Goal: Information Seeking & Learning: Learn about a topic

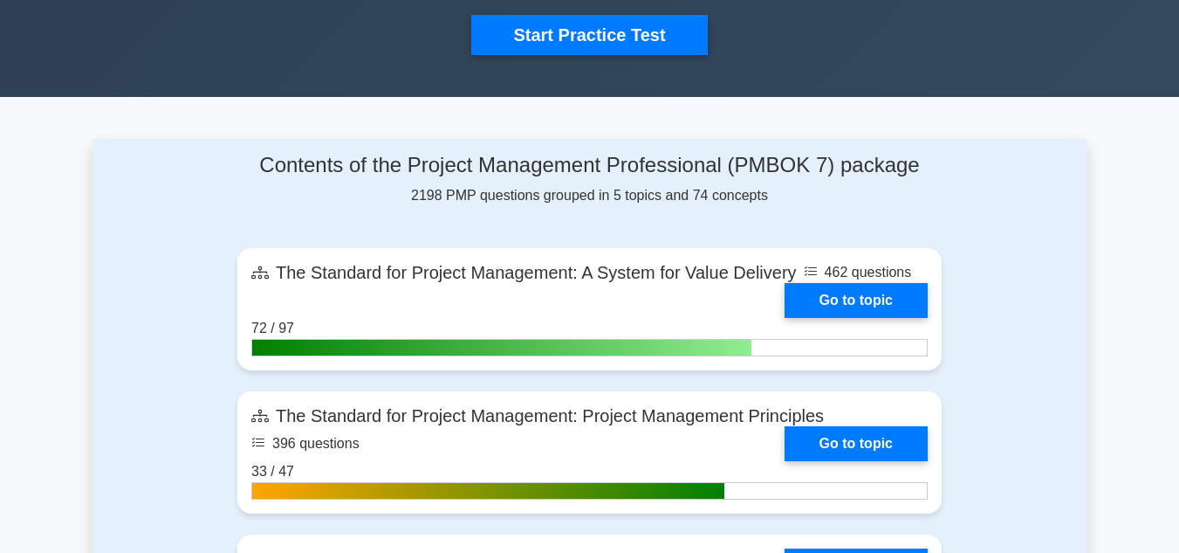
scroll to position [786, 0]
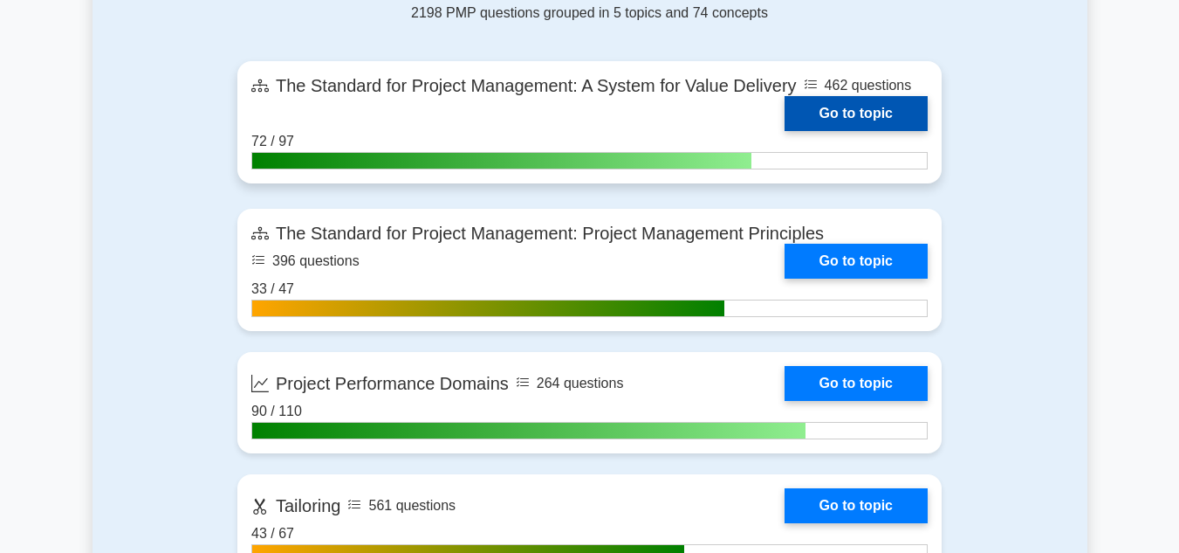
click at [854, 116] on link "Go to topic" at bounding box center [856, 113] width 143 height 35
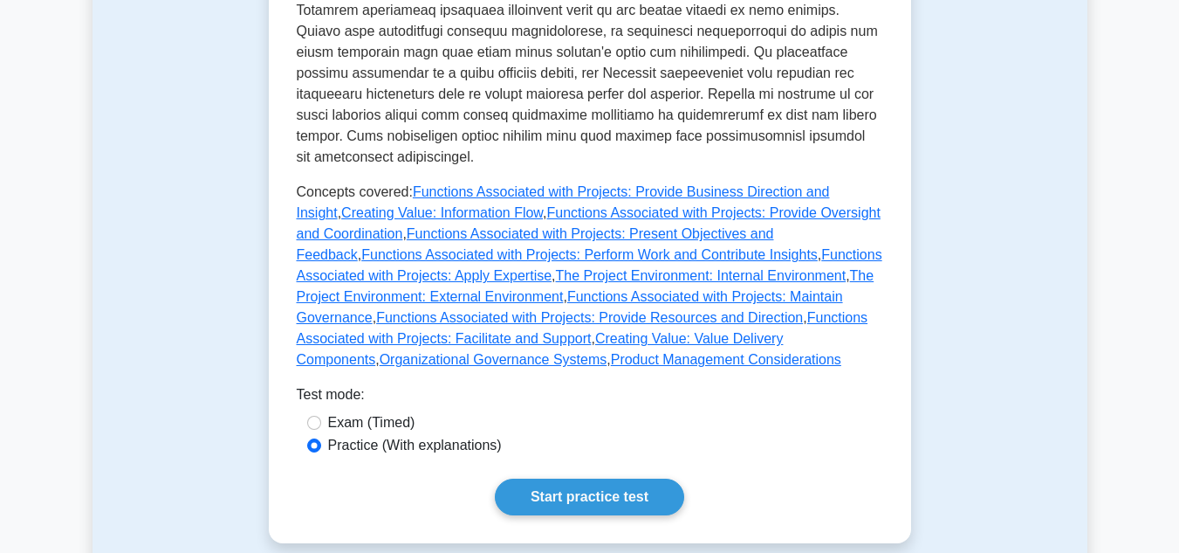
scroll to position [960, 0]
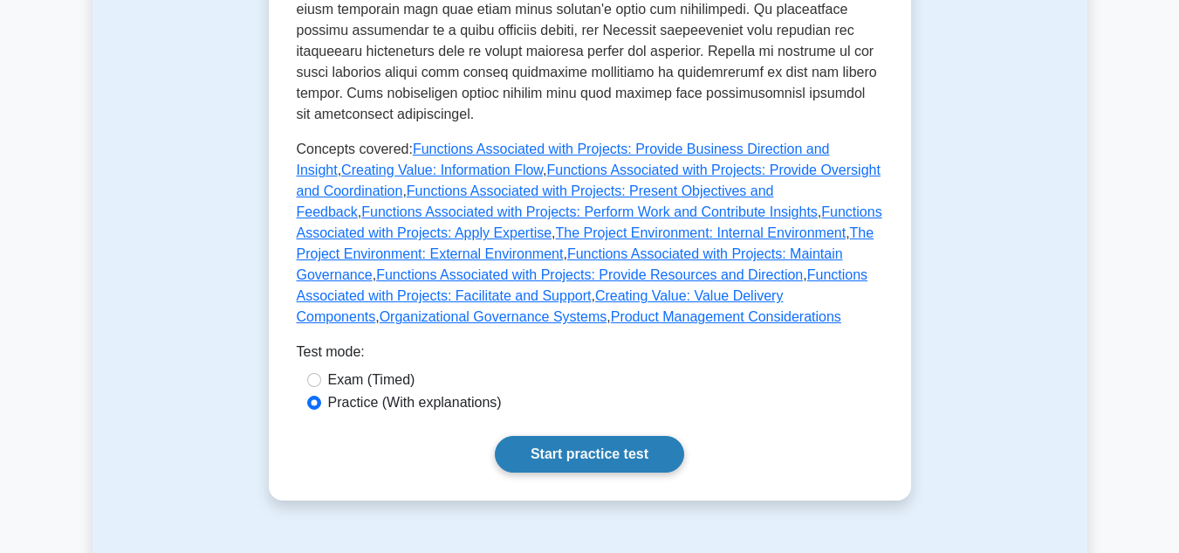
click at [601, 436] on link "Start practice test" at bounding box center [589, 454] width 189 height 37
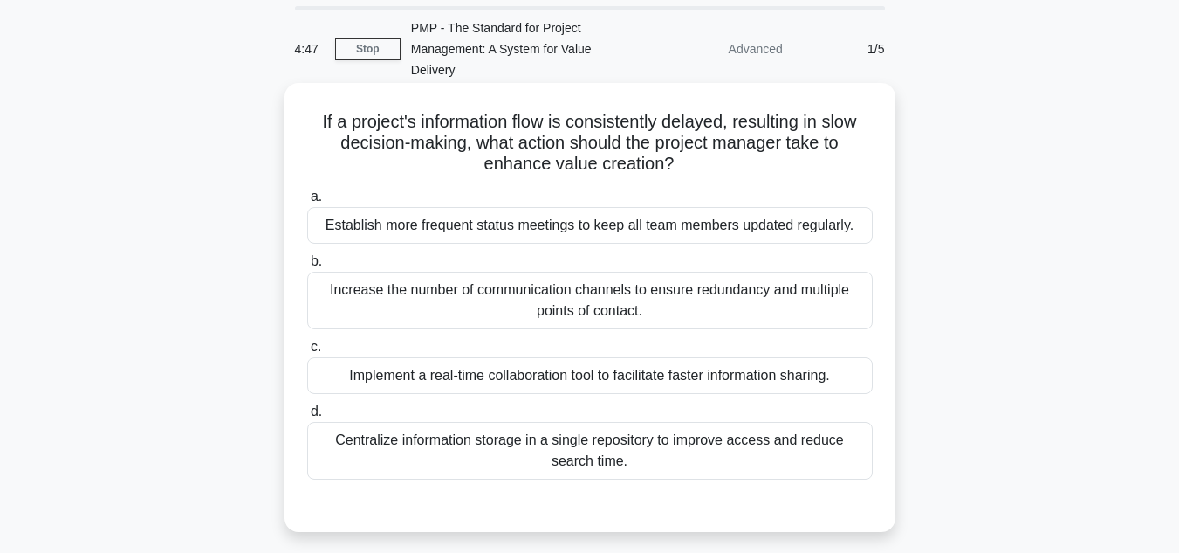
scroll to position [87, 0]
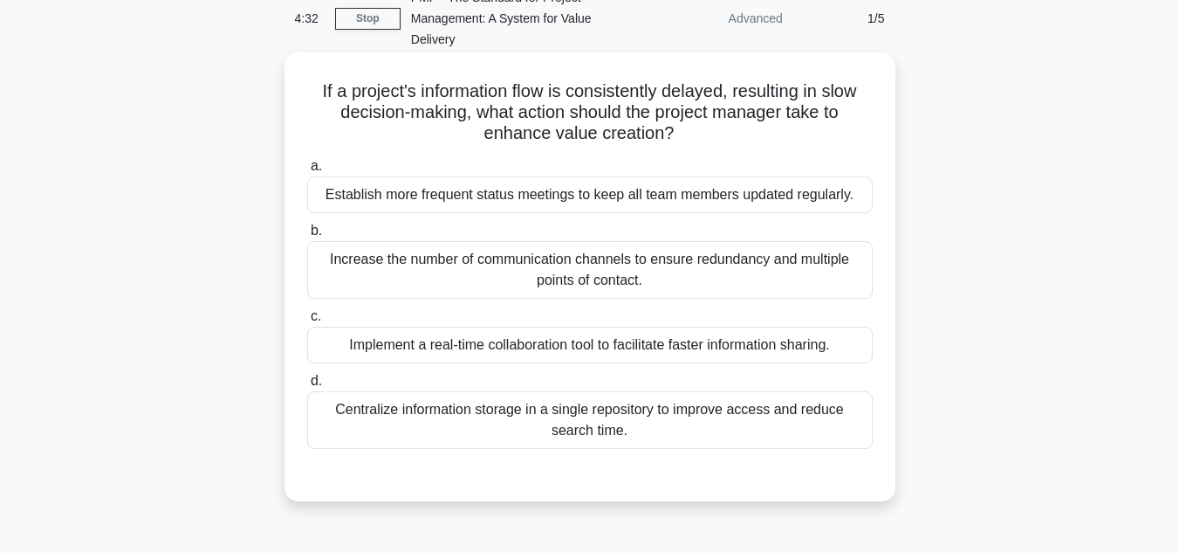
click at [463, 350] on div "Implement a real-time collaboration tool to facilitate faster information shari…" at bounding box center [590, 344] width 566 height 37
click at [307, 322] on input "c. Implement a real-time collaboration tool to facilitate faster information sh…" at bounding box center [307, 316] width 0 height 11
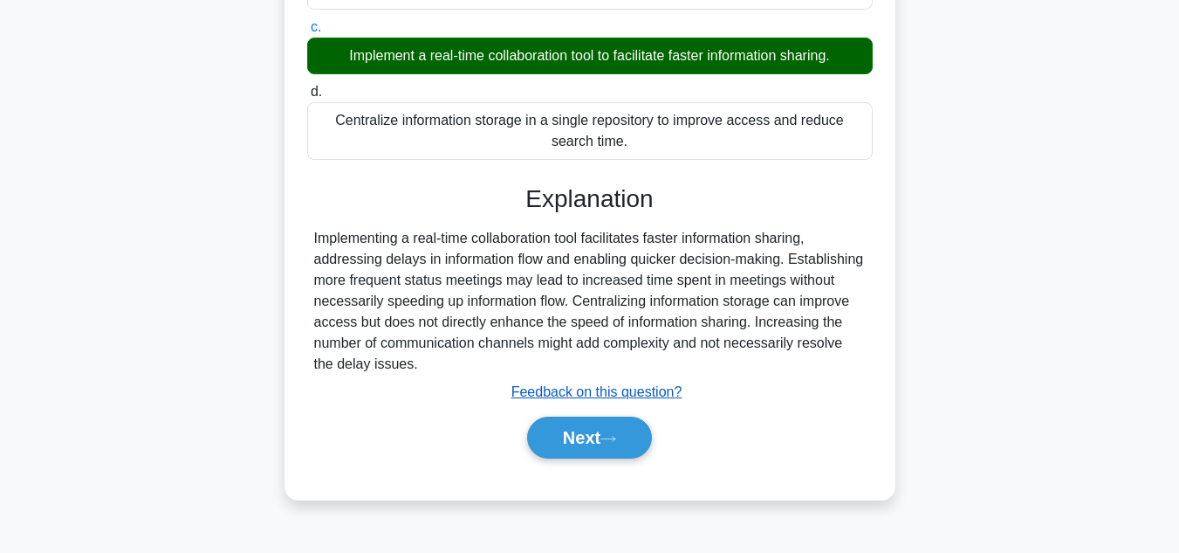
scroll to position [390, 0]
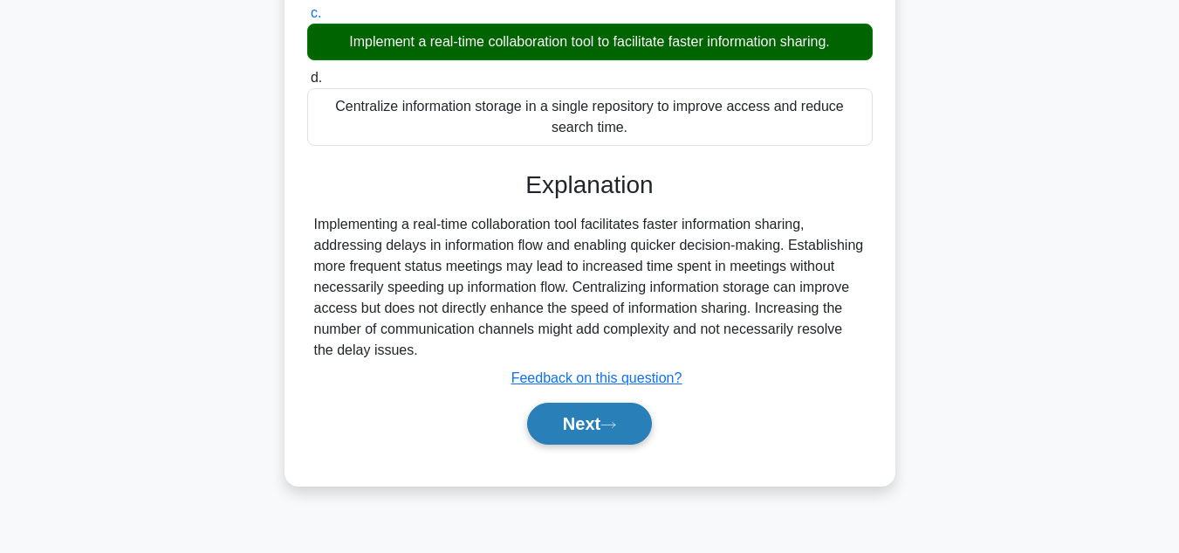
click at [576, 420] on button "Next" at bounding box center [589, 423] width 125 height 42
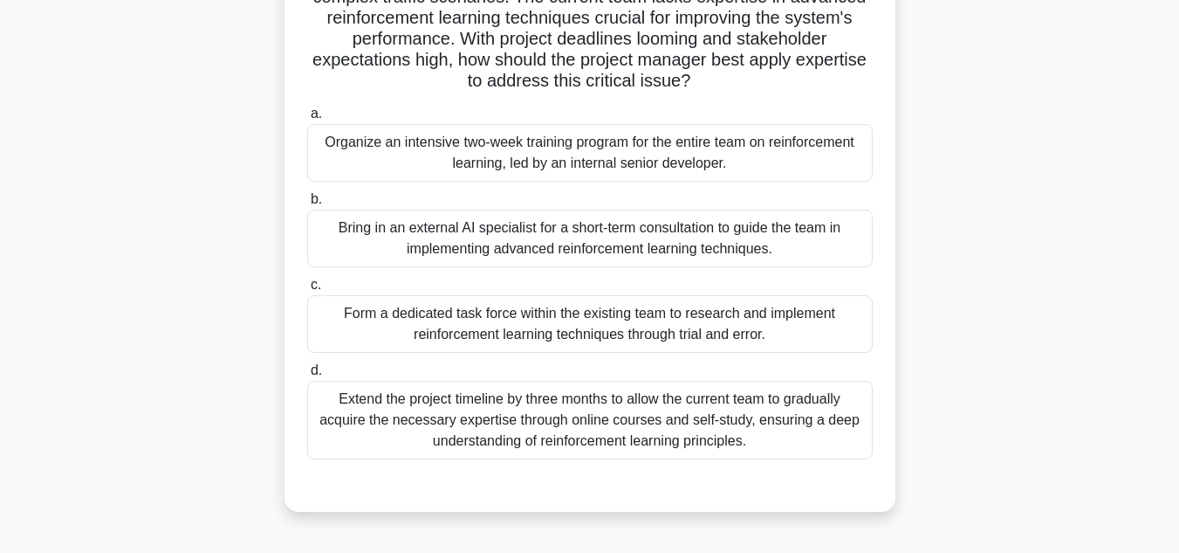
scroll to position [262, 0]
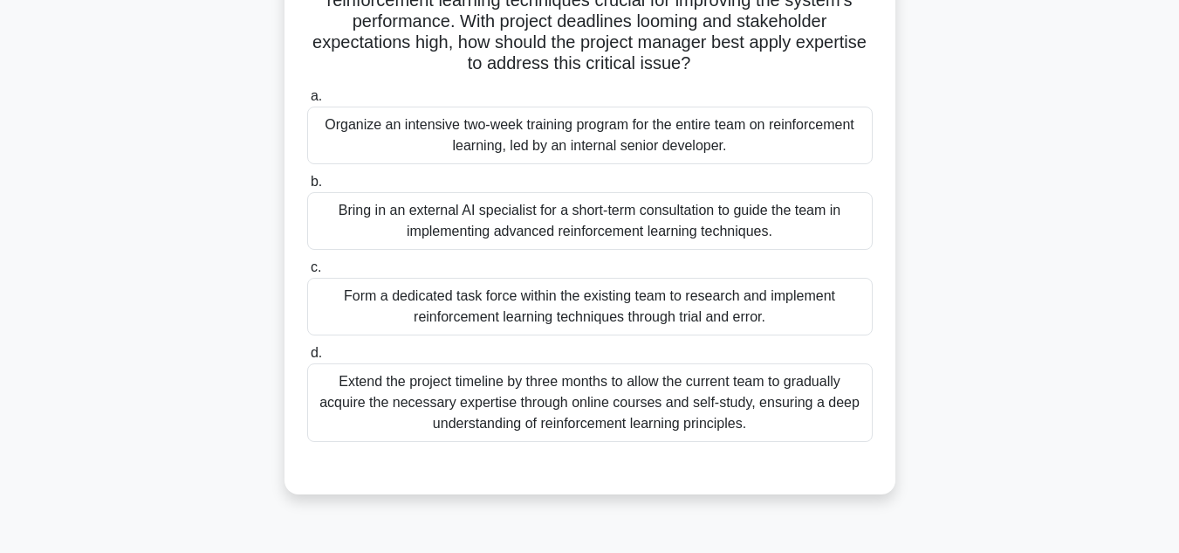
click at [463, 227] on div "Bring in an external AI specialist for a short-term consultation to guide the t…" at bounding box center [590, 221] width 566 height 58
click at [307, 188] on input "b. Bring in an external AI specialist for a short-term consultation to guide th…" at bounding box center [307, 181] width 0 height 11
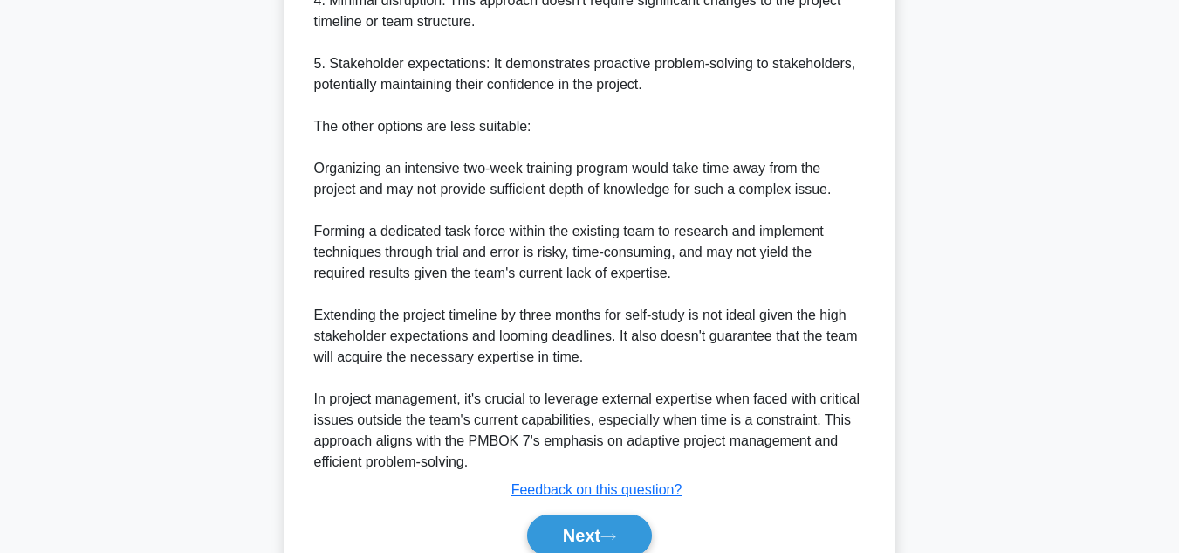
scroll to position [1132, 0]
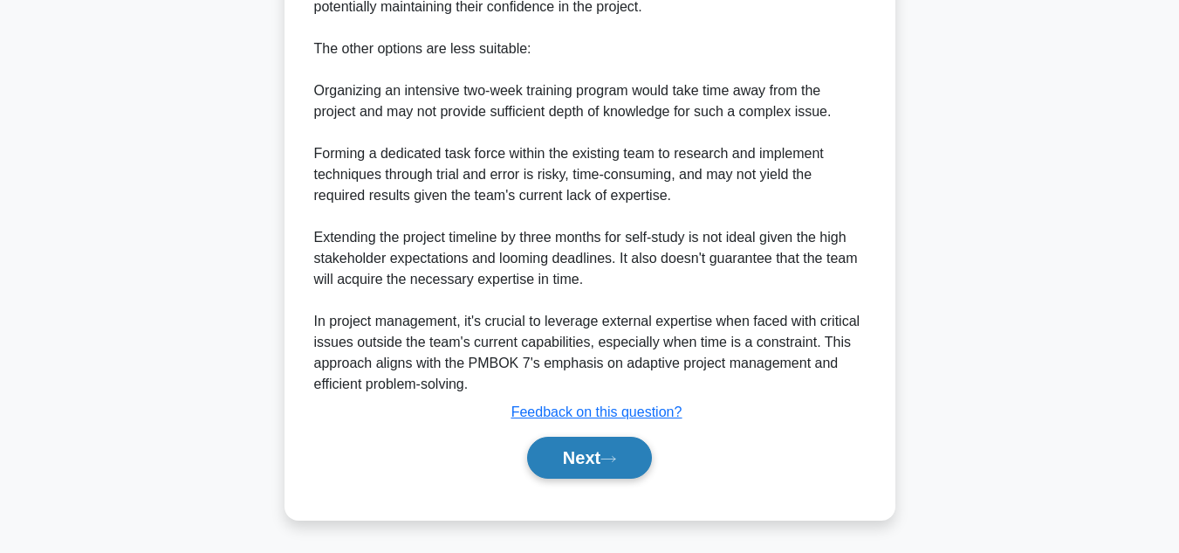
click at [593, 454] on button "Next" at bounding box center [589, 457] width 125 height 42
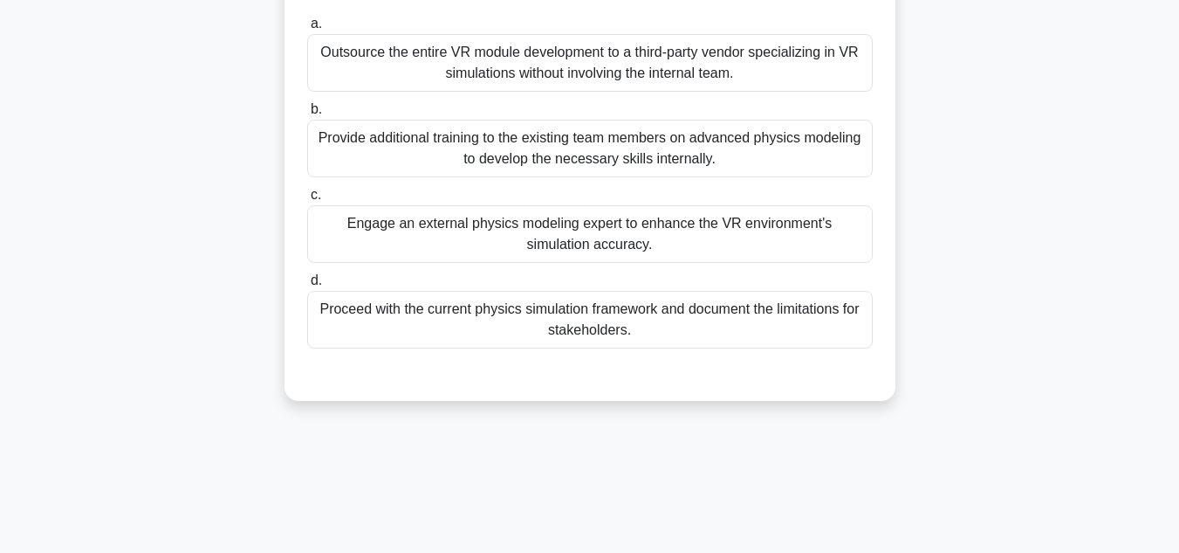
scroll to position [303, 0]
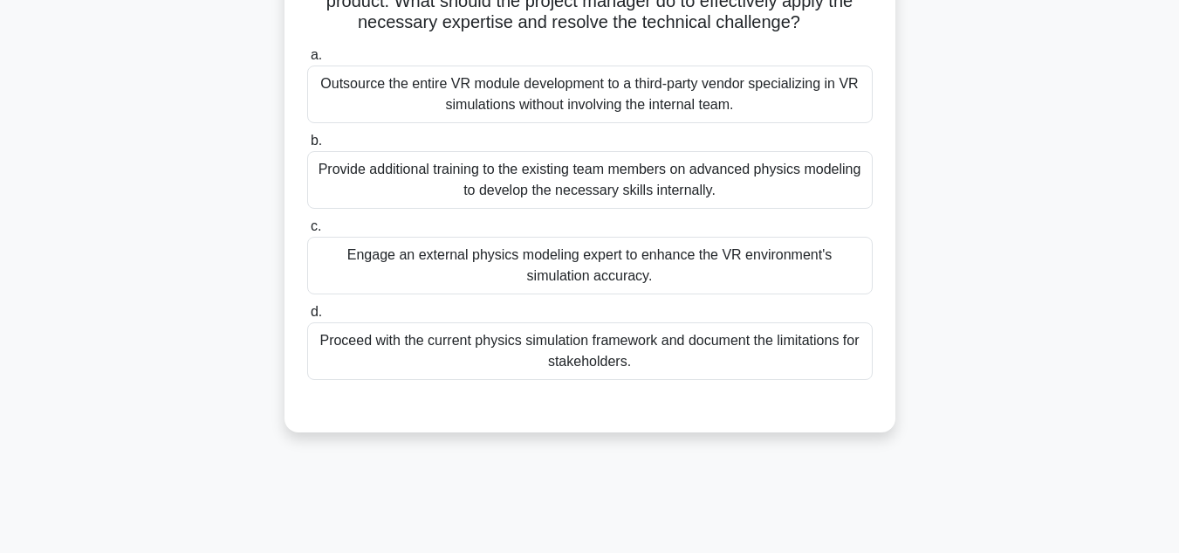
click at [632, 209] on div "Provide additional training to the existing team members on advanced physics mo…" at bounding box center [590, 180] width 566 height 58
click at [307, 147] on input "b. Provide additional training to the existing team members on advanced physics…" at bounding box center [307, 140] width 0 height 11
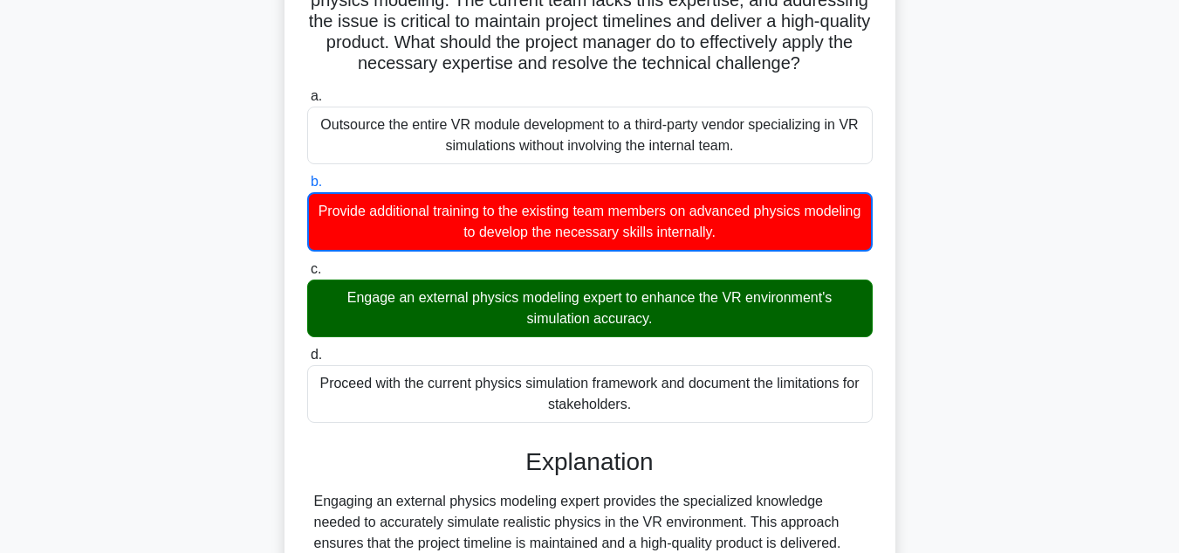
scroll to position [505, 0]
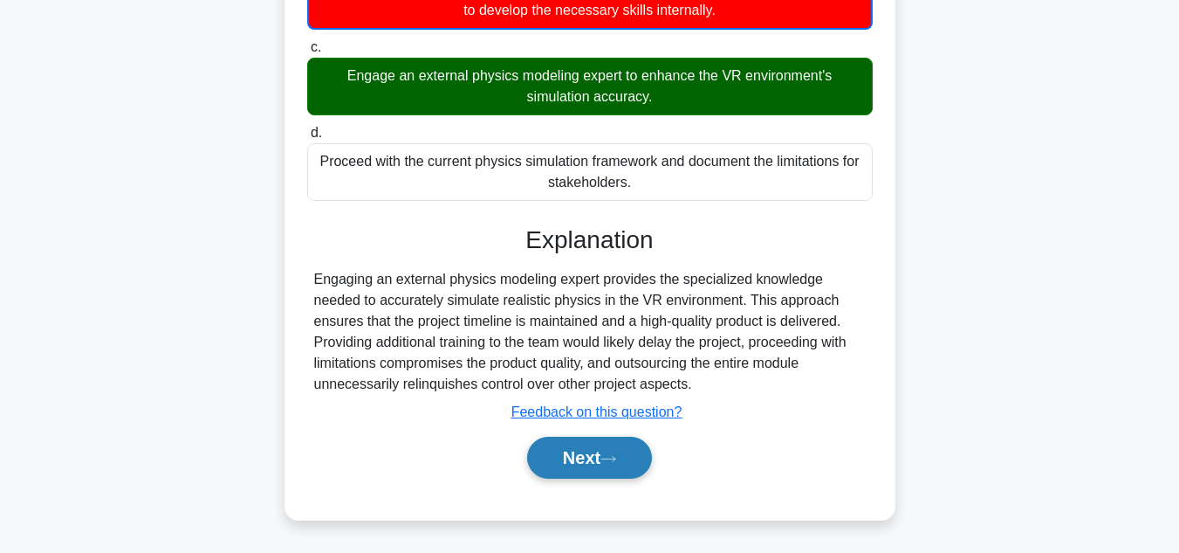
click at [610, 458] on icon at bounding box center [609, 459] width 16 height 10
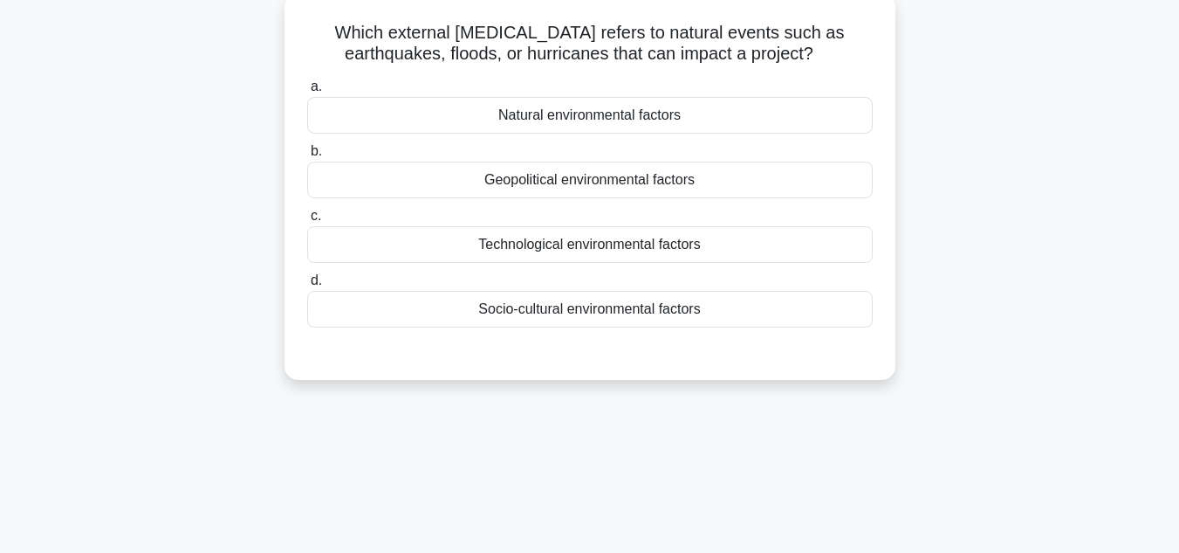
scroll to position [0, 0]
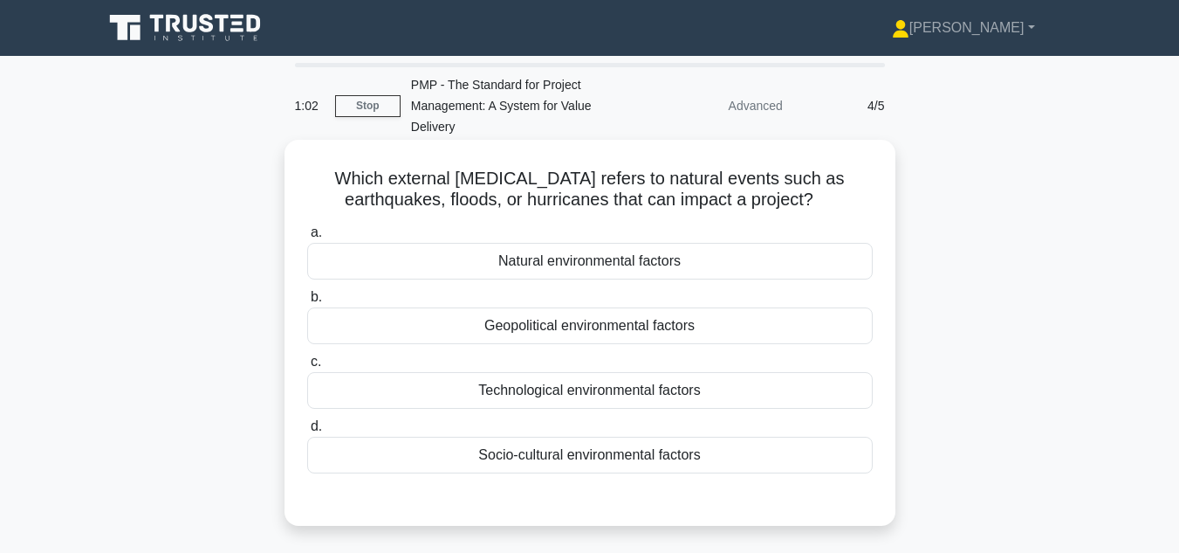
click at [611, 266] on div "Natural environmental factors" at bounding box center [590, 261] width 566 height 37
click at [307, 238] on input "a. Natural environmental factors" at bounding box center [307, 232] width 0 height 11
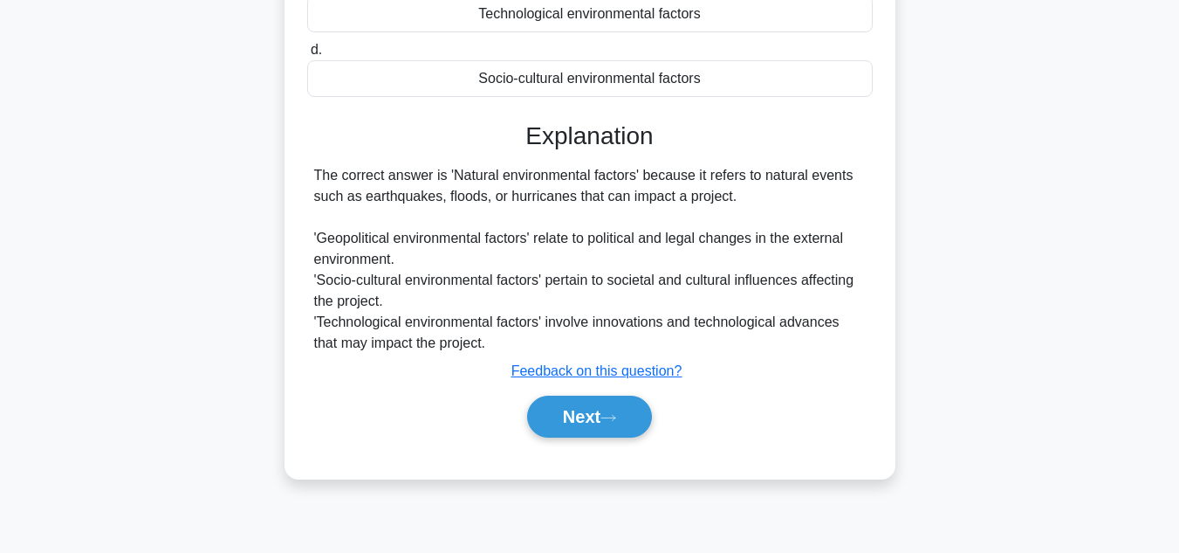
scroll to position [390, 0]
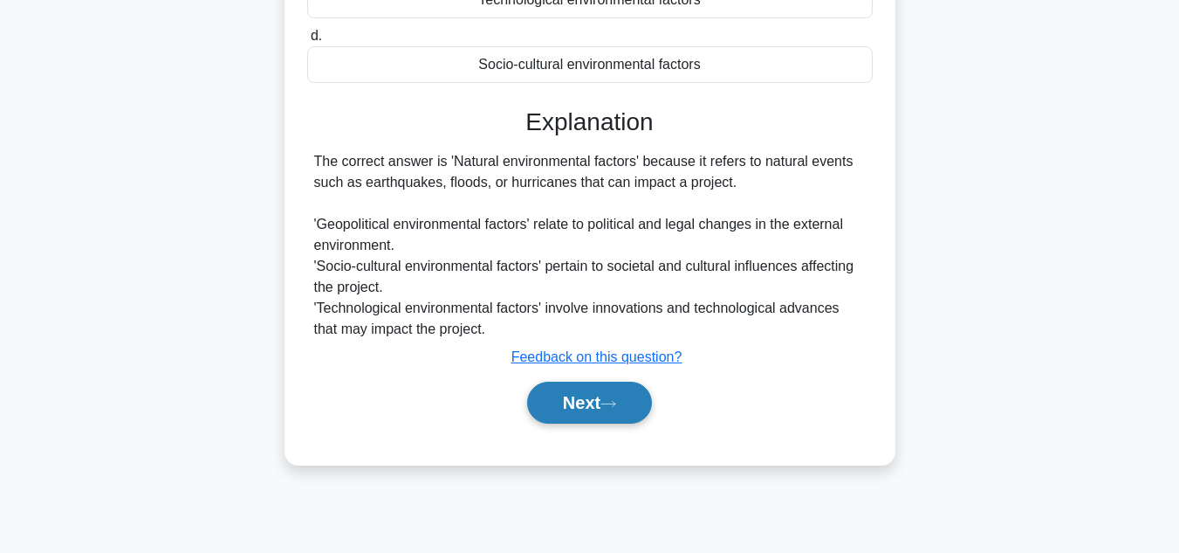
click at [566, 402] on button "Next" at bounding box center [589, 402] width 125 height 42
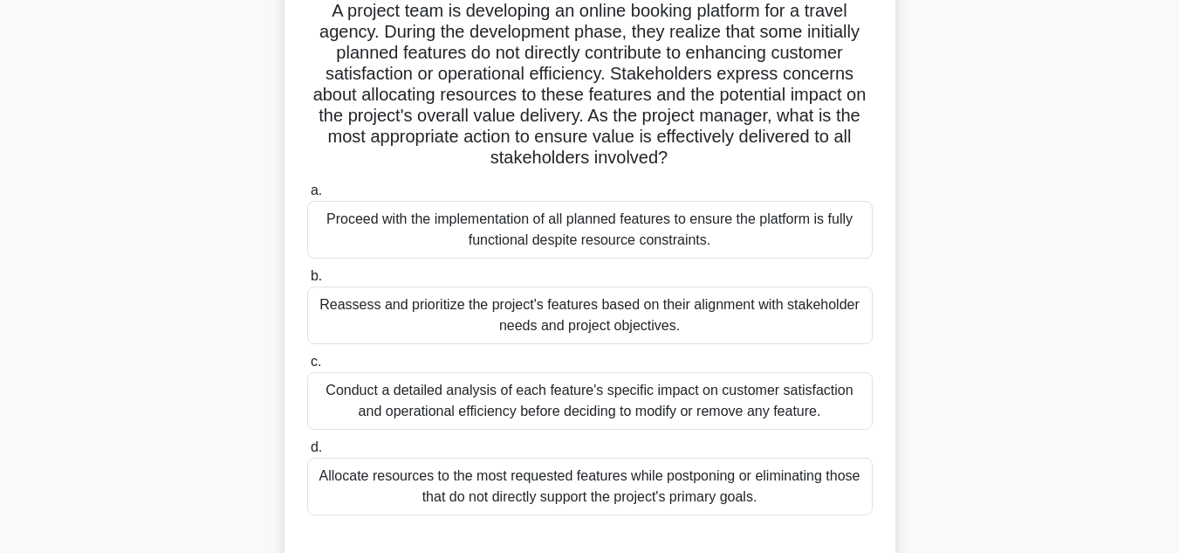
scroll to position [175, 0]
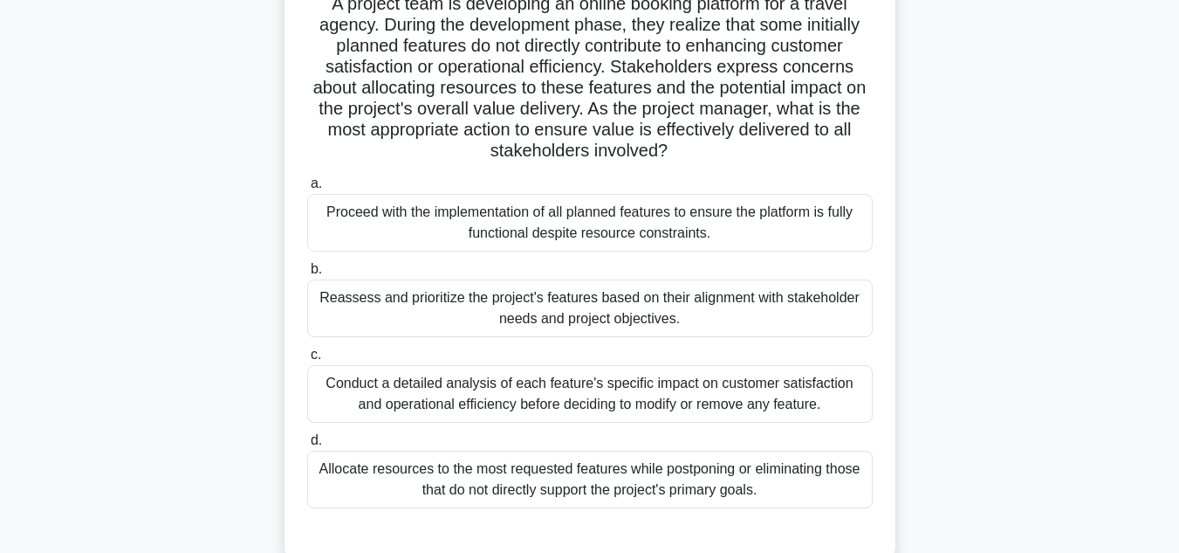
click at [618, 401] on div "Conduct a detailed analysis of each feature's specific impact on customer satis…" at bounding box center [590, 394] width 566 height 58
click at [307, 360] on input "c. Conduct a detailed analysis of each feature's specific impact on customer sa…" at bounding box center [307, 354] width 0 height 11
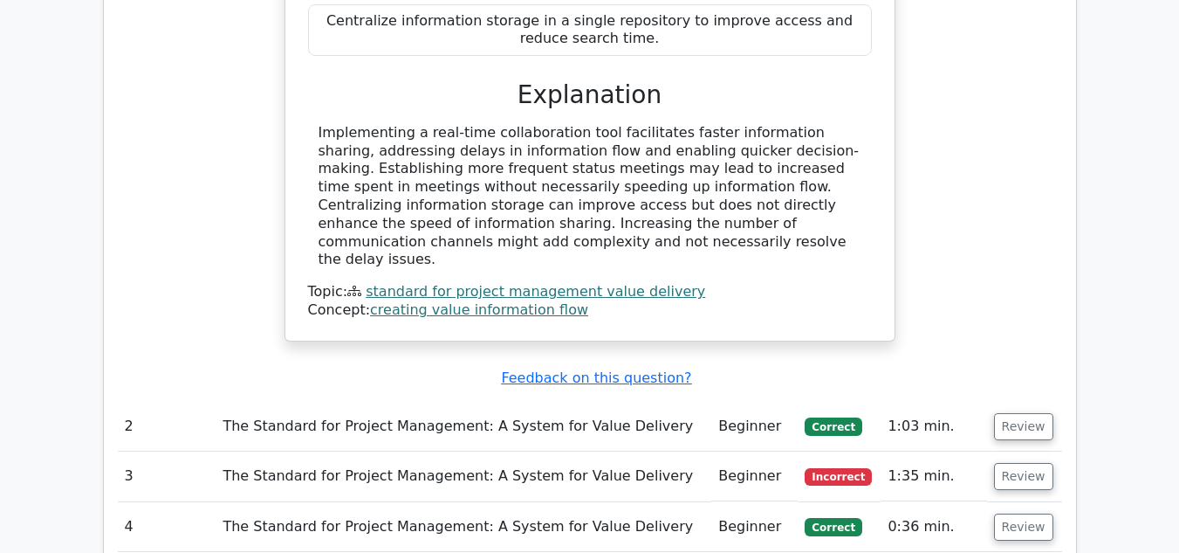
scroll to position [1309, 0]
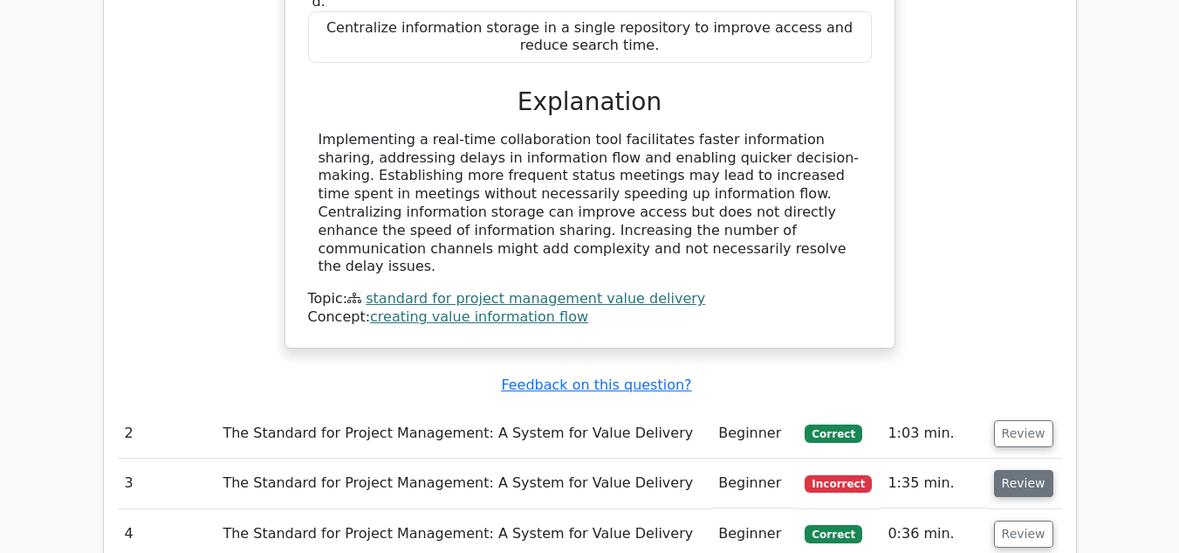
click at [1019, 470] on button "Review" at bounding box center [1023, 483] width 59 height 27
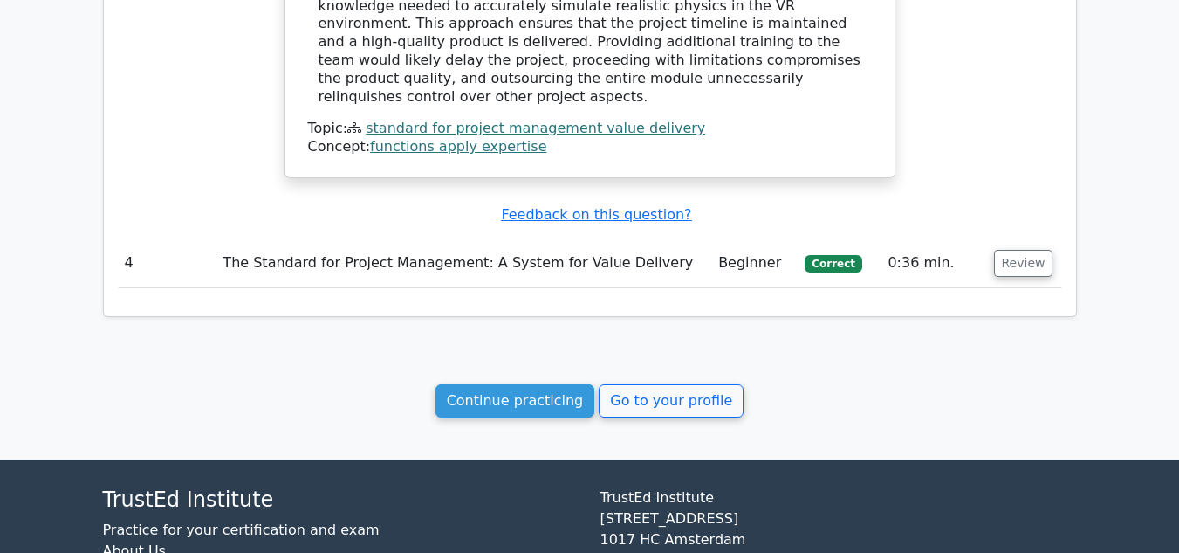
scroll to position [2464, 0]
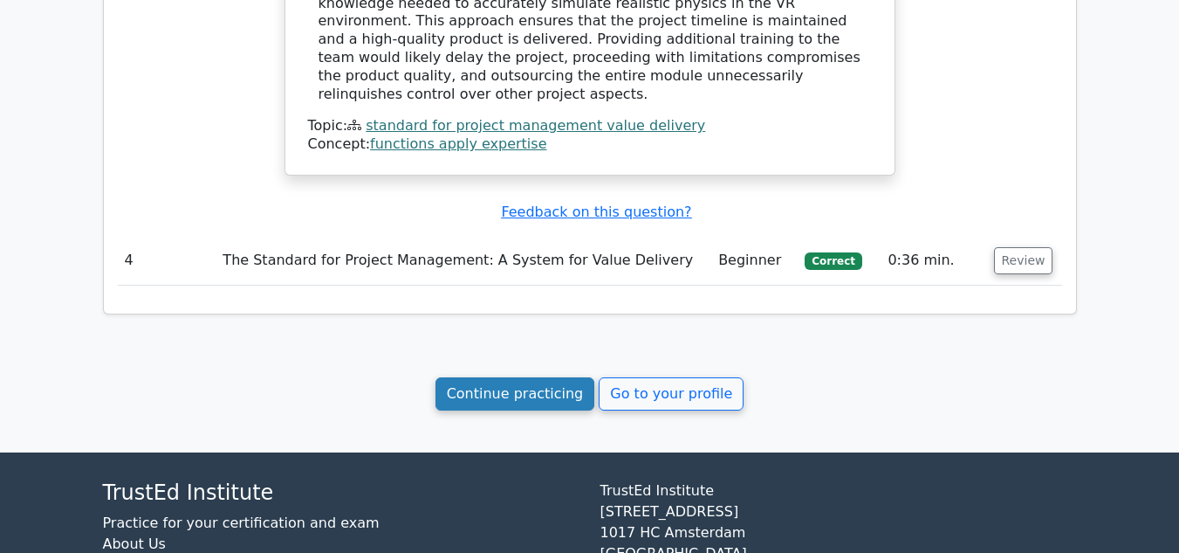
click at [512, 377] on link "Continue practicing" at bounding box center [516, 393] width 160 height 33
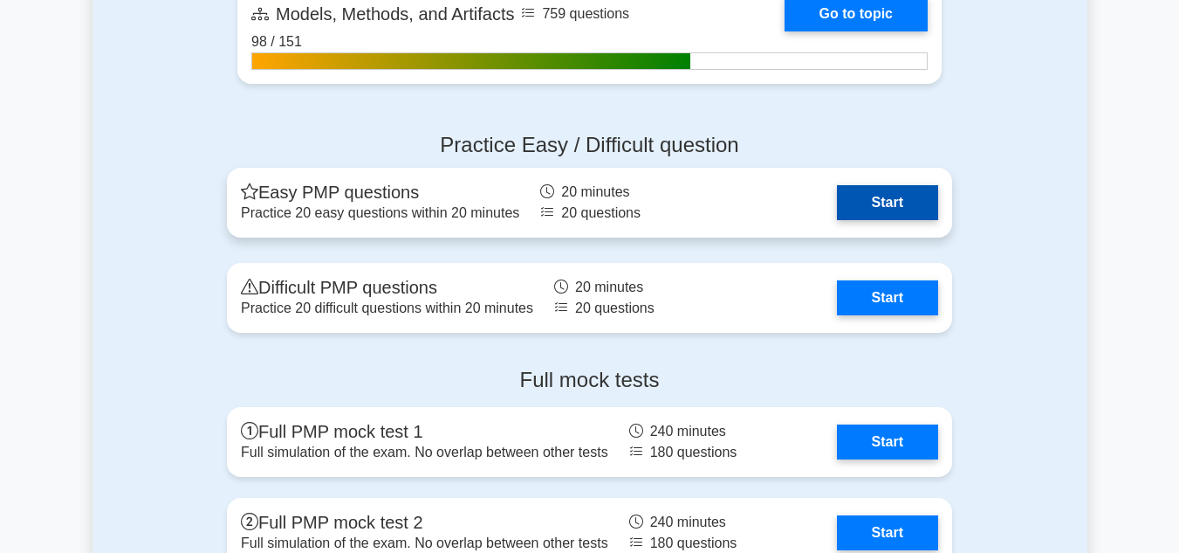
scroll to position [1328, 0]
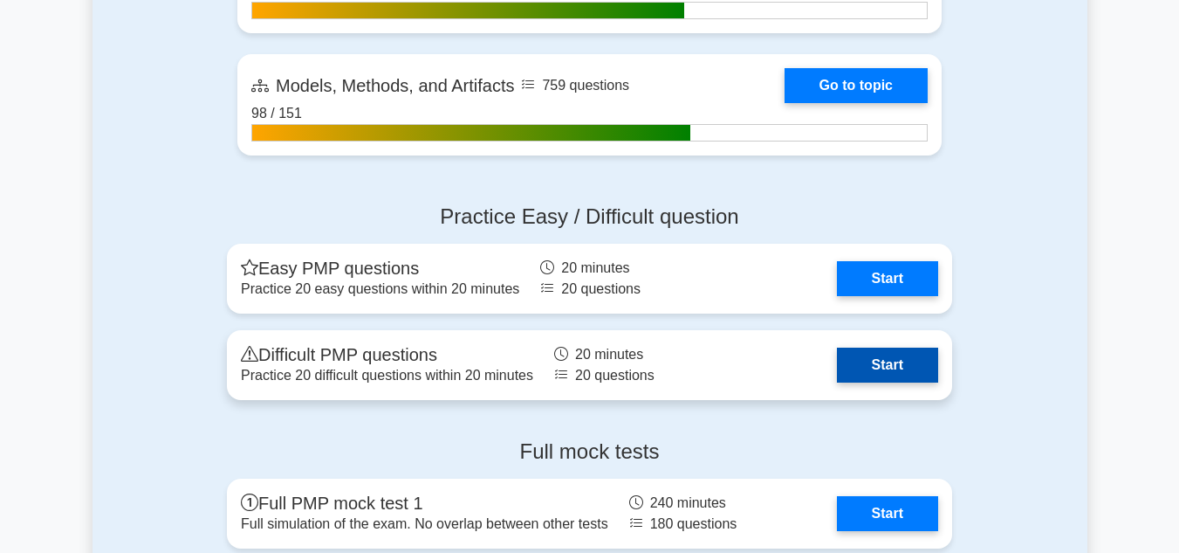
click at [881, 363] on link "Start" at bounding box center [887, 364] width 101 height 35
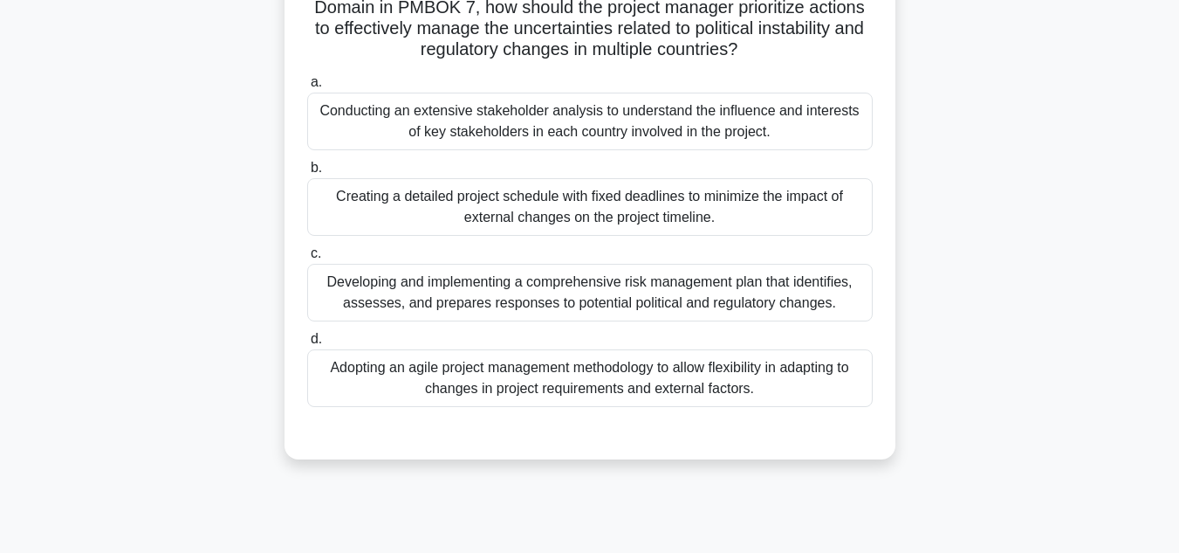
scroll to position [349, 0]
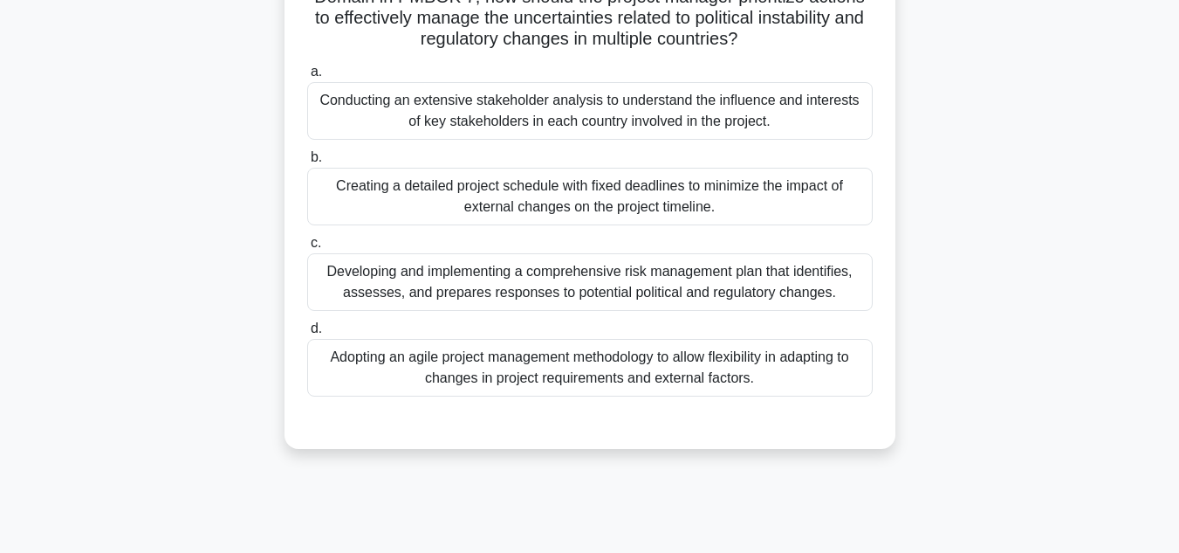
click at [620, 290] on div "Developing and implementing a comprehensive risk management plan that identifie…" at bounding box center [590, 282] width 566 height 58
click at [307, 249] on input "c. Developing and implementing a comprehensive risk management plan that identi…" at bounding box center [307, 242] width 0 height 11
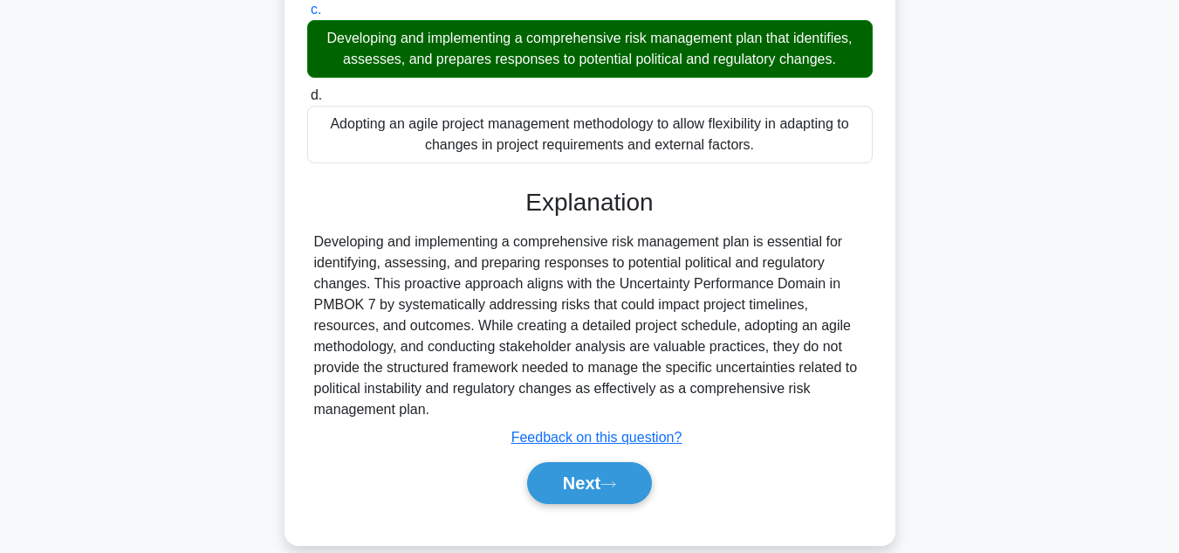
scroll to position [608, 0]
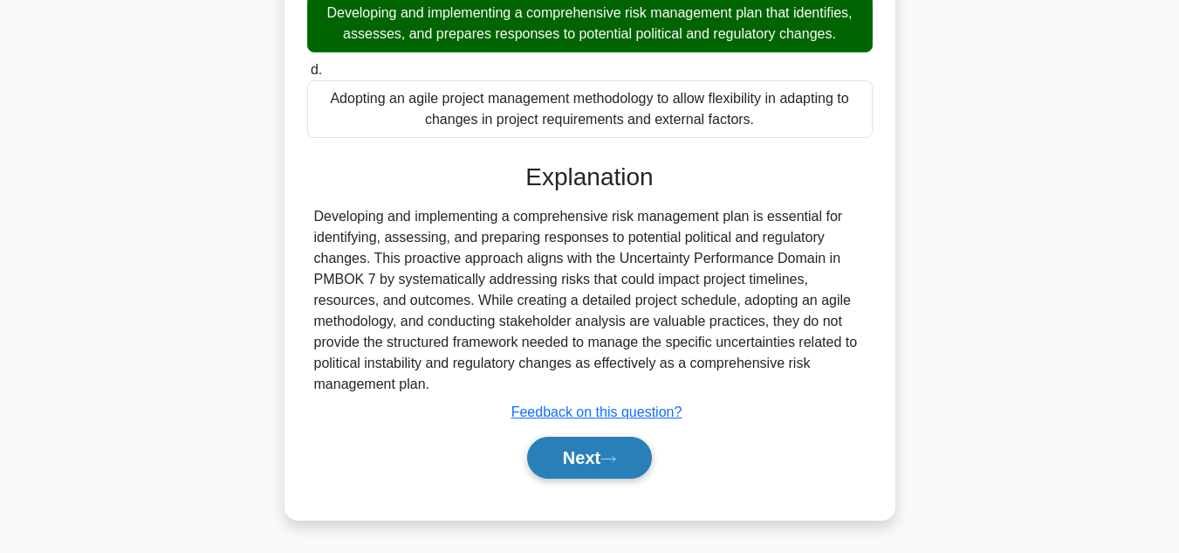
click at [563, 450] on button "Next" at bounding box center [589, 457] width 125 height 42
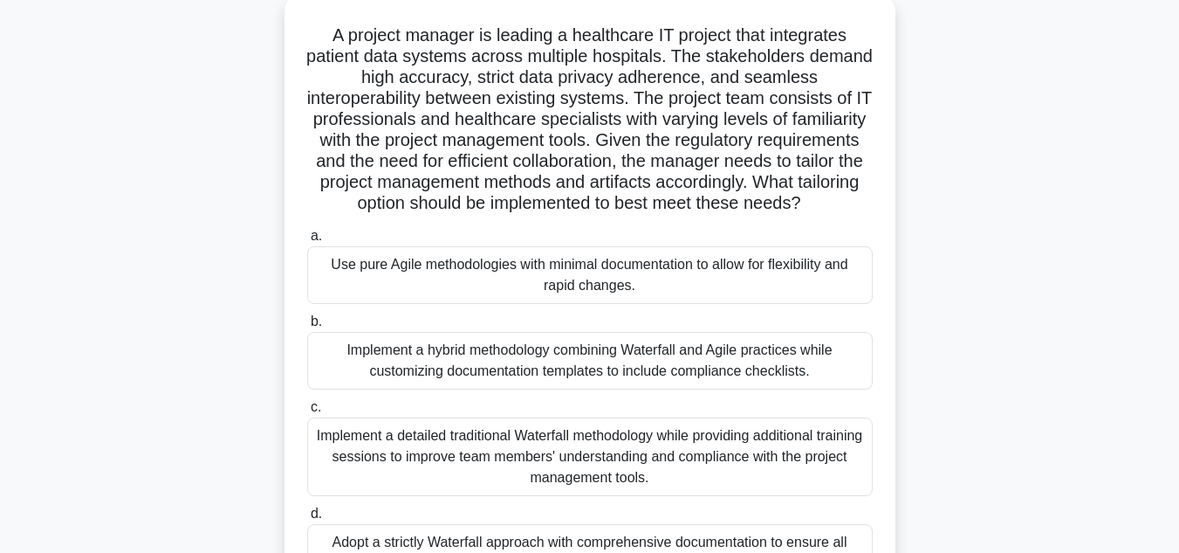
scroll to position [87, 0]
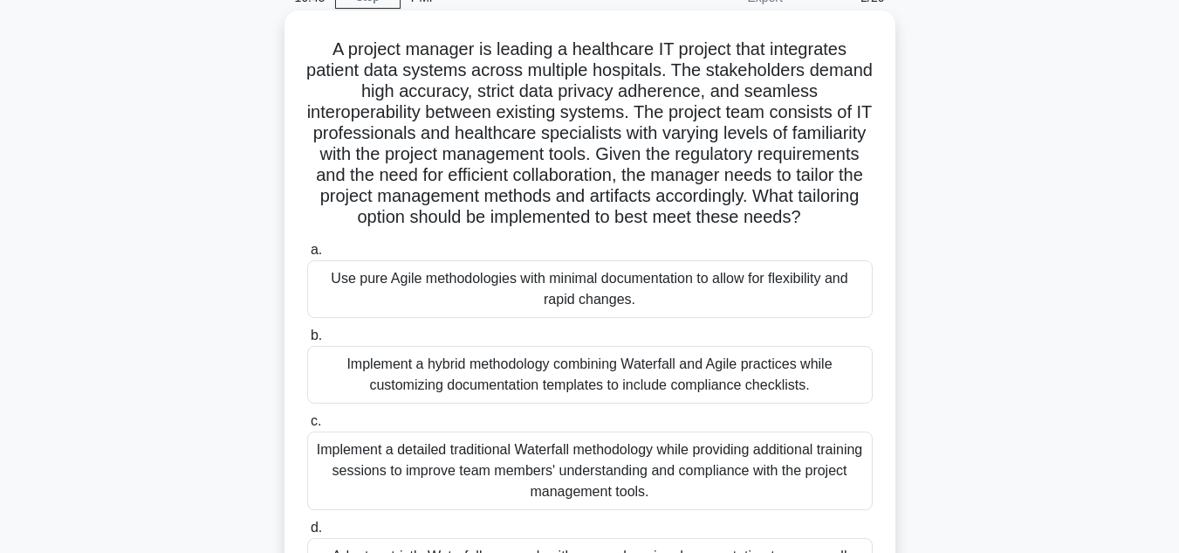
click at [621, 316] on div "Use pure Agile methodologies with minimal documentation to allow for flexibilit…" at bounding box center [590, 289] width 566 height 58
click at [307, 256] on input "a. Use pure Agile methodologies with minimal documentation to allow for flexibi…" at bounding box center [307, 249] width 0 height 11
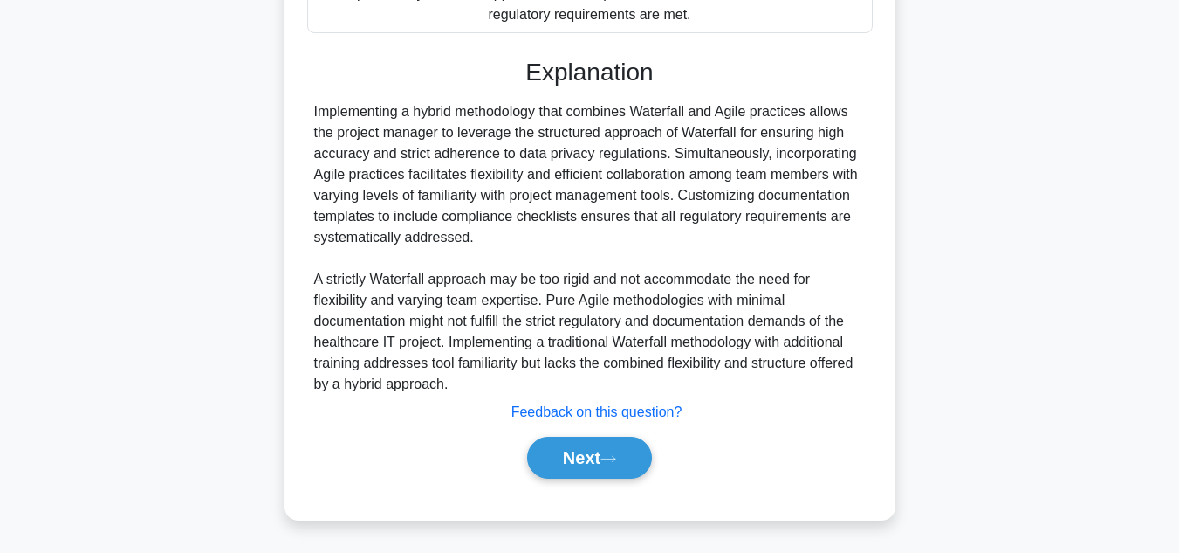
scroll to position [673, 0]
click at [616, 454] on icon at bounding box center [609, 459] width 16 height 10
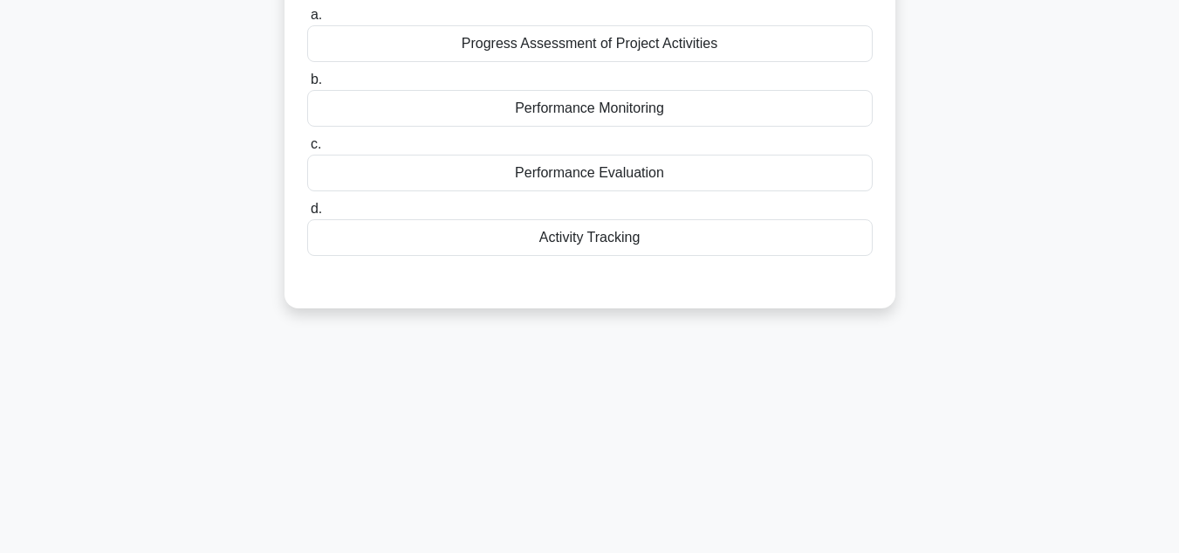
scroll to position [0, 0]
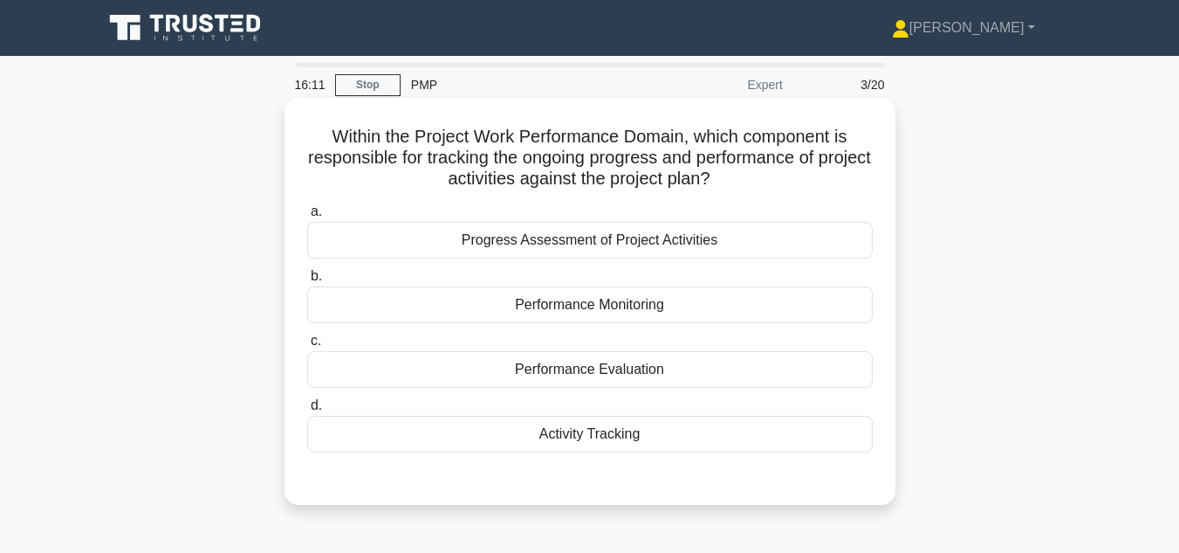
click at [583, 247] on div "Progress Assessment of Project Activities" at bounding box center [590, 240] width 566 height 37
click at [307, 217] on input "a. Progress Assessment of Project Activities" at bounding box center [307, 211] width 0 height 11
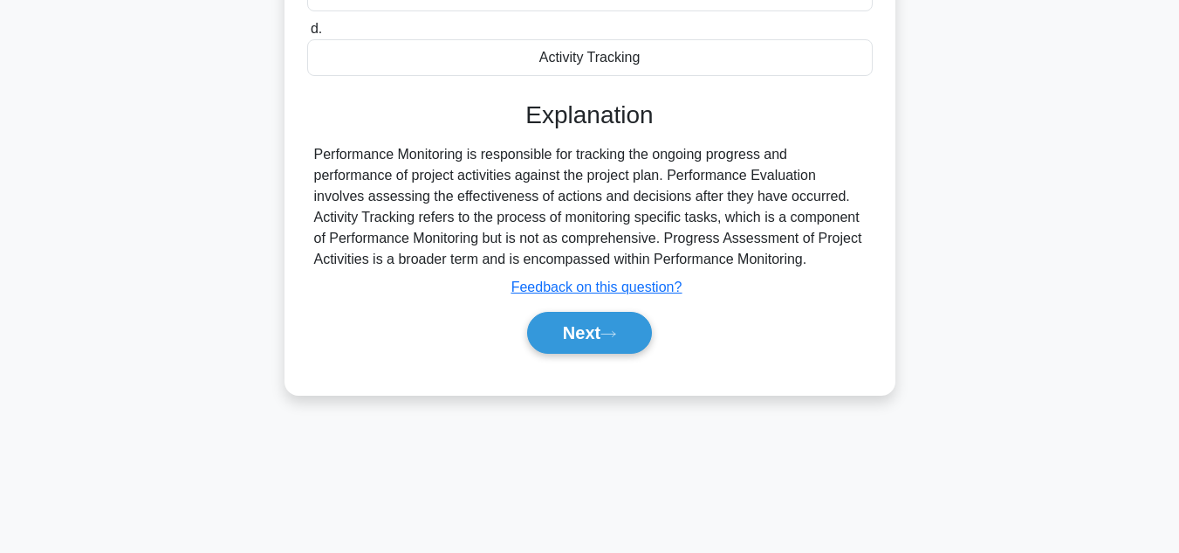
scroll to position [390, 0]
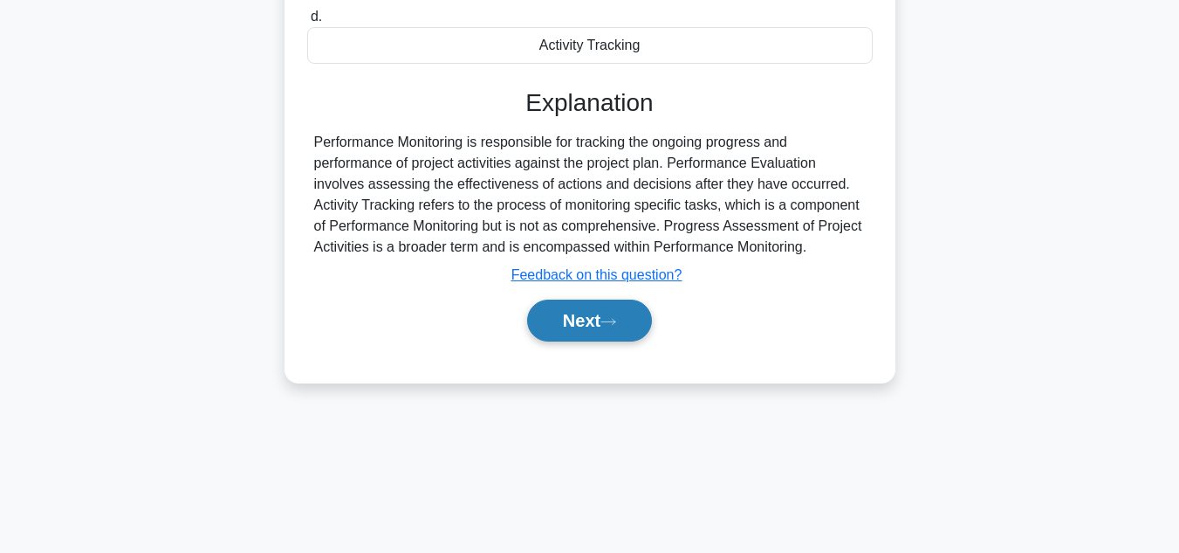
click at [592, 330] on button "Next" at bounding box center [589, 320] width 125 height 42
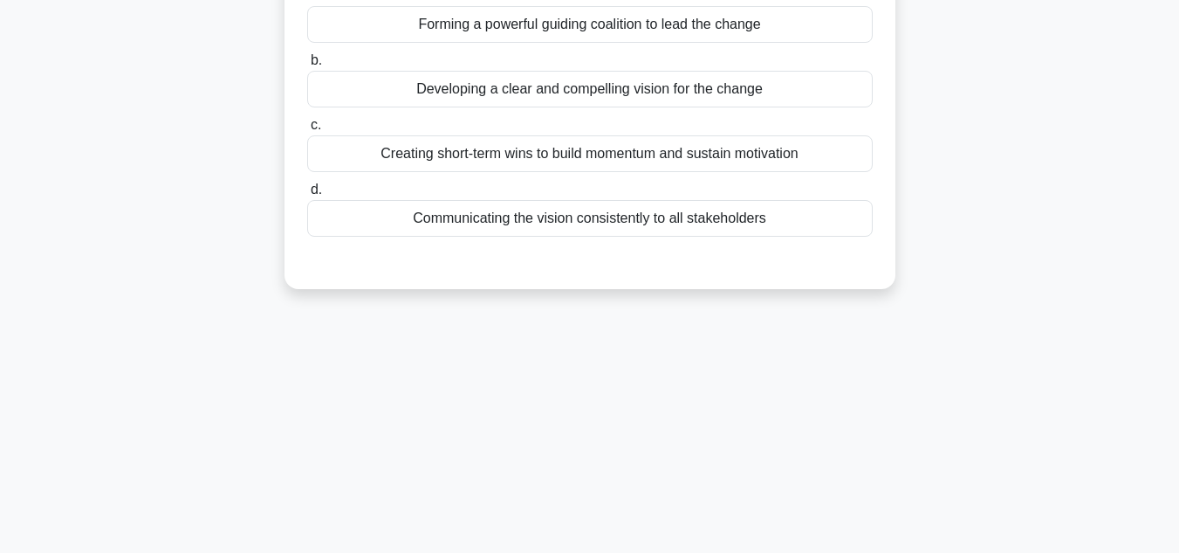
scroll to position [0, 0]
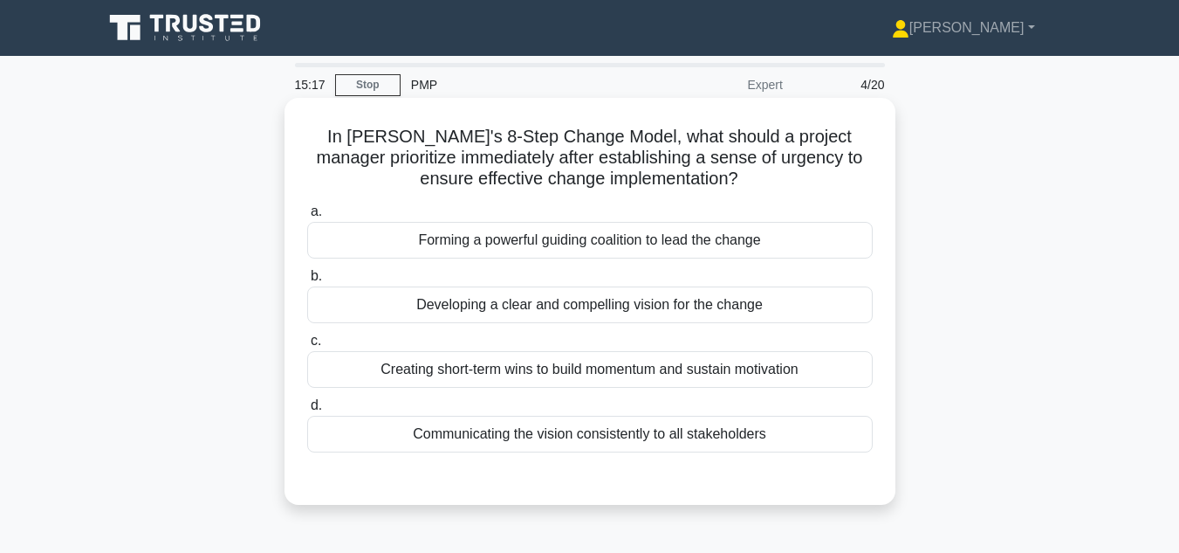
click at [546, 372] on div "Creating short-term wins to build momentum and sustain motivation" at bounding box center [590, 369] width 566 height 37
click at [307, 347] on input "c. Creating short-term wins to build momentum and sustain motivation" at bounding box center [307, 340] width 0 height 11
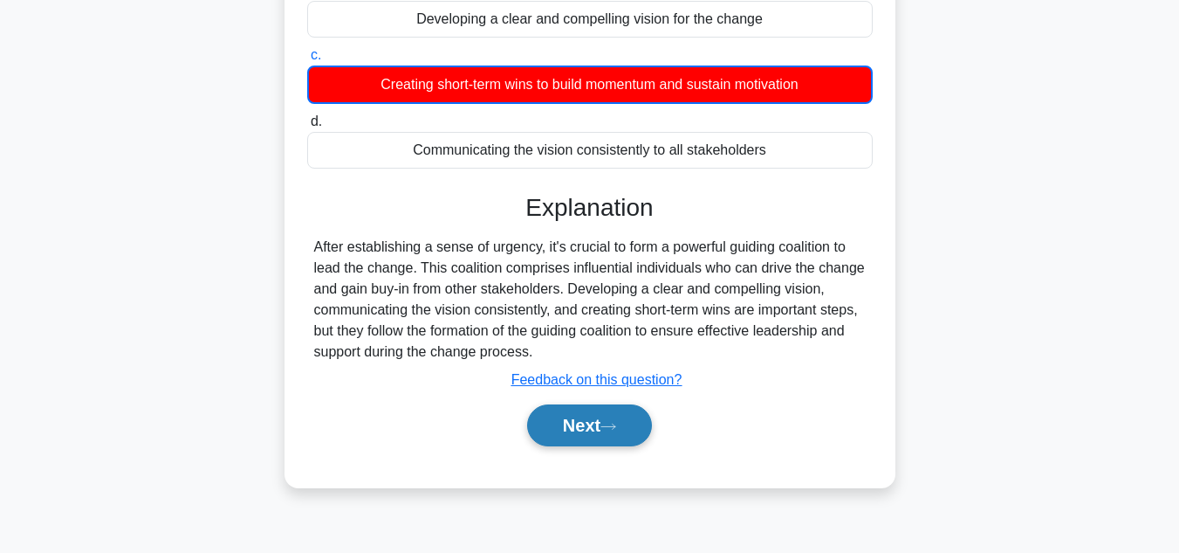
scroll to position [349, 0]
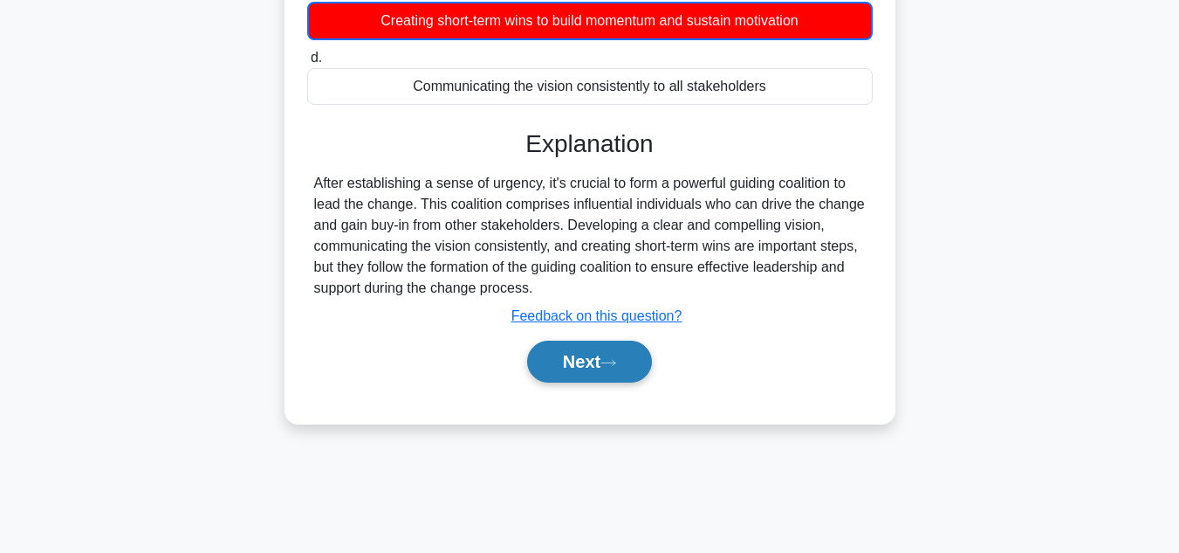
click at [603, 365] on button "Next" at bounding box center [589, 361] width 125 height 42
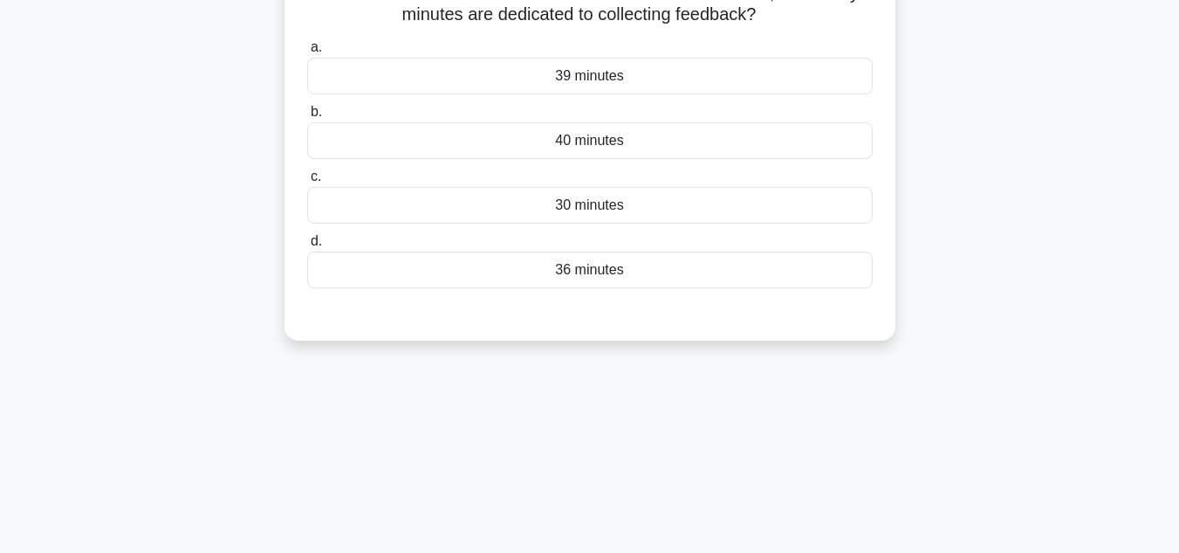
scroll to position [0, 0]
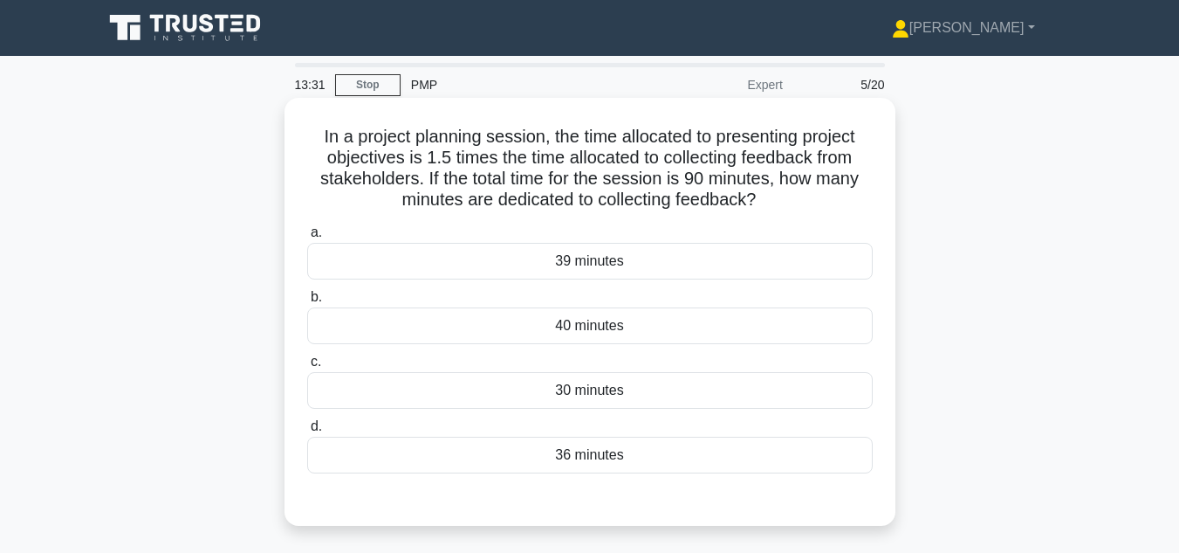
click at [618, 454] on div "36 minutes" at bounding box center [590, 454] width 566 height 37
click at [307, 432] on input "d. 36 minutes" at bounding box center [307, 426] width 0 height 11
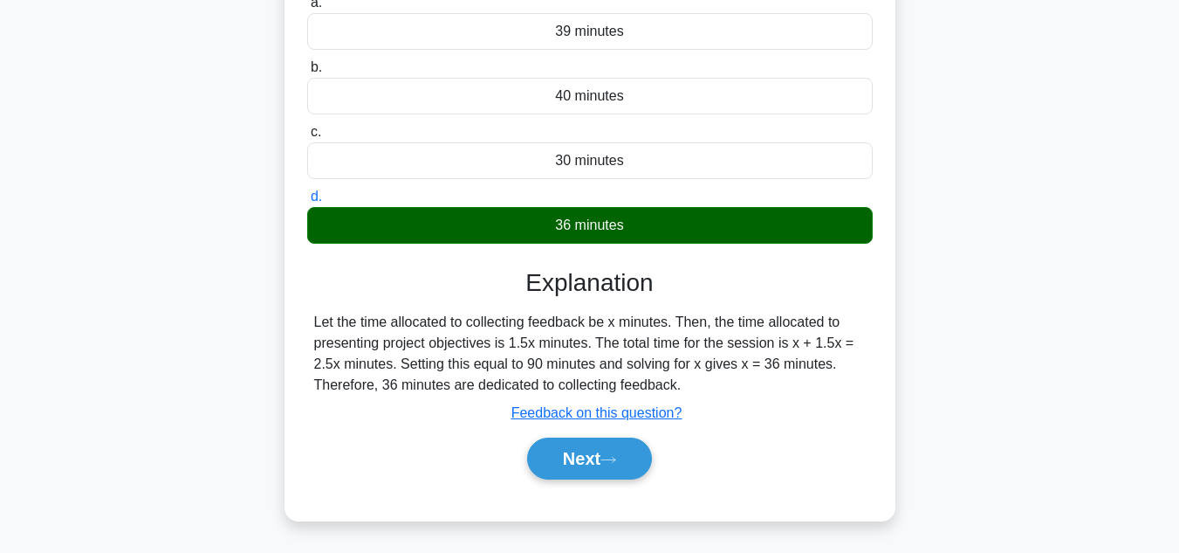
scroll to position [349, 0]
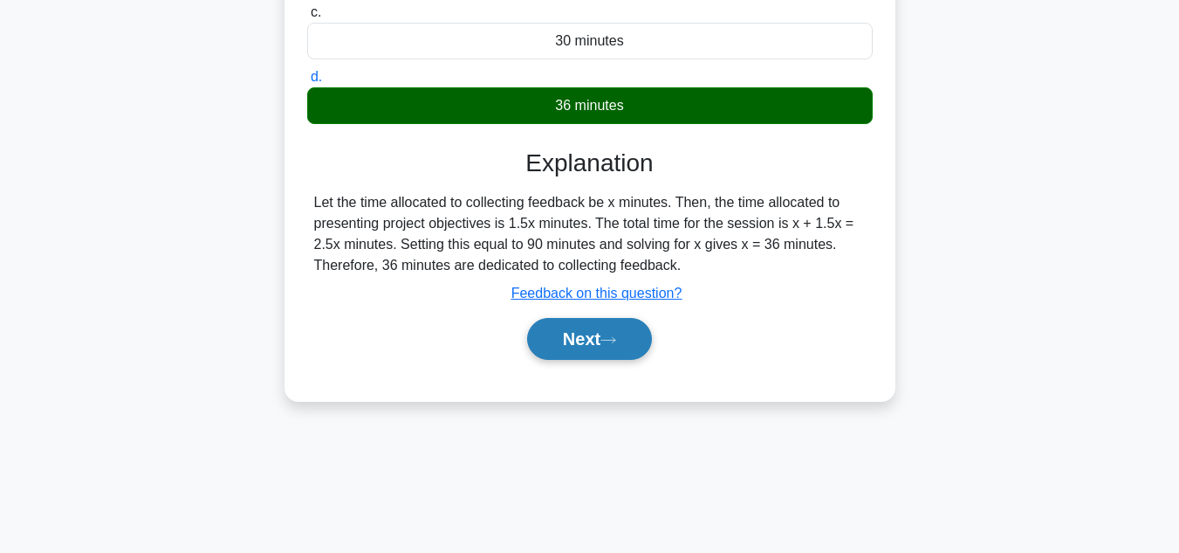
click at [606, 347] on button "Next" at bounding box center [589, 339] width 125 height 42
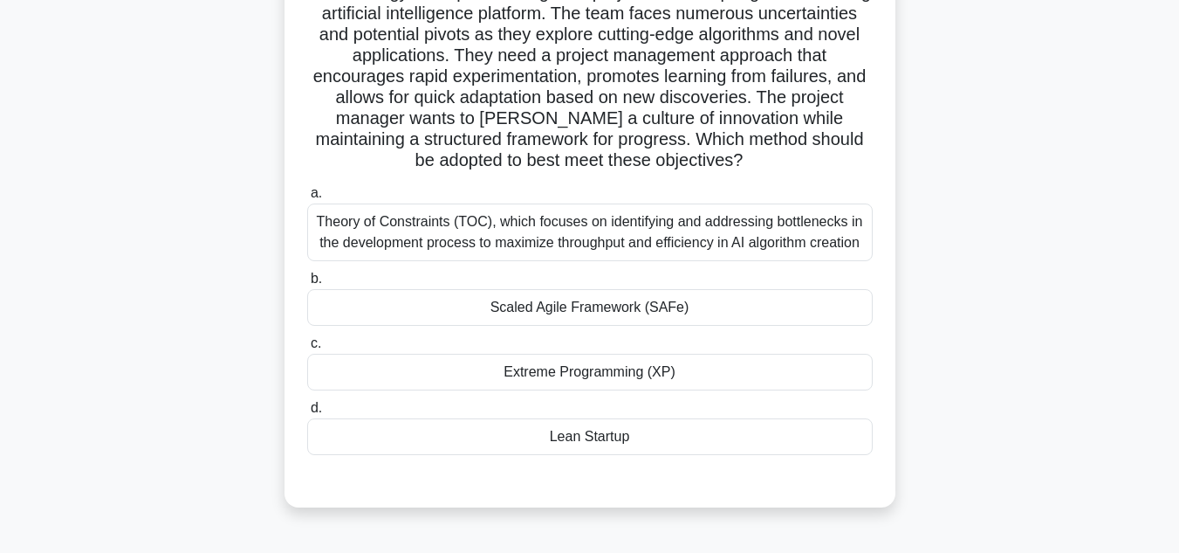
scroll to position [175, 0]
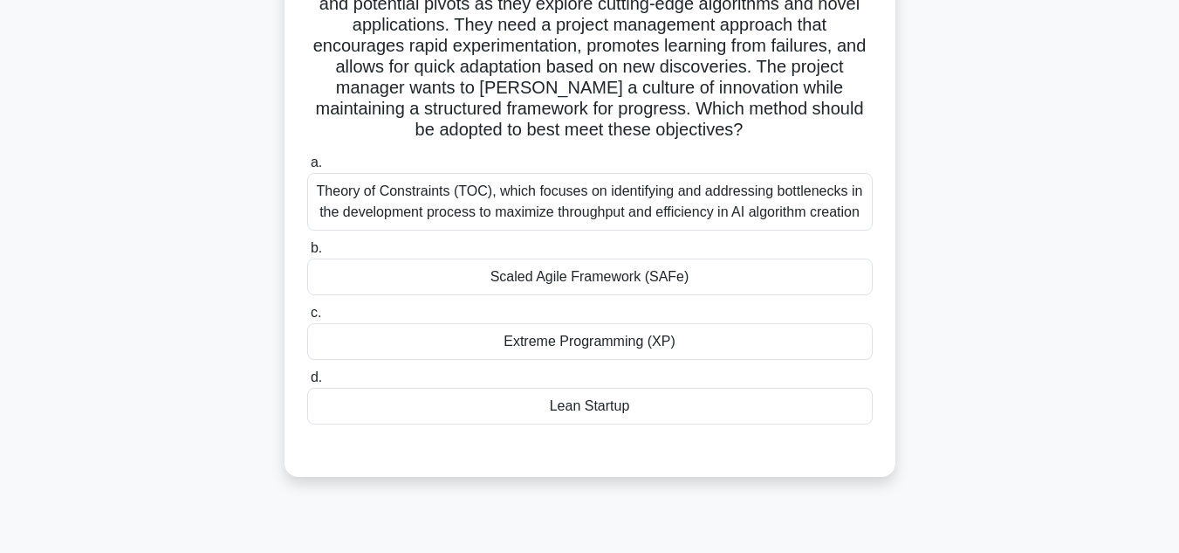
click at [605, 347] on div "Extreme Programming (XP)" at bounding box center [590, 341] width 566 height 37
click at [307, 319] on input "c. Extreme Programming (XP)" at bounding box center [307, 312] width 0 height 11
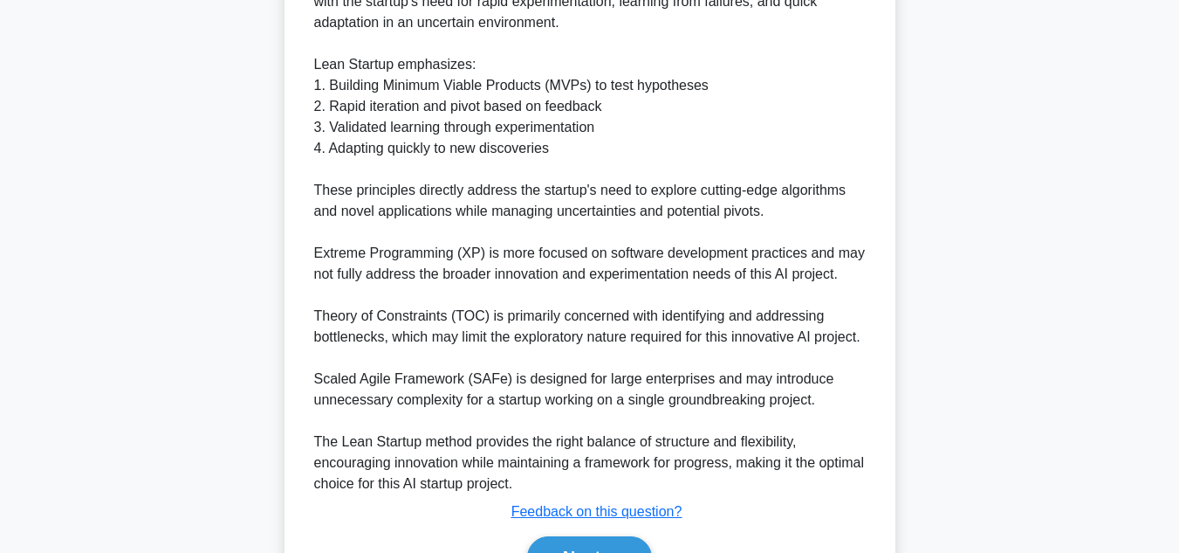
scroll to position [820, 0]
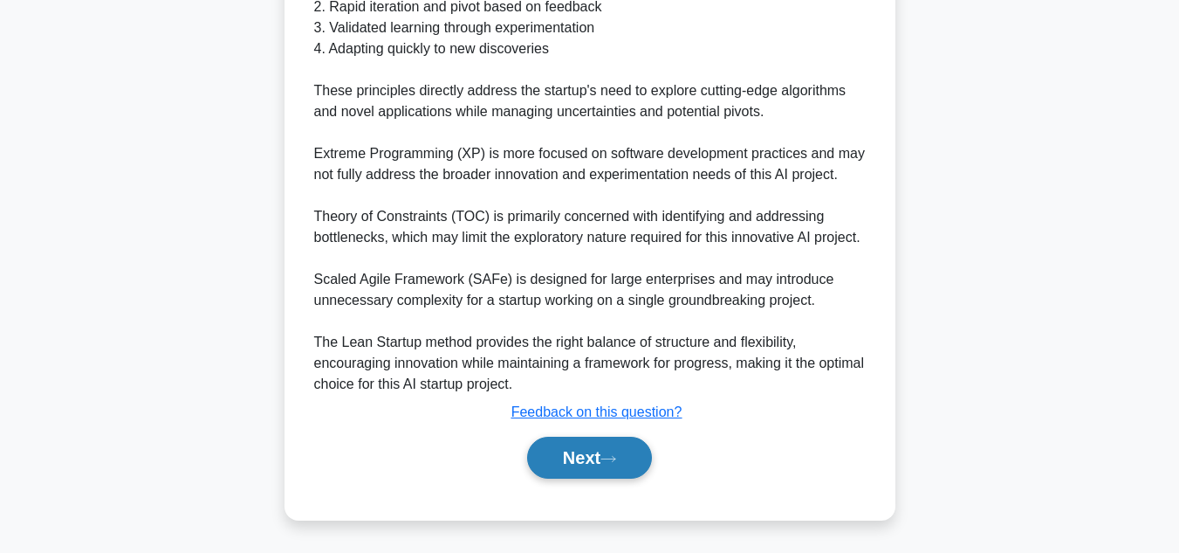
click at [560, 464] on button "Next" at bounding box center [589, 457] width 125 height 42
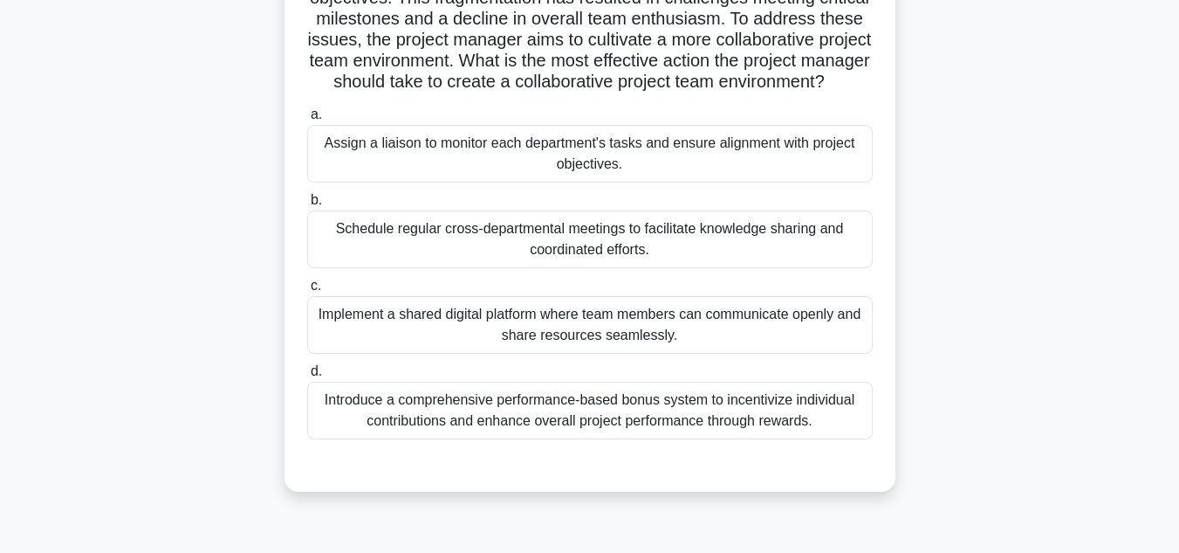
scroll to position [262, 0]
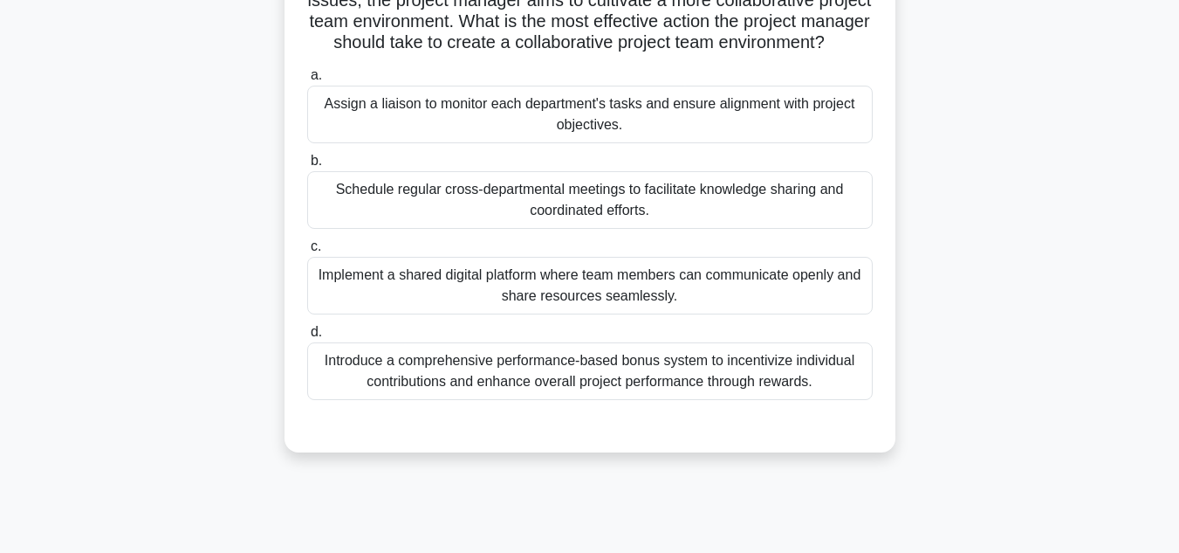
click at [524, 308] on div "Implement a shared digital platform where team members can communicate openly a…" at bounding box center [590, 286] width 566 height 58
click at [307, 252] on input "c. Implement a shared digital platform where team members can communicate openl…" at bounding box center [307, 246] width 0 height 11
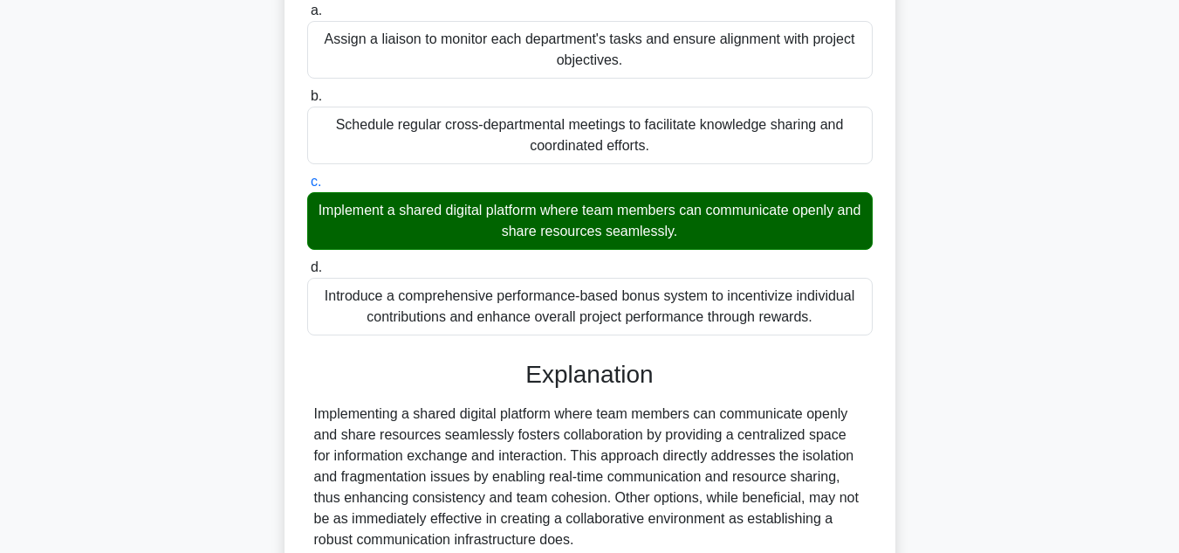
scroll to position [504, 0]
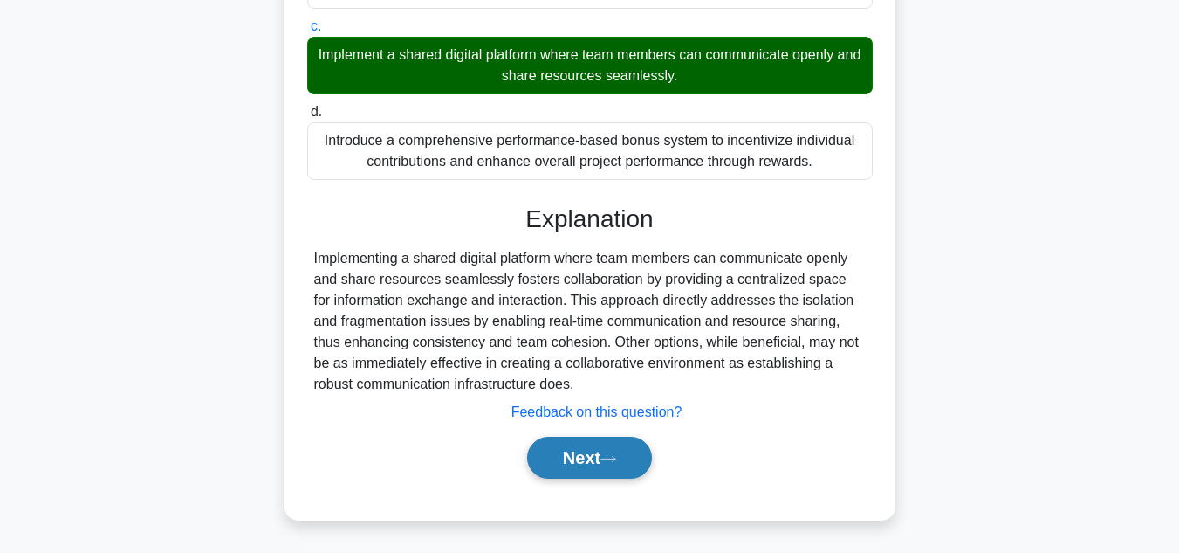
click at [592, 451] on button "Next" at bounding box center [589, 457] width 125 height 42
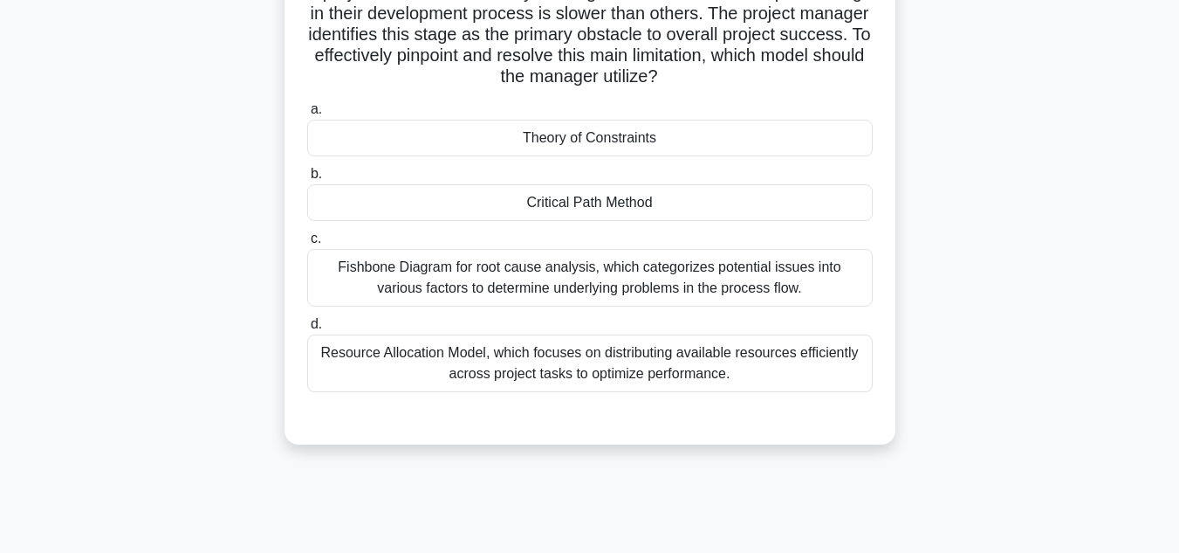
scroll to position [175, 0]
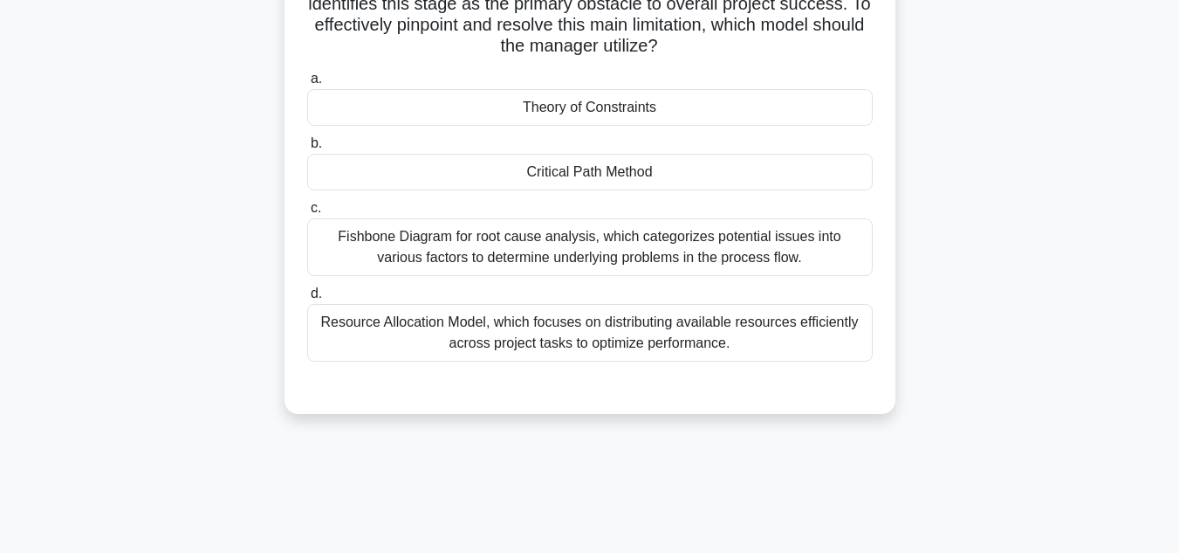
click at [535, 260] on div "Fishbone Diagram for root cause analysis, which categorizes potential issues in…" at bounding box center [590, 247] width 566 height 58
click at [307, 214] on input "c. Fishbone Diagram for root cause analysis, which categorizes potential issues…" at bounding box center [307, 208] width 0 height 11
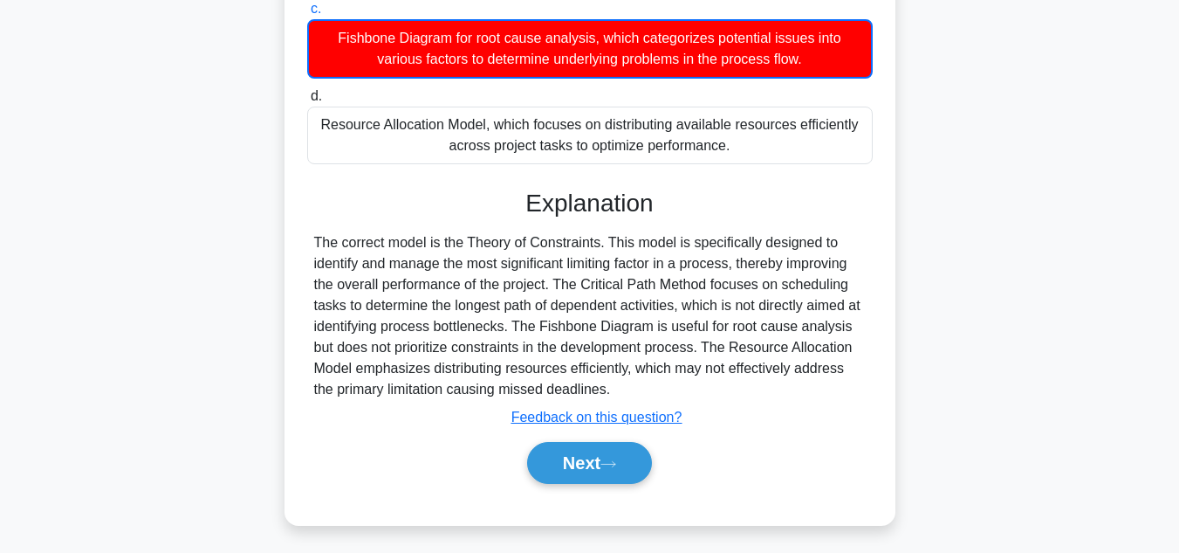
scroll to position [390, 0]
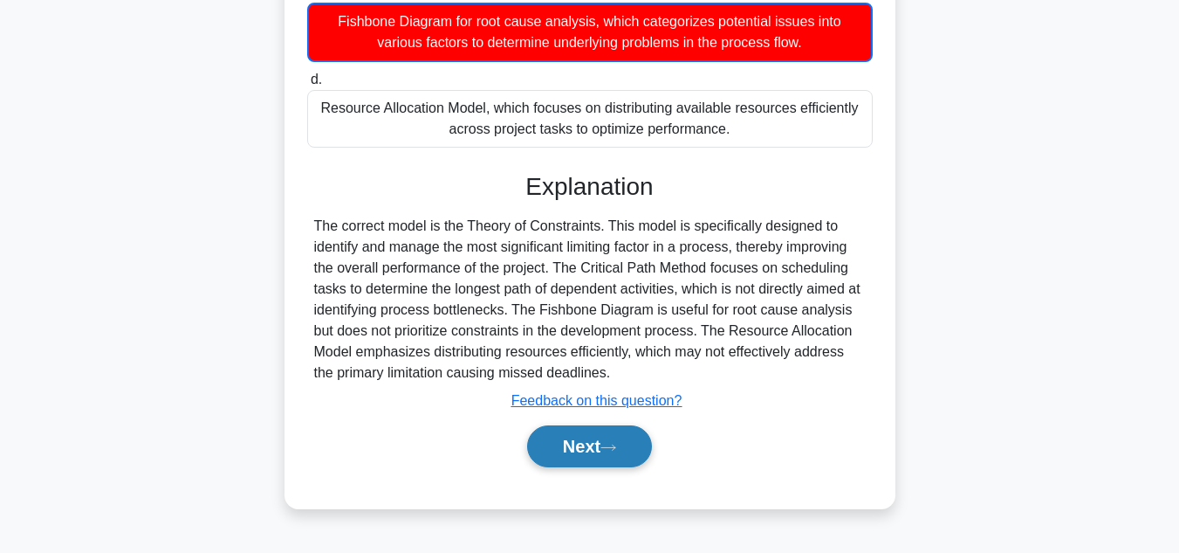
click at [593, 450] on button "Next" at bounding box center [589, 446] width 125 height 42
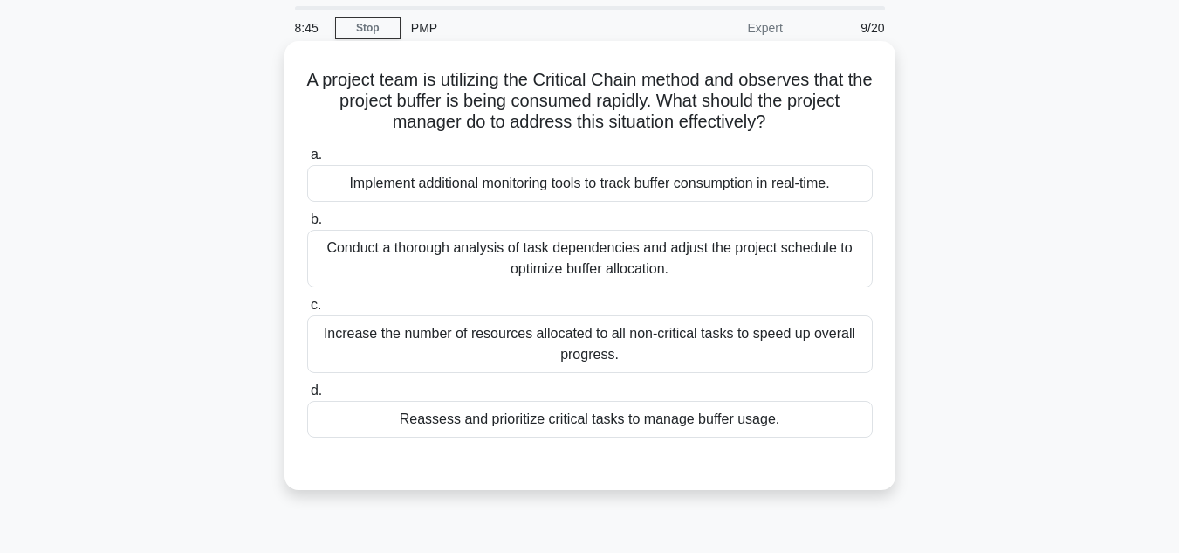
scroll to position [87, 0]
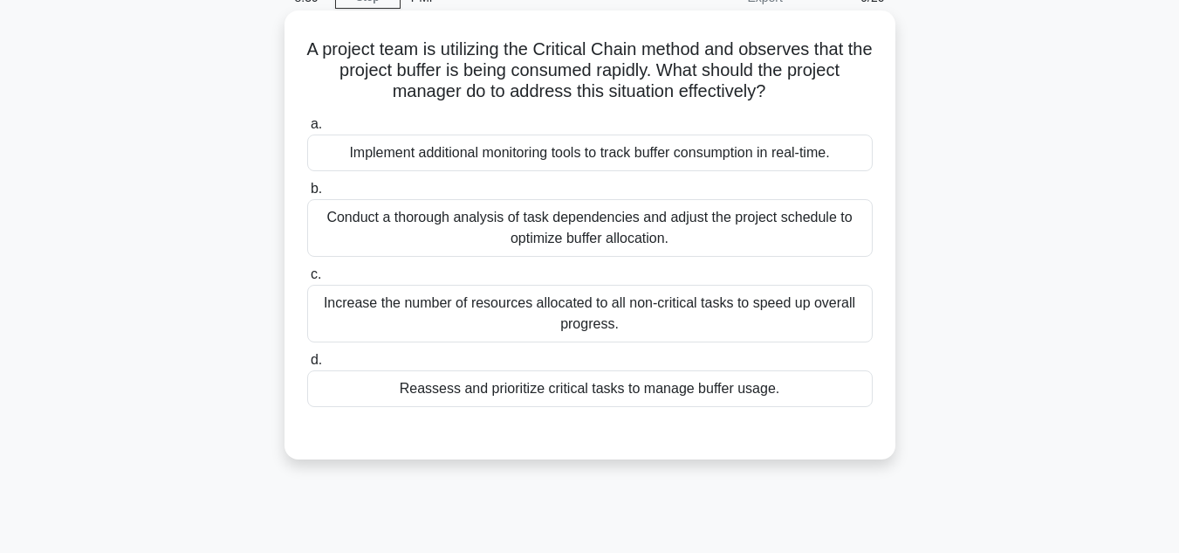
click at [570, 232] on div "Conduct a thorough analysis of task dependencies and adjust the project schedul…" at bounding box center [590, 228] width 566 height 58
click at [307, 195] on input "b. Conduct a thorough analysis of task dependencies and adjust the project sche…" at bounding box center [307, 188] width 0 height 11
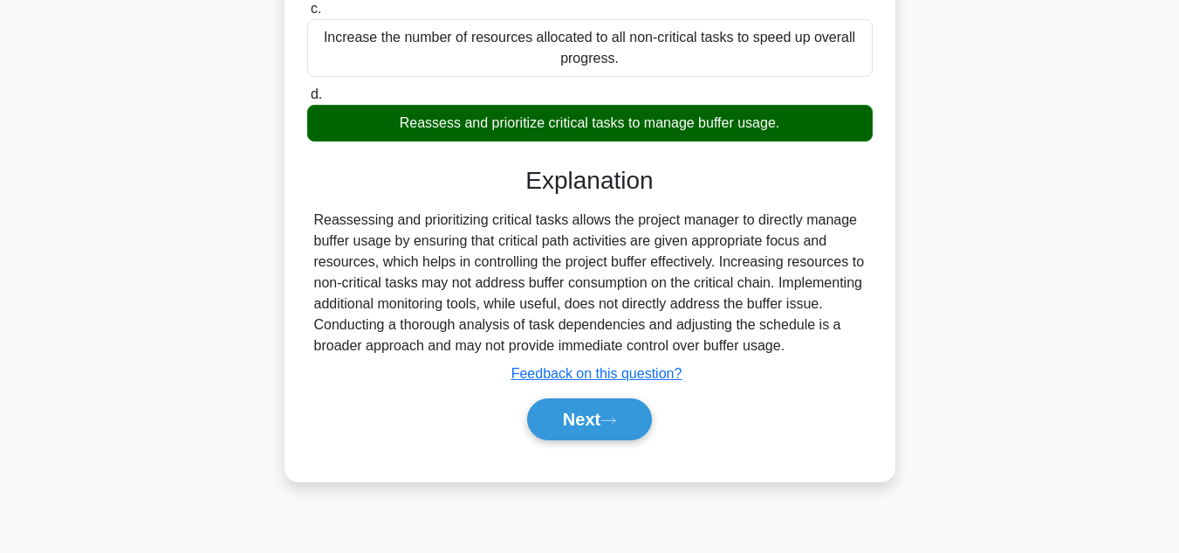
scroll to position [390, 0]
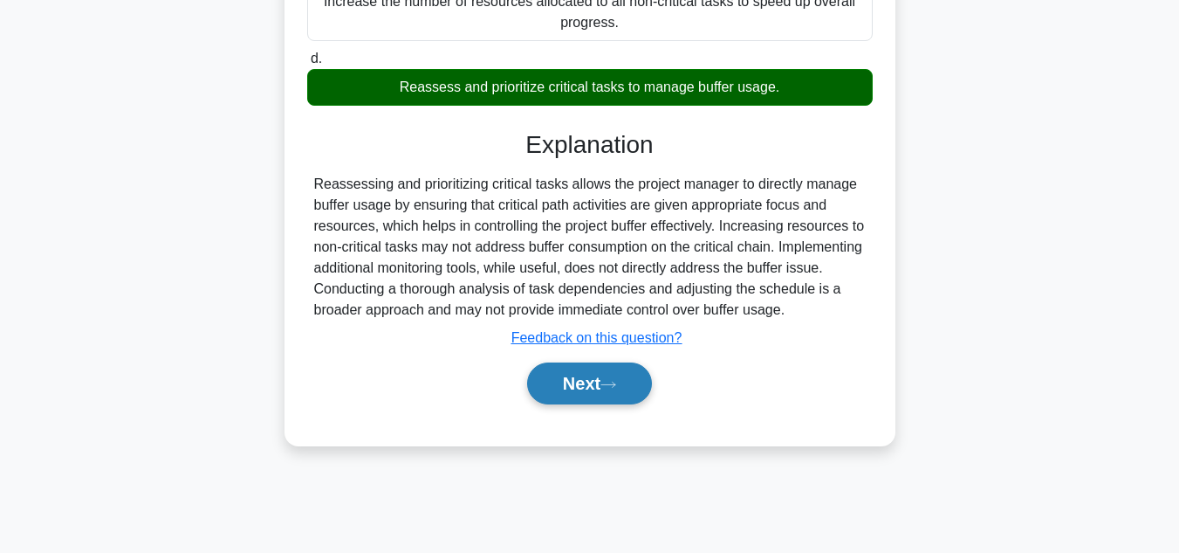
click at [598, 403] on button "Next" at bounding box center [589, 383] width 125 height 42
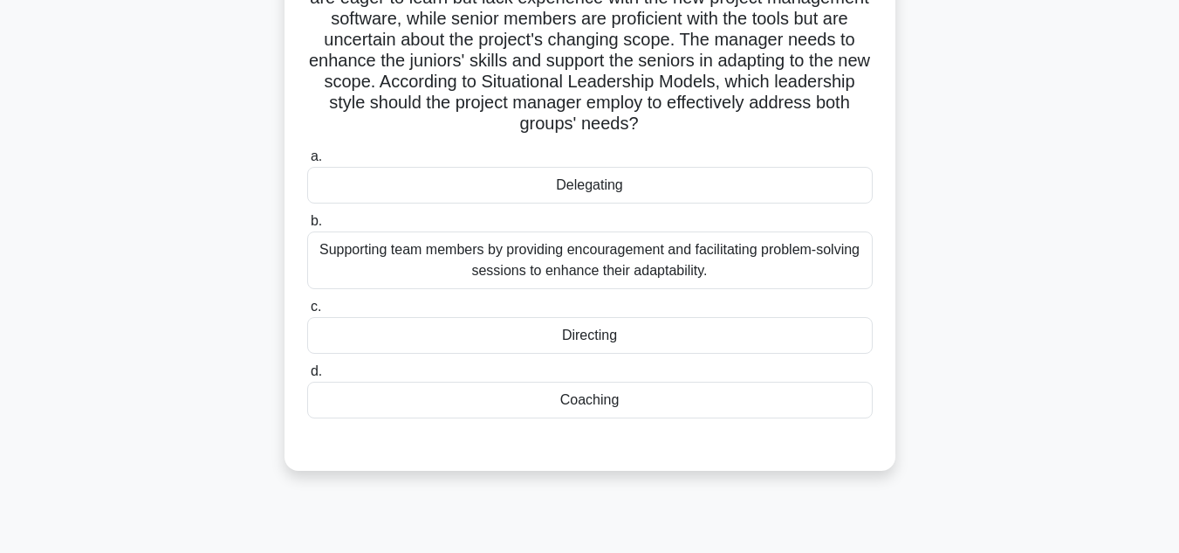
scroll to position [175, 0]
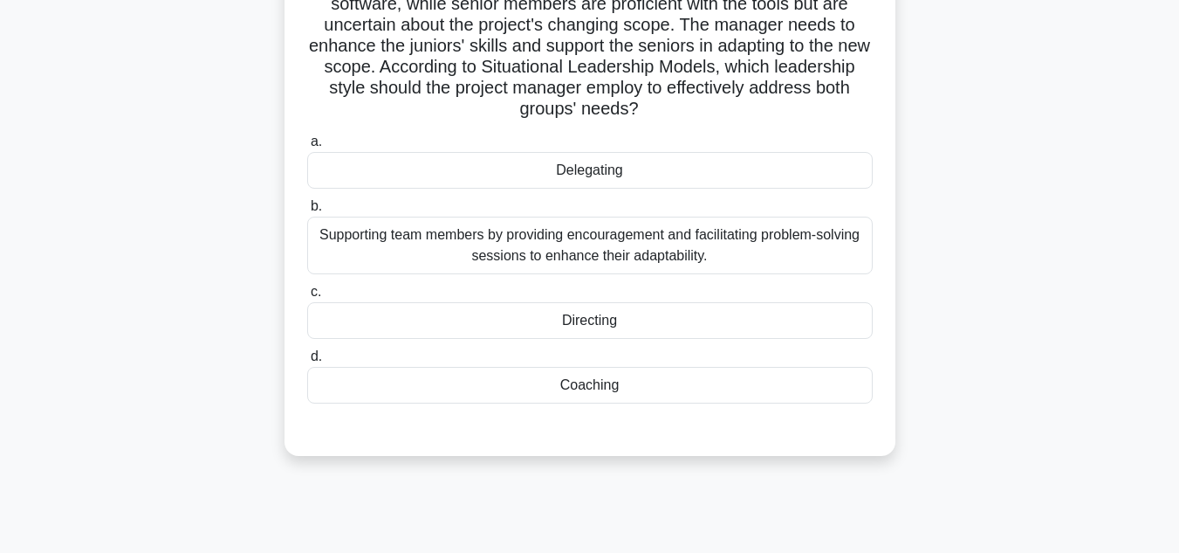
click at [587, 387] on div "Coaching" at bounding box center [590, 385] width 566 height 37
click at [307, 362] on input "d. Coaching" at bounding box center [307, 356] width 0 height 11
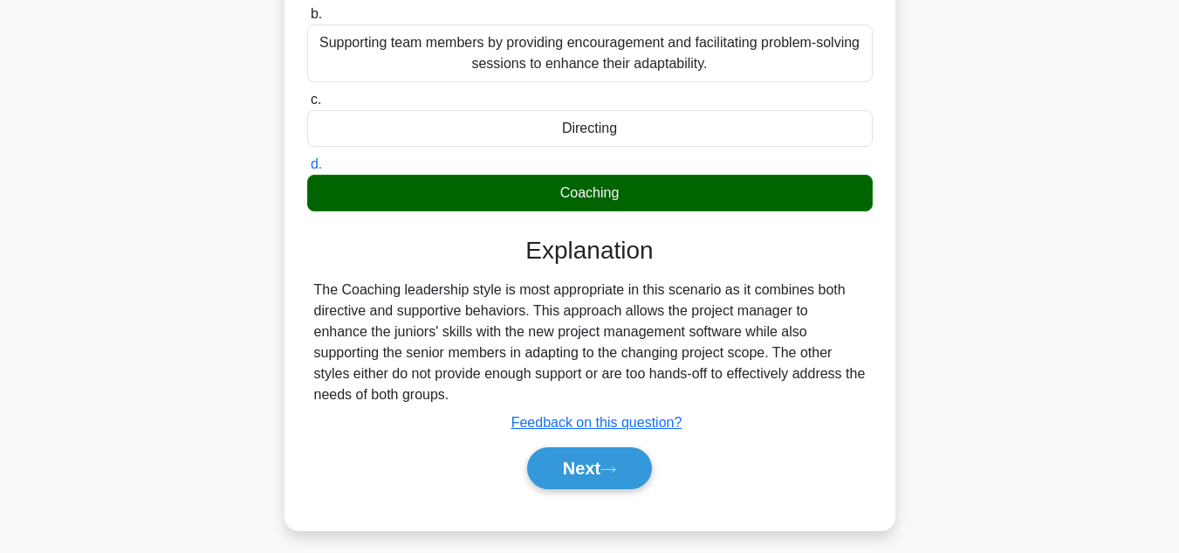
scroll to position [390, 0]
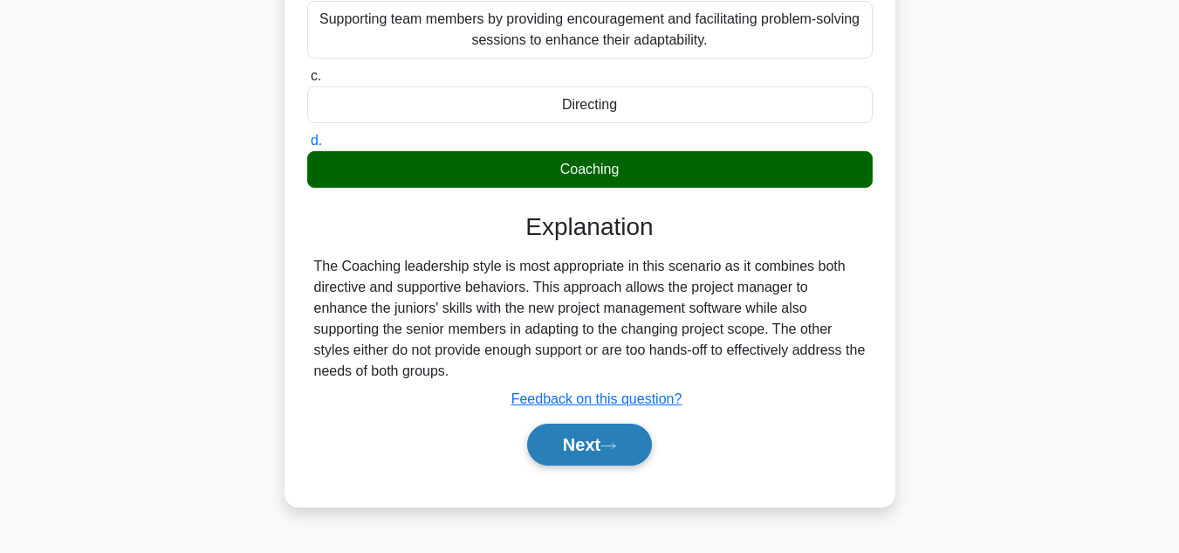
click at [588, 447] on button "Next" at bounding box center [589, 444] width 125 height 42
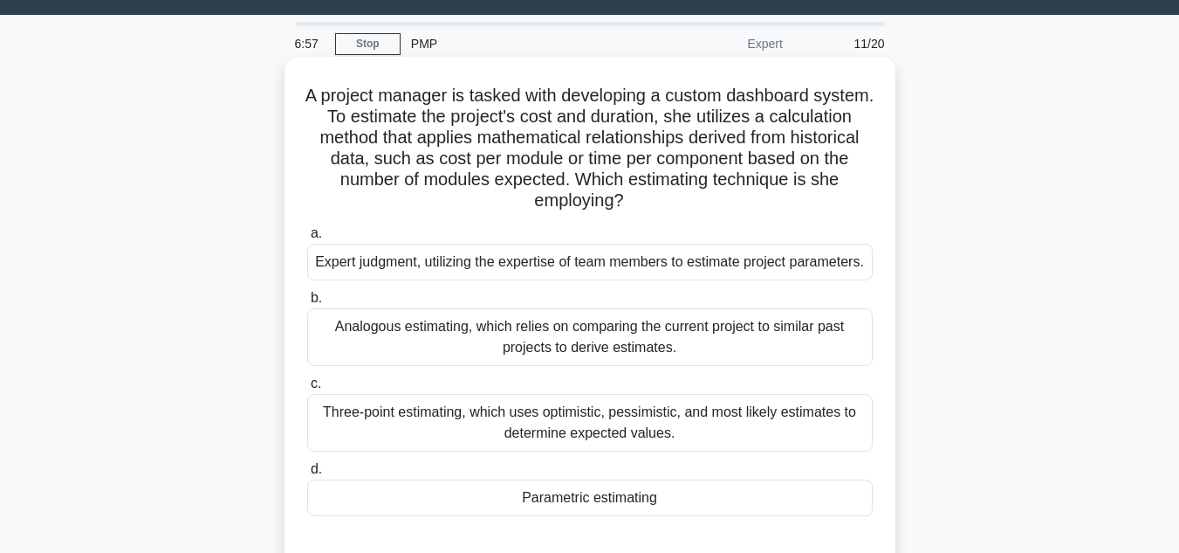
scroll to position [128, 0]
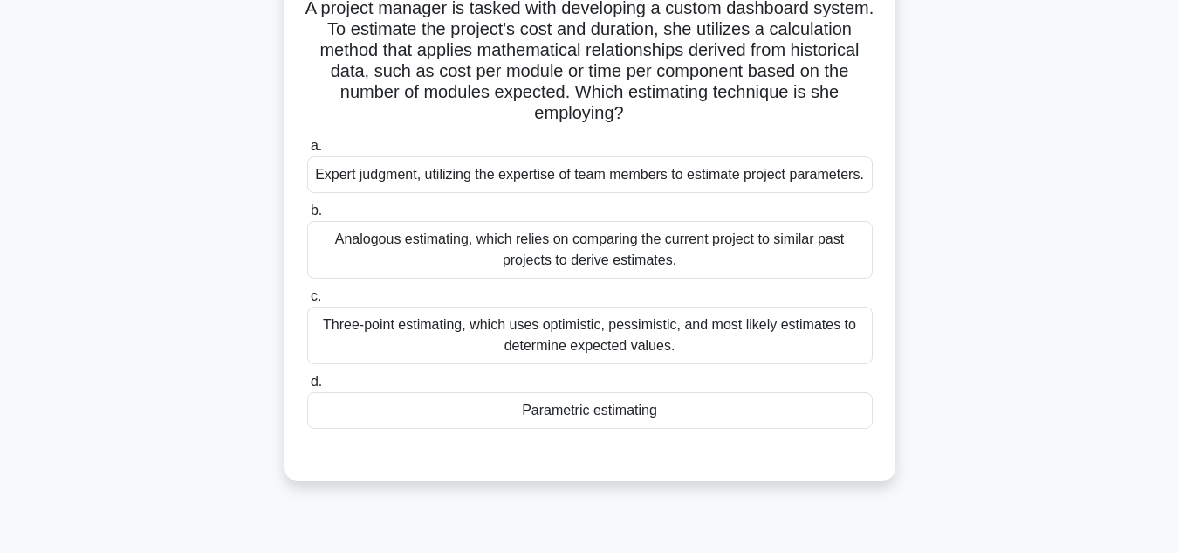
click at [371, 244] on div "Analogous estimating, which relies on comparing the current project to similar …" at bounding box center [590, 250] width 566 height 58
click at [307, 216] on input "b. Analogous estimating, which relies on comparing the current project to simil…" at bounding box center [307, 210] width 0 height 11
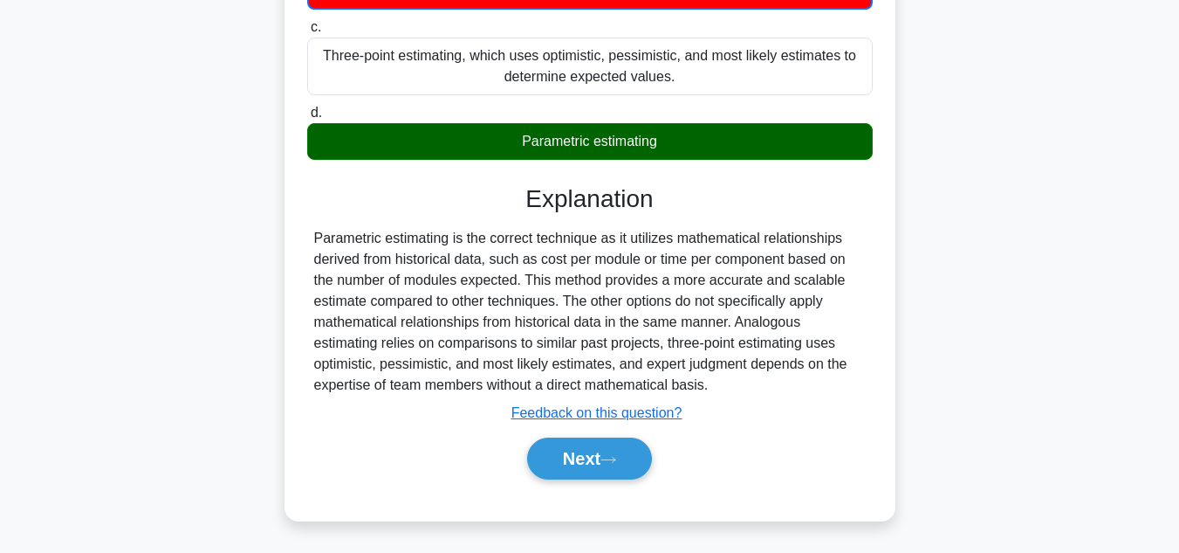
scroll to position [401, 0]
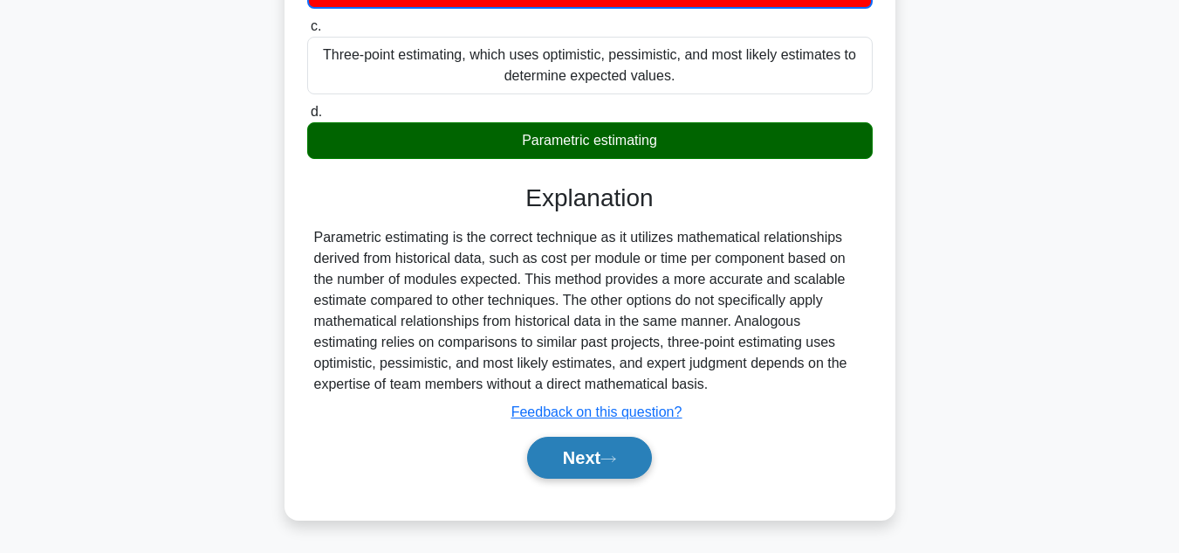
click at [588, 459] on button "Next" at bounding box center [589, 457] width 125 height 42
click at [576, 462] on button "Next" at bounding box center [589, 457] width 125 height 42
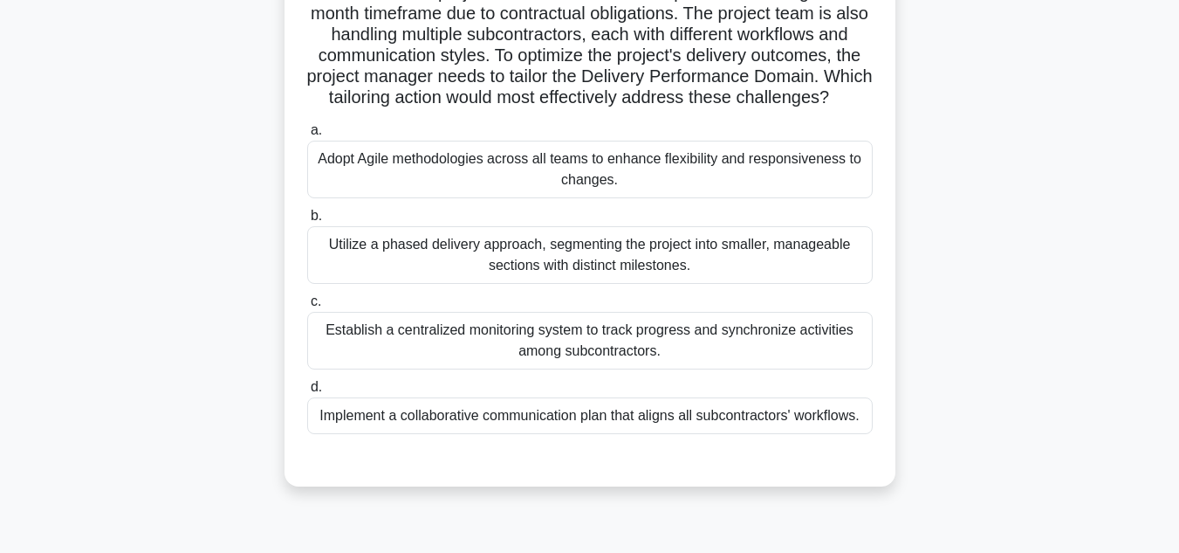
scroll to position [175, 0]
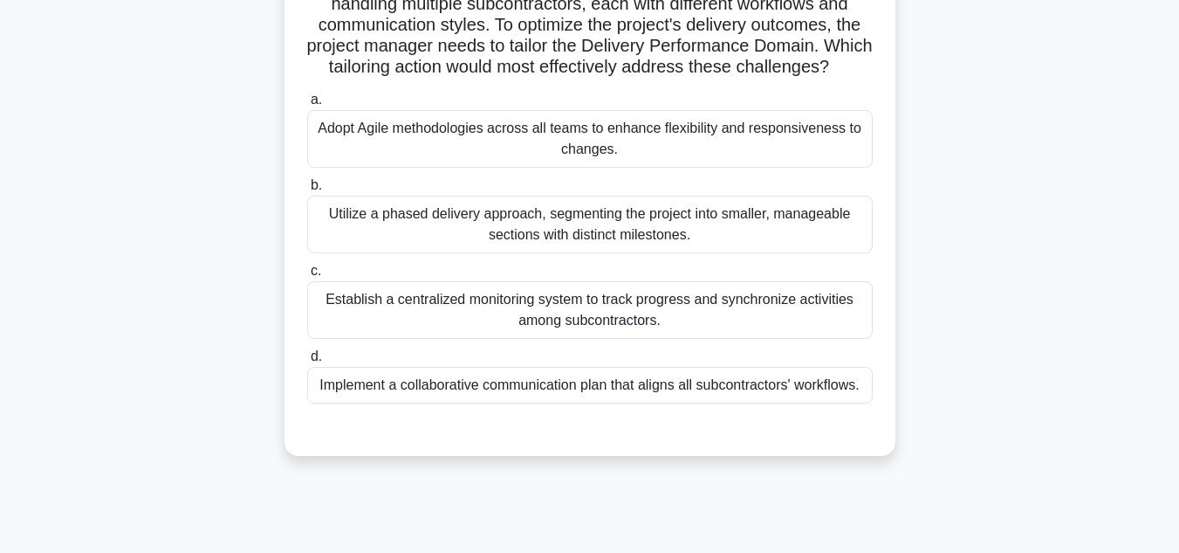
click at [436, 253] on div "Utilize a phased delivery approach, segmenting the project into smaller, manage…" at bounding box center [590, 225] width 566 height 58
click at [307, 191] on input "b. Utilize a phased delivery approach, segmenting the project into smaller, man…" at bounding box center [307, 185] width 0 height 11
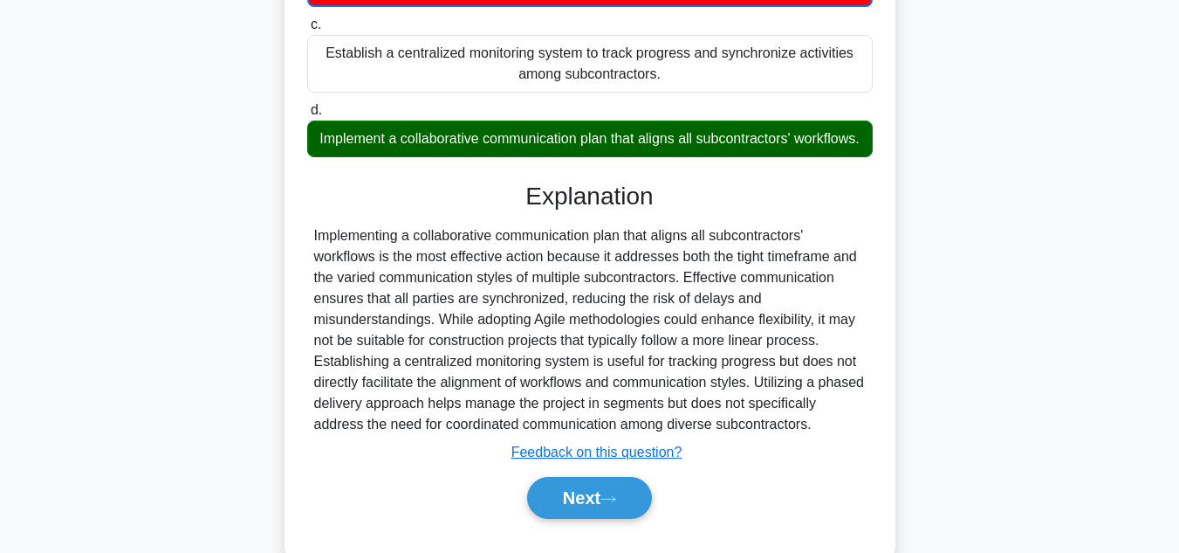
scroll to position [436, 0]
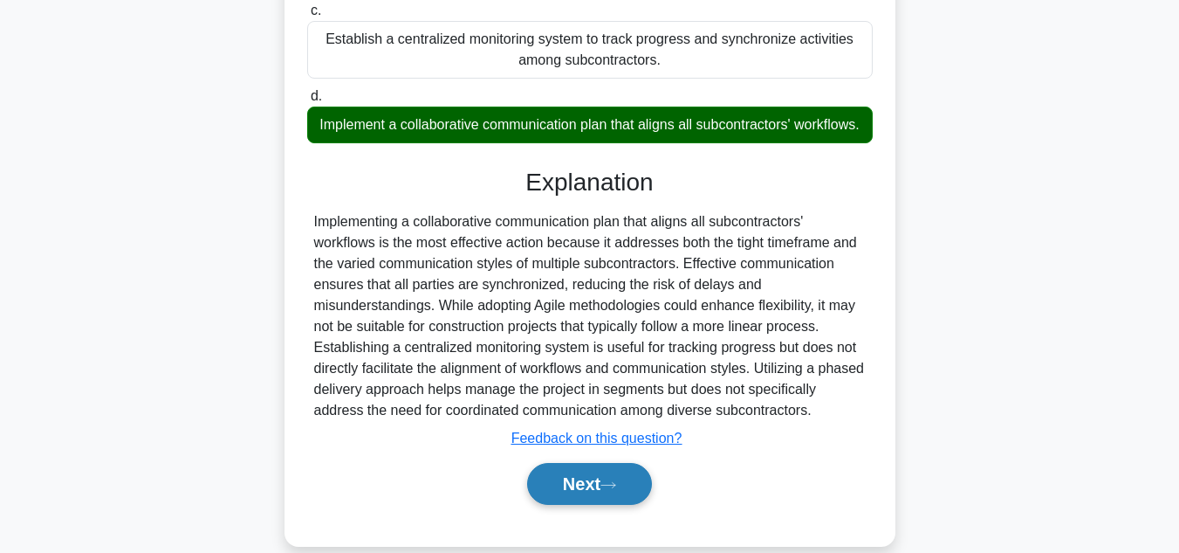
click at [587, 505] on button "Next" at bounding box center [589, 484] width 125 height 42
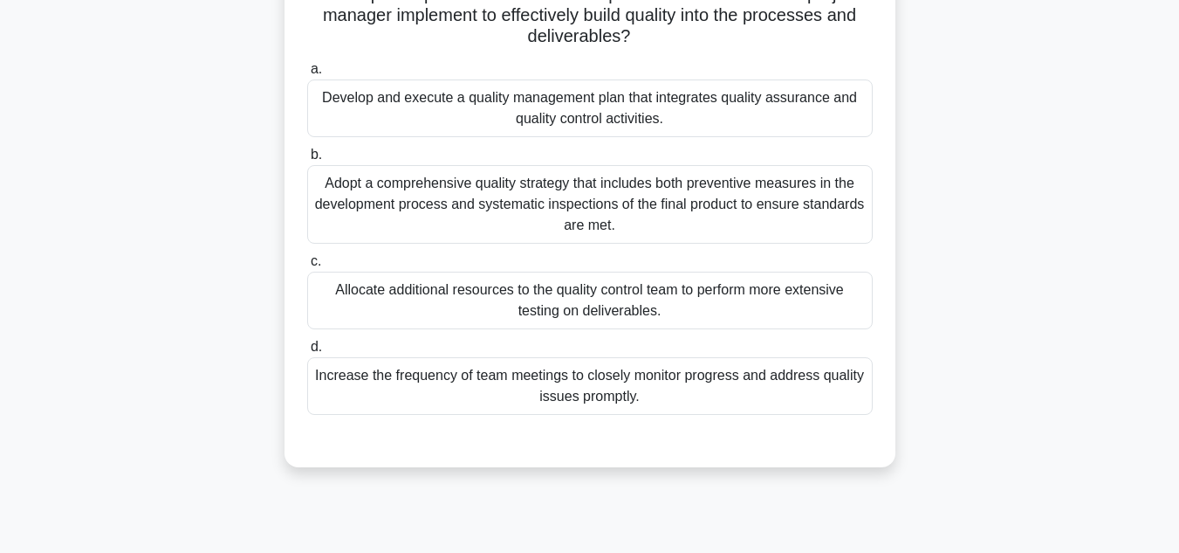
scroll to position [175, 0]
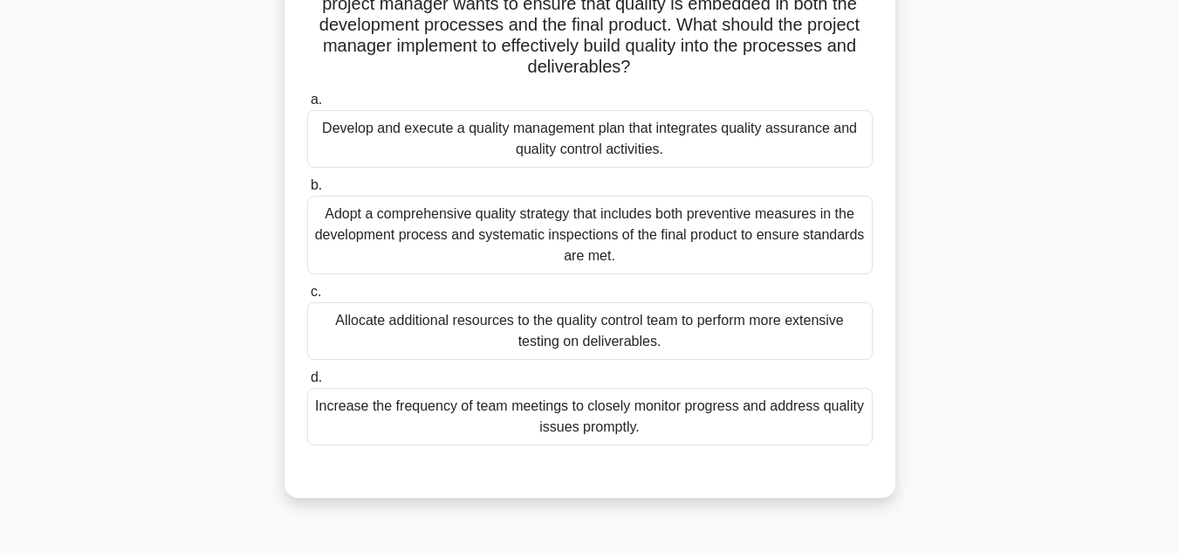
click at [622, 231] on div "Adopt a comprehensive quality strategy that includes both preventive measures i…" at bounding box center [590, 235] width 566 height 79
click at [307, 191] on input "b. Adopt a comprehensive quality strategy that includes both preventive measure…" at bounding box center [307, 185] width 0 height 11
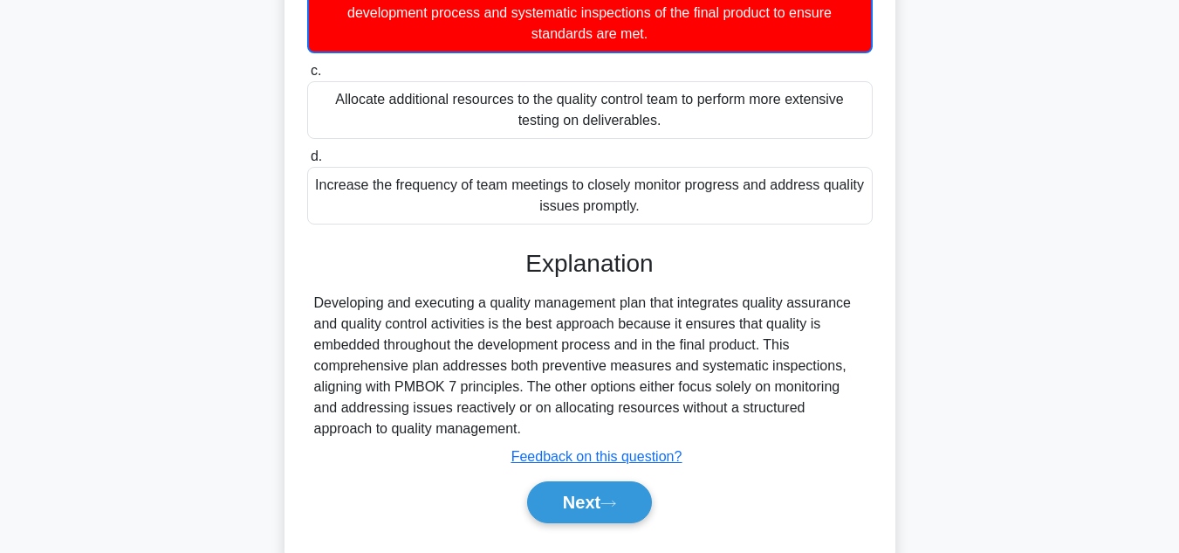
scroll to position [443, 0]
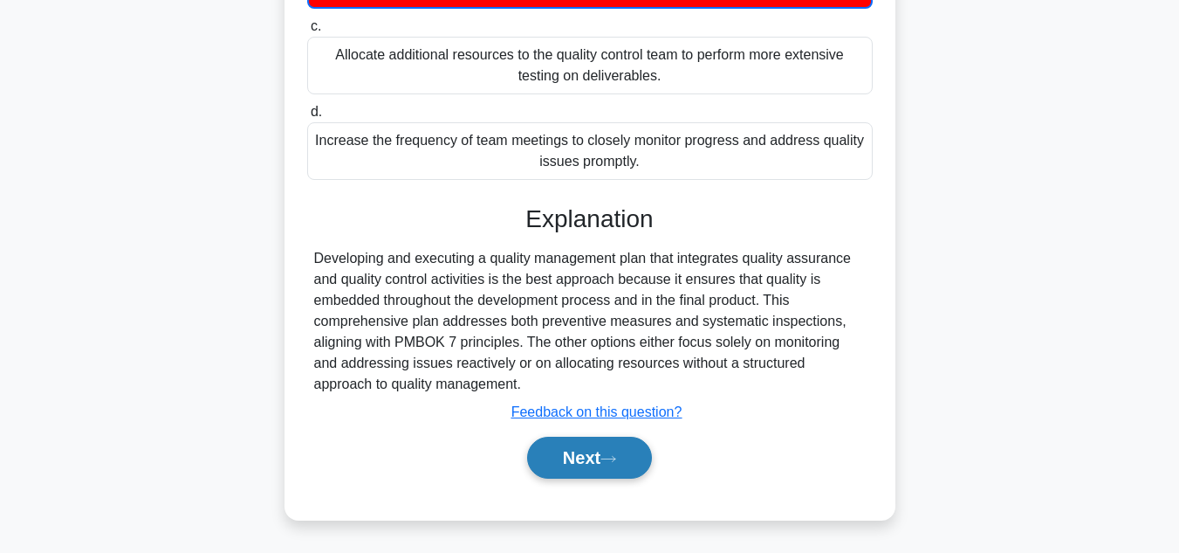
click at [610, 455] on icon at bounding box center [609, 459] width 16 height 10
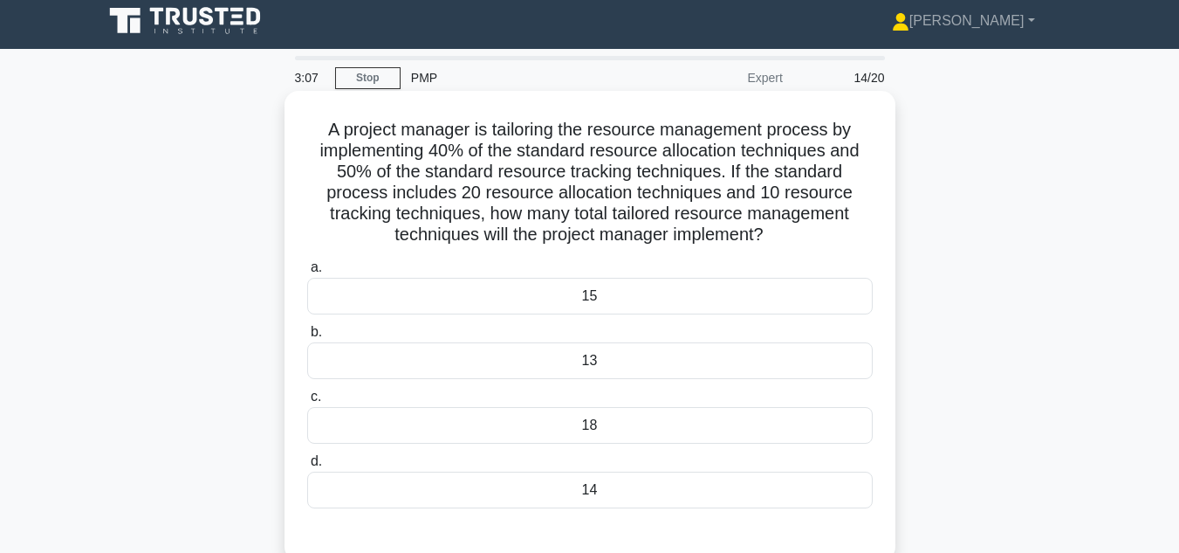
scroll to position [0, 0]
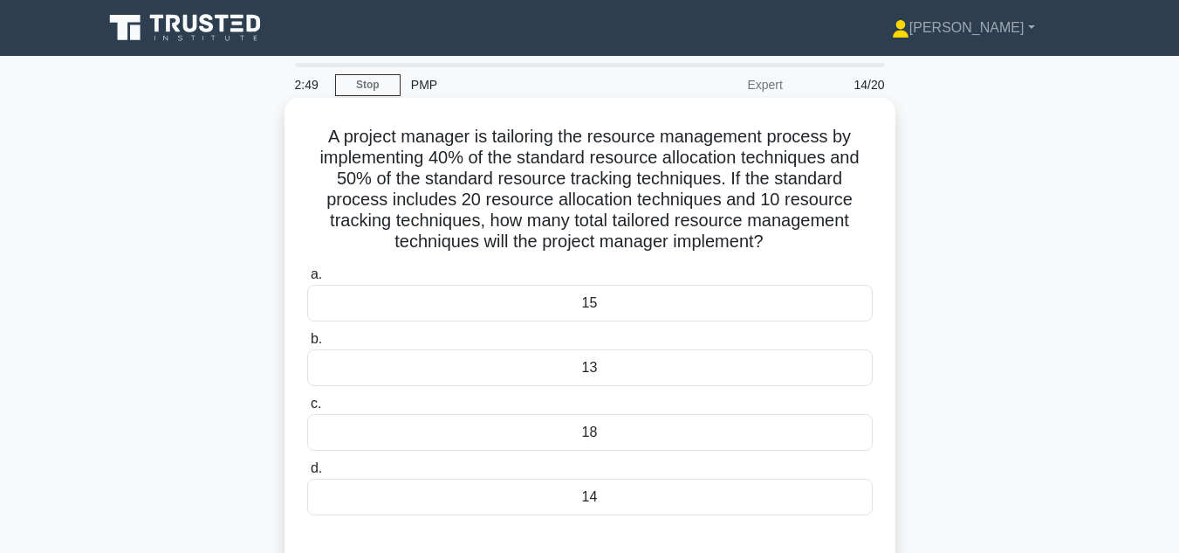
click at [542, 316] on div "15" at bounding box center [590, 303] width 566 height 37
click at [307, 280] on input "a. 15" at bounding box center [307, 274] width 0 height 11
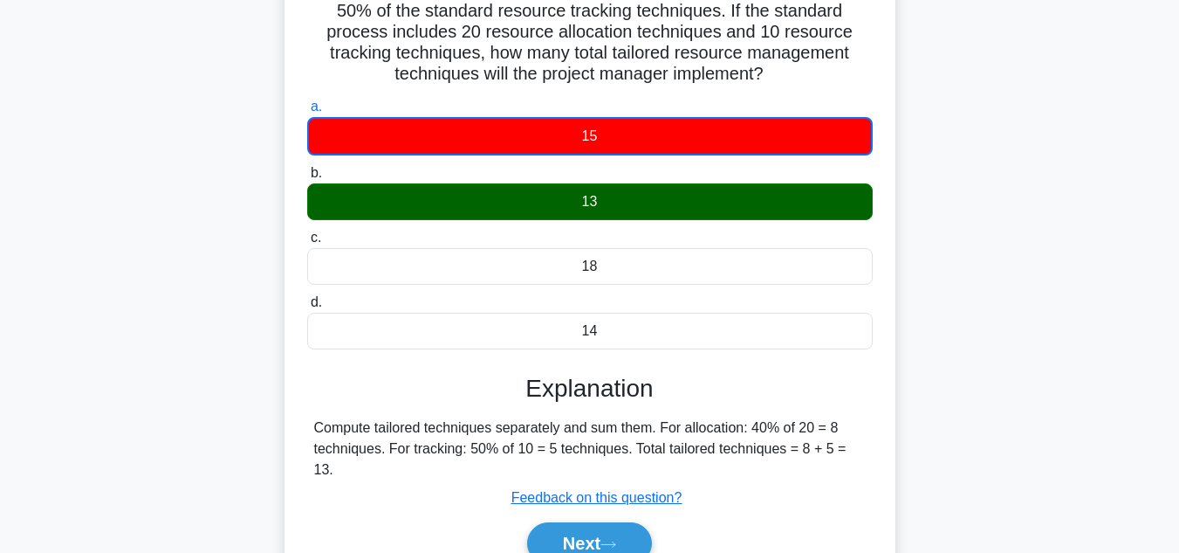
scroll to position [175, 0]
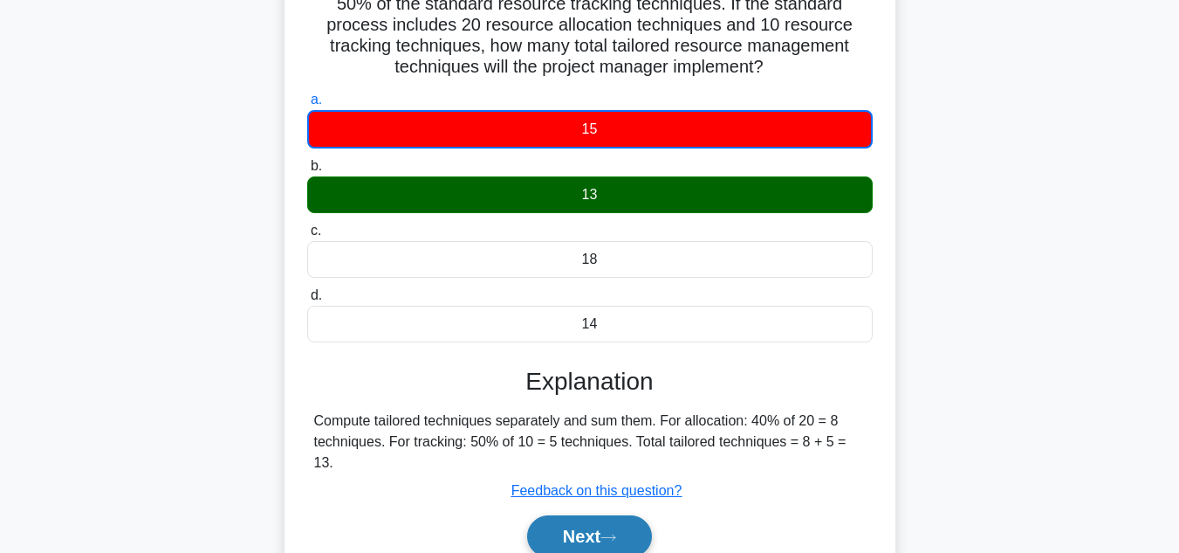
click at [600, 527] on button "Next" at bounding box center [589, 536] width 125 height 42
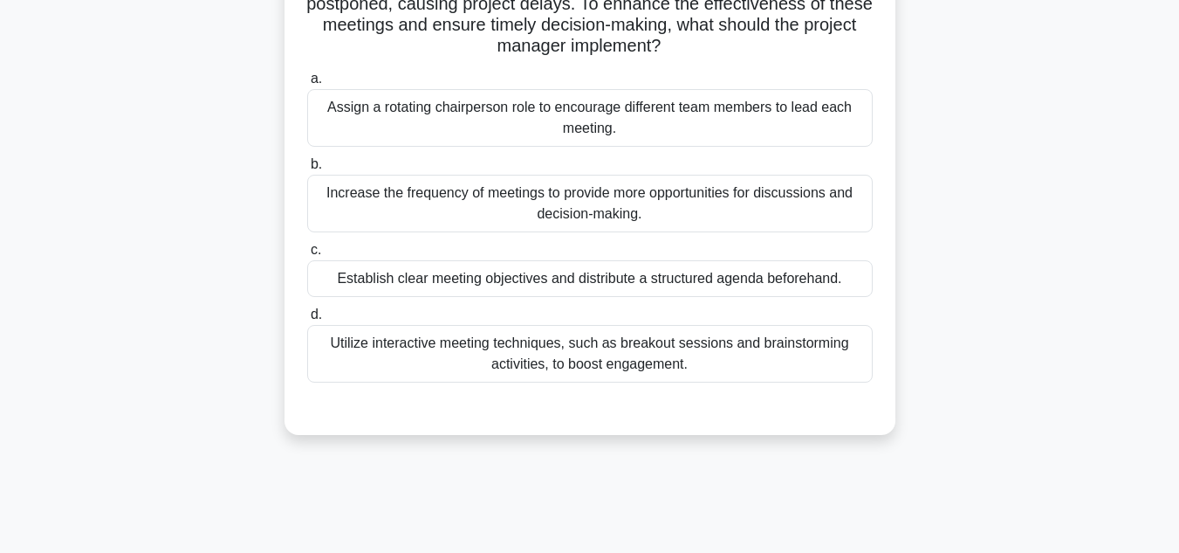
click at [457, 280] on div "Establish clear meeting objectives and distribute a structured agenda beforehan…" at bounding box center [590, 278] width 566 height 37
click at [307, 256] on input "c. Establish clear meeting objectives and distribute a structured agenda before…" at bounding box center [307, 249] width 0 height 11
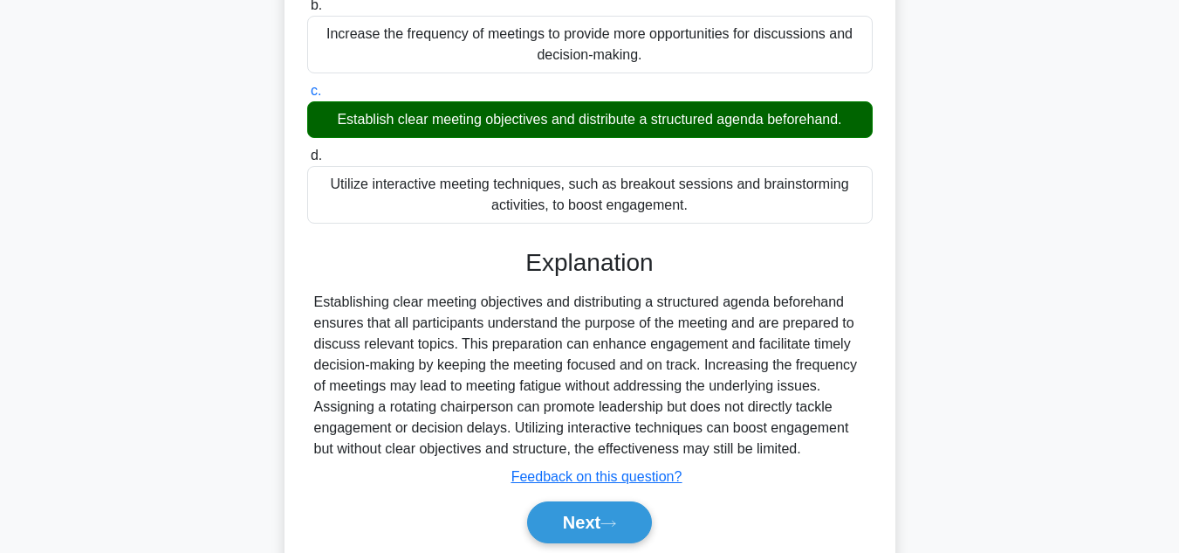
scroll to position [399, 0]
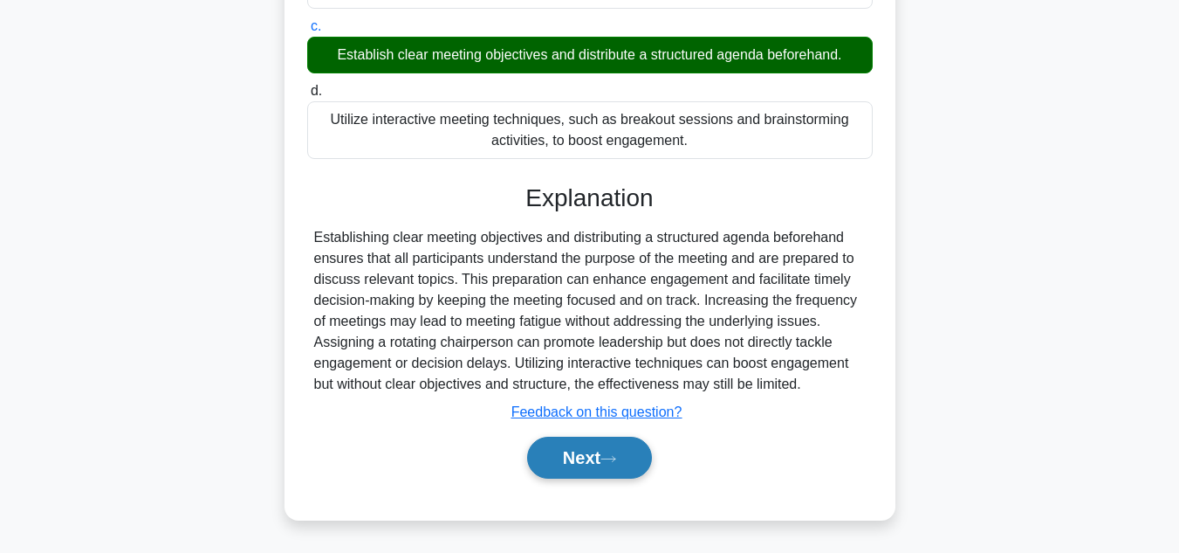
click at [584, 468] on button "Next" at bounding box center [589, 457] width 125 height 42
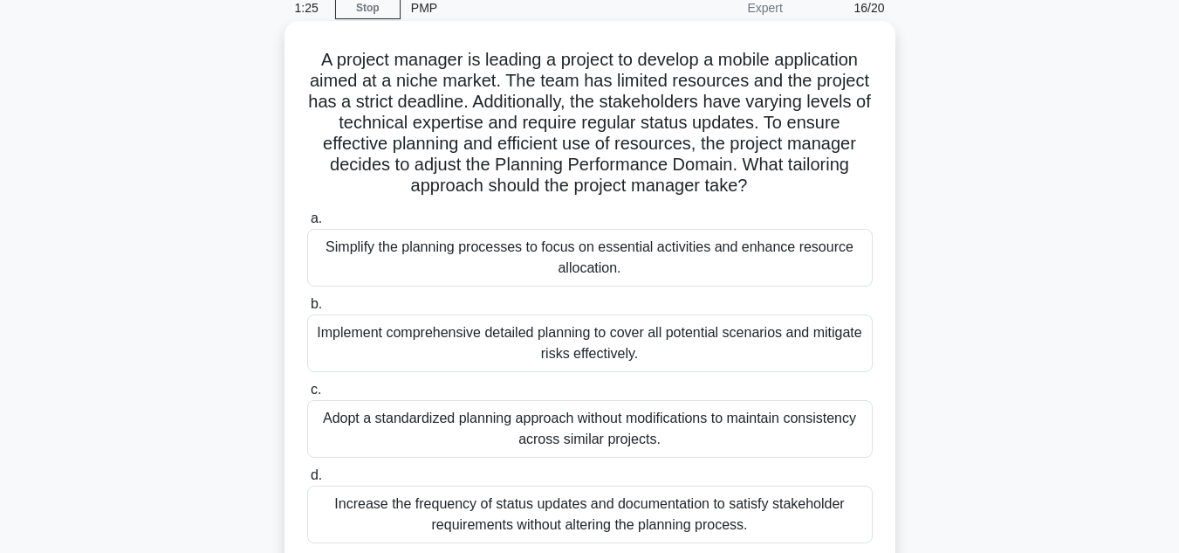
scroll to position [0, 0]
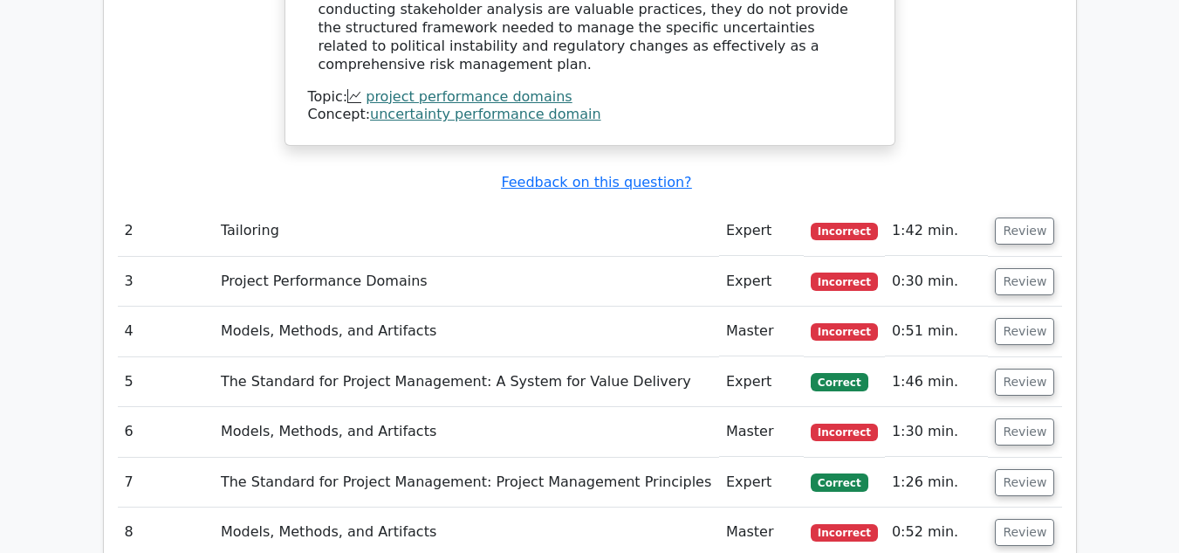
scroll to position [1833, 0]
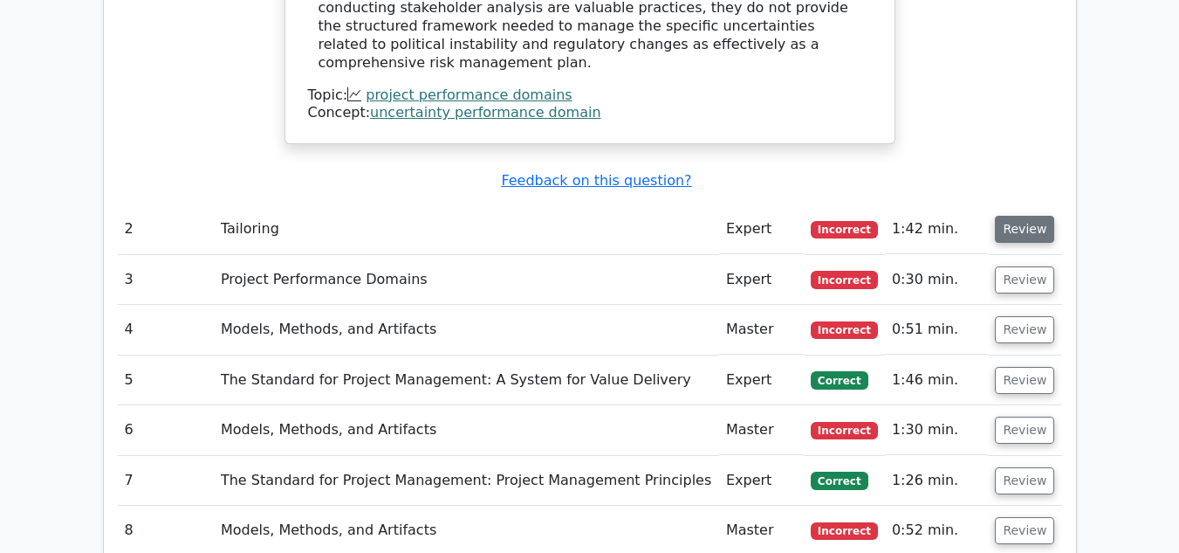
click at [1027, 216] on button "Review" at bounding box center [1024, 229] width 59 height 27
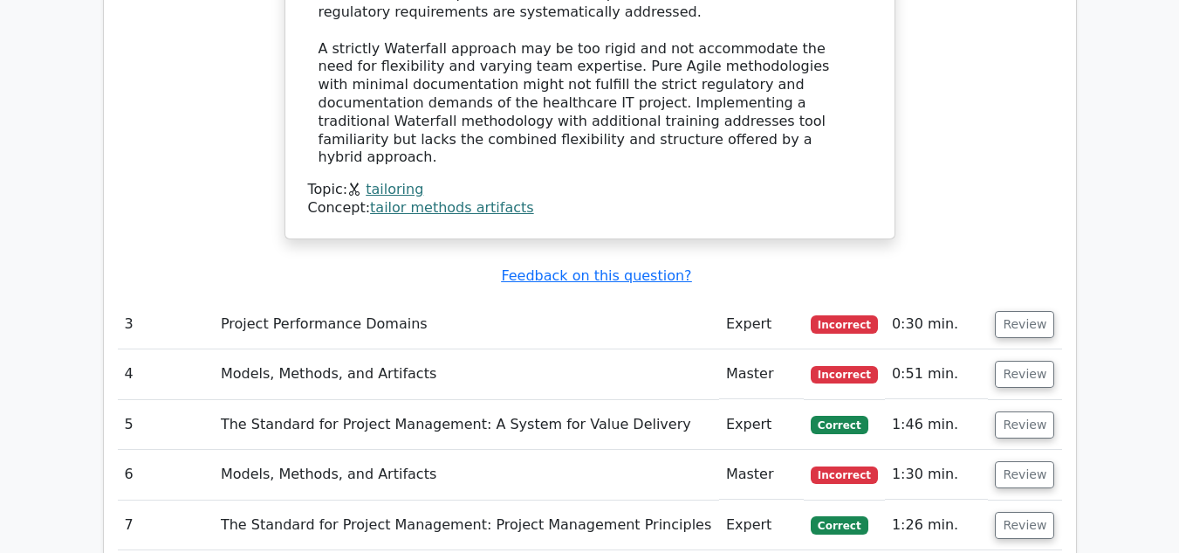
scroll to position [2880, 0]
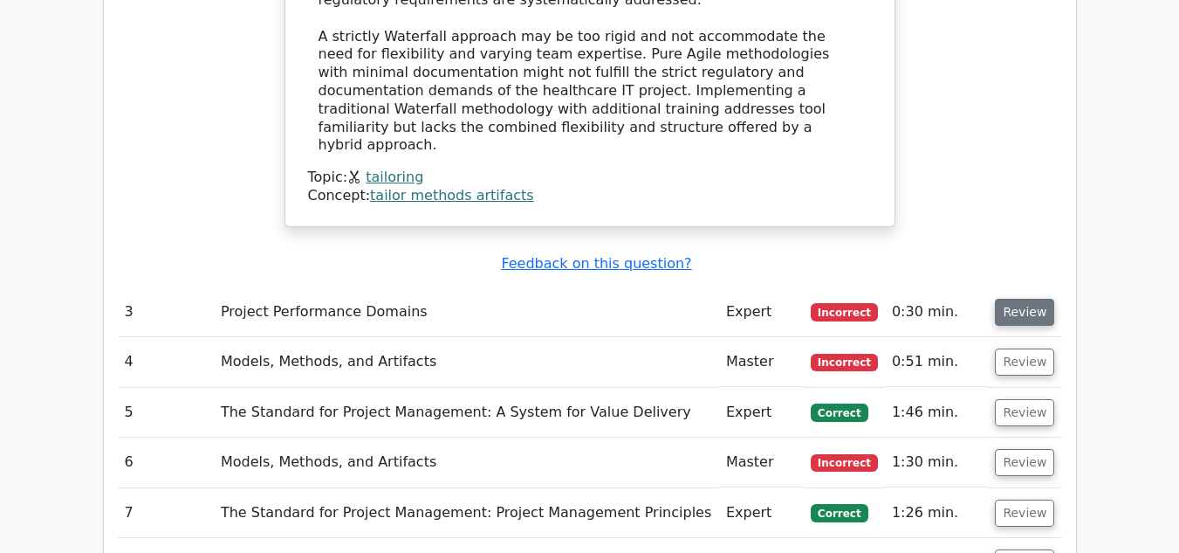
click at [1015, 299] on button "Review" at bounding box center [1024, 312] width 59 height 27
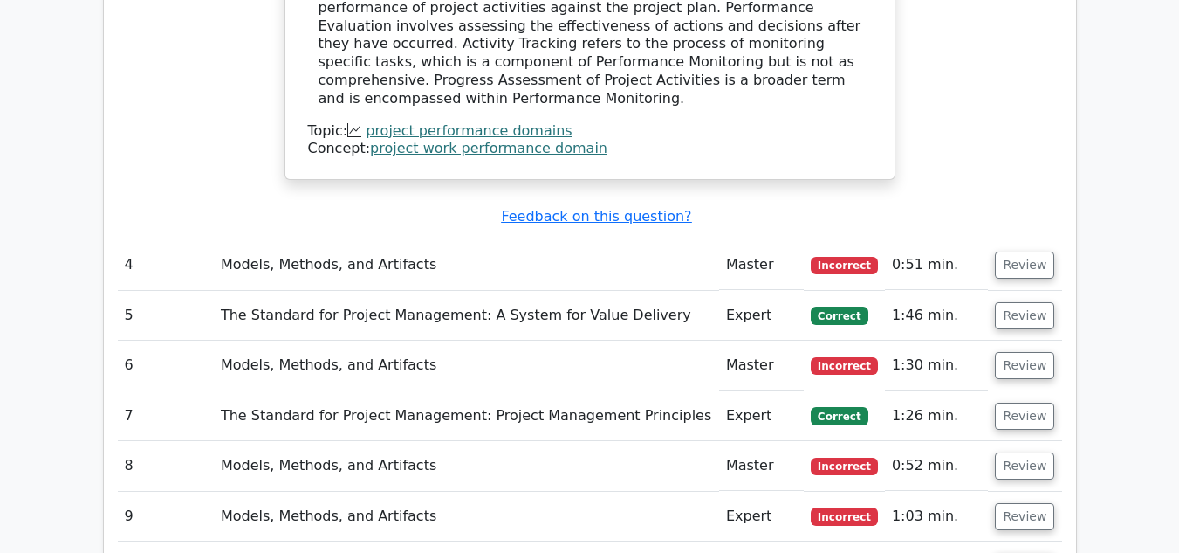
scroll to position [3666, 0]
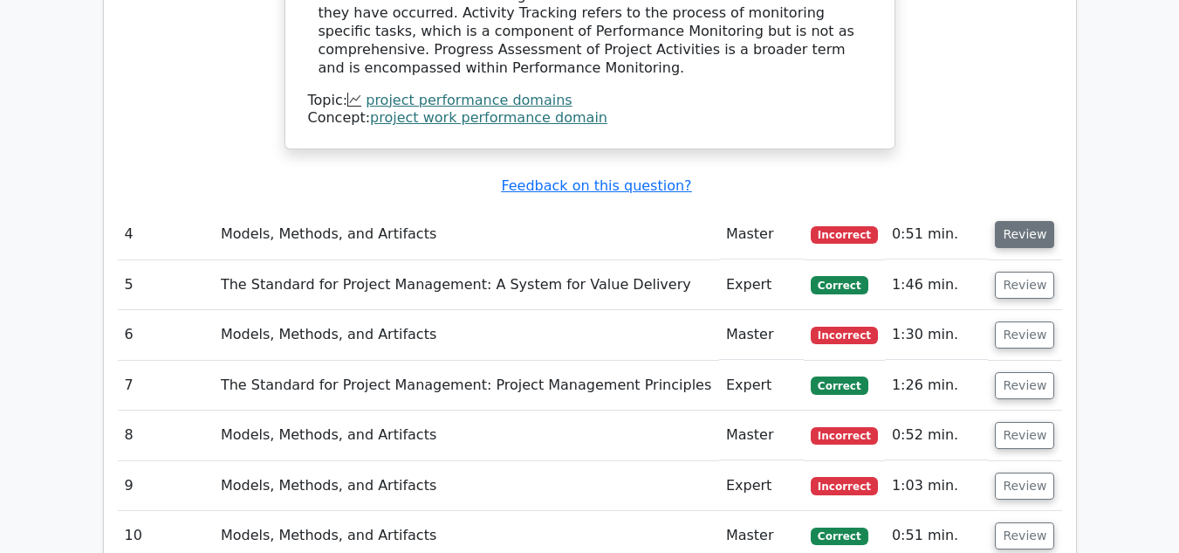
click at [1009, 221] on button "Review" at bounding box center [1024, 234] width 59 height 27
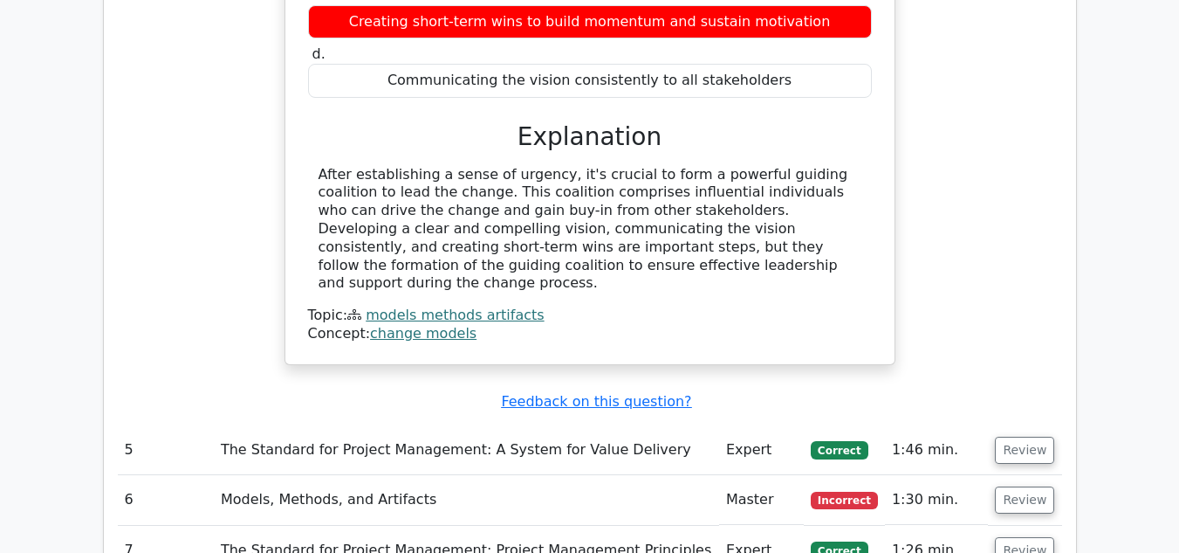
scroll to position [4190, 0]
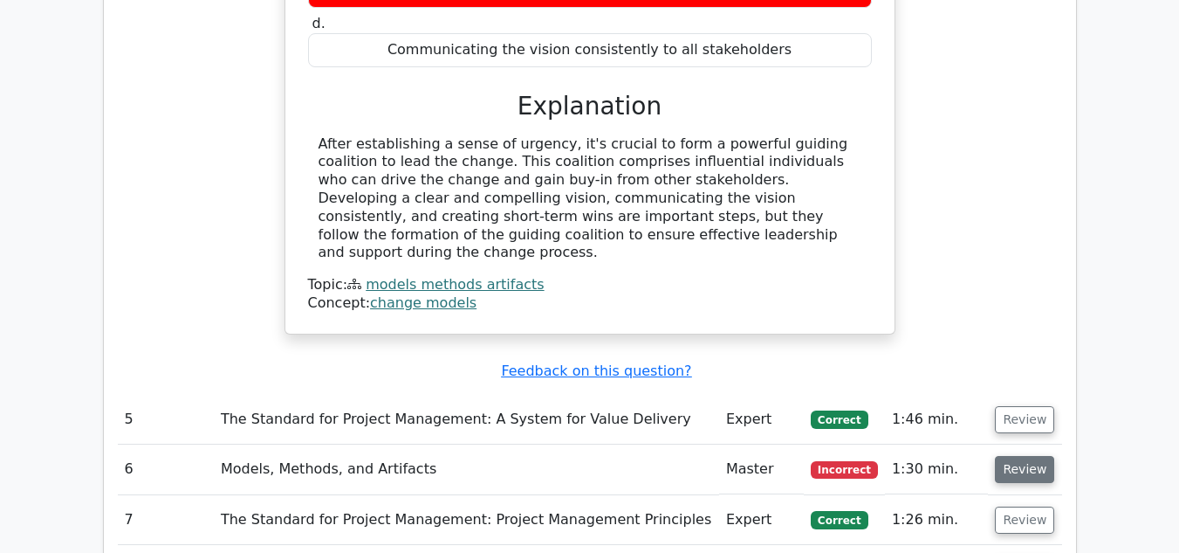
click at [1016, 456] on button "Review" at bounding box center [1024, 469] width 59 height 27
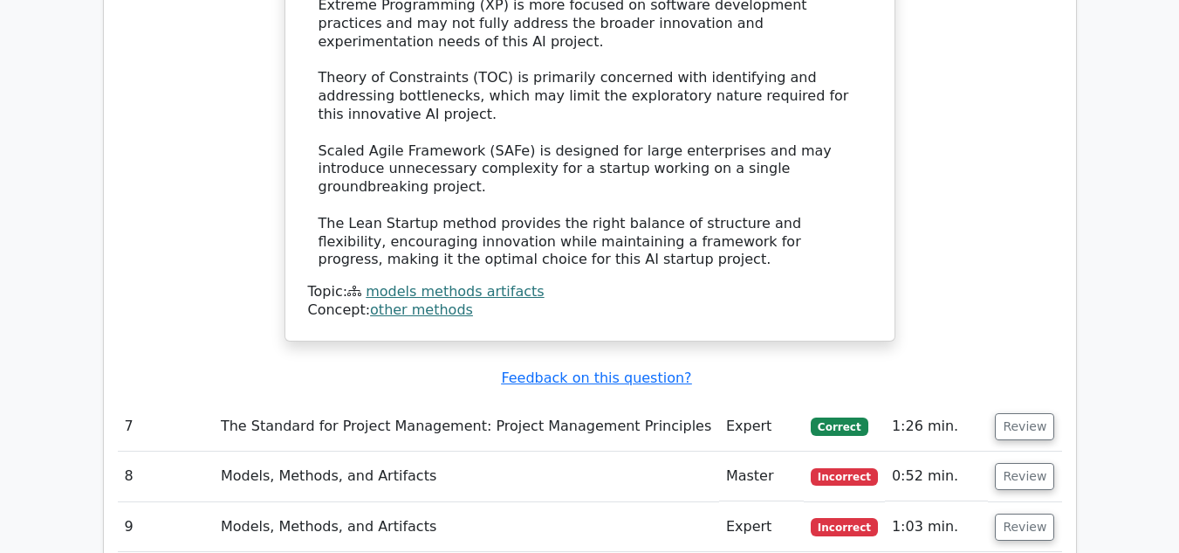
scroll to position [5499, 0]
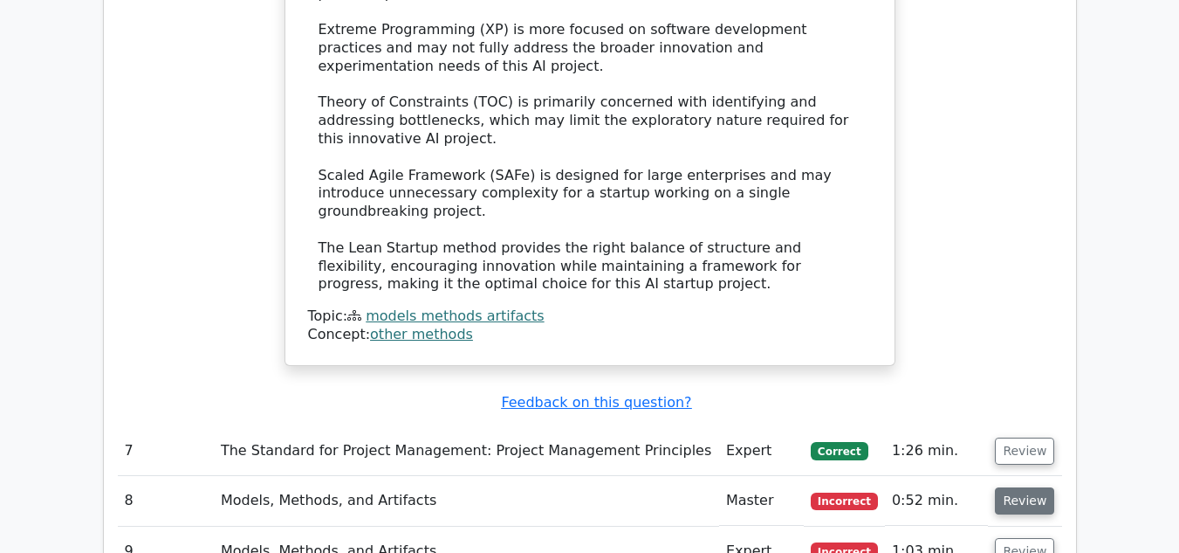
click at [1032, 487] on button "Review" at bounding box center [1024, 500] width 59 height 27
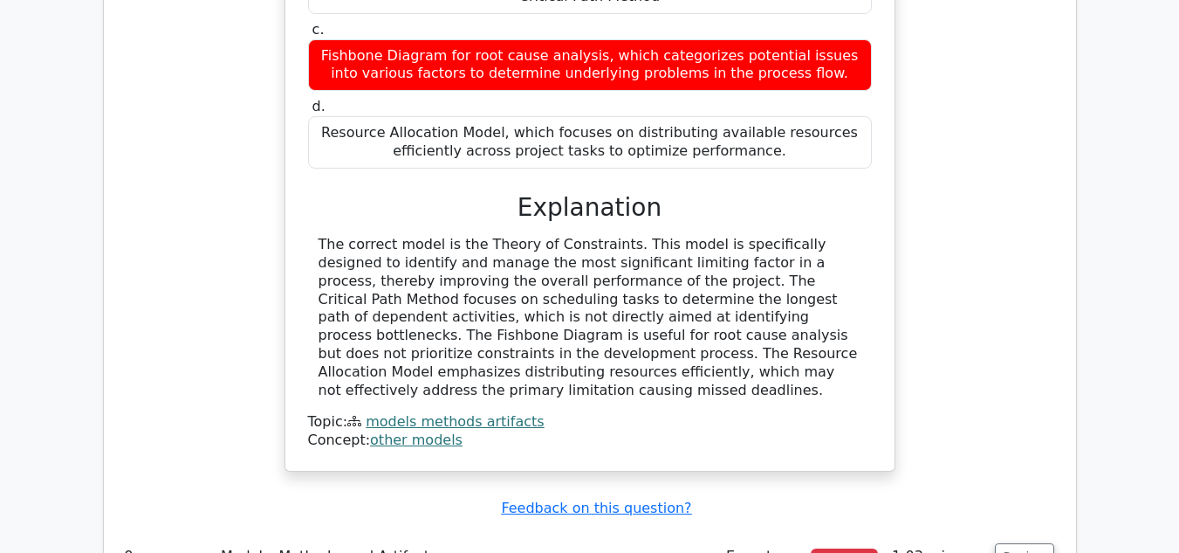
scroll to position [6285, 0]
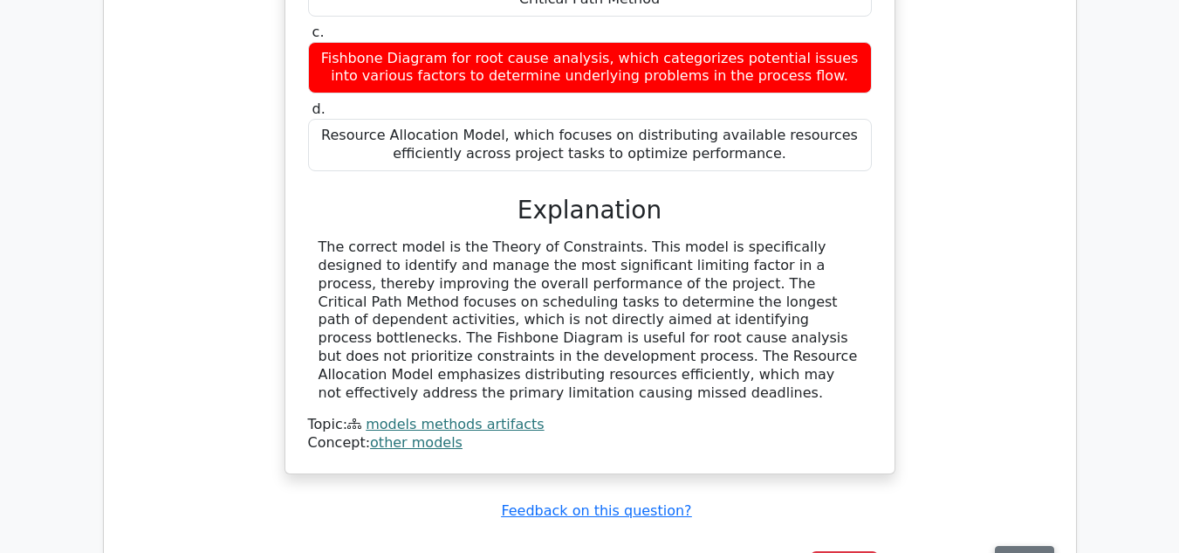
click at [1013, 546] on button "Review" at bounding box center [1024, 559] width 59 height 27
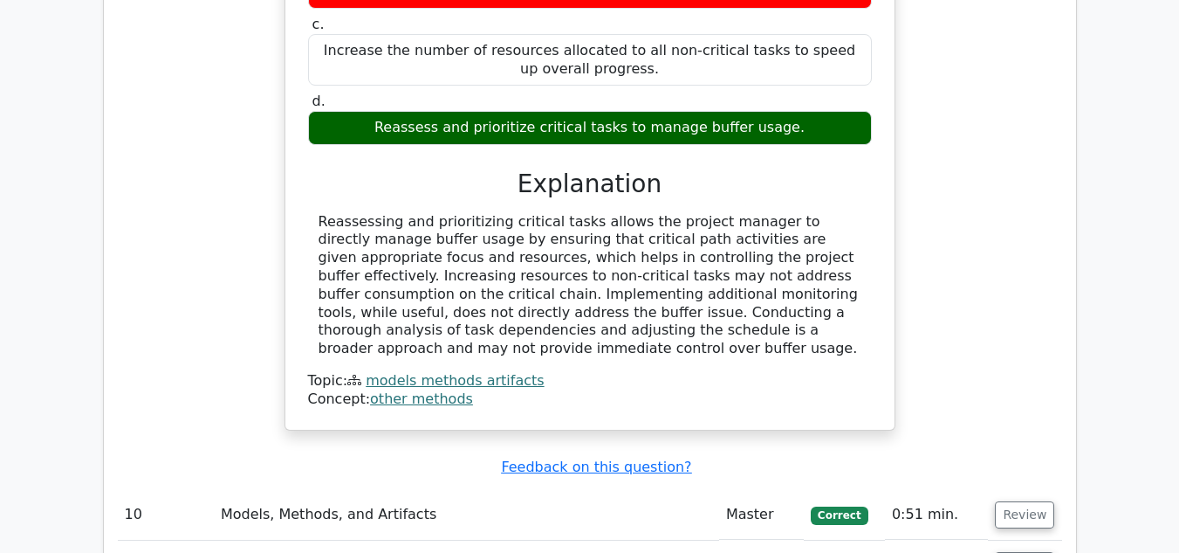
scroll to position [7157, 0]
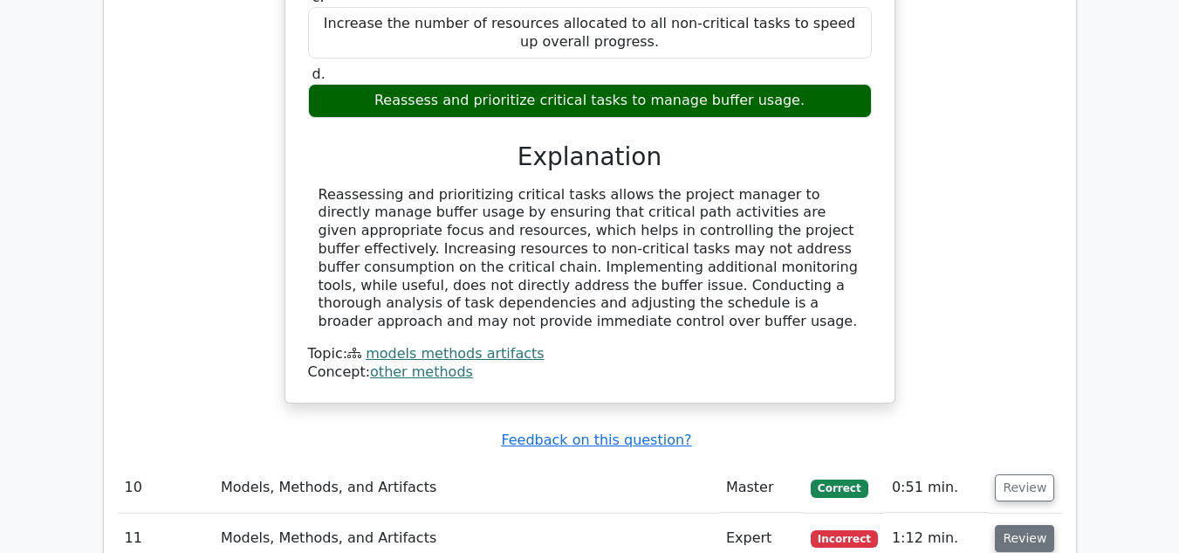
click at [1012, 525] on button "Review" at bounding box center [1024, 538] width 59 height 27
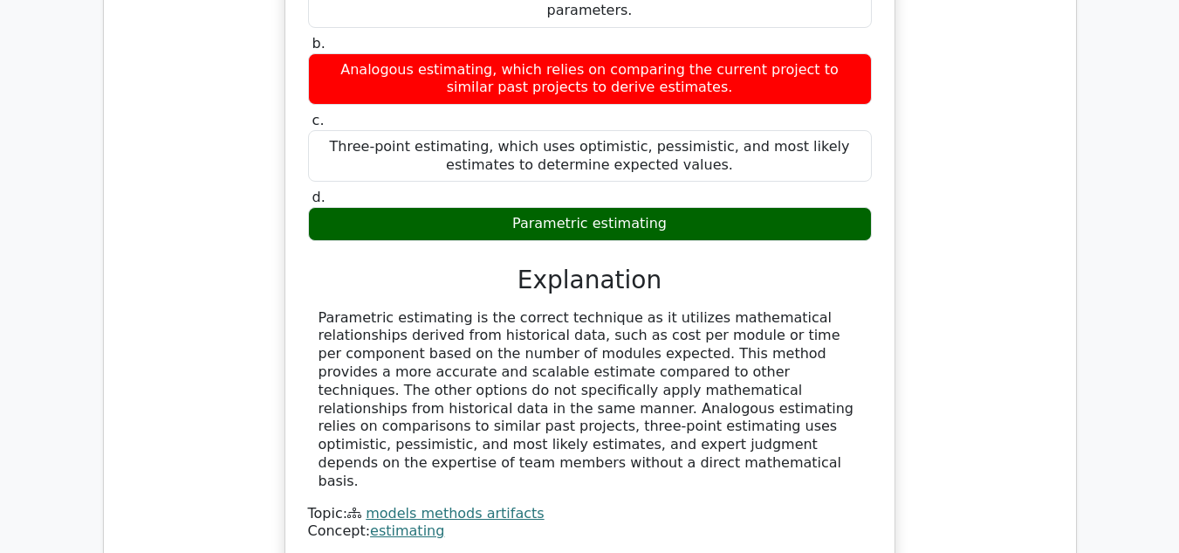
scroll to position [8030, 0]
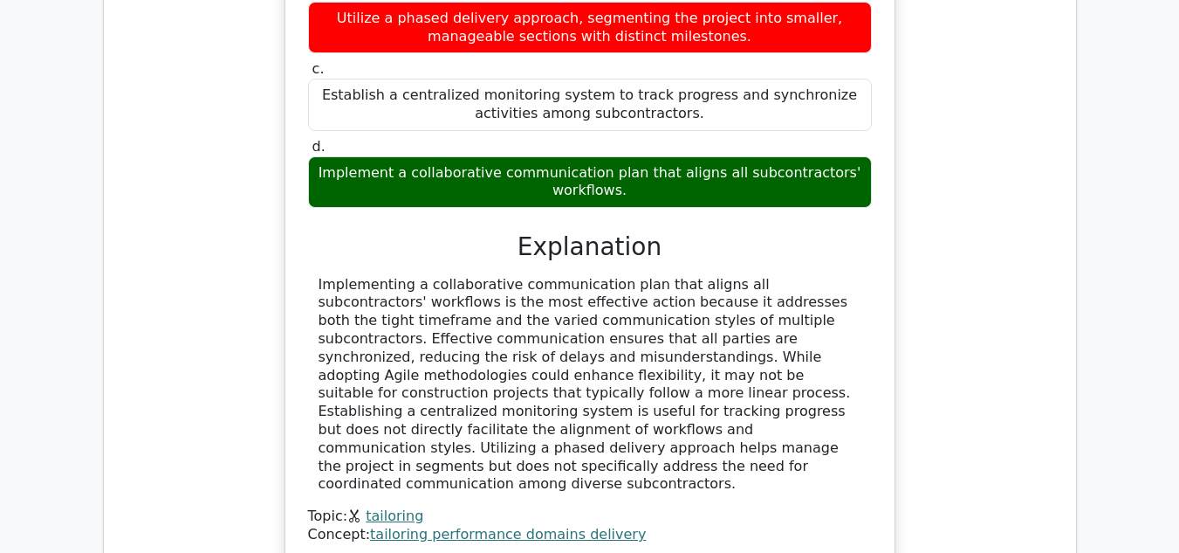
scroll to position [8903, 0]
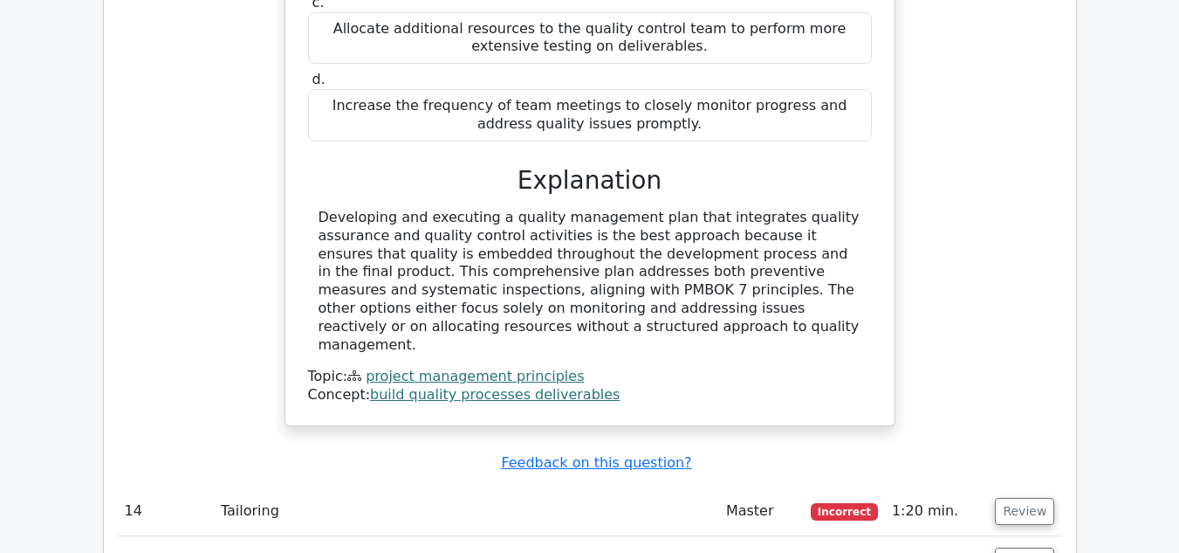
scroll to position [9945, 0]
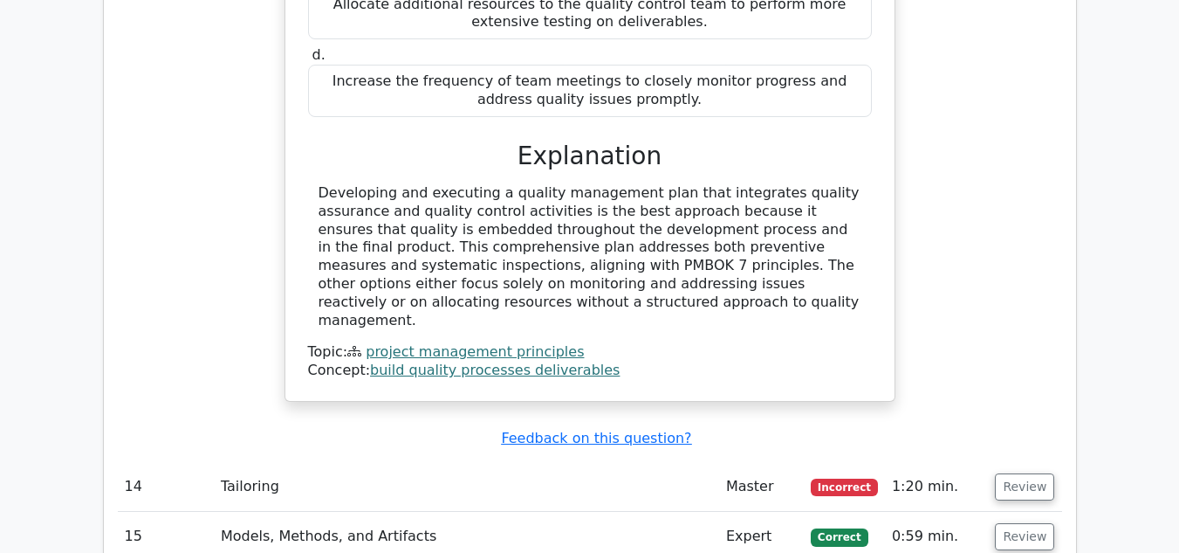
click at [833, 478] on span "Incorrect" at bounding box center [844, 486] width 67 height 17
click at [1027, 473] on button "Review" at bounding box center [1024, 486] width 59 height 27
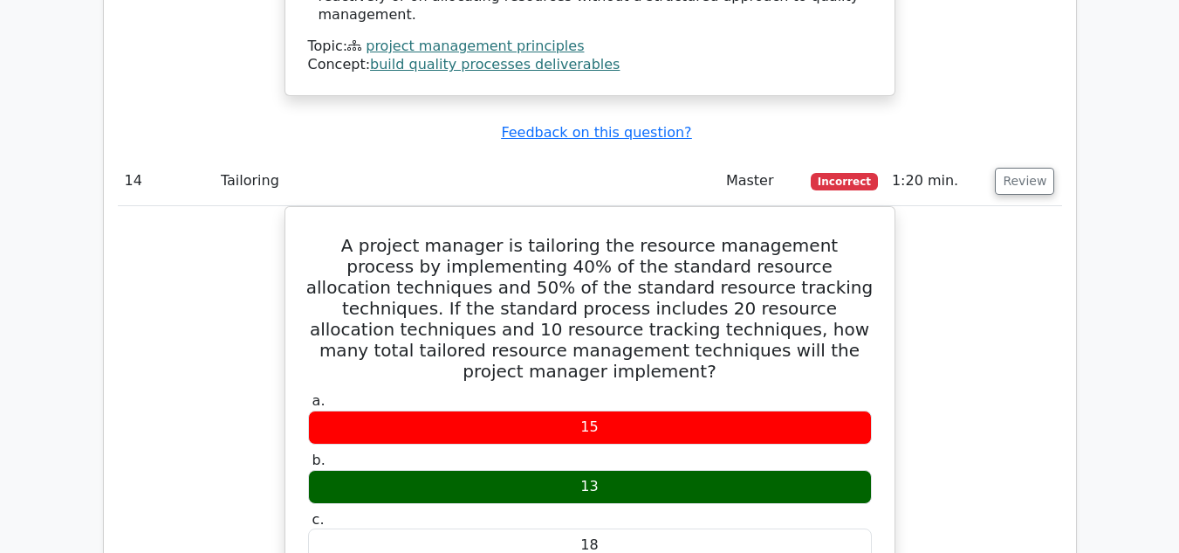
scroll to position [10506, 0]
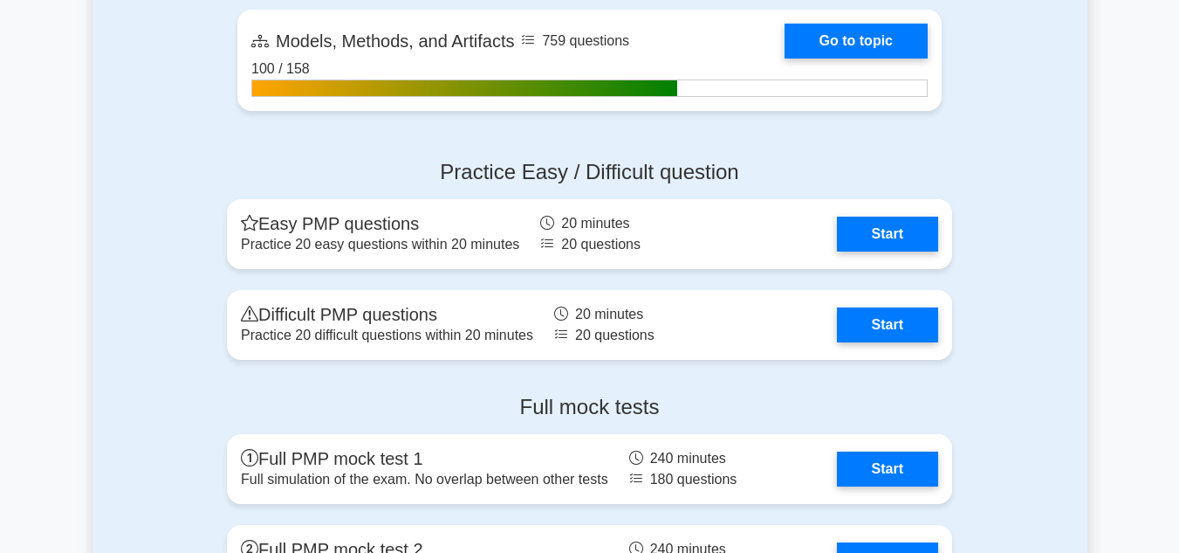
scroll to position [1397, 0]
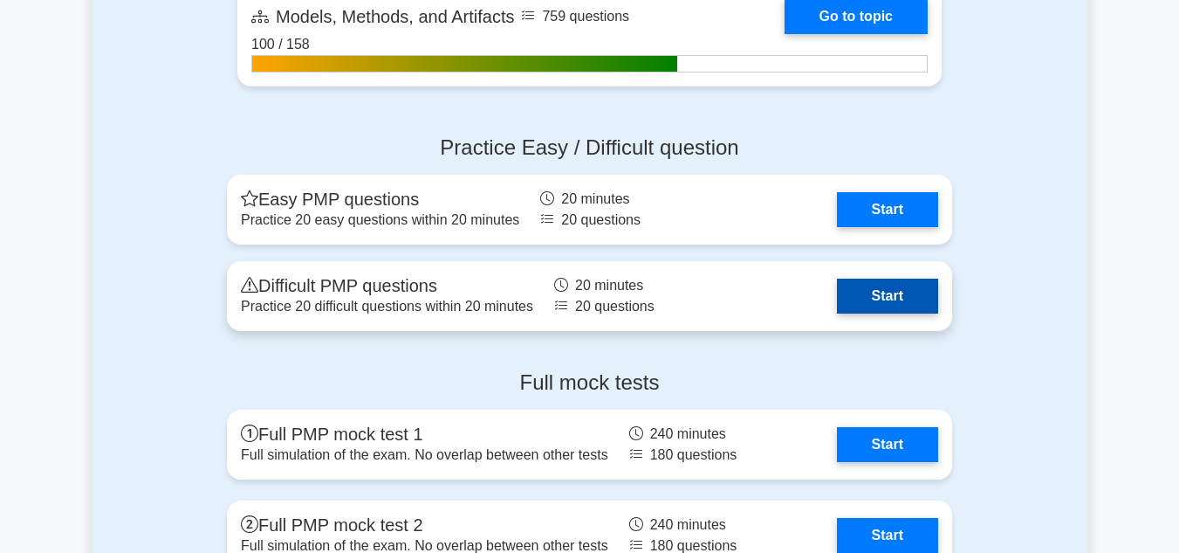
click at [837, 283] on link "Start" at bounding box center [887, 295] width 101 height 35
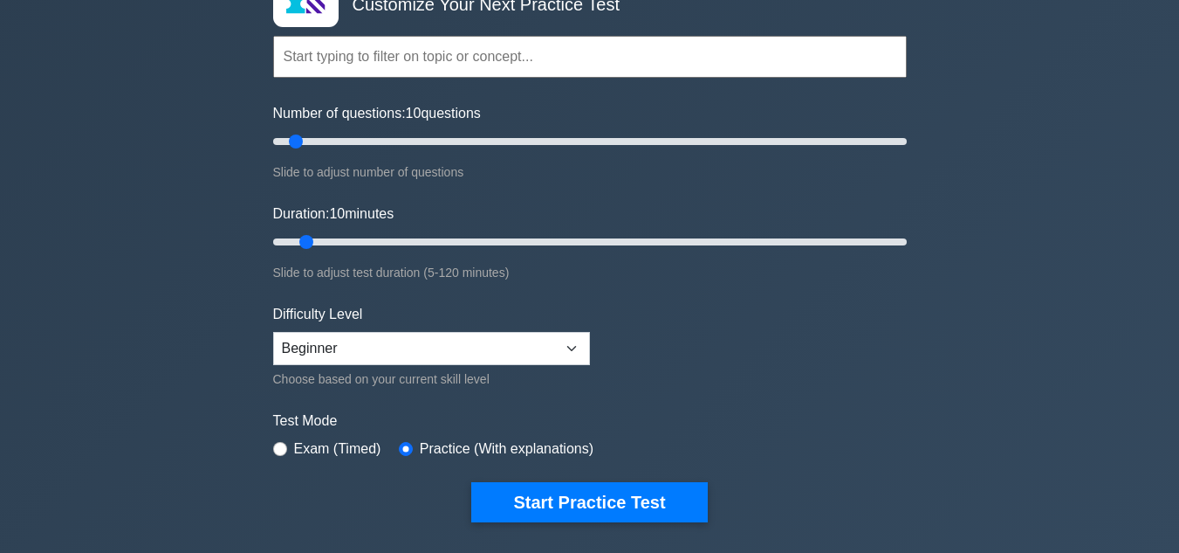
scroll to position [87, 0]
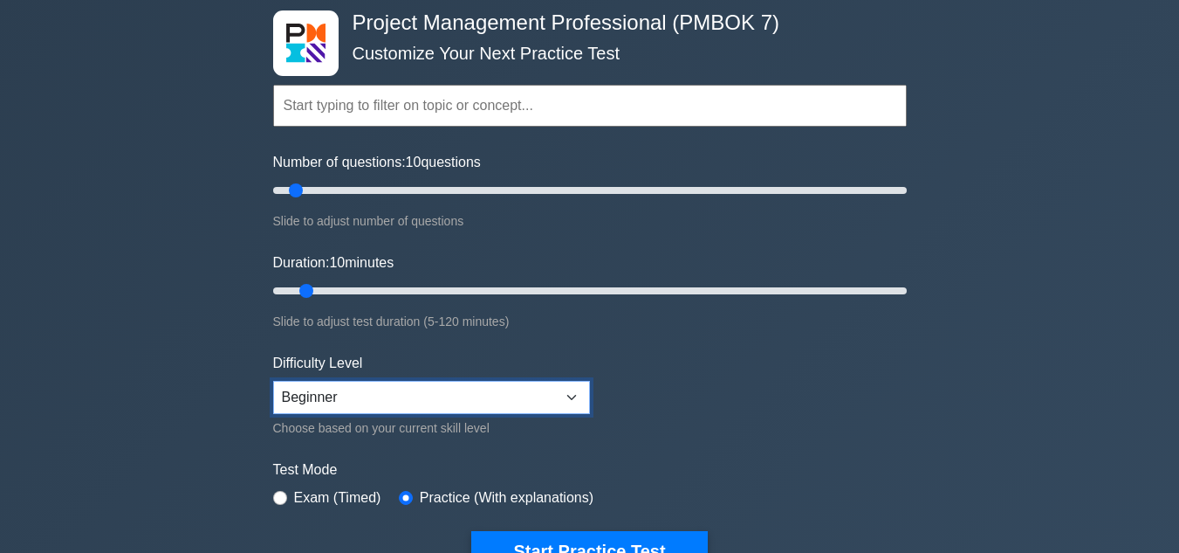
click at [569, 397] on select "Beginner Intermediate Expert" at bounding box center [431, 397] width 317 height 33
select select "expert"
click at [273, 381] on select "Beginner Intermediate Expert" at bounding box center [431, 397] width 317 height 33
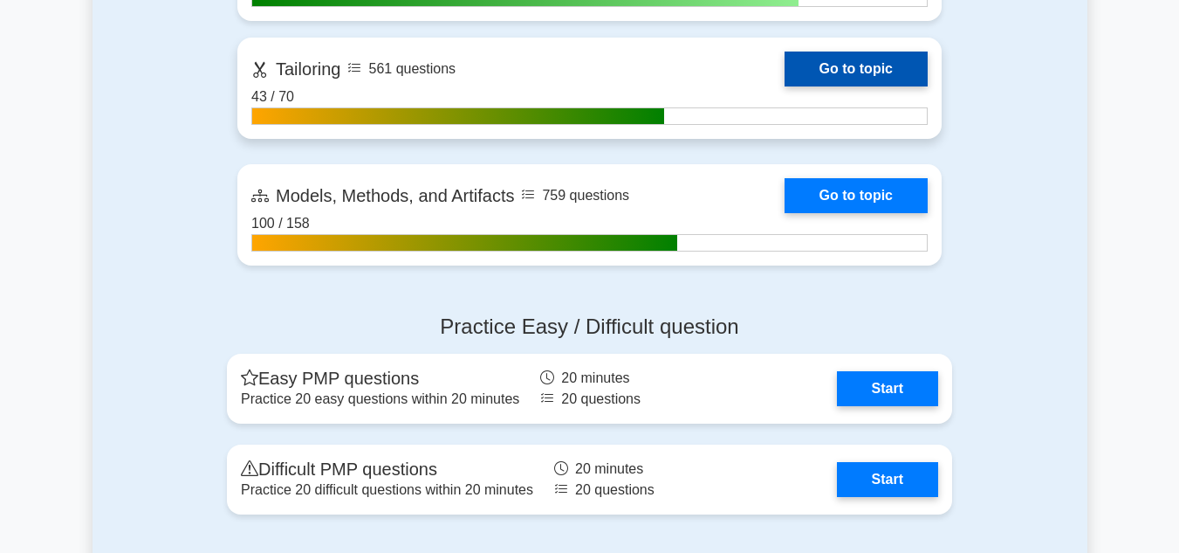
scroll to position [1309, 0]
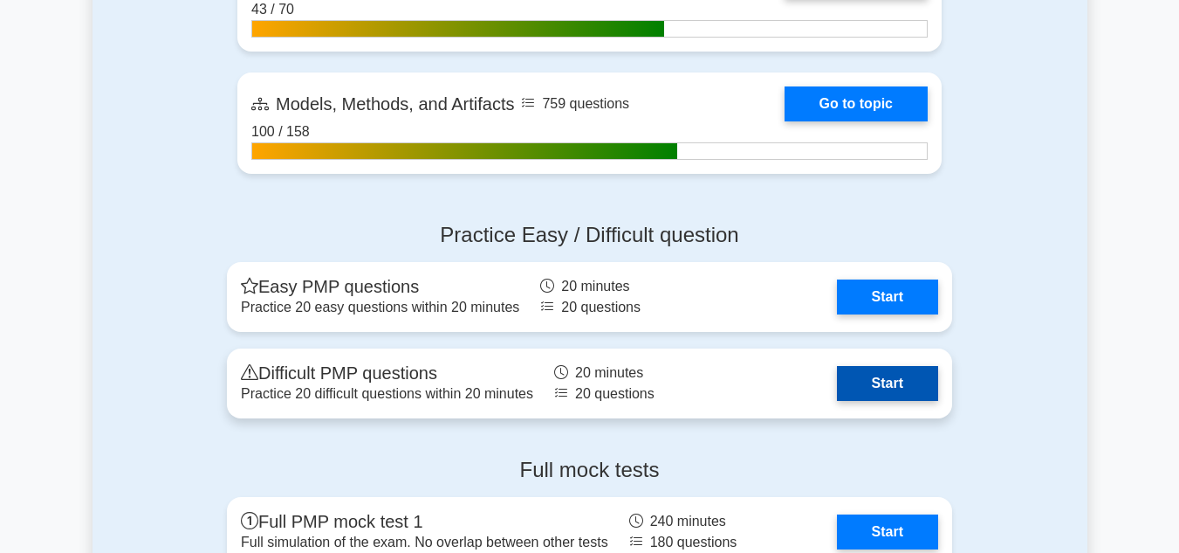
click at [884, 381] on link "Start" at bounding box center [887, 383] width 101 height 35
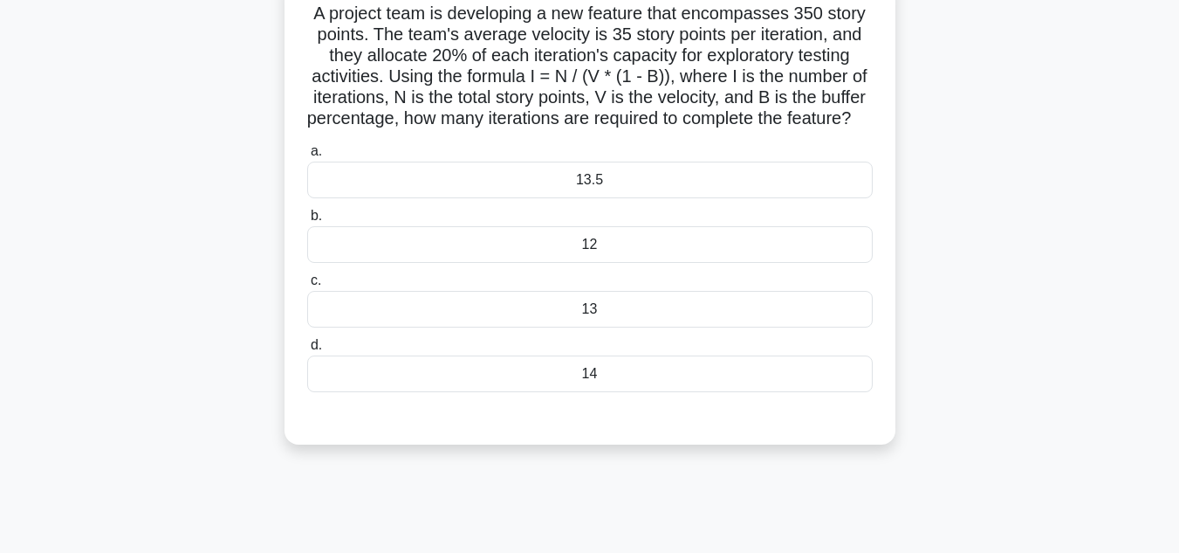
scroll to position [175, 0]
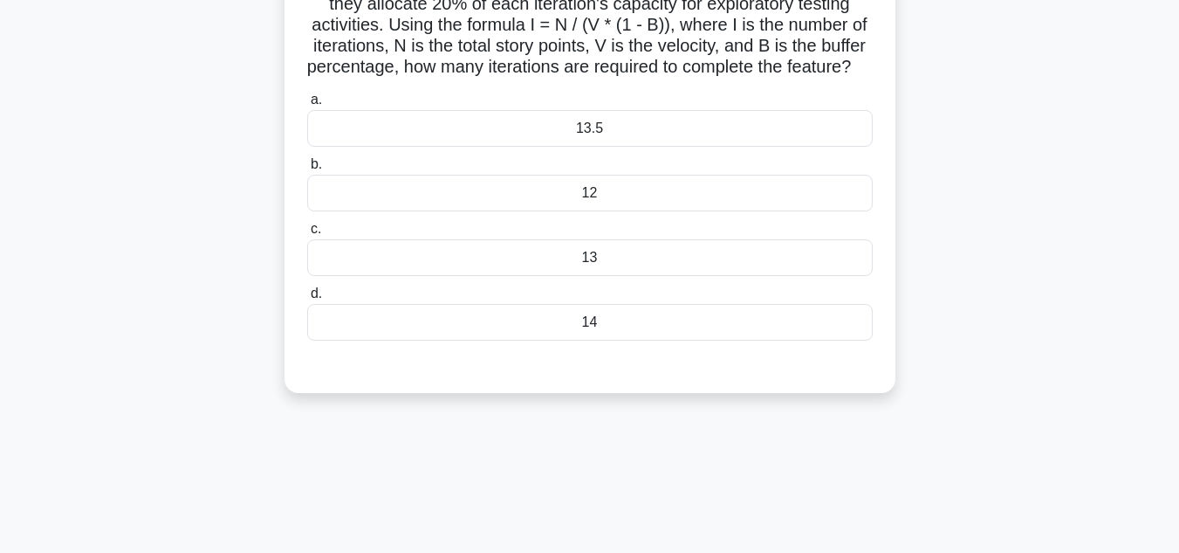
click at [587, 340] on div "14" at bounding box center [590, 322] width 566 height 37
click at [307, 299] on input "d. 14" at bounding box center [307, 293] width 0 height 11
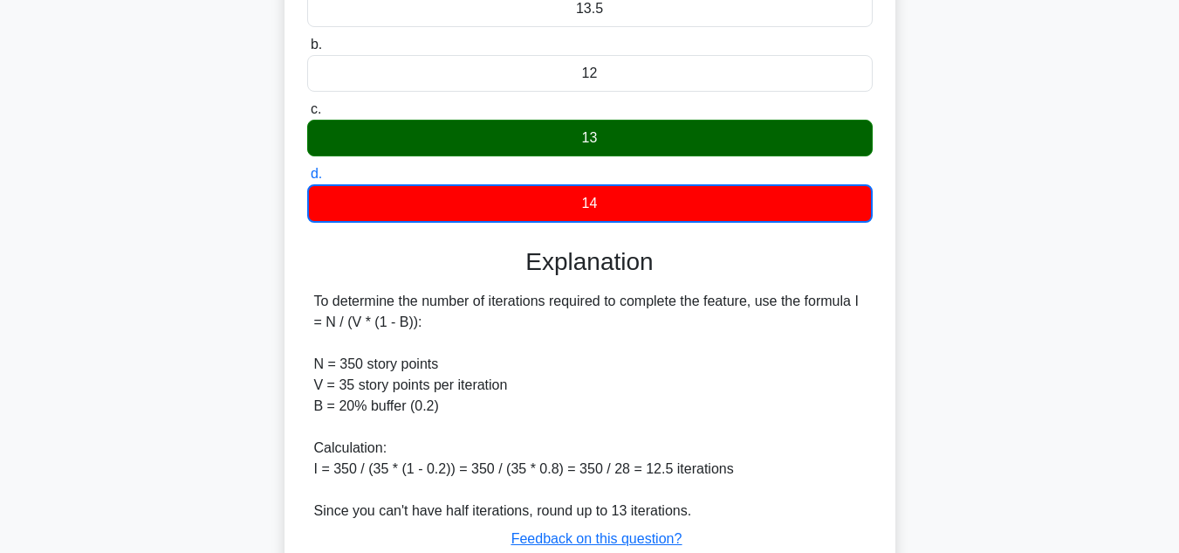
scroll to position [443, 0]
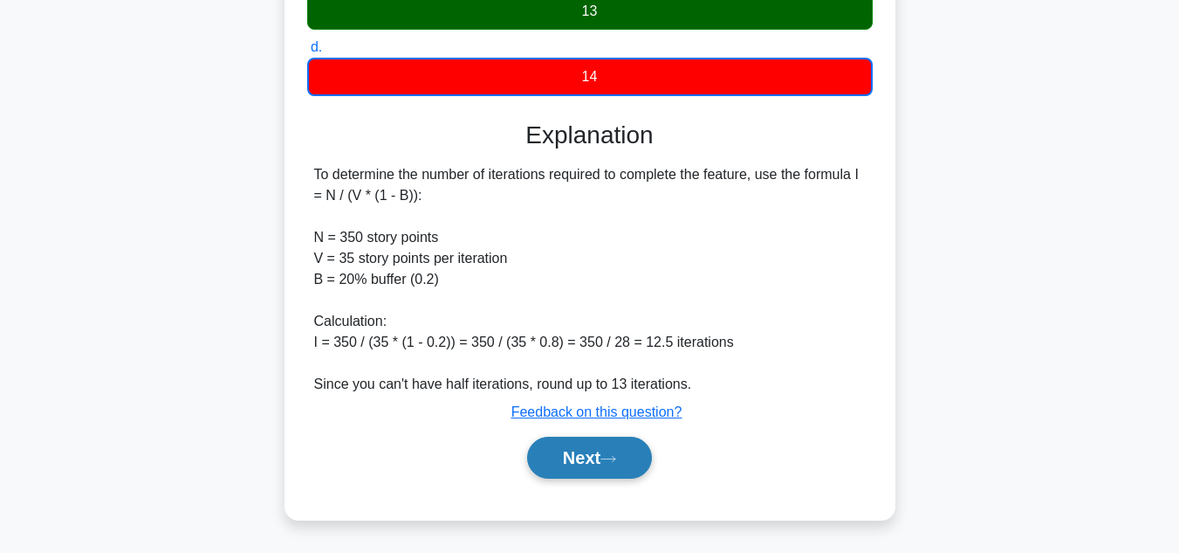
click at [599, 457] on button "Next" at bounding box center [589, 457] width 125 height 42
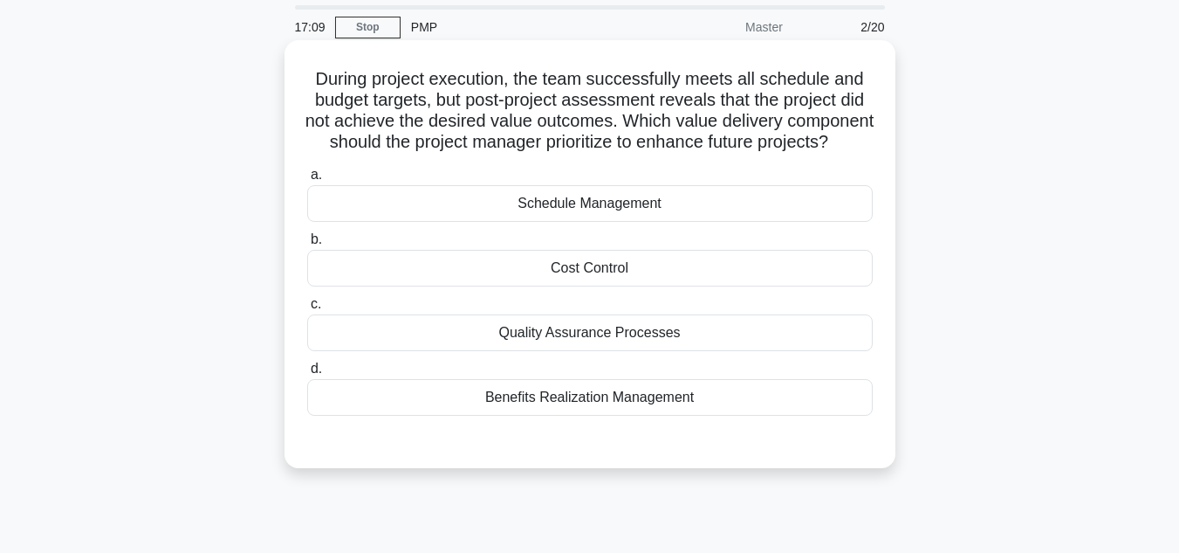
scroll to position [87, 0]
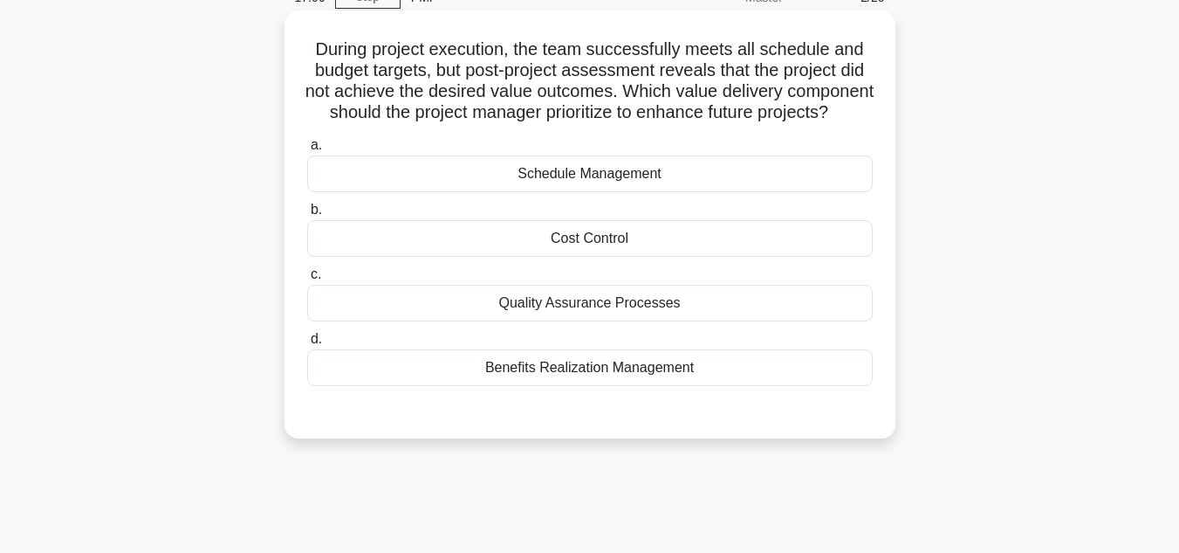
click at [573, 386] on div "Benefits Realization Management" at bounding box center [590, 367] width 566 height 37
click at [307, 345] on input "d. Benefits Realization Management" at bounding box center [307, 338] width 0 height 11
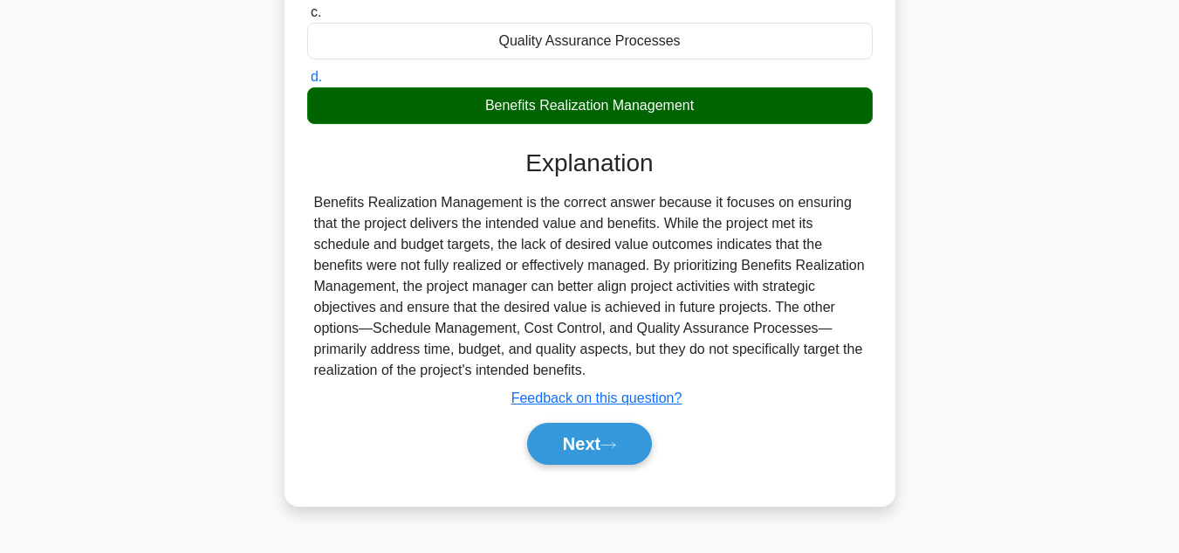
scroll to position [390, 0]
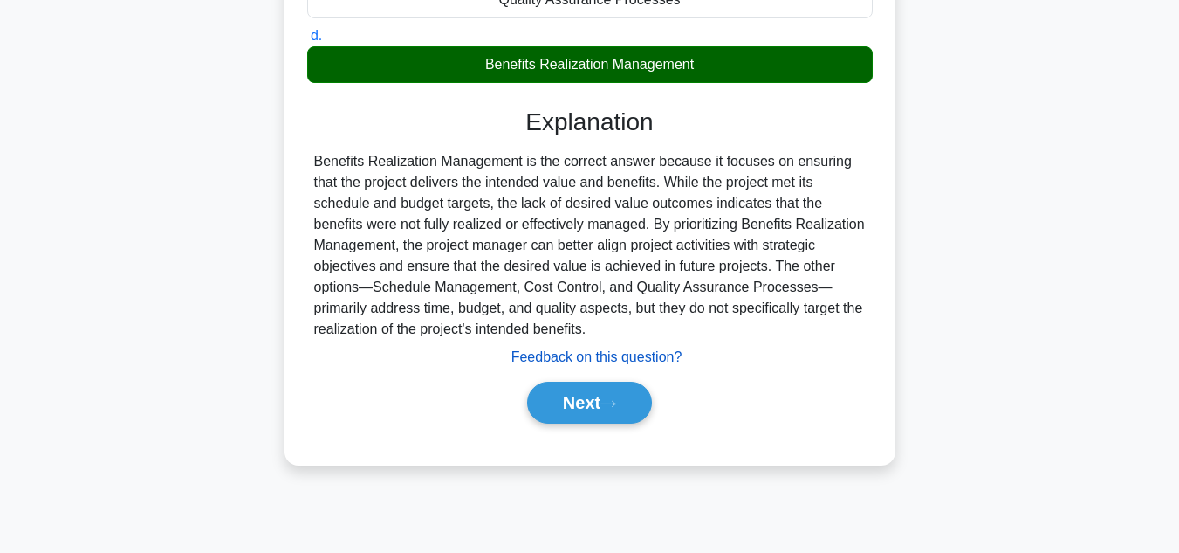
click at [621, 364] on u "Feedback on this question?" at bounding box center [596, 356] width 171 height 15
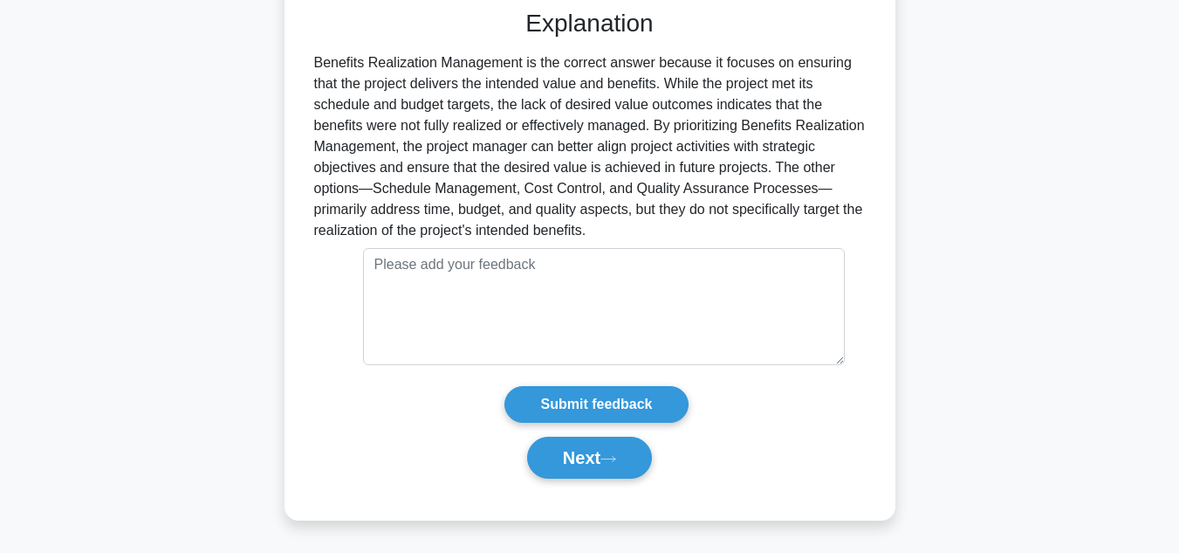
scroll to position [511, 0]
click at [584, 455] on button "Next" at bounding box center [589, 457] width 125 height 42
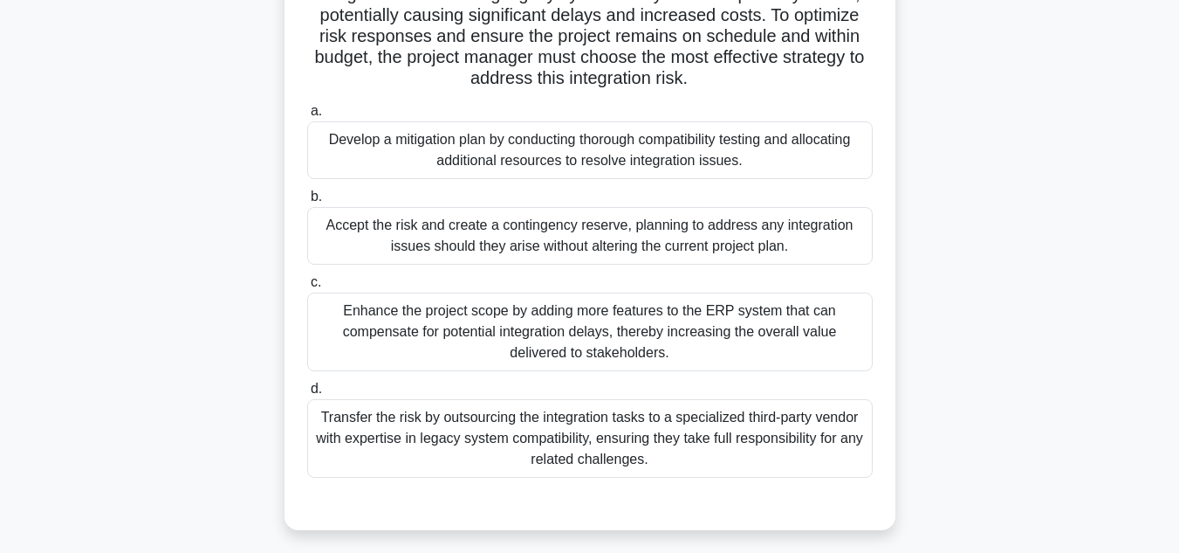
scroll to position [175, 0]
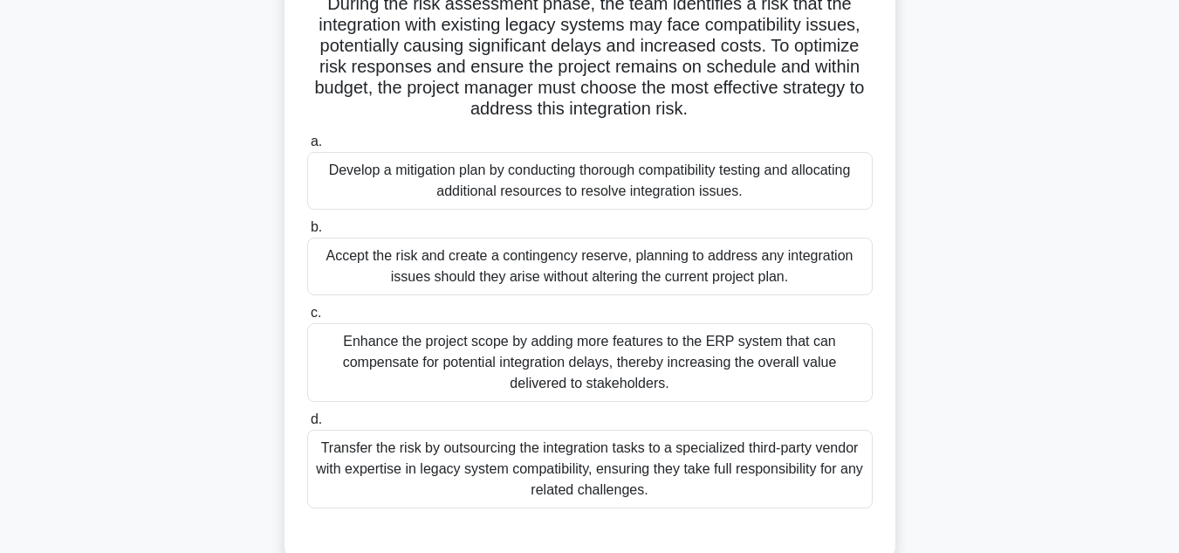
click at [576, 272] on div "Accept the risk and create a contingency reserve, planning to address any integ…" at bounding box center [590, 266] width 566 height 58
click at [307, 233] on input "b. Accept the risk and create a contingency reserve, planning to address any in…" at bounding box center [307, 227] width 0 height 11
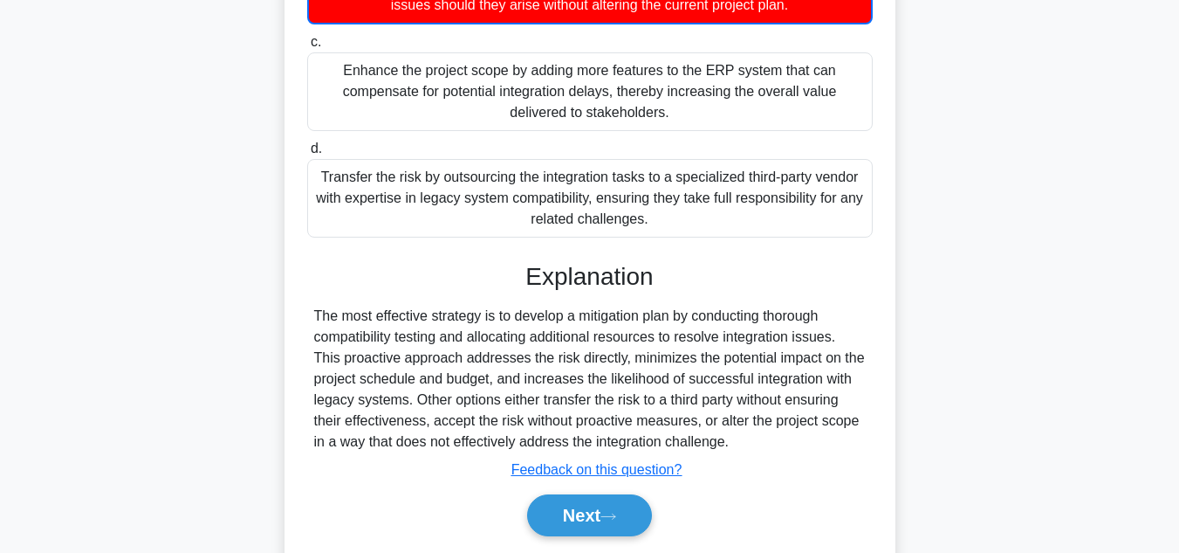
scroll to position [505, 0]
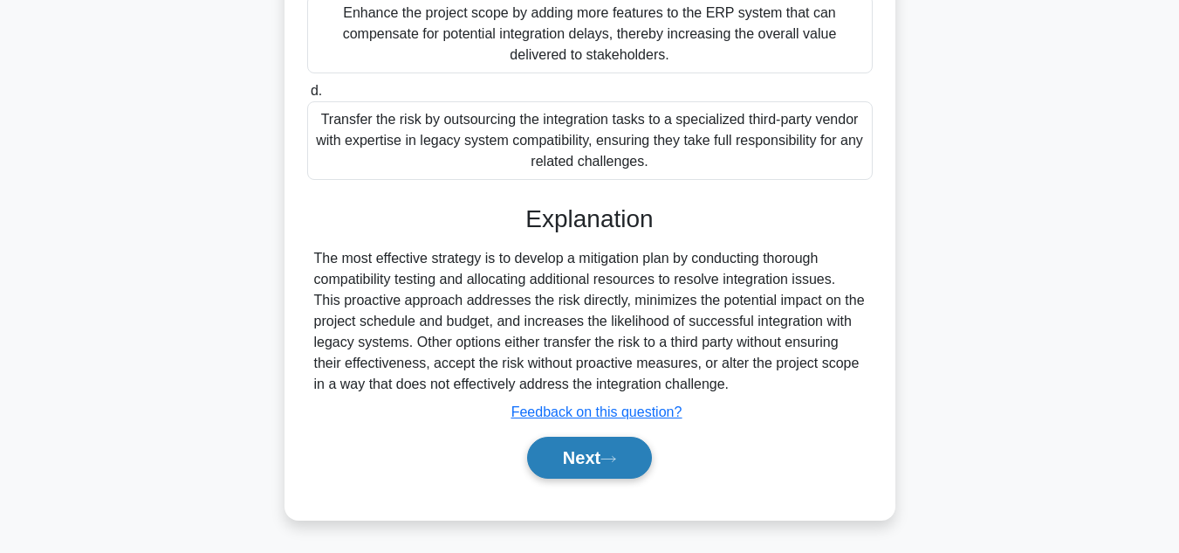
click at [592, 455] on button "Next" at bounding box center [589, 457] width 125 height 42
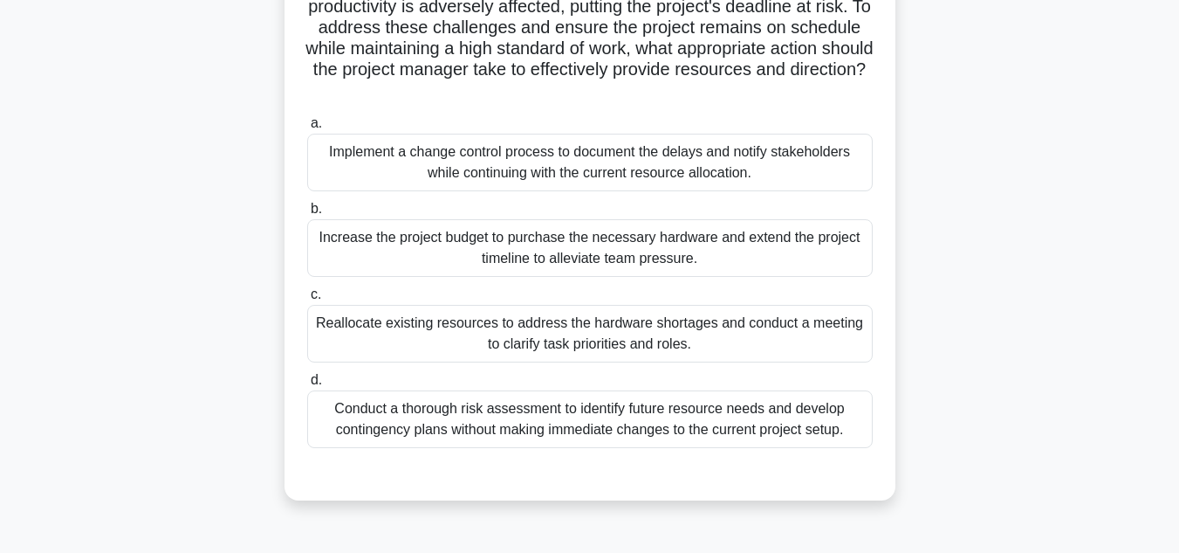
scroll to position [349, 0]
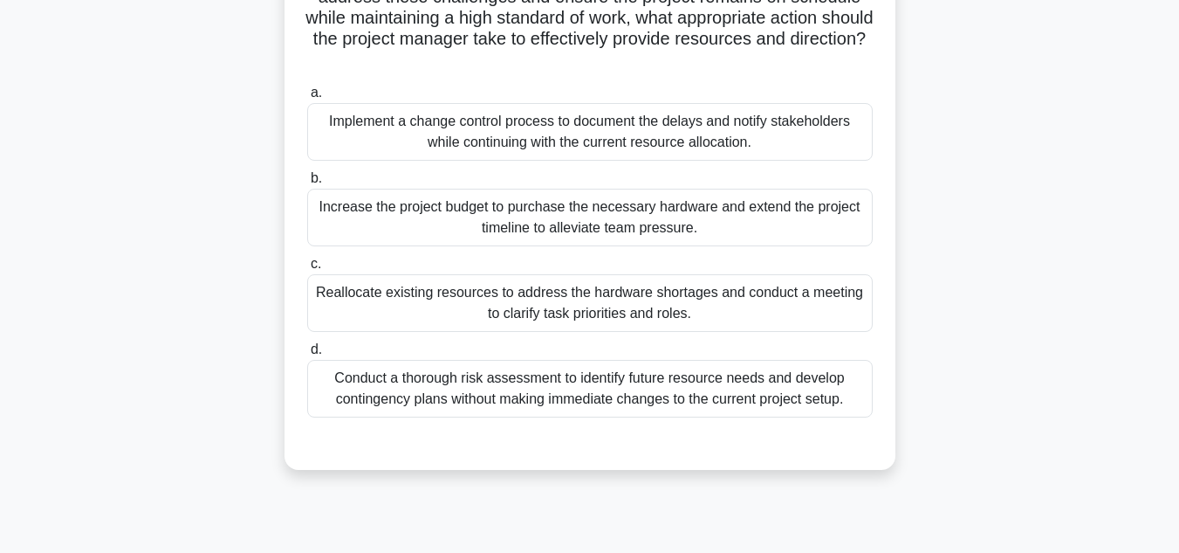
drag, startPoint x: 638, startPoint y: 310, endPoint x: 669, endPoint y: 317, distance: 31.3
click at [638, 311] on div "Reallocate existing resources to address the hardware shortages and conduct a m…" at bounding box center [590, 303] width 566 height 58
click at [307, 270] on input "c. Reallocate existing resources to address the hardware shortages and conduct …" at bounding box center [307, 263] width 0 height 11
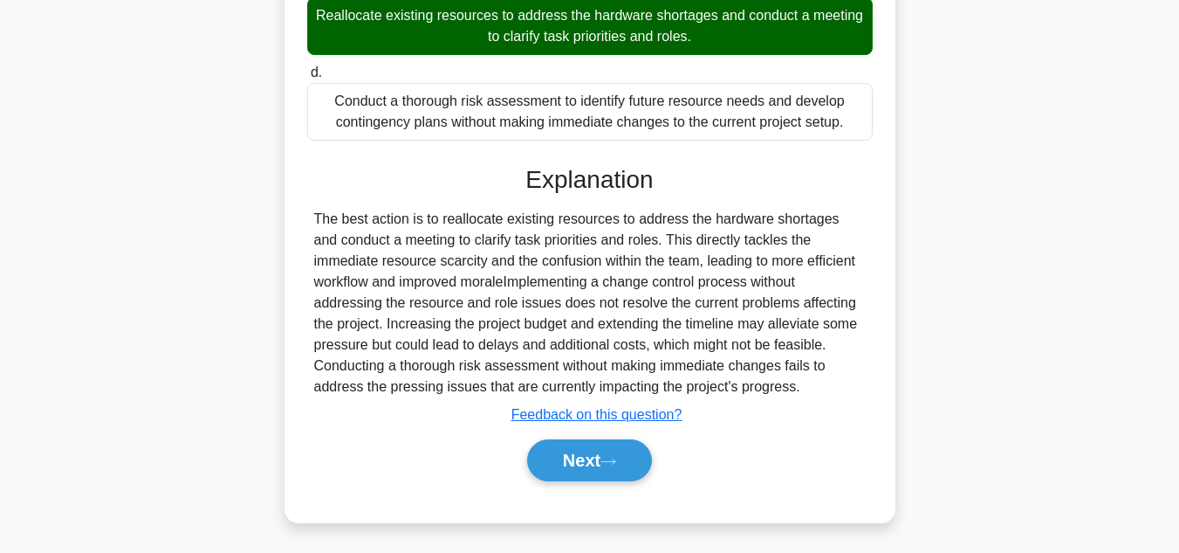
scroll to position [629, 0]
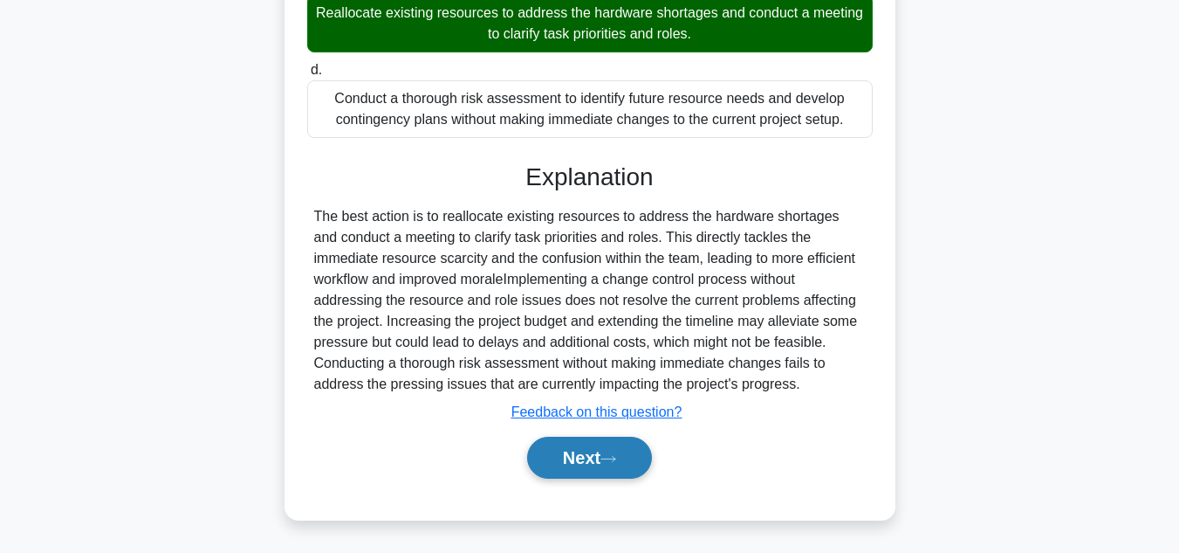
click at [580, 459] on button "Next" at bounding box center [589, 457] width 125 height 42
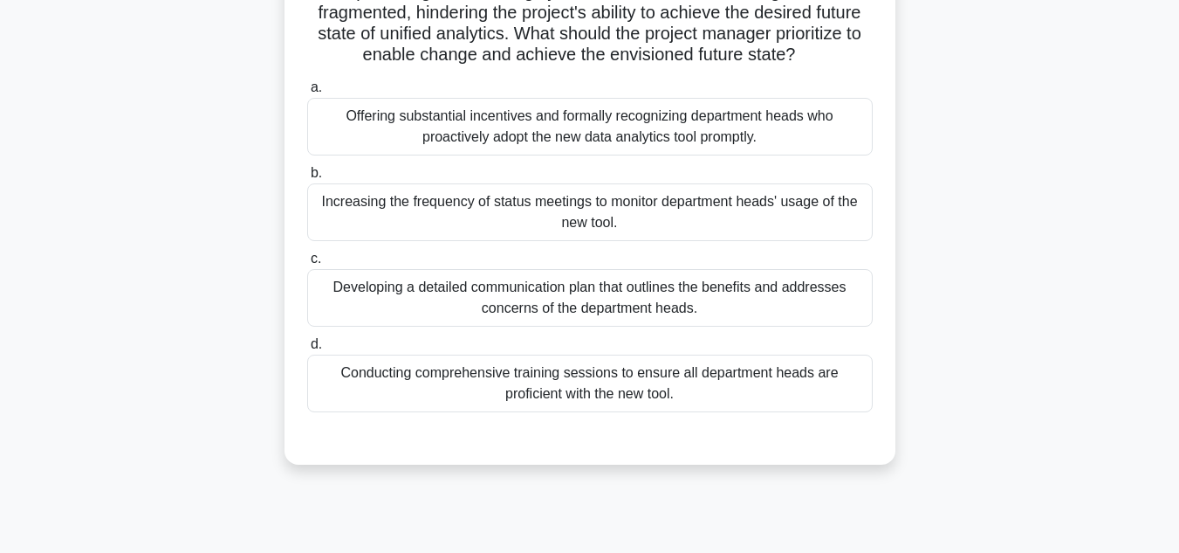
scroll to position [193, 0]
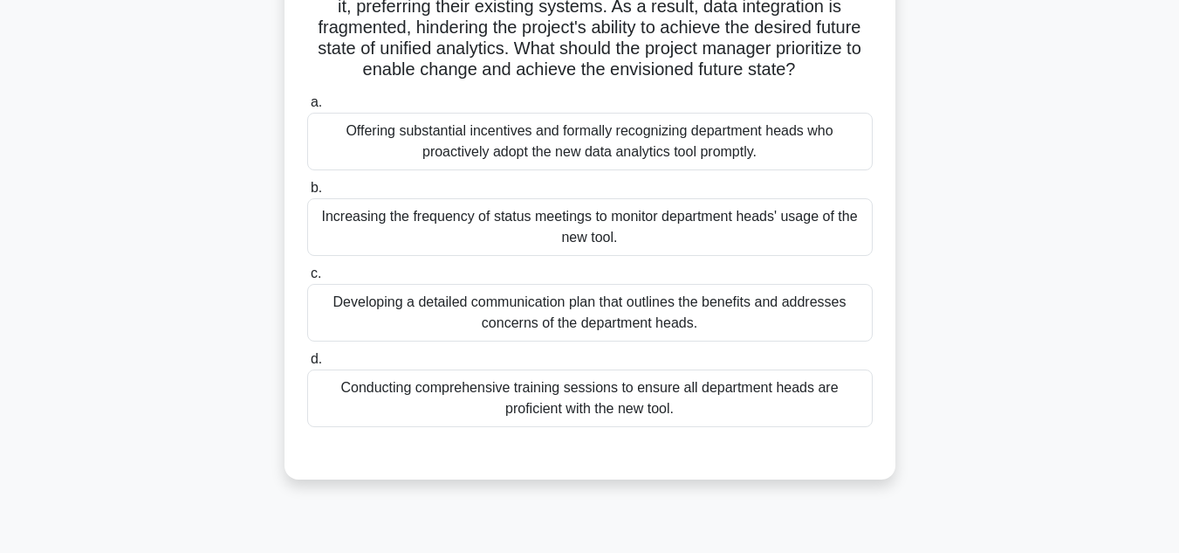
click at [533, 170] on div "Offering substantial incentives and formally recognizing department heads who p…" at bounding box center [590, 142] width 566 height 58
click at [307, 108] on input "a. Offering substantial incentives and formally recognizing department heads wh…" at bounding box center [307, 102] width 0 height 11
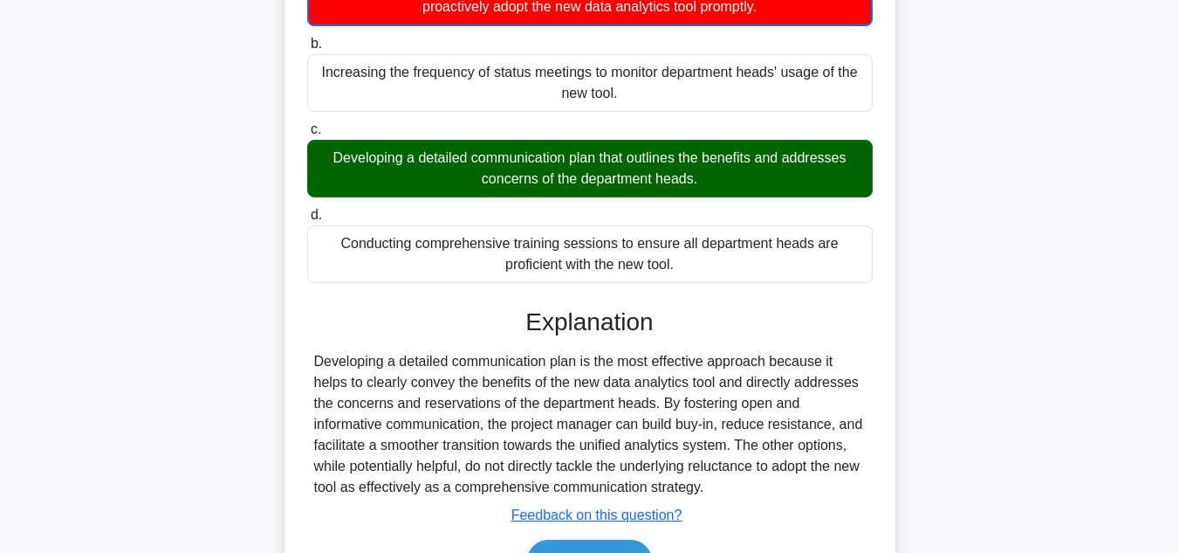
scroll to position [463, 0]
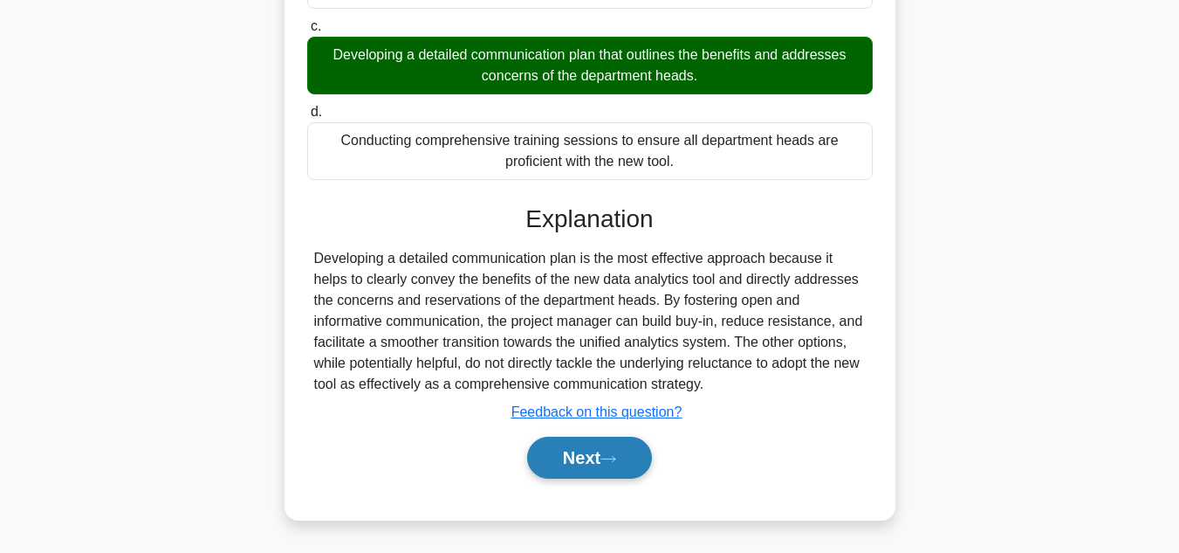
click at [590, 461] on button "Next" at bounding box center [589, 457] width 125 height 42
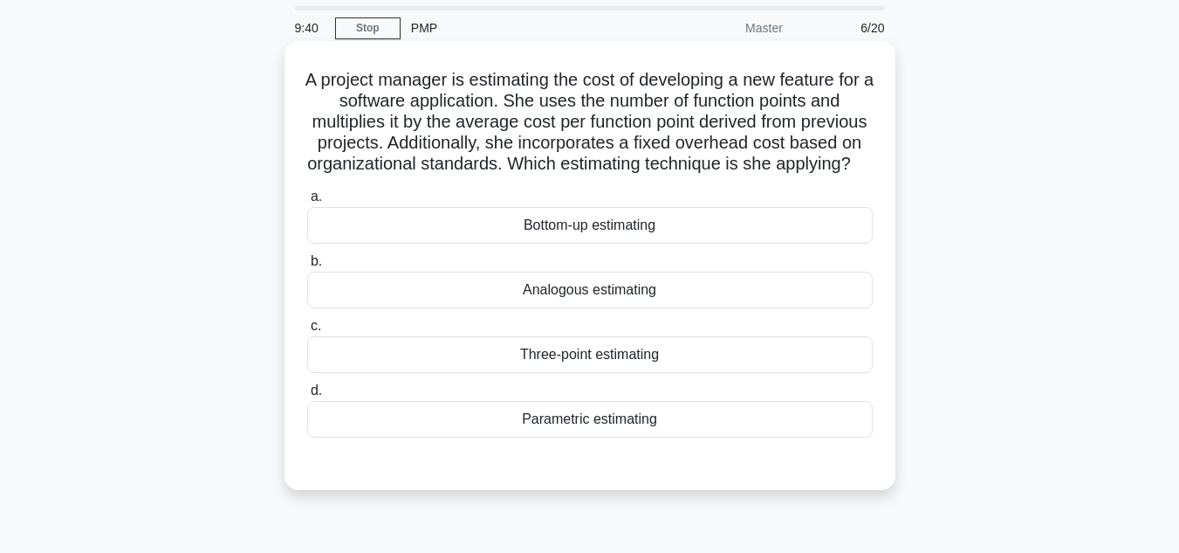
scroll to position [87, 0]
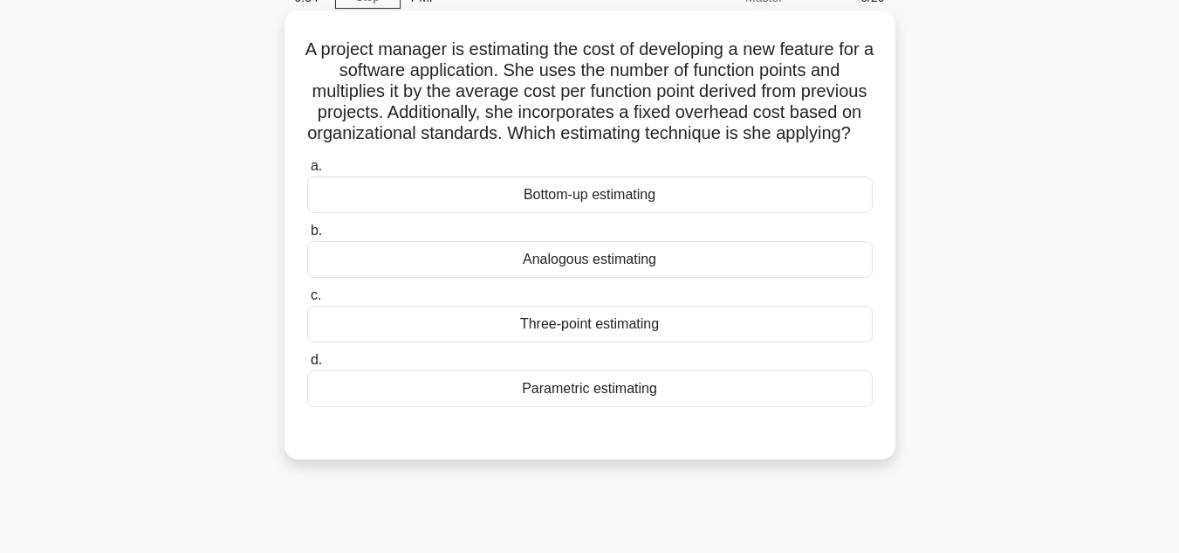
click at [587, 213] on div "Bottom-up estimating" at bounding box center [590, 194] width 566 height 37
click at [307, 172] on input "a. Bottom-up estimating" at bounding box center [307, 166] width 0 height 11
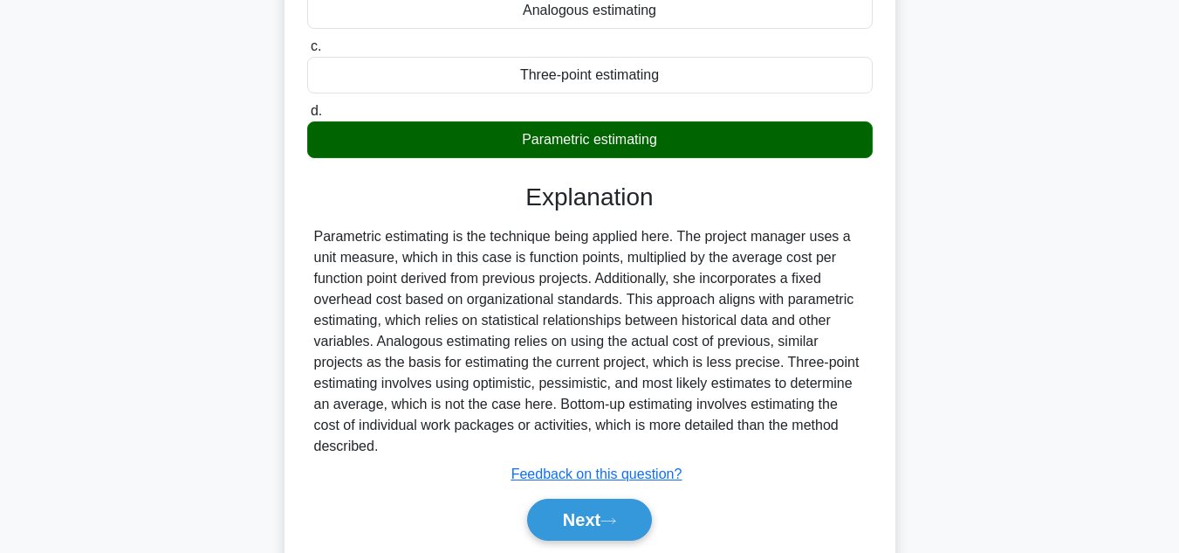
scroll to position [422, 0]
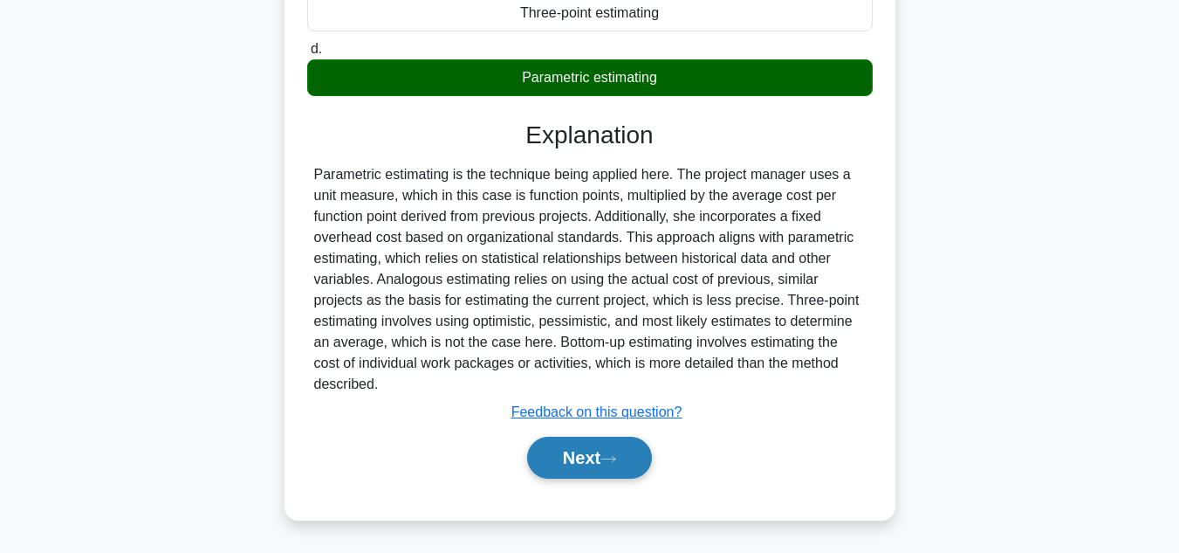
click at [580, 457] on button "Next" at bounding box center [589, 457] width 125 height 42
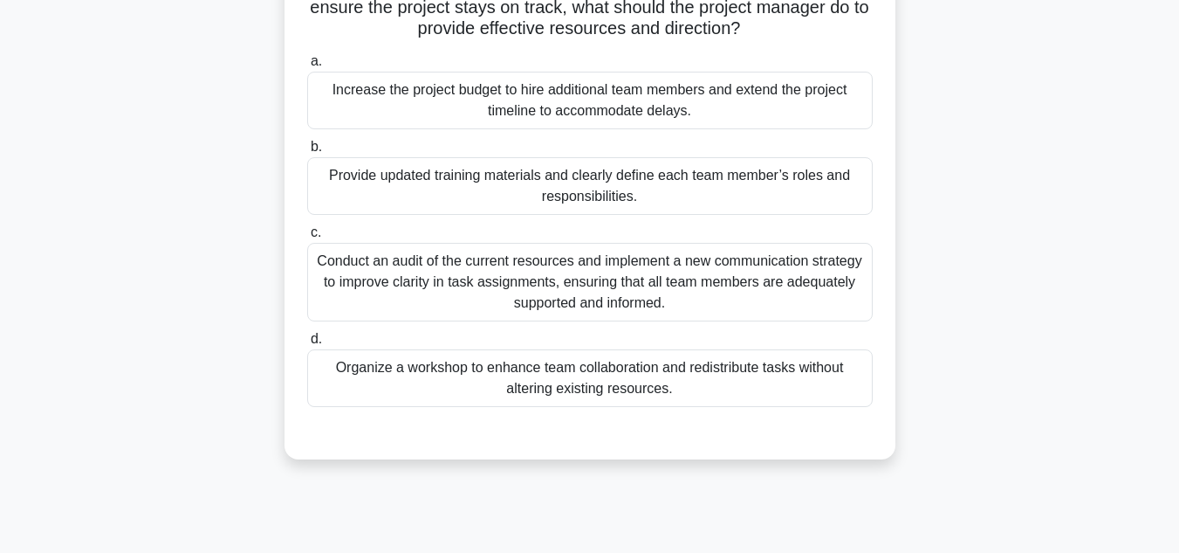
scroll to position [262, 0]
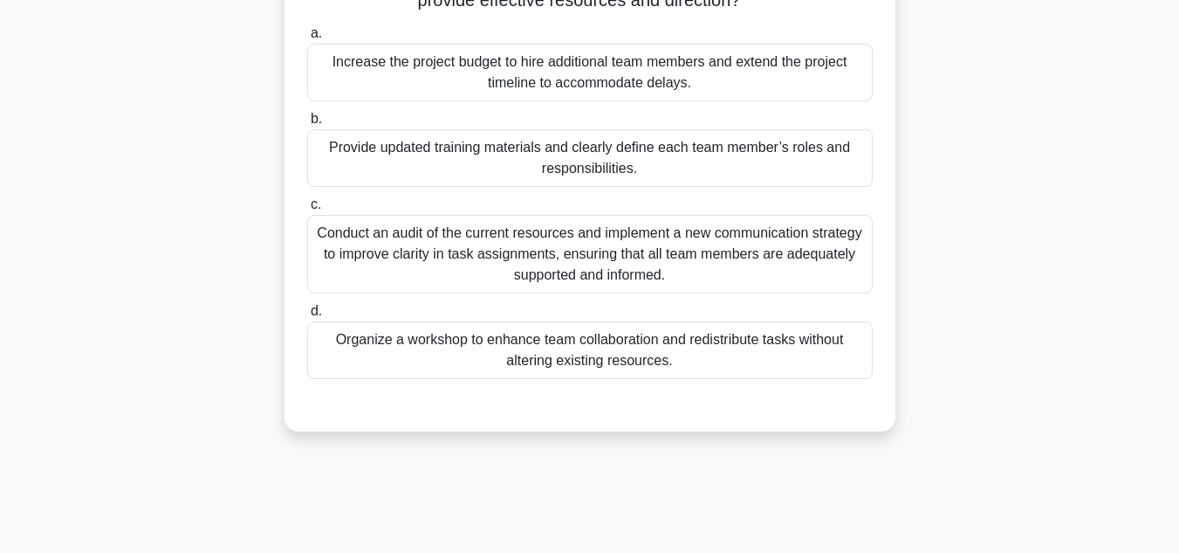
click at [563, 168] on div "Provide updated training materials and clearly define each team member’s roles …" at bounding box center [590, 158] width 566 height 58
click at [307, 125] on input "b. Provide updated training materials and clearly define each team member’s rol…" at bounding box center [307, 118] width 0 height 11
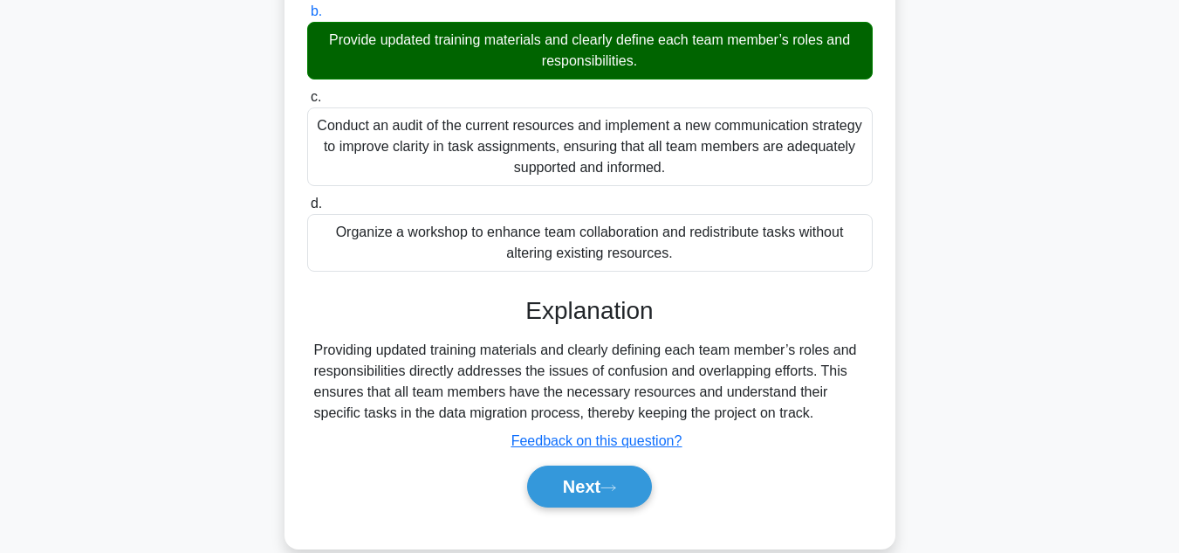
scroll to position [399, 0]
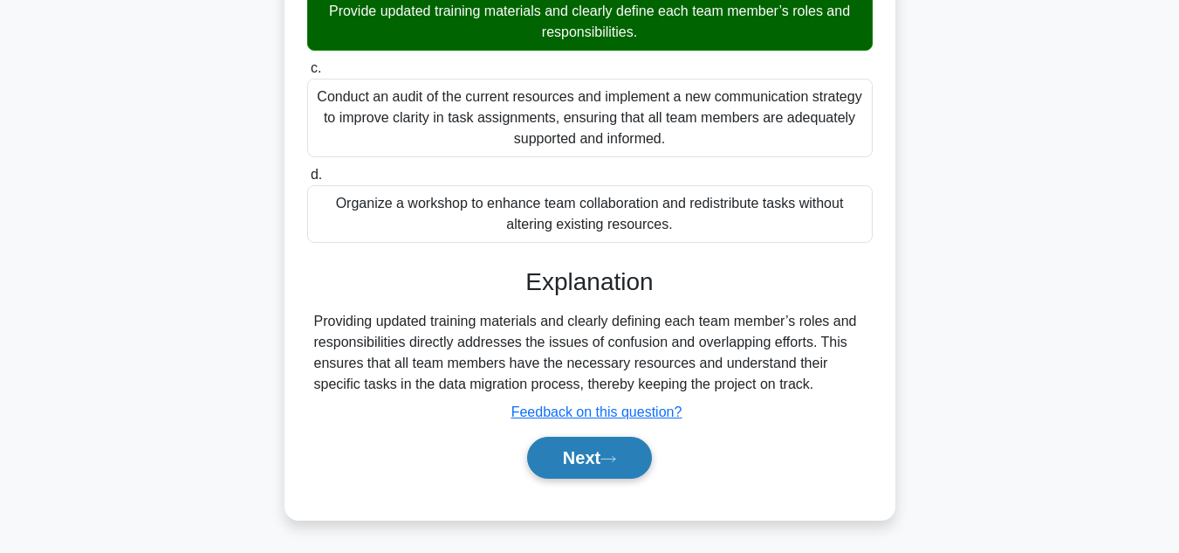
click at [578, 447] on button "Next" at bounding box center [589, 457] width 125 height 42
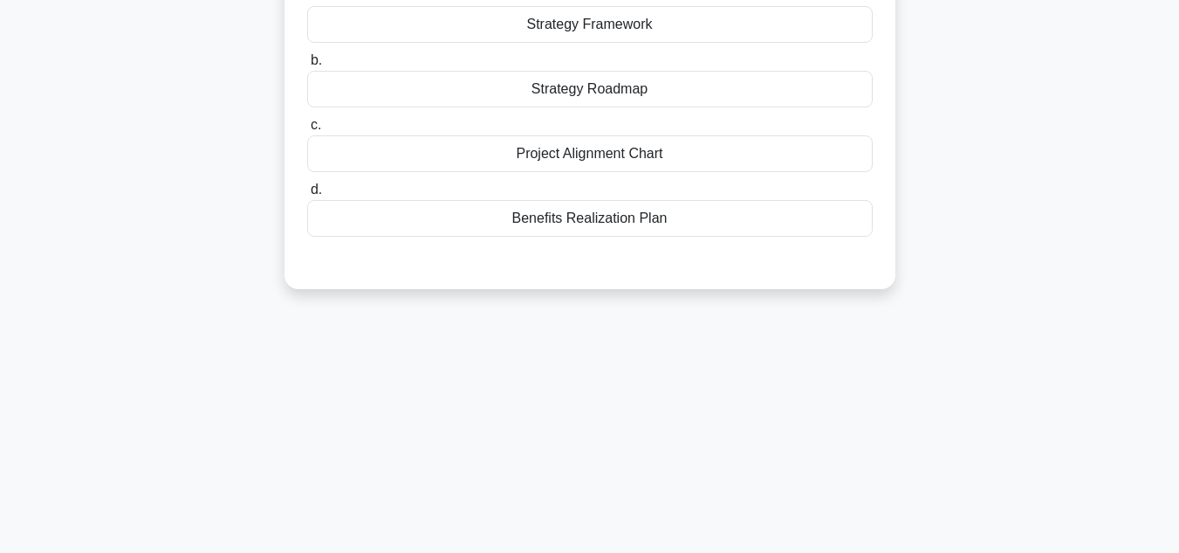
scroll to position [0, 0]
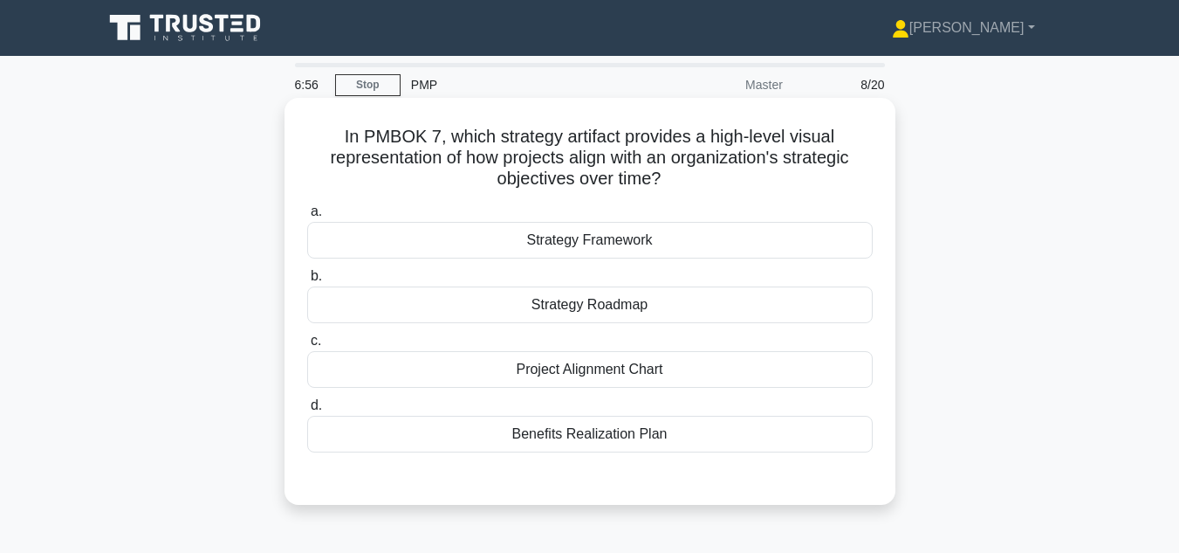
click at [602, 312] on div "Strategy Roadmap" at bounding box center [590, 304] width 566 height 37
click at [307, 282] on input "b. Strategy Roadmap" at bounding box center [307, 276] width 0 height 11
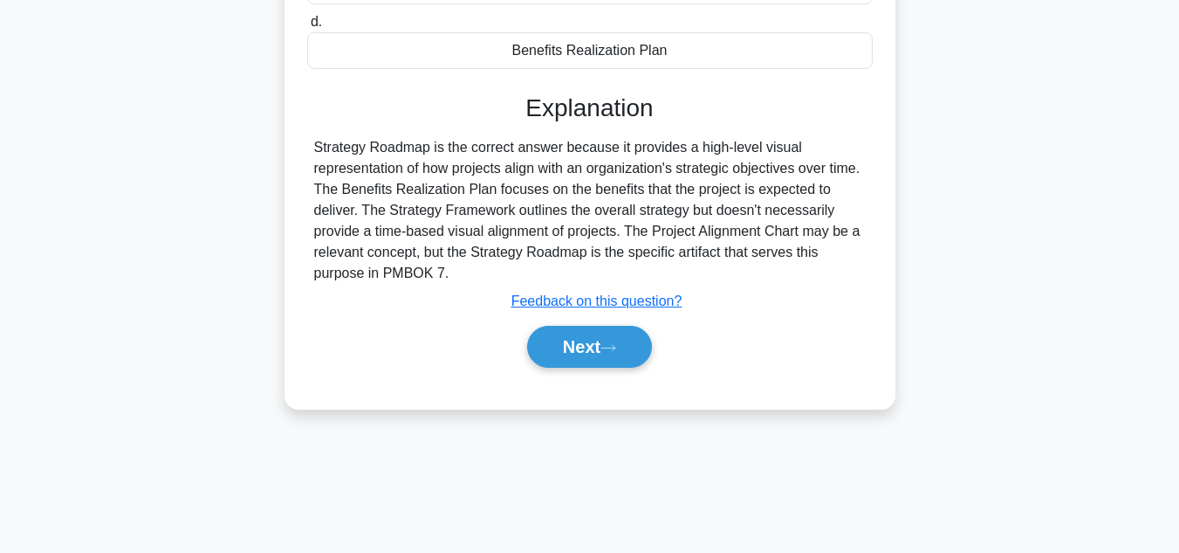
scroll to position [390, 0]
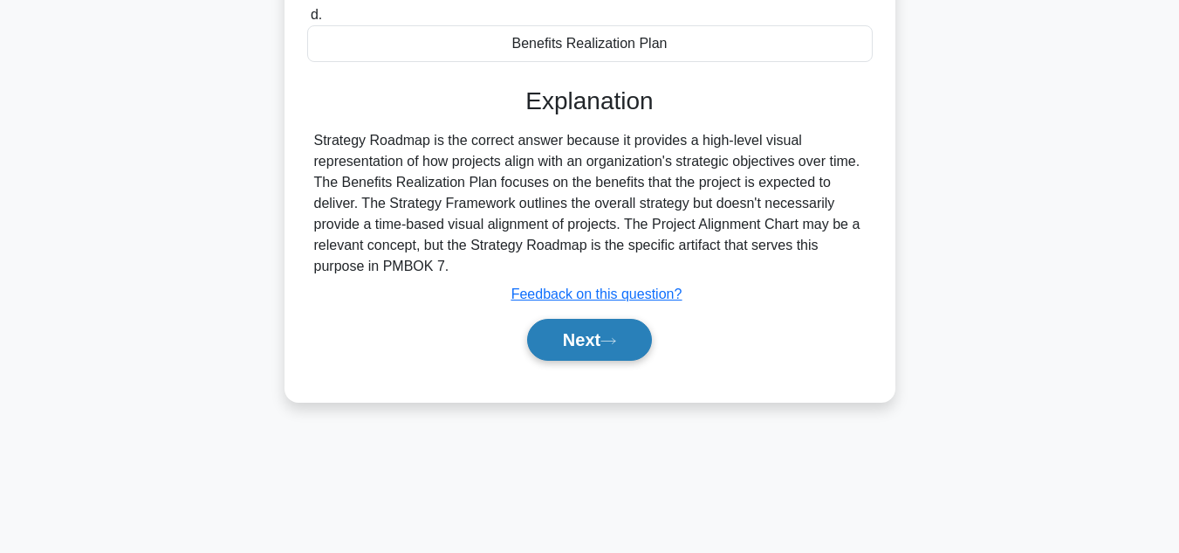
click at [595, 347] on button "Next" at bounding box center [589, 340] width 125 height 42
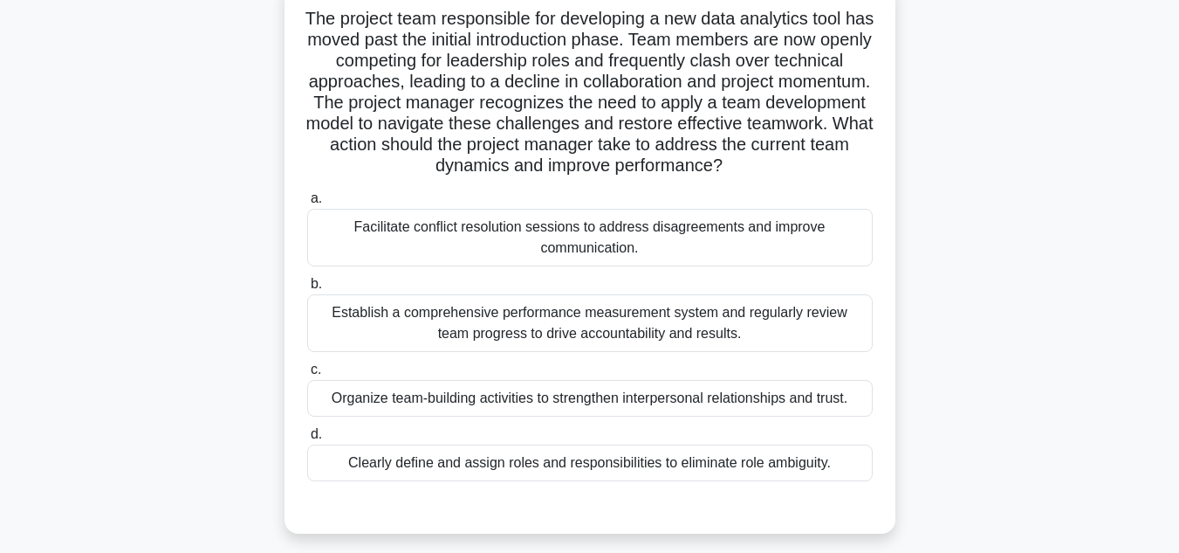
scroll to position [87, 0]
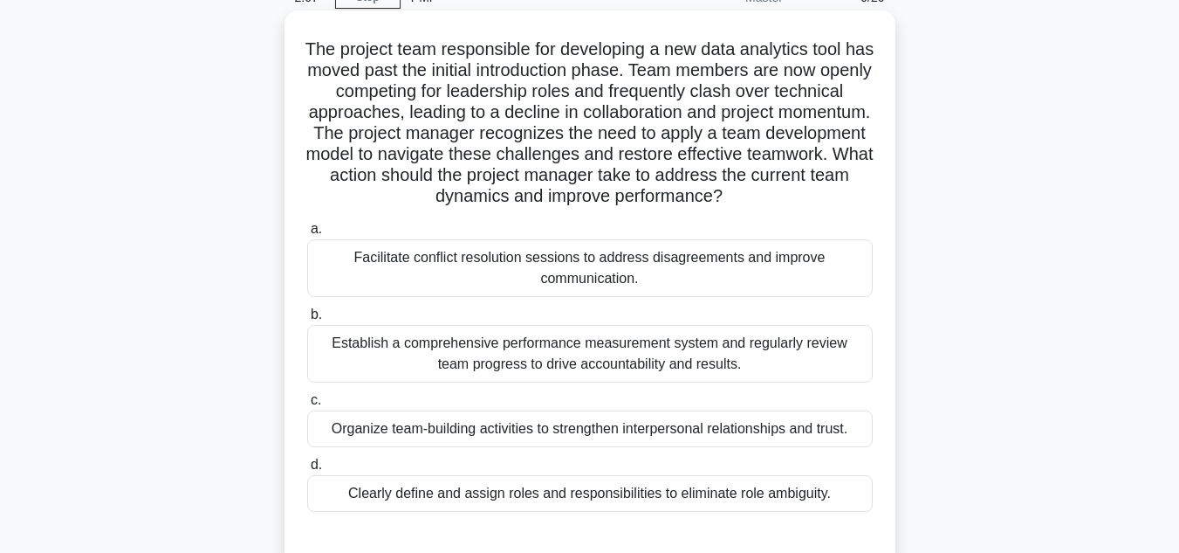
click at [634, 500] on div "Clearly define and assign roles and responsibilities to eliminate role ambiguit…" at bounding box center [590, 493] width 566 height 37
click at [307, 470] on input "d. Clearly define and assign roles and responsibilities to eliminate role ambig…" at bounding box center [307, 464] width 0 height 11
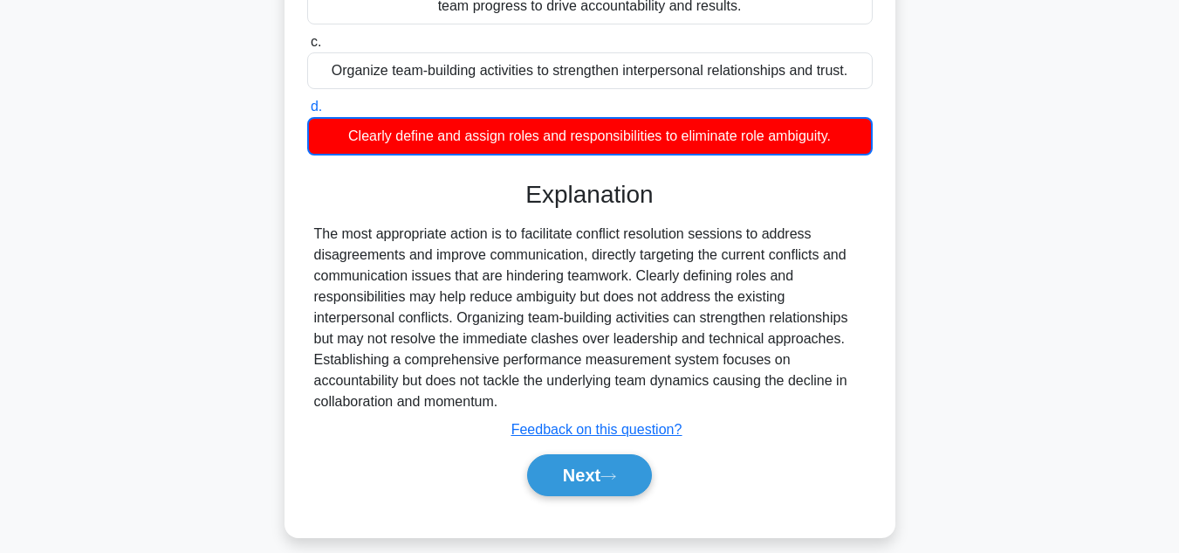
scroll to position [463, 0]
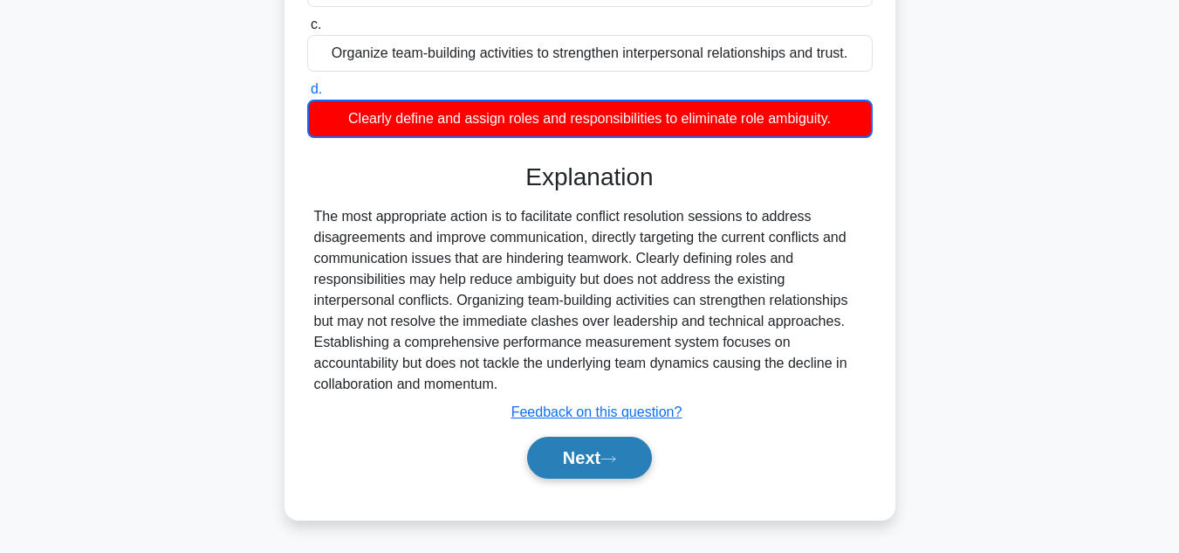
click at [592, 458] on button "Next" at bounding box center [589, 457] width 125 height 42
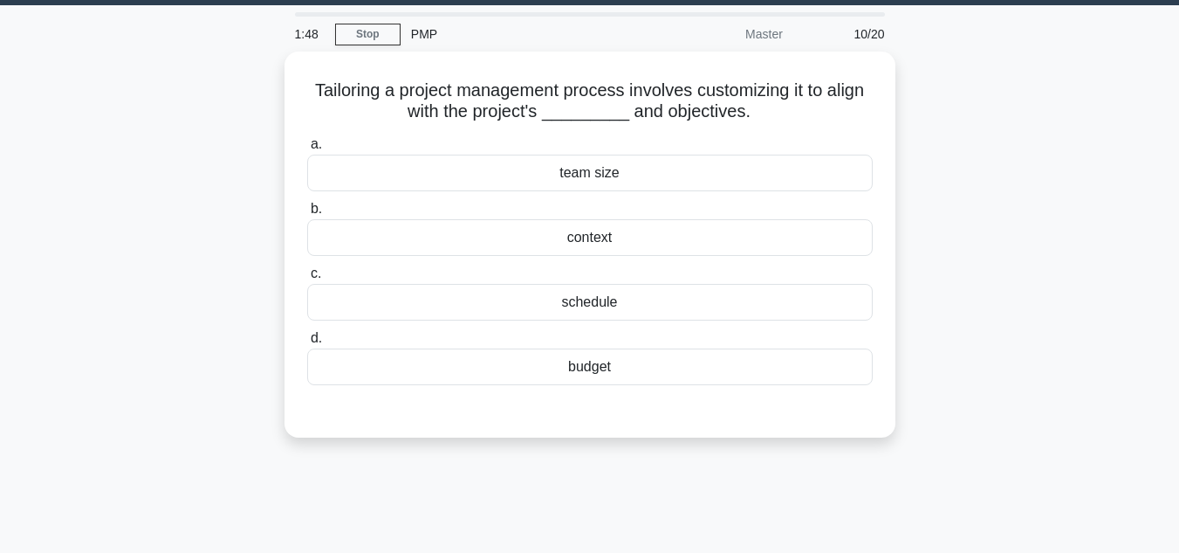
scroll to position [0, 0]
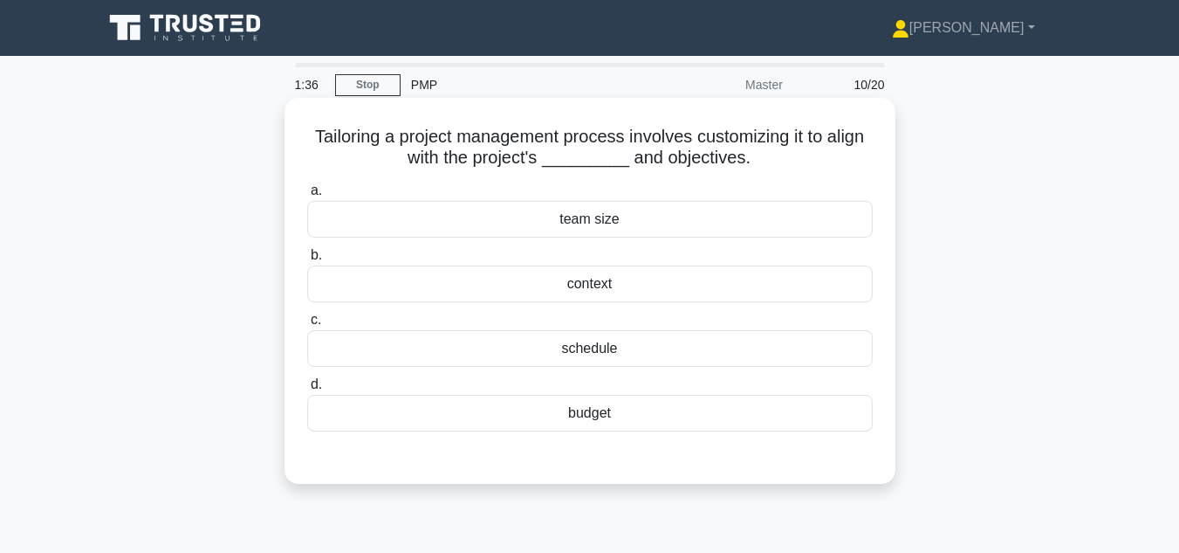
click at [595, 287] on div "context" at bounding box center [590, 283] width 566 height 37
click at [307, 261] on input "b. context" at bounding box center [307, 255] width 0 height 11
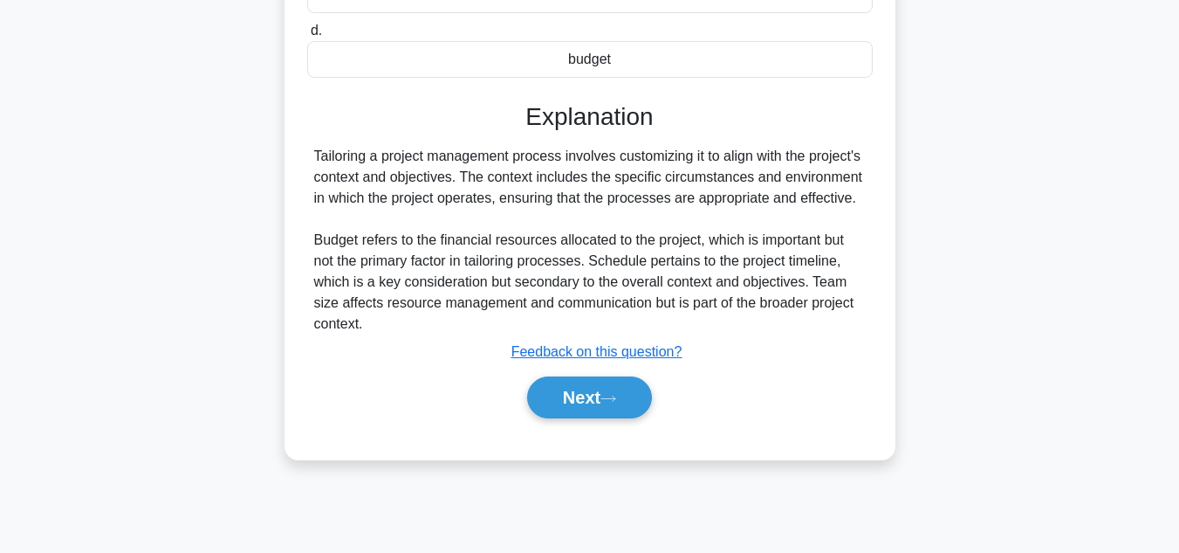
scroll to position [390, 0]
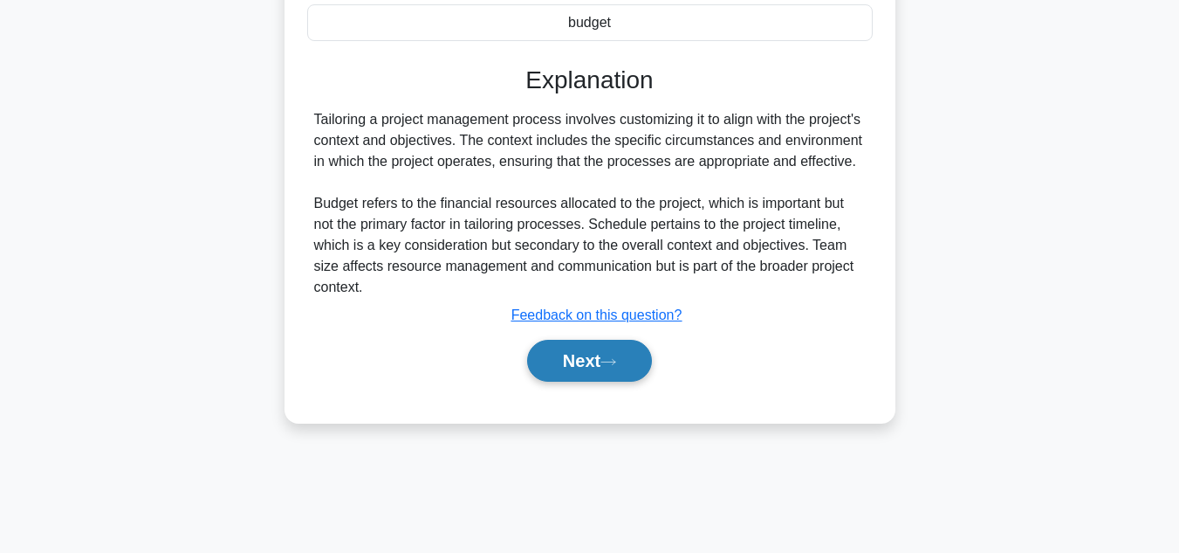
click at [581, 360] on button "Next" at bounding box center [589, 361] width 125 height 42
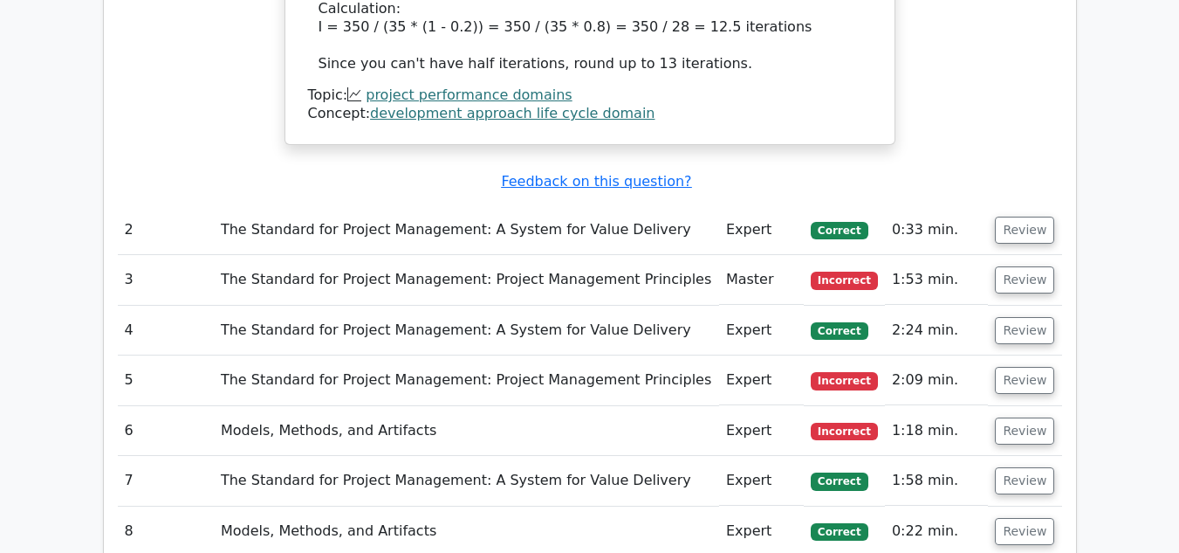
scroll to position [1658, 0]
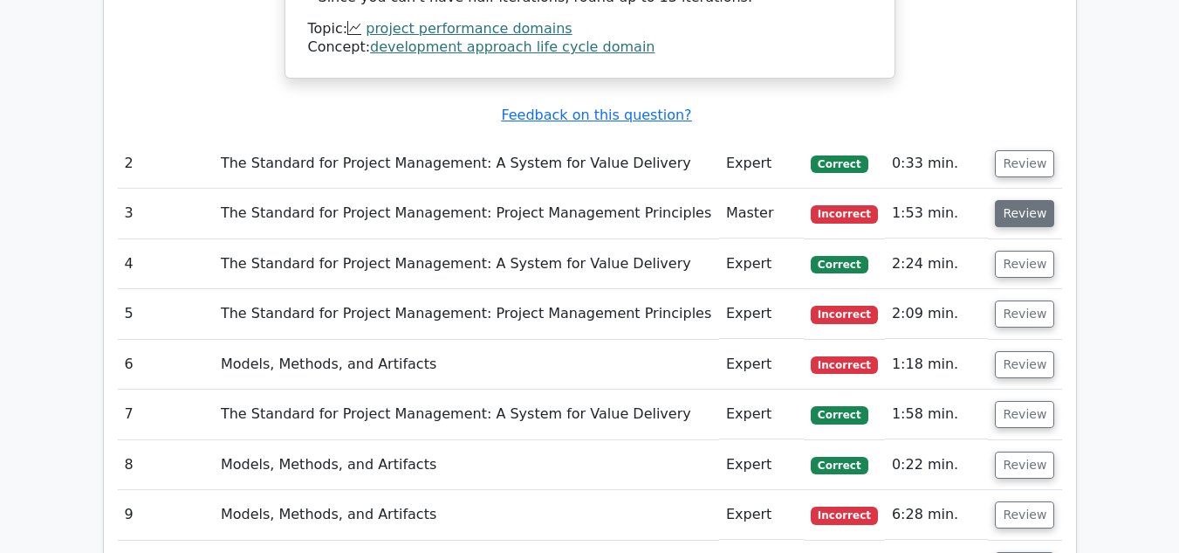
click at [1015, 220] on button "Review" at bounding box center [1024, 213] width 59 height 27
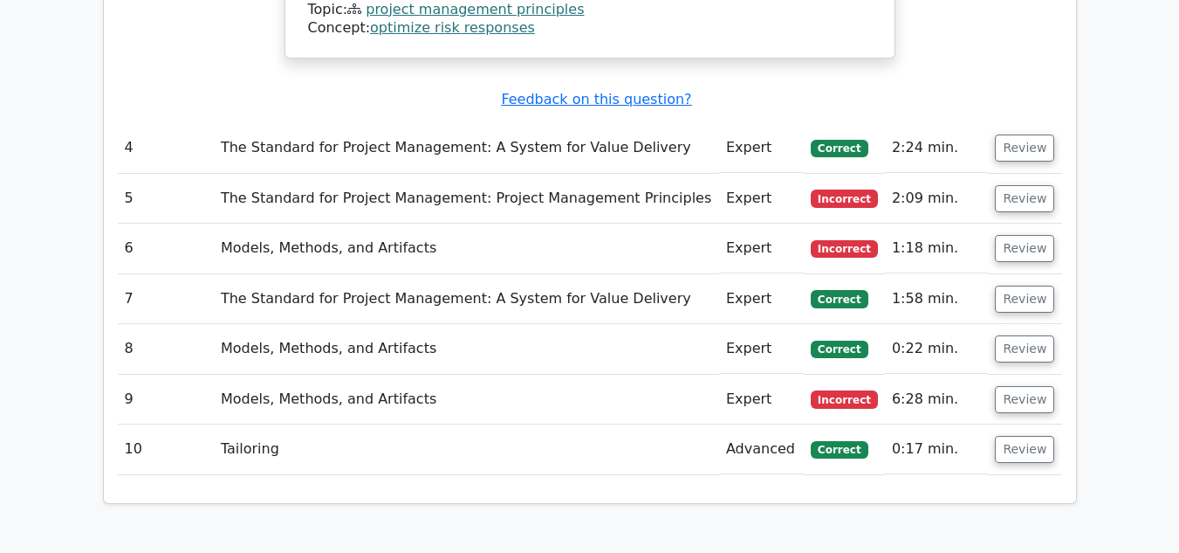
scroll to position [2706, 0]
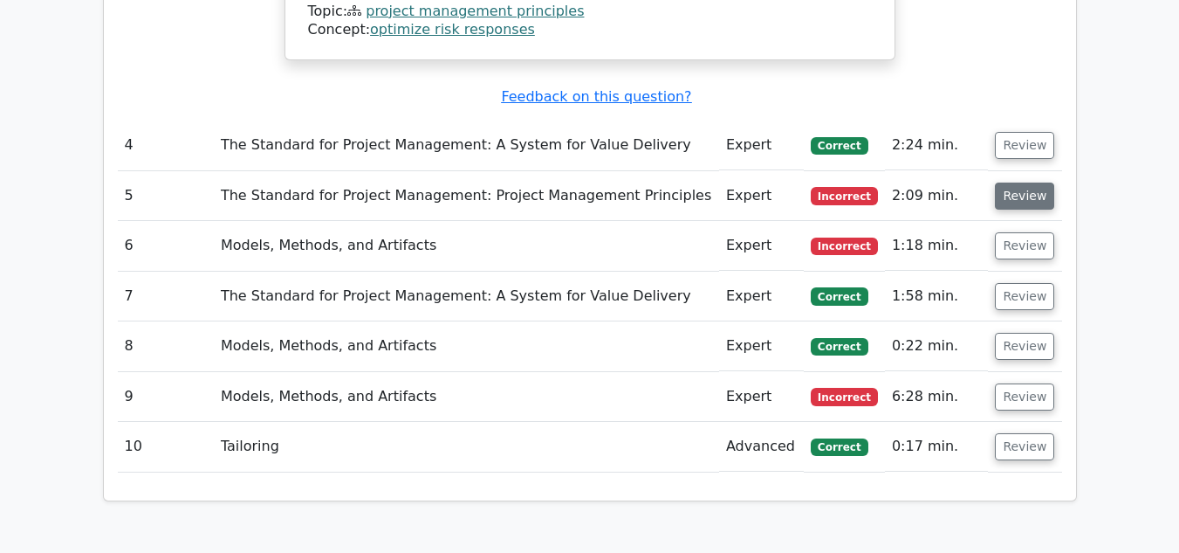
click at [1007, 182] on button "Review" at bounding box center [1024, 195] width 59 height 27
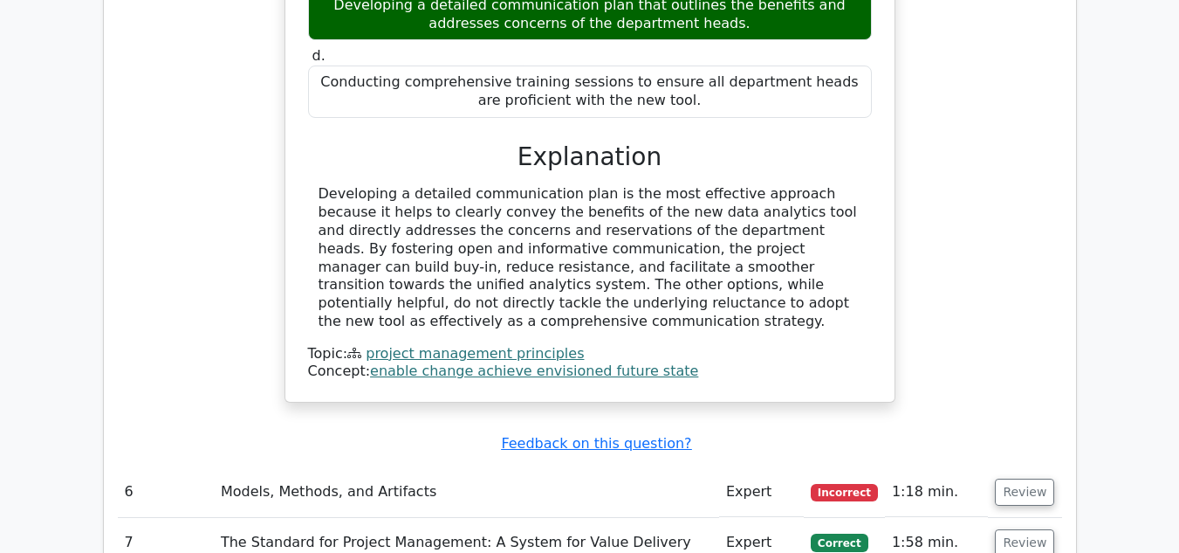
scroll to position [3404, 0]
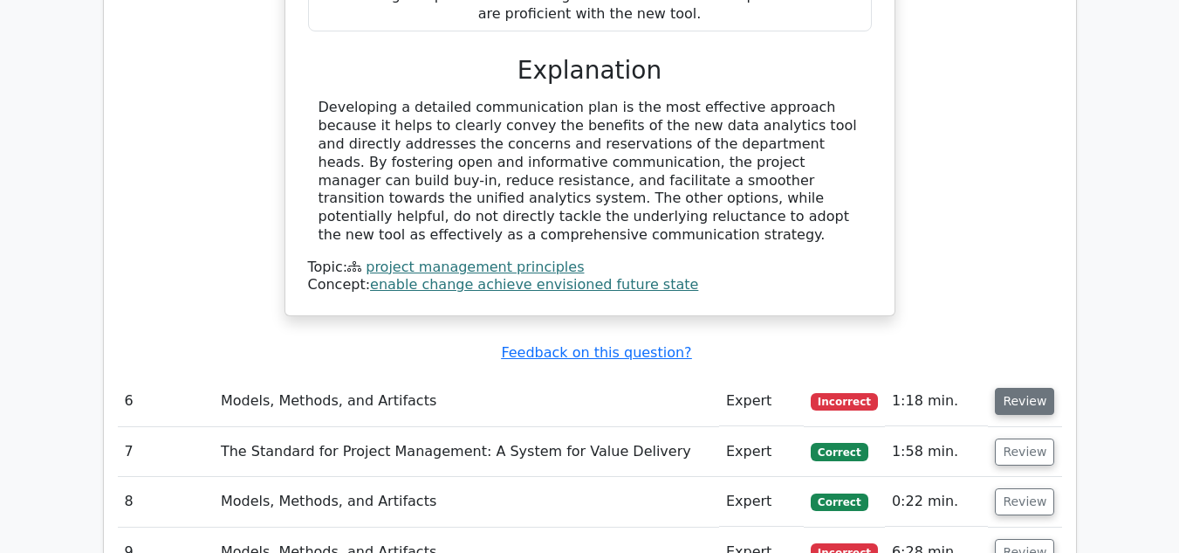
click at [1014, 388] on button "Review" at bounding box center [1024, 401] width 59 height 27
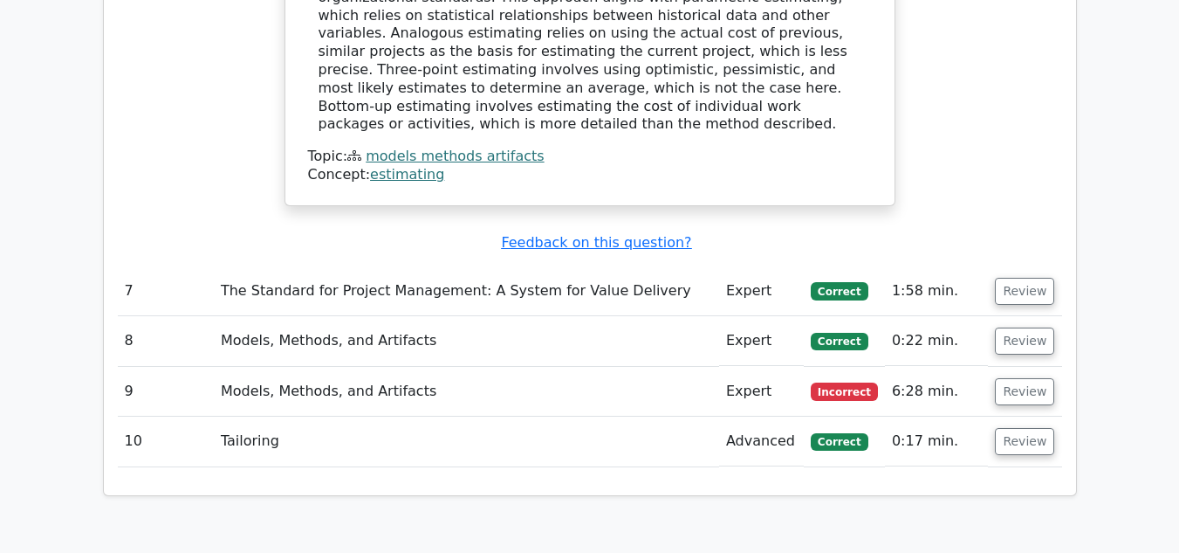
scroll to position [4452, 0]
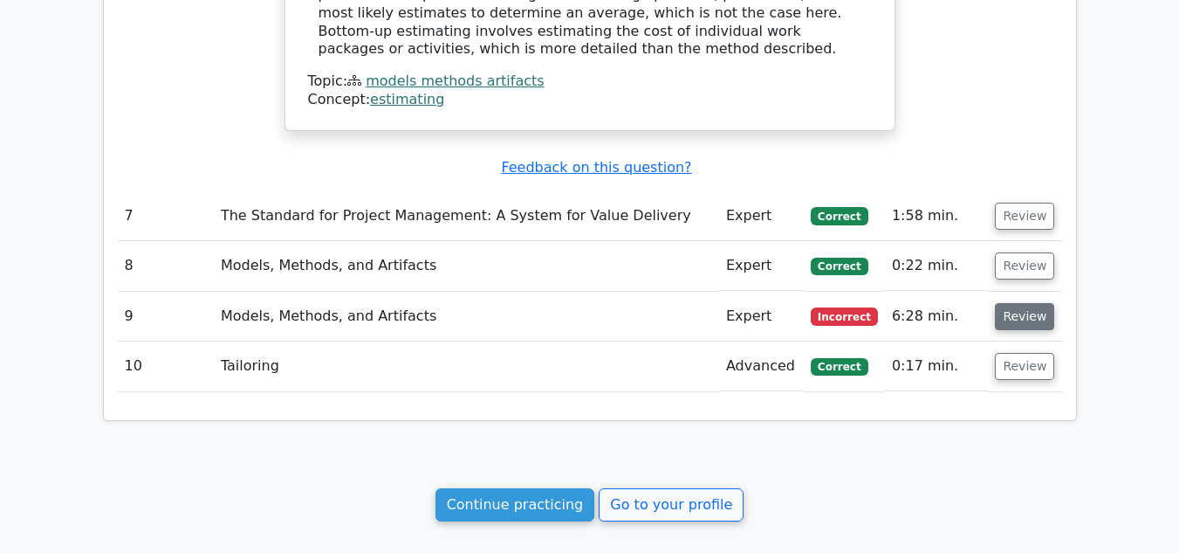
click at [1021, 303] on button "Review" at bounding box center [1024, 316] width 59 height 27
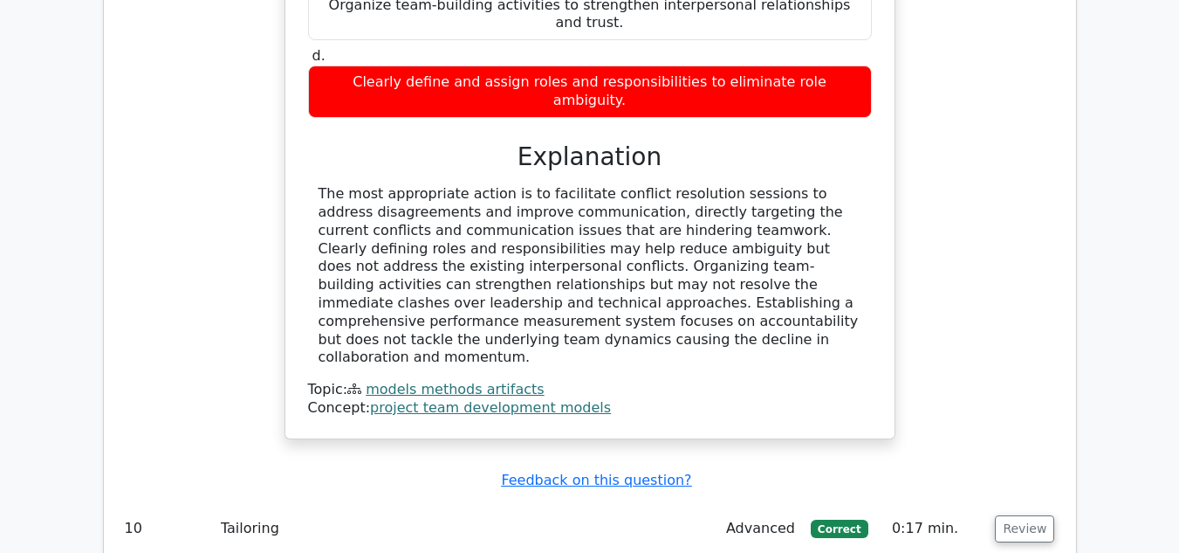
scroll to position [5423, 0]
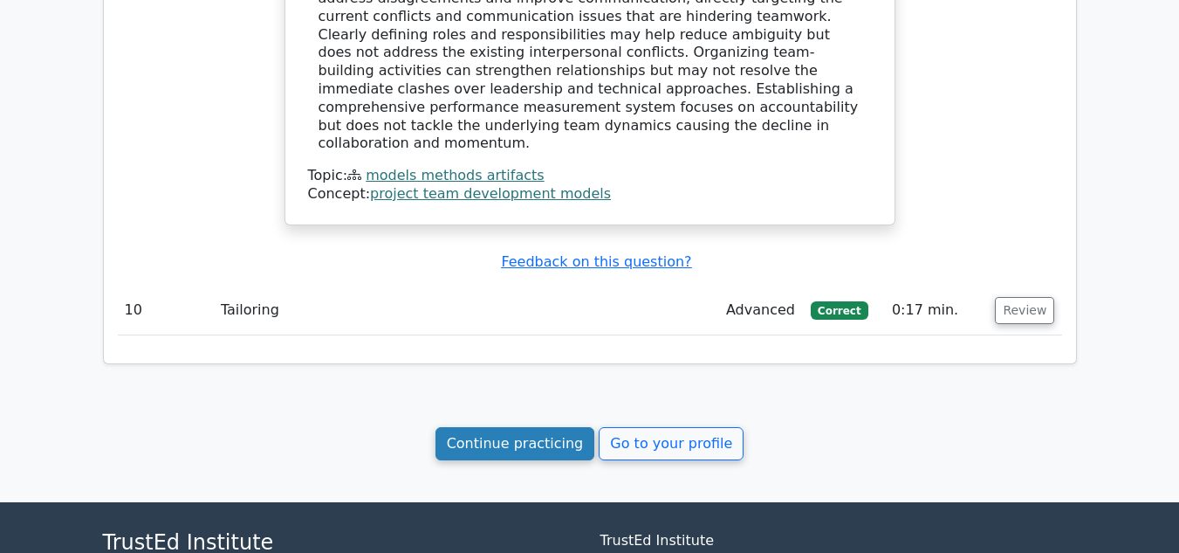
click at [539, 427] on link "Continue practicing" at bounding box center [516, 443] width 160 height 33
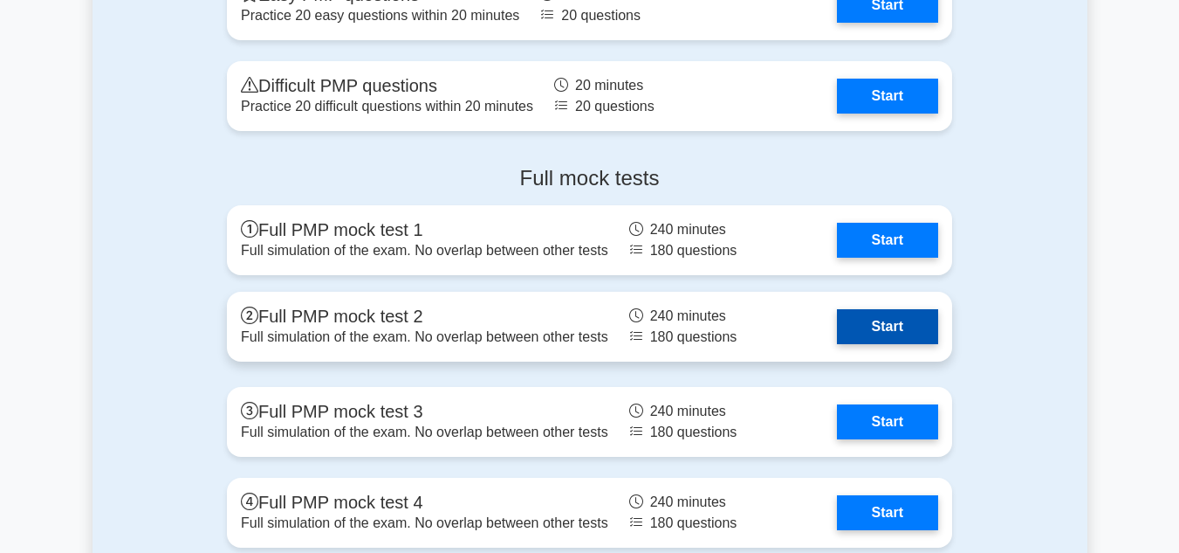
scroll to position [1484, 0]
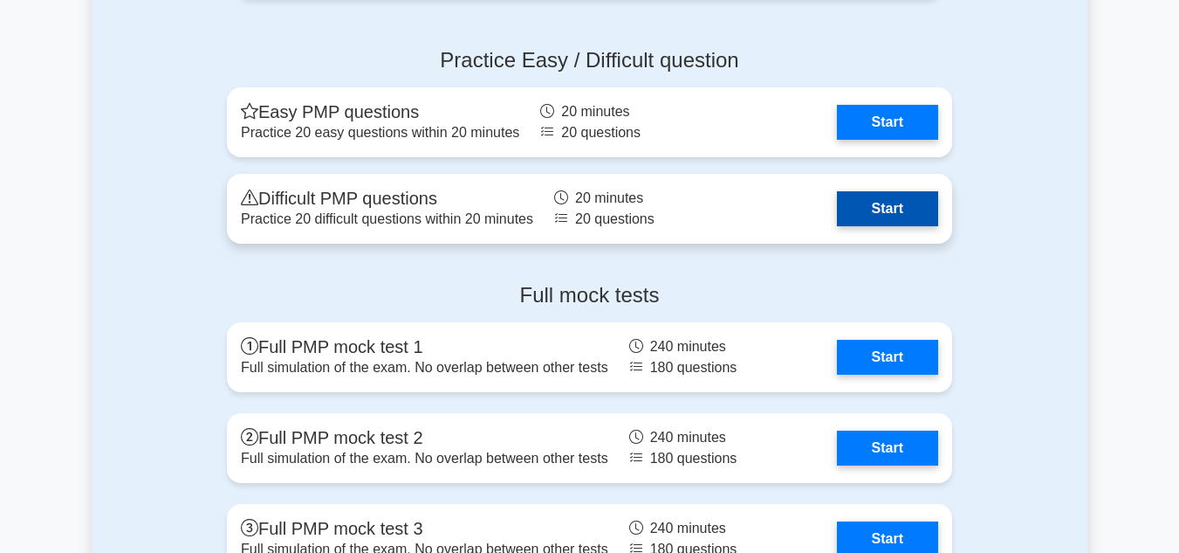
click at [871, 211] on link "Start" at bounding box center [887, 208] width 101 height 35
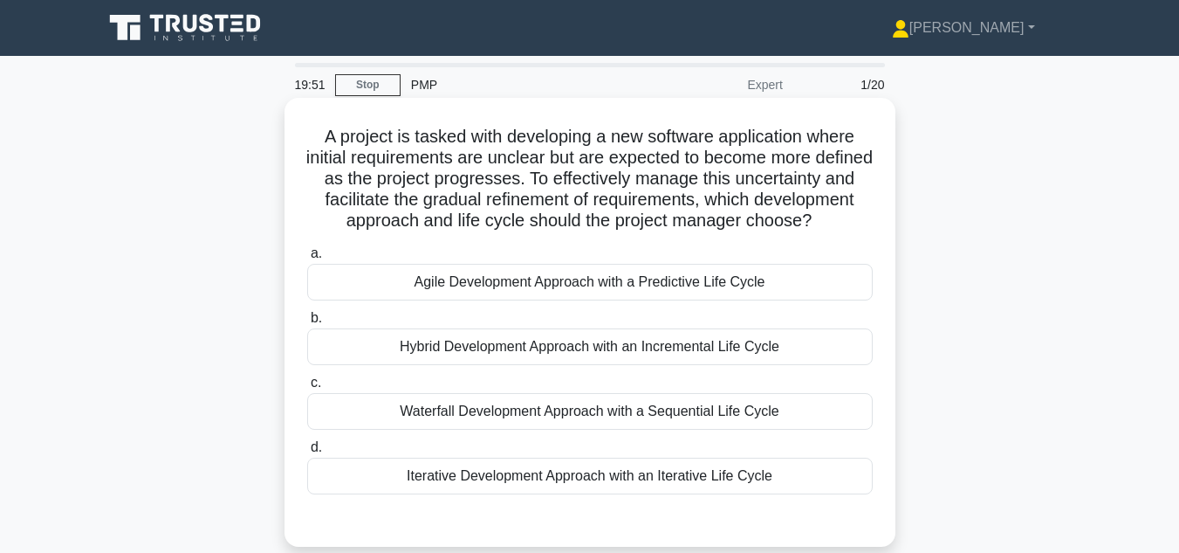
scroll to position [87, 0]
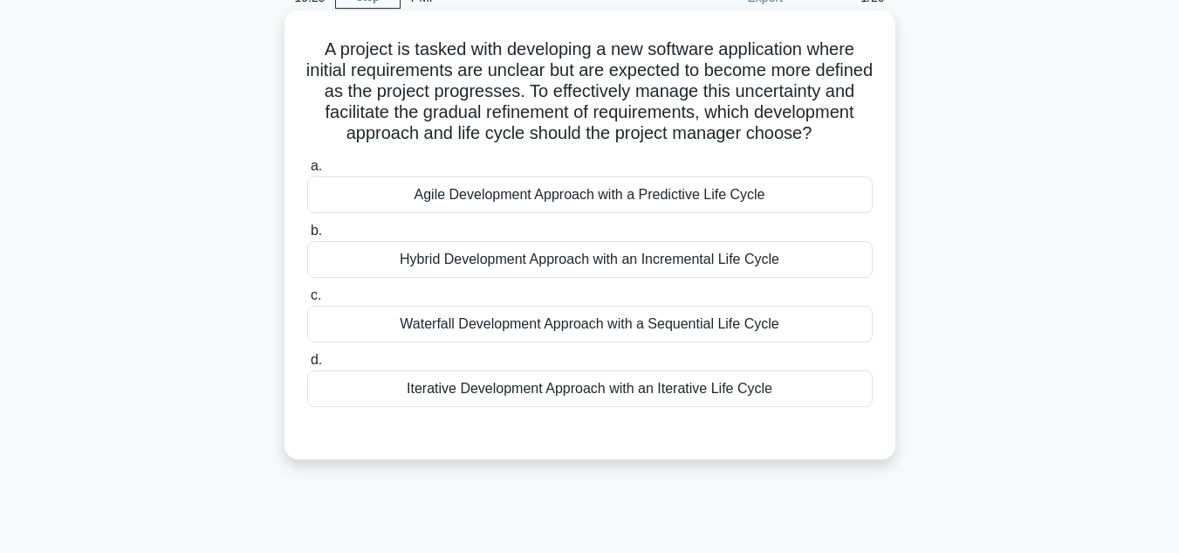
click at [572, 407] on div "Iterative Development Approach with an Iterative Life Cycle" at bounding box center [590, 388] width 566 height 37
click at [307, 366] on input "d. Iterative Development Approach with an Iterative Life Cycle" at bounding box center [307, 359] width 0 height 11
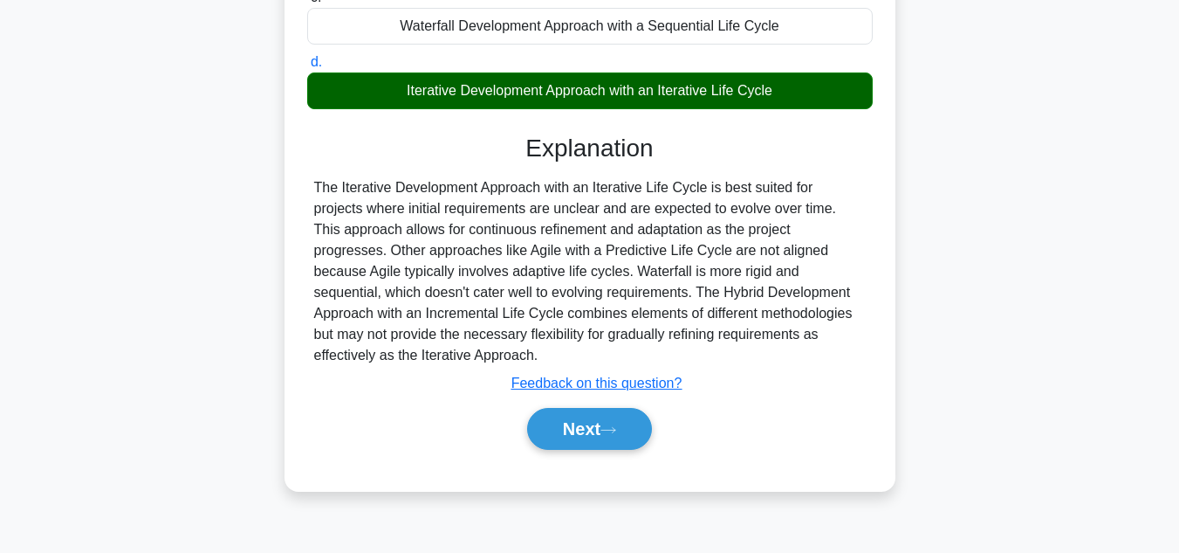
scroll to position [390, 0]
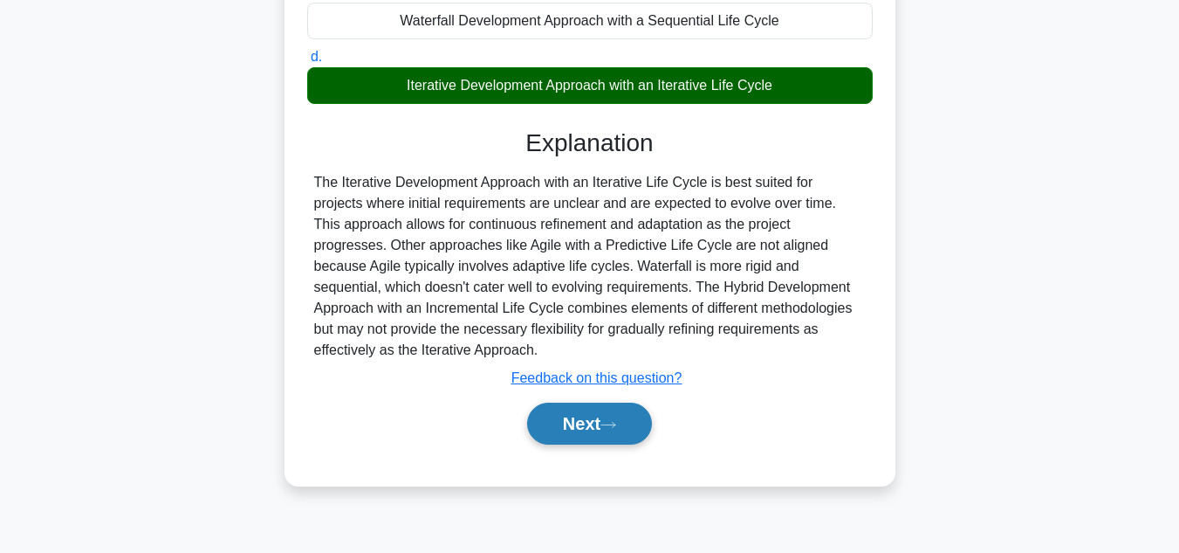
click at [600, 443] on button "Next" at bounding box center [589, 423] width 125 height 42
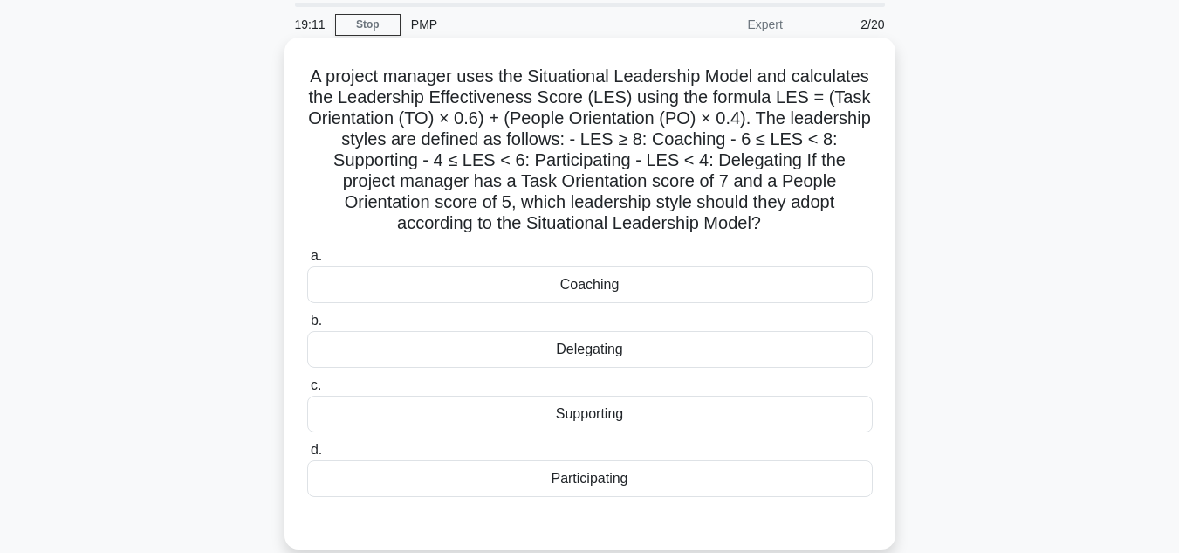
scroll to position [41, 0]
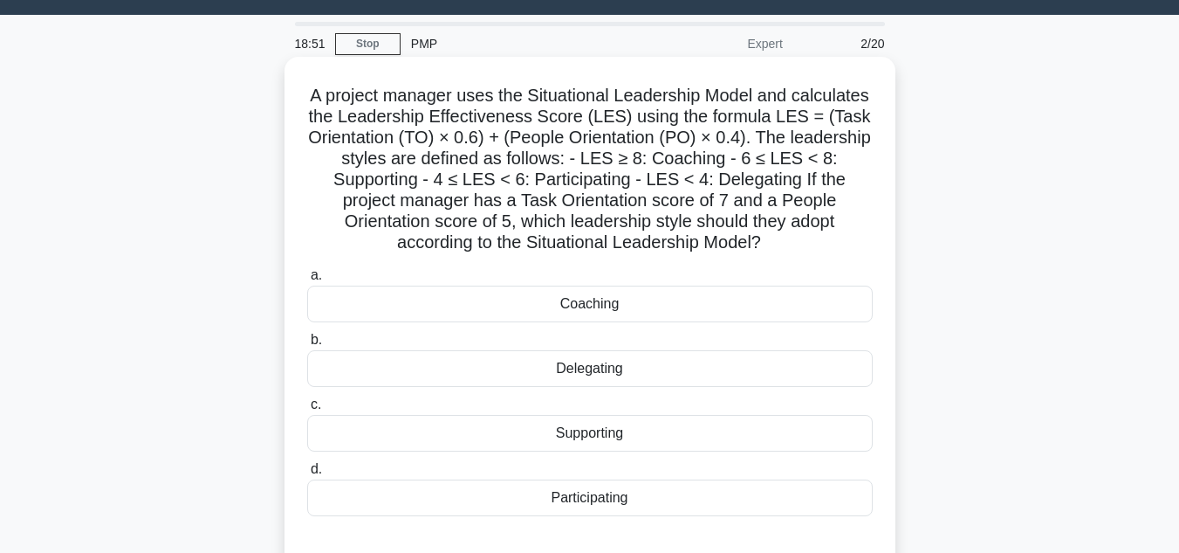
click at [600, 435] on div "Supporting" at bounding box center [590, 433] width 566 height 37
click at [307, 410] on input "c. Supporting" at bounding box center [307, 404] width 0 height 11
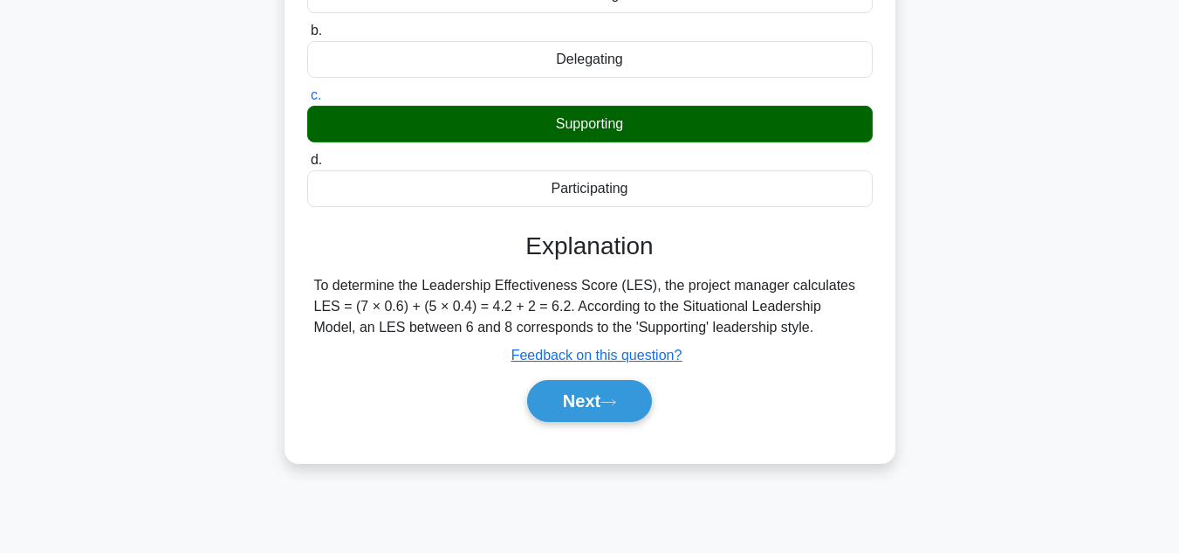
scroll to position [390, 0]
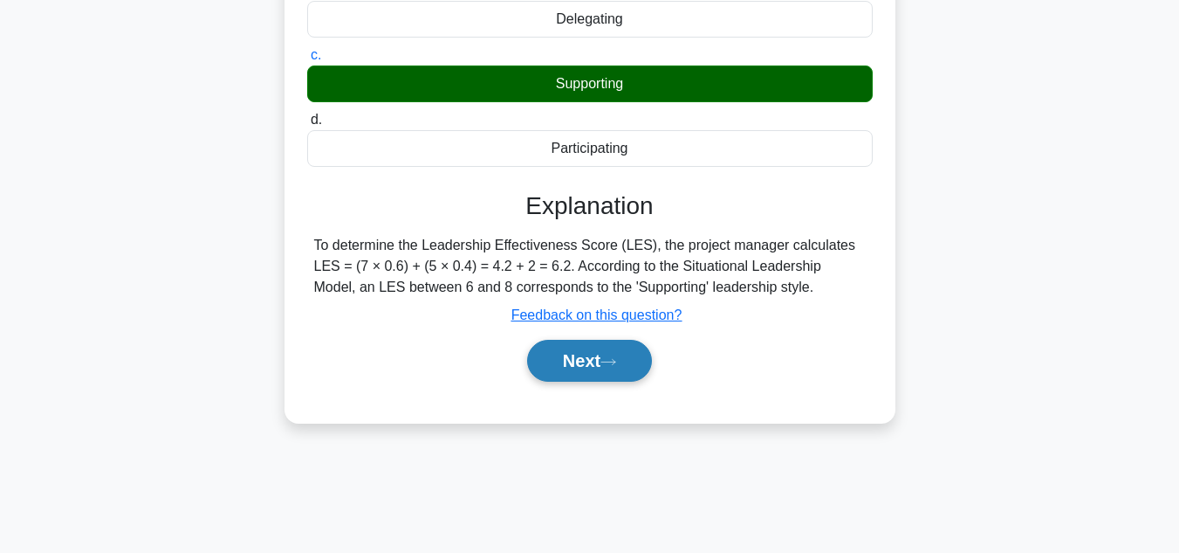
click at [586, 374] on button "Next" at bounding box center [589, 361] width 125 height 42
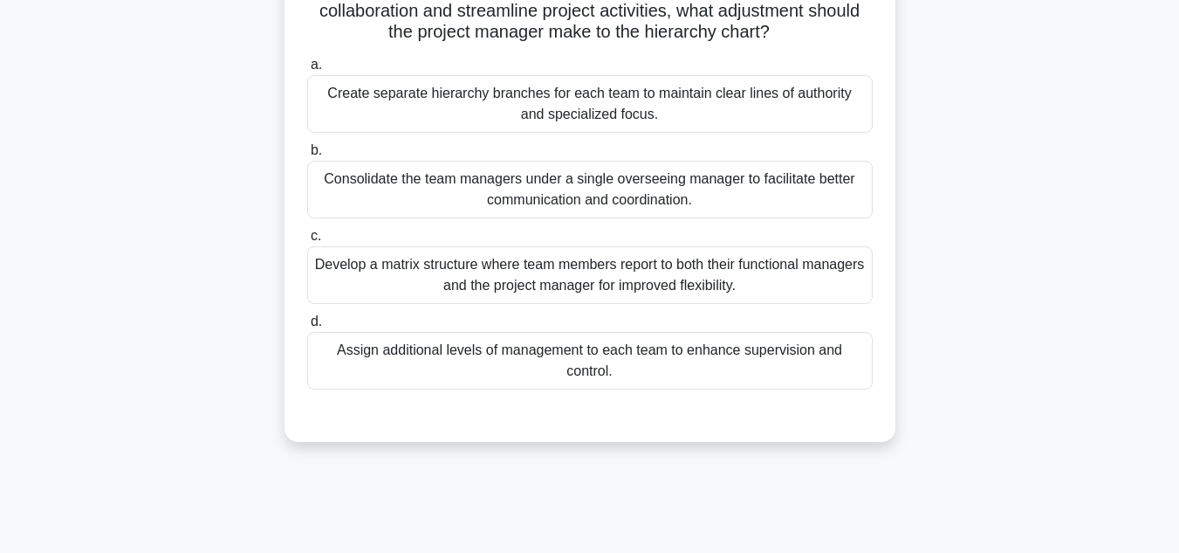
scroll to position [262, 0]
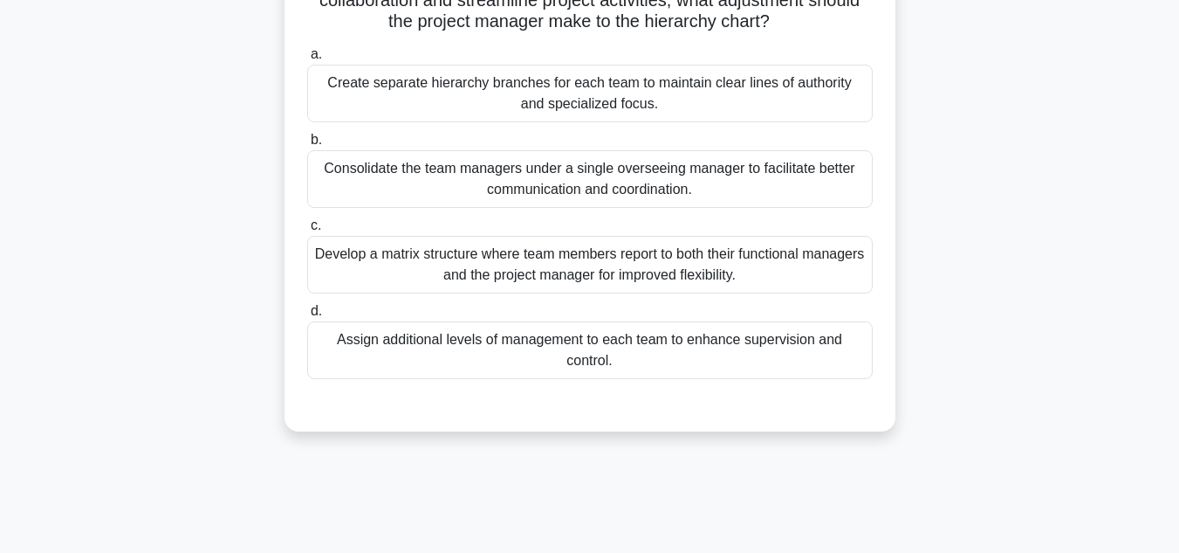
click at [577, 190] on div "Consolidate the team managers under a single overseeing manager to facilitate b…" at bounding box center [590, 179] width 566 height 58
click at [307, 146] on input "b. Consolidate the team managers under a single overseeing manager to facilitat…" at bounding box center [307, 139] width 0 height 11
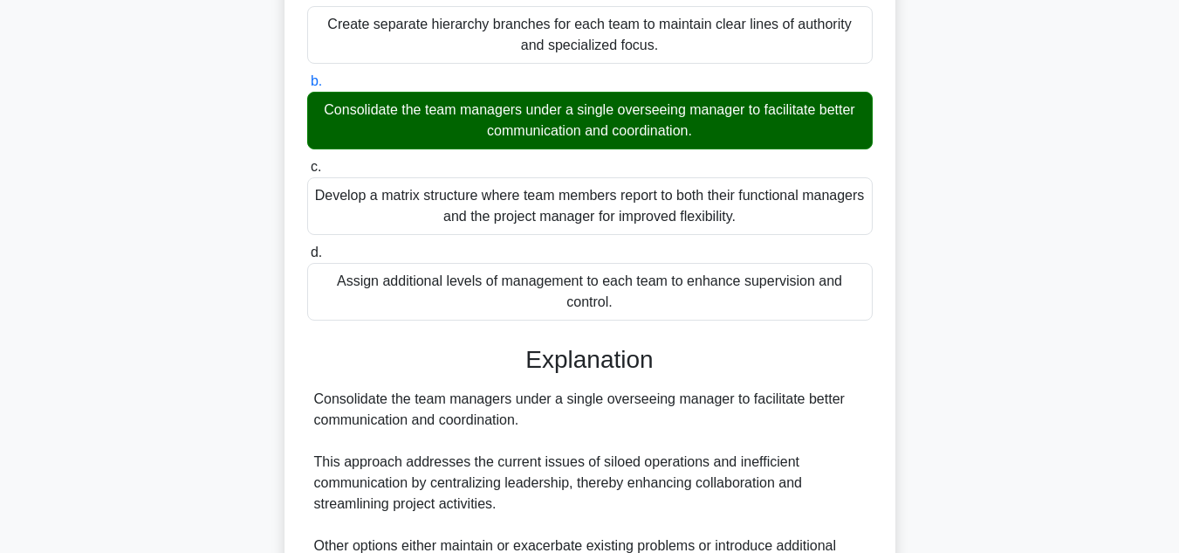
scroll to position [504, 0]
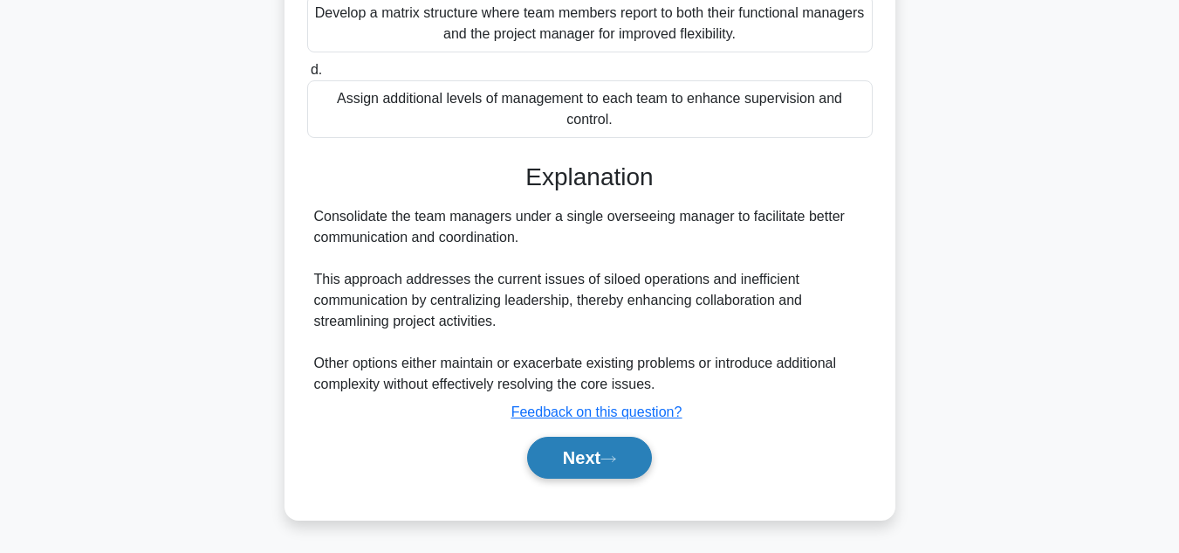
click at [579, 460] on button "Next" at bounding box center [589, 457] width 125 height 42
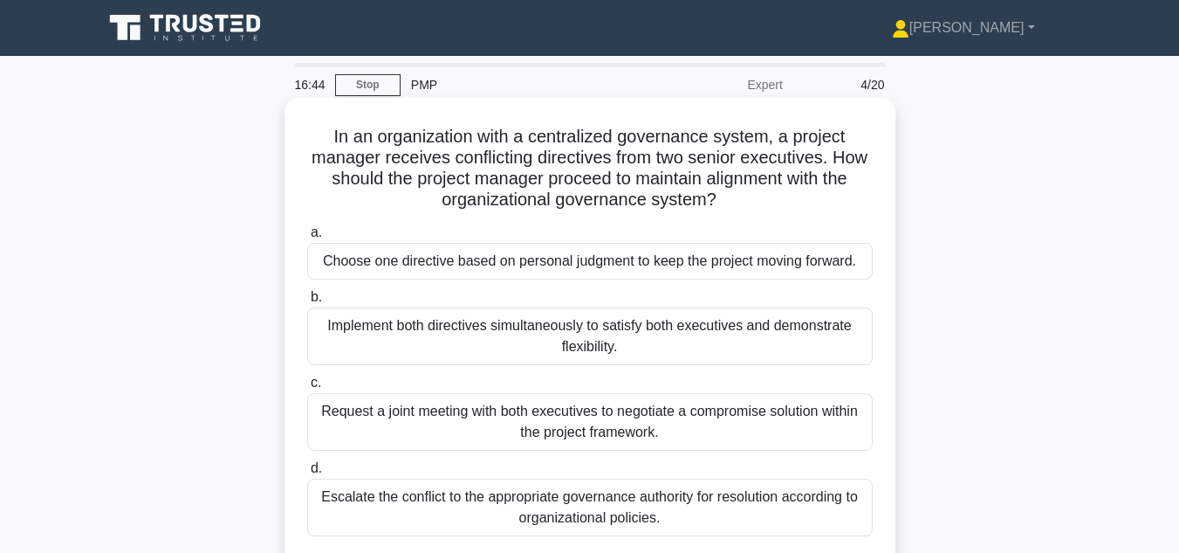
scroll to position [87, 0]
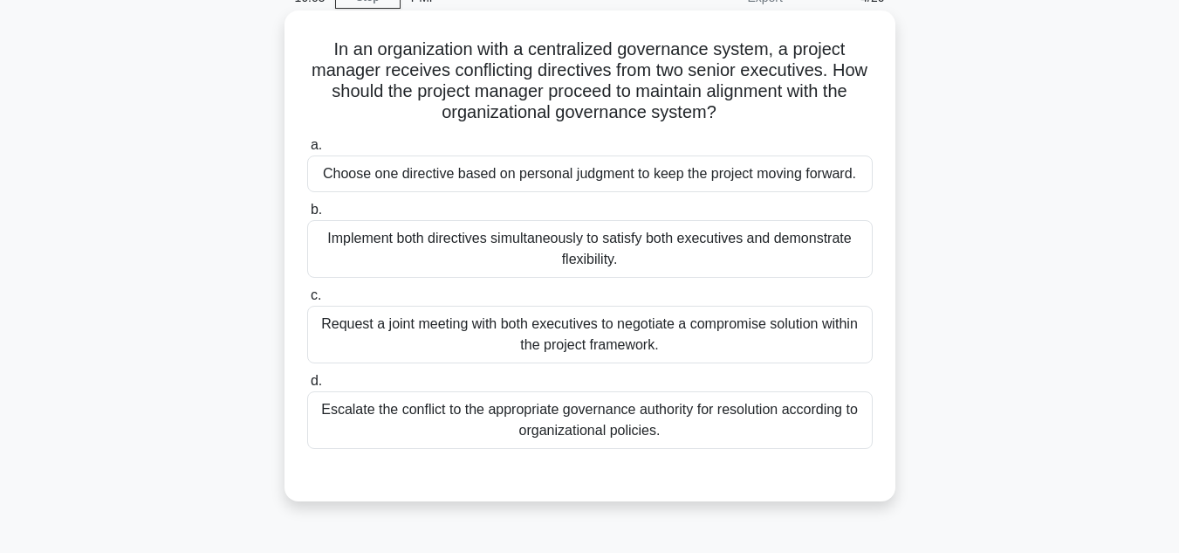
click at [617, 345] on div "Request a joint meeting with both executives to negotiate a compromise solution…" at bounding box center [590, 335] width 566 height 58
click at [307, 301] on input "c. Request a joint meeting with both executives to negotiate a compromise solut…" at bounding box center [307, 295] width 0 height 11
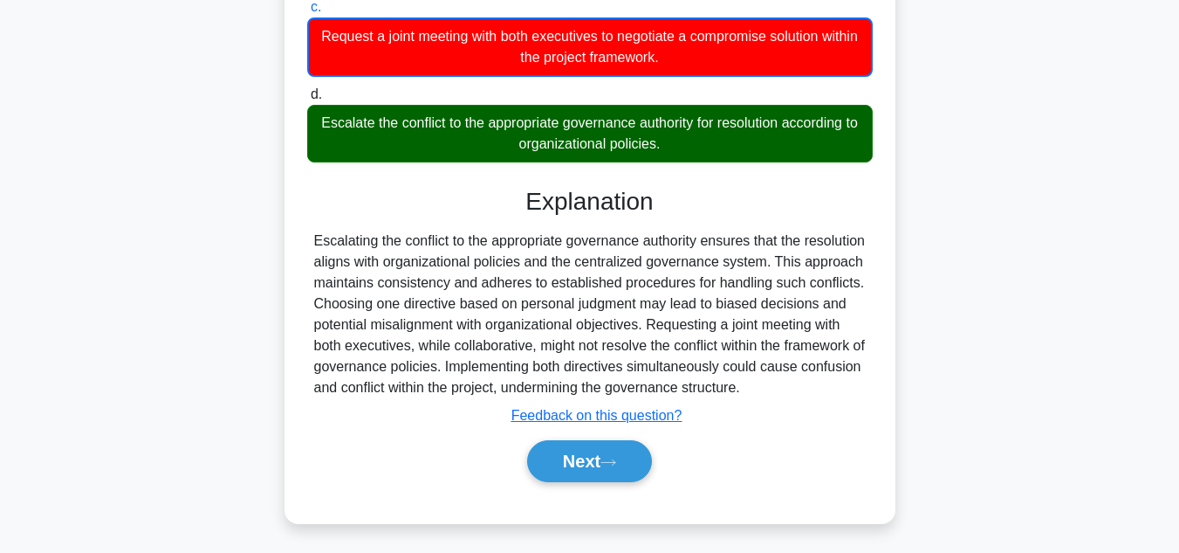
scroll to position [401, 0]
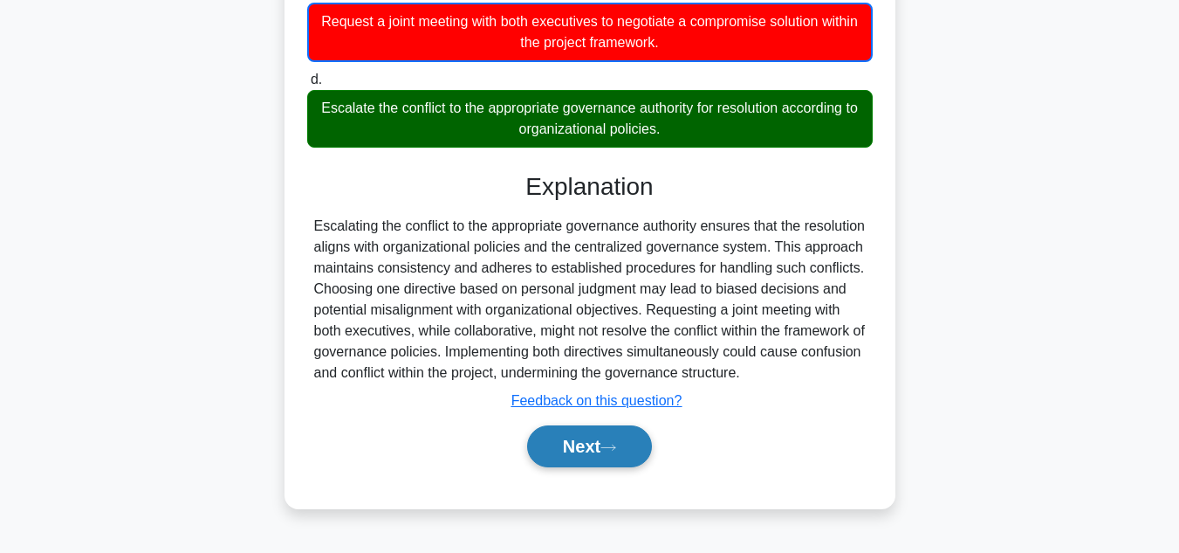
click at [567, 460] on button "Next" at bounding box center [589, 446] width 125 height 42
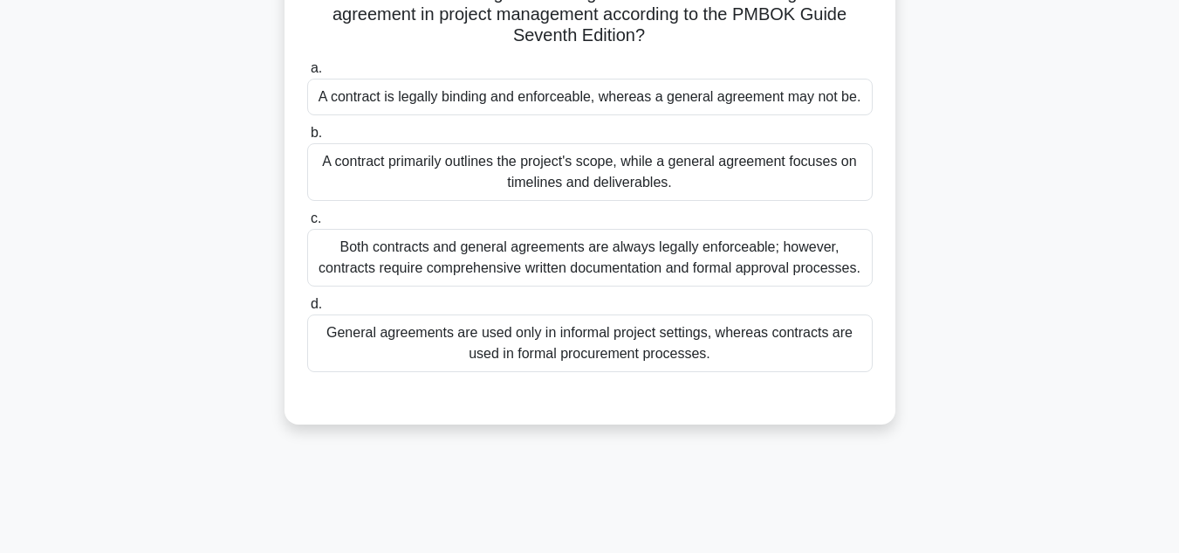
scroll to position [175, 0]
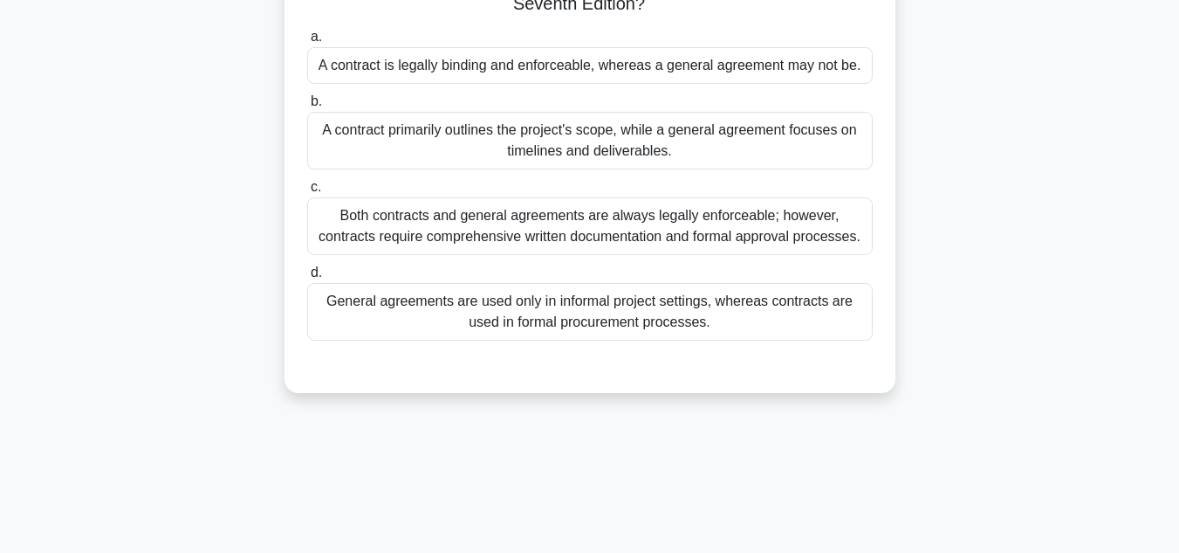
click at [594, 232] on div "Both contracts and general agreements are always legally enforceable; however, …" at bounding box center [590, 226] width 566 height 58
click at [307, 193] on input "c. Both contracts and general agreements are always legally enforceable; howeve…" at bounding box center [307, 187] width 0 height 11
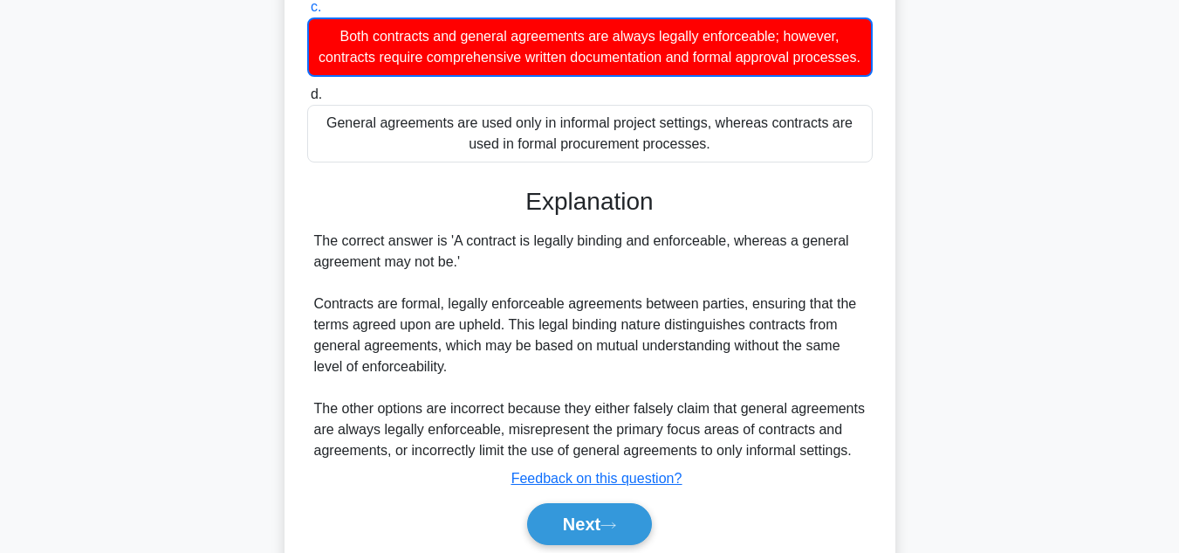
scroll to position [436, 0]
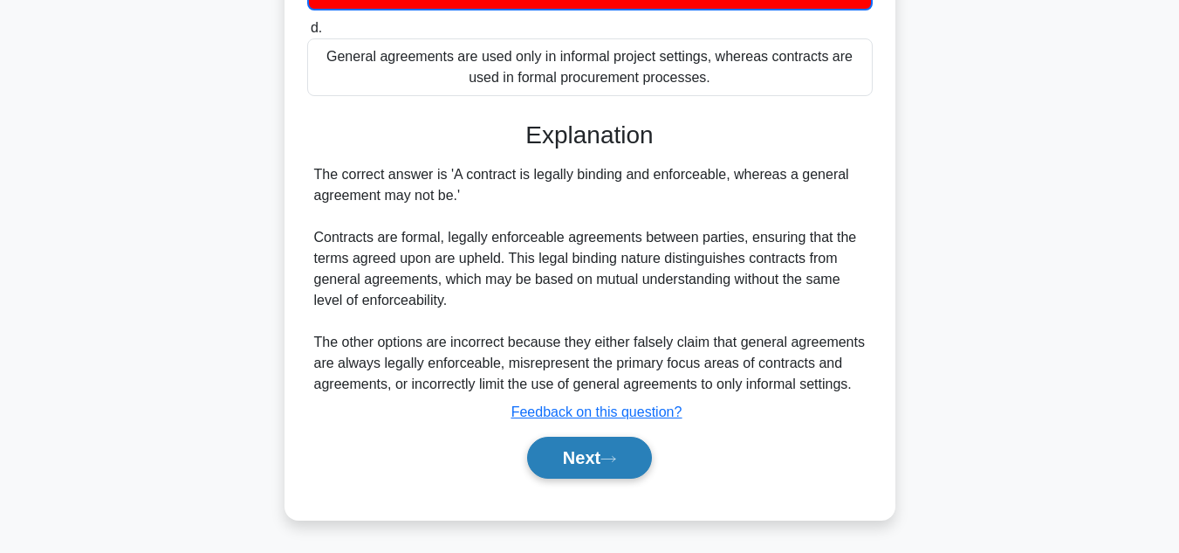
click at [567, 478] on button "Next" at bounding box center [589, 457] width 125 height 42
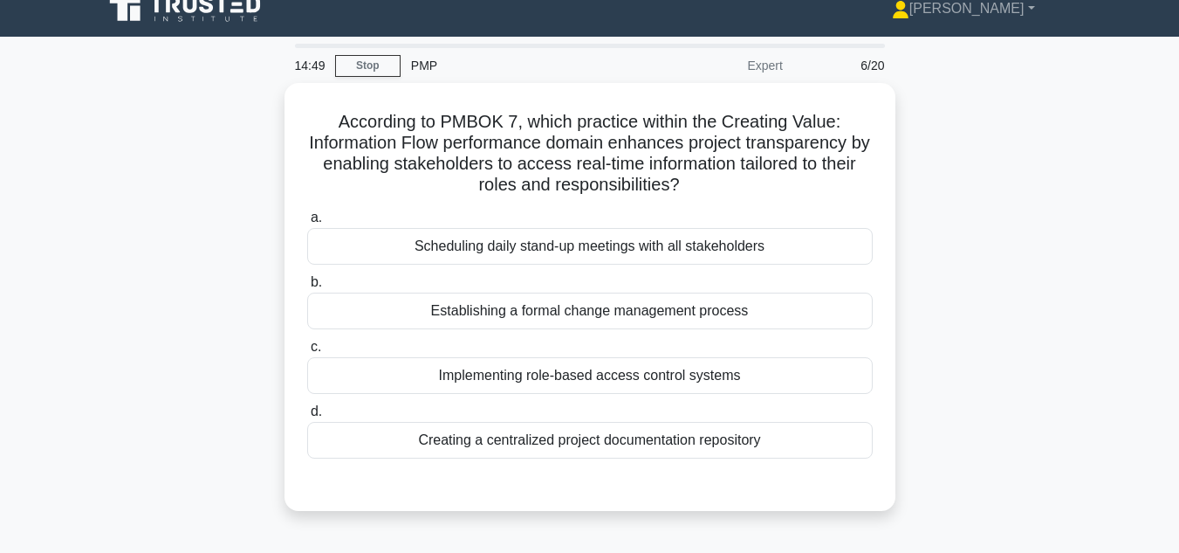
scroll to position [0, 0]
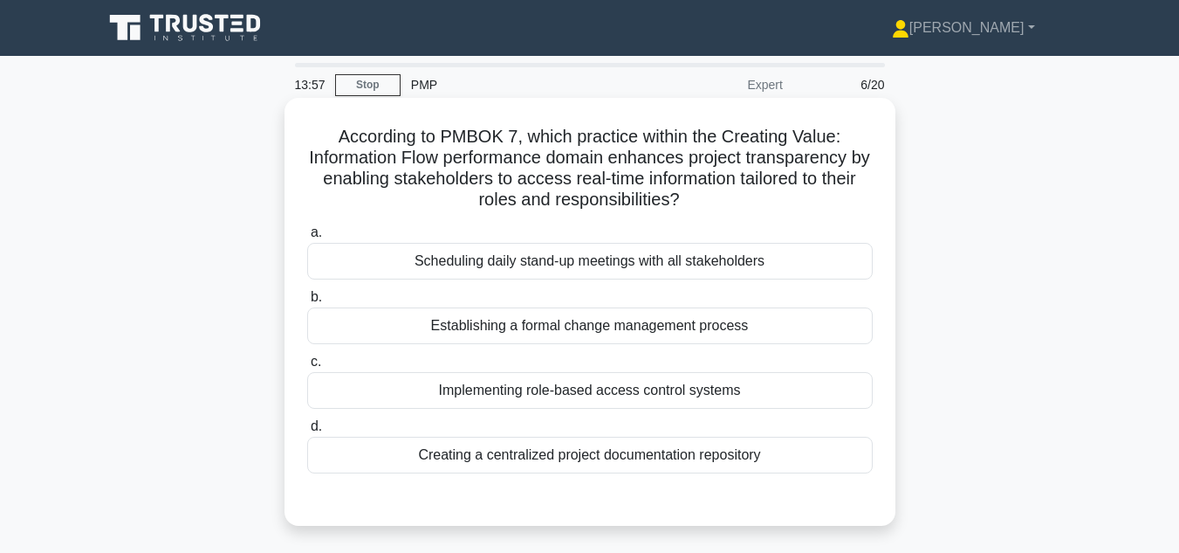
click at [520, 457] on div "Creating a centralized project documentation repository" at bounding box center [590, 454] width 566 height 37
click at [307, 432] on input "d. Creating a centralized project documentation repository" at bounding box center [307, 426] width 0 height 11
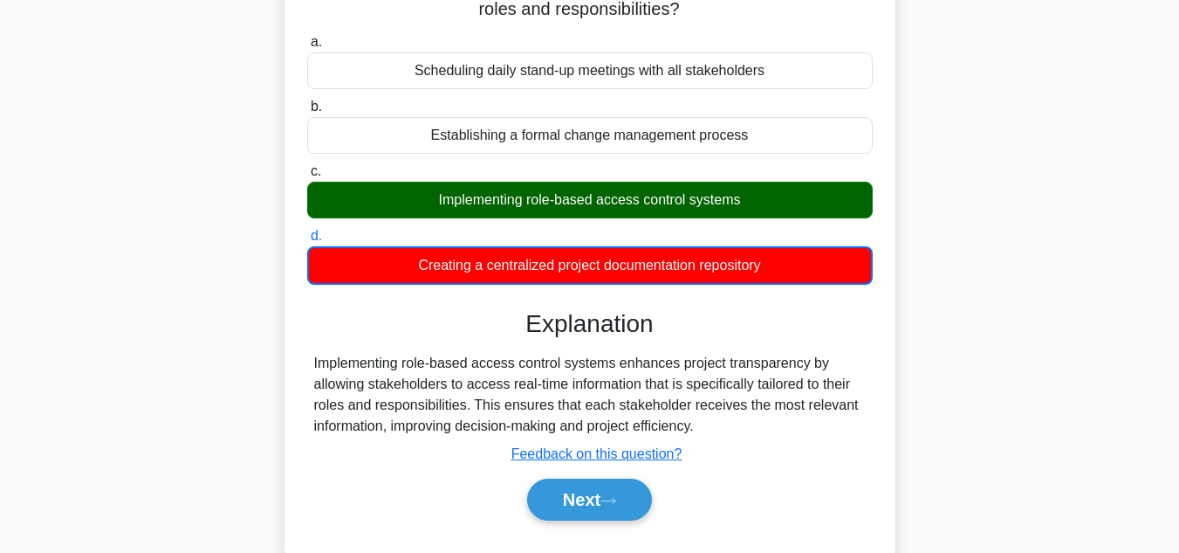
scroll to position [262, 0]
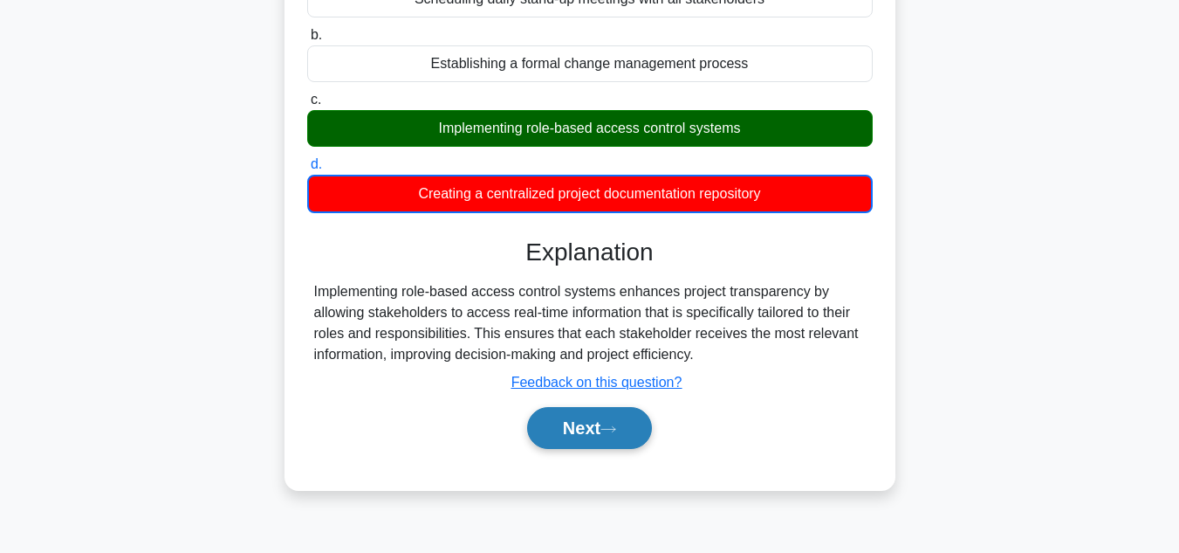
click at [588, 434] on button "Next" at bounding box center [589, 428] width 125 height 42
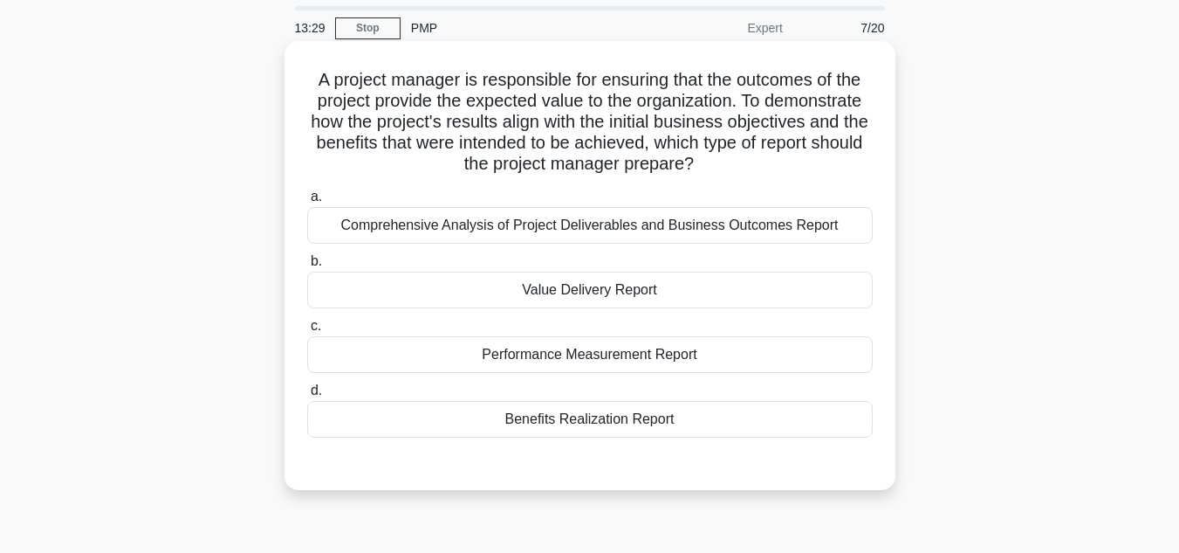
scroll to position [87, 0]
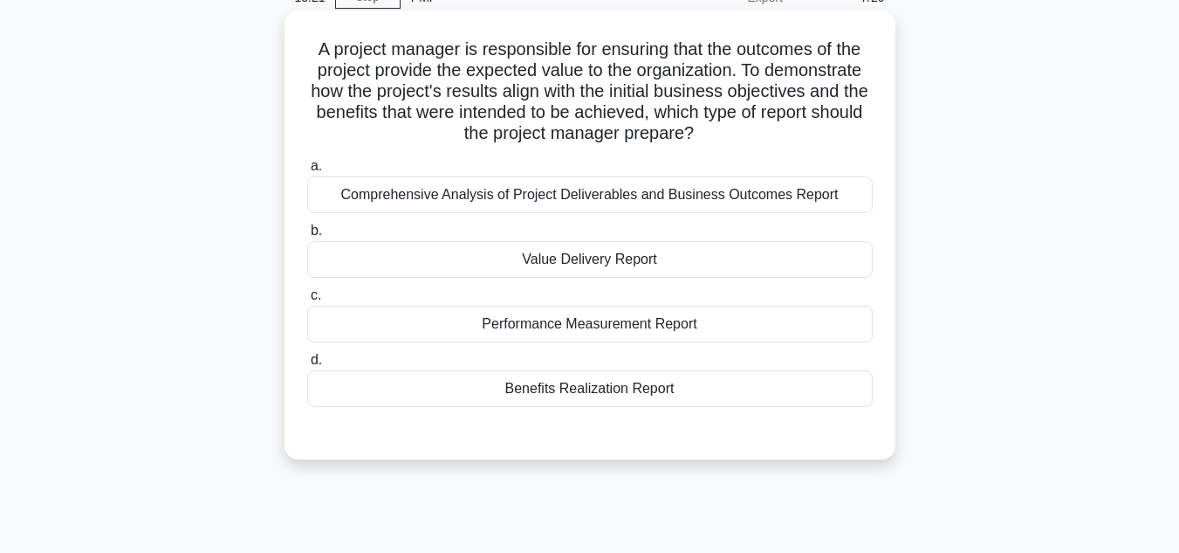
click at [613, 267] on div "Value Delivery Report" at bounding box center [590, 259] width 566 height 37
click at [307, 237] on input "b. Value Delivery Report" at bounding box center [307, 230] width 0 height 11
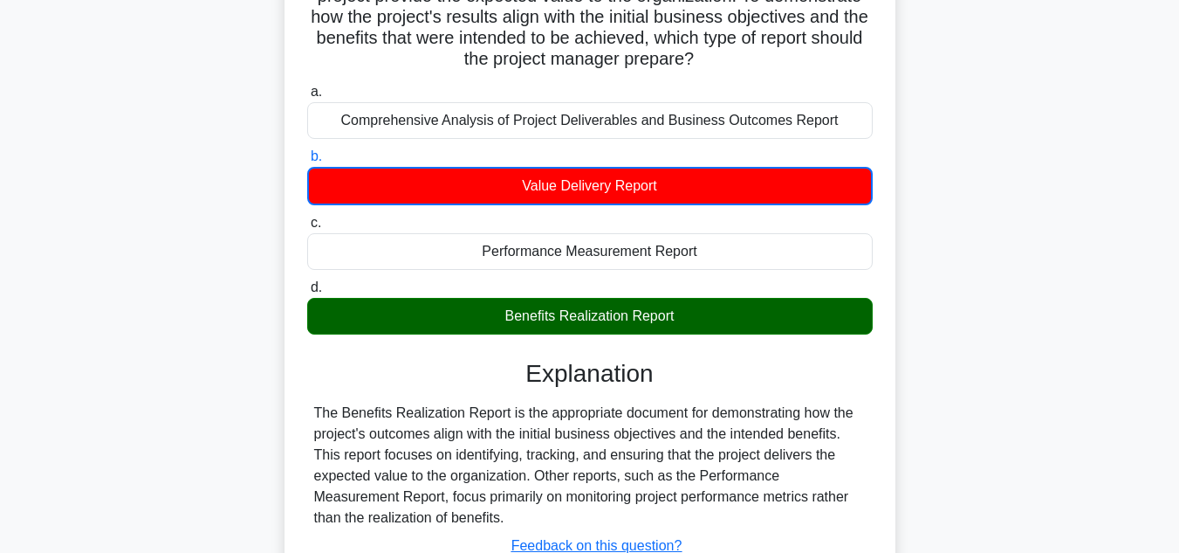
scroll to position [390, 0]
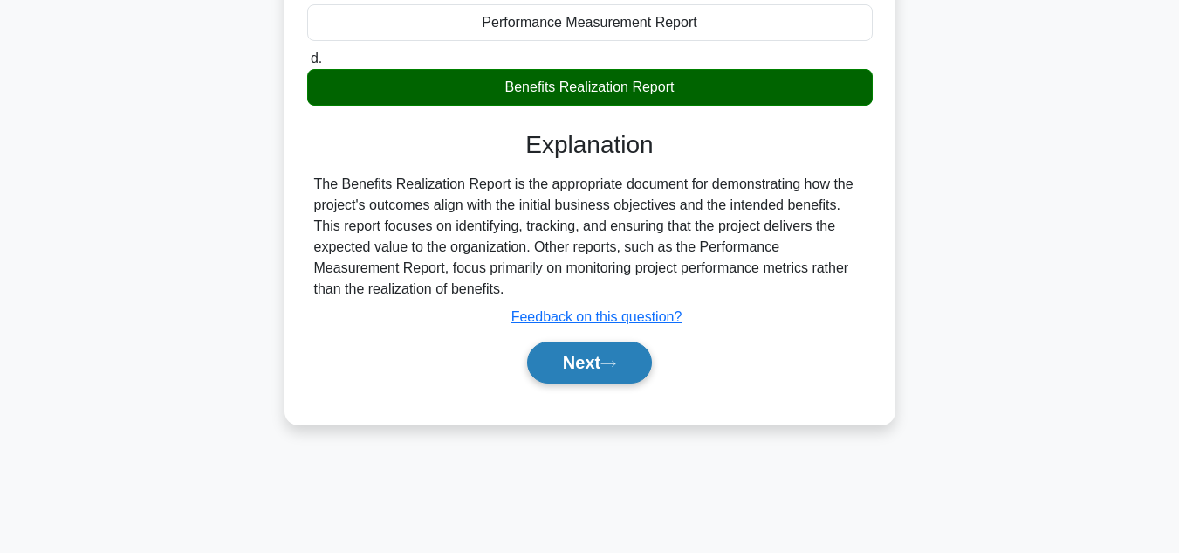
click at [568, 364] on button "Next" at bounding box center [589, 362] width 125 height 42
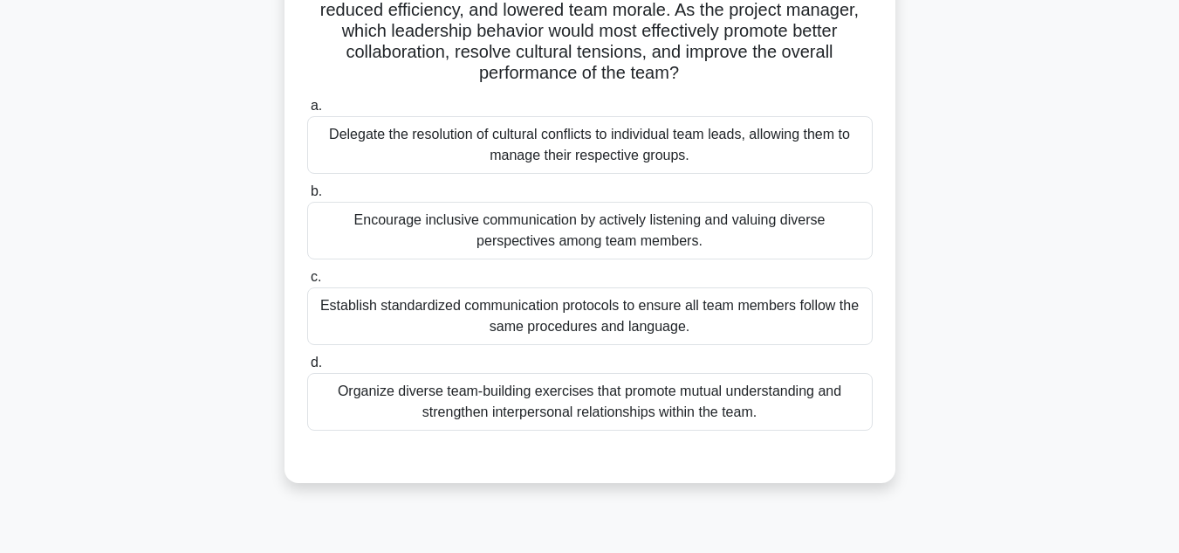
scroll to position [262, 0]
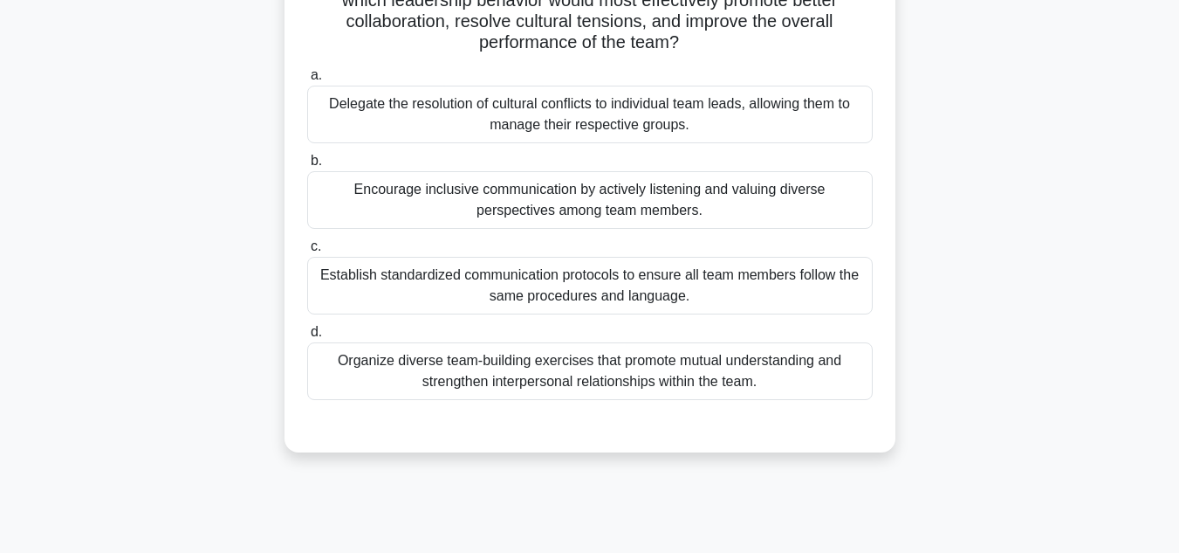
click at [585, 199] on div "Encourage inclusive communication by actively listening and valuing diverse per…" at bounding box center [590, 200] width 566 height 58
click at [307, 167] on input "b. Encourage inclusive communication by actively listening and valuing diverse …" at bounding box center [307, 160] width 0 height 11
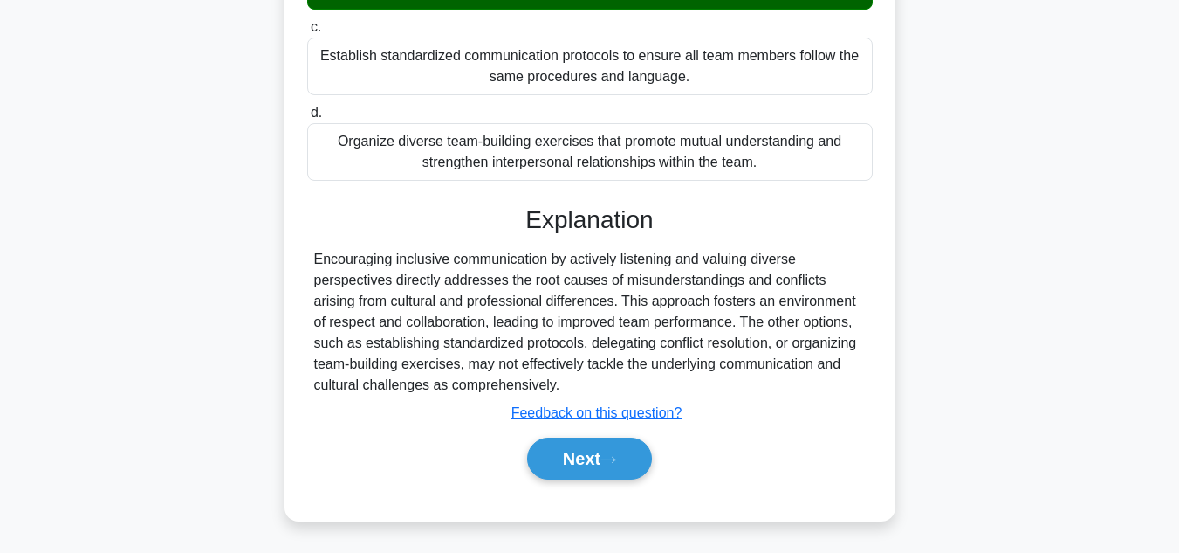
scroll to position [483, 0]
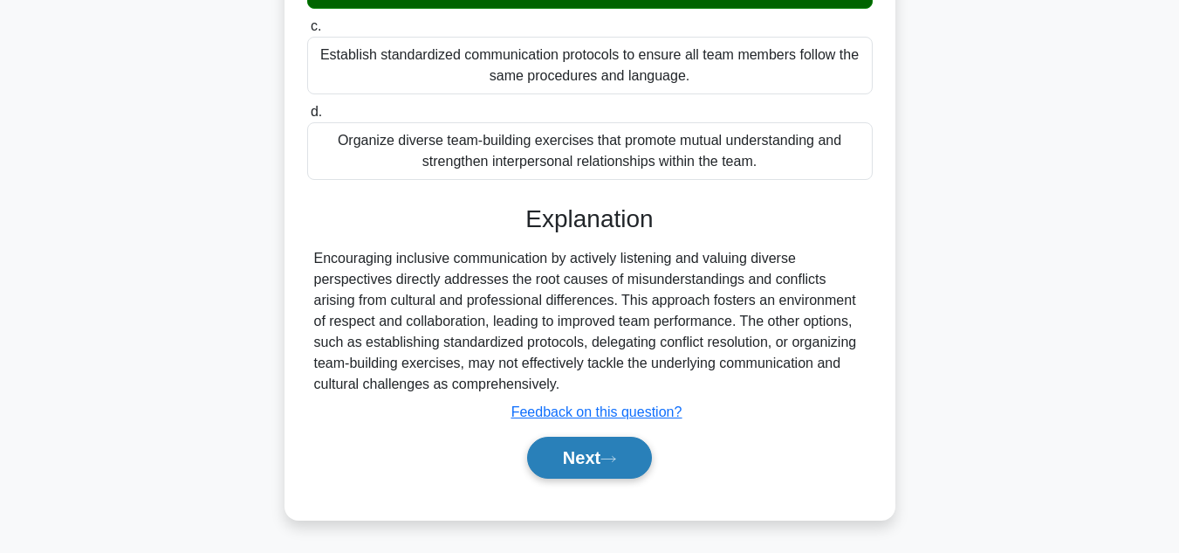
click at [590, 454] on button "Next" at bounding box center [589, 457] width 125 height 42
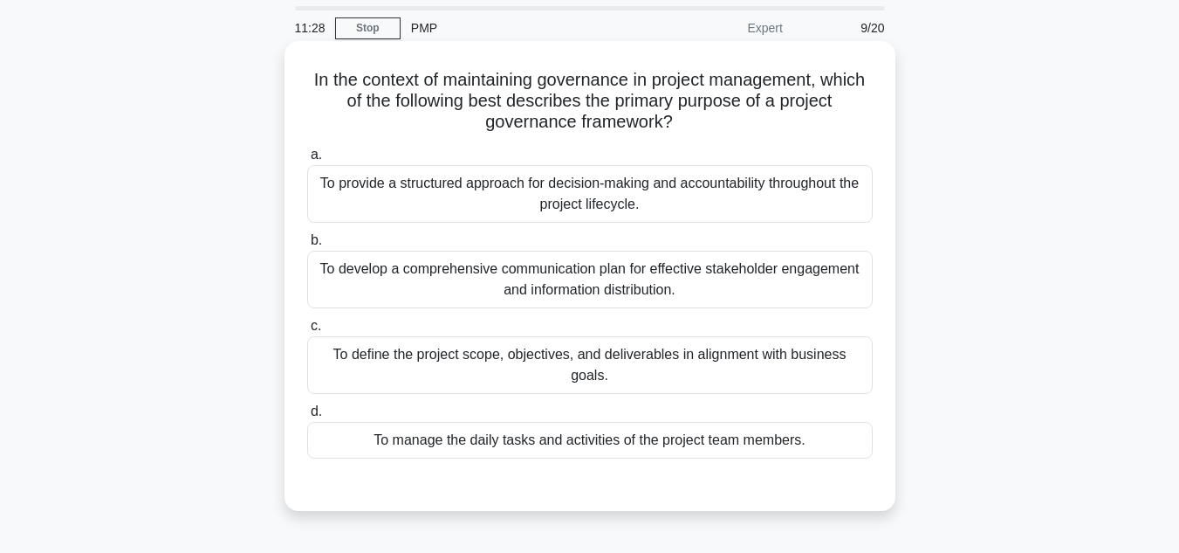
scroll to position [87, 0]
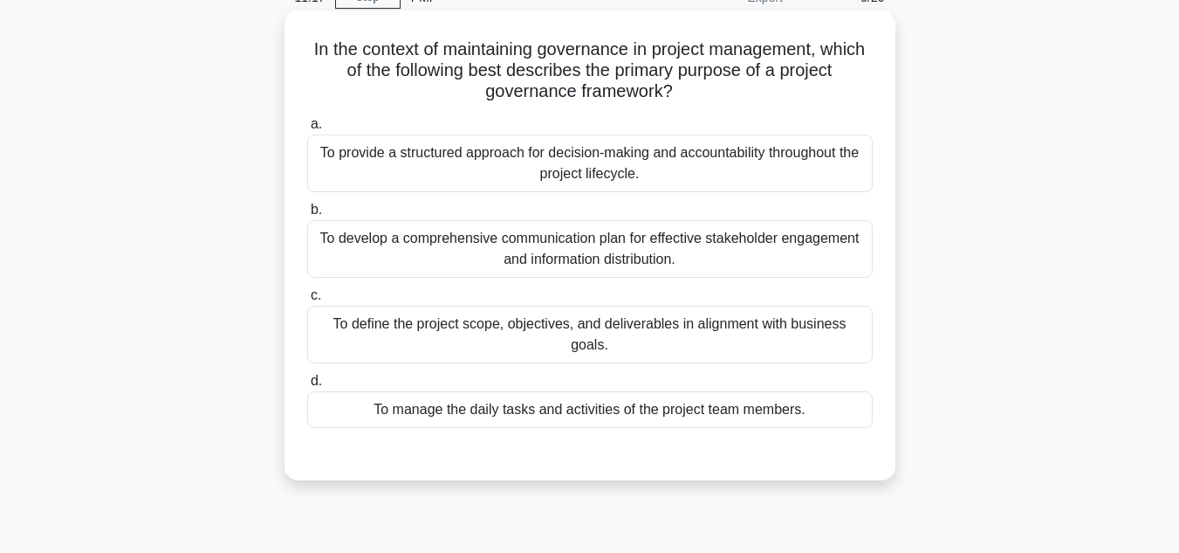
click at [539, 164] on div "To provide a structured approach for decision-making and accountability through…" at bounding box center [590, 163] width 566 height 58
click at [307, 130] on input "a. To provide a structured approach for decision-making and accountability thro…" at bounding box center [307, 124] width 0 height 11
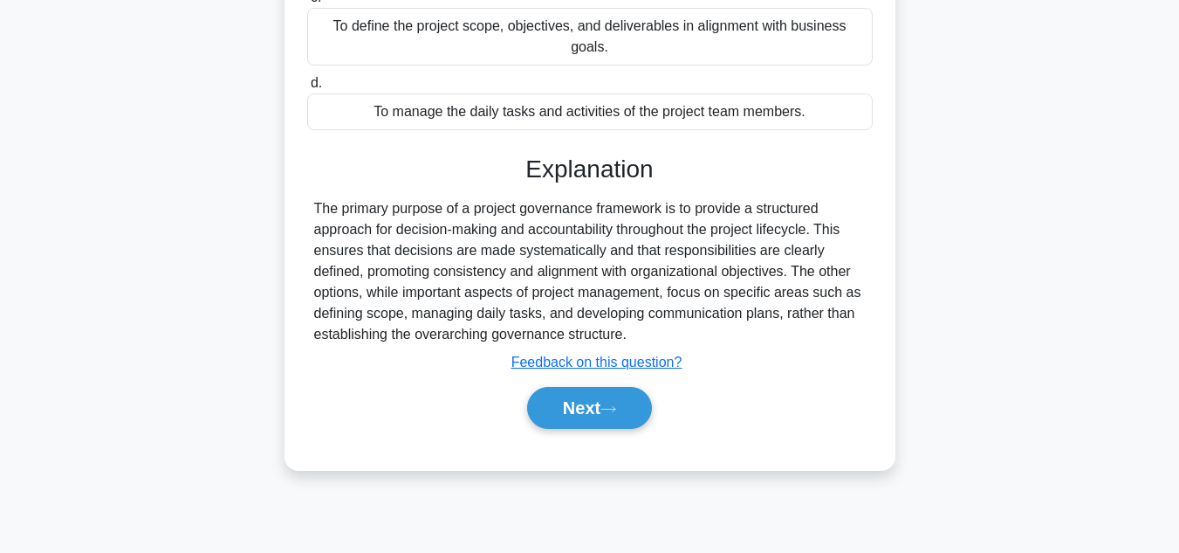
scroll to position [390, 0]
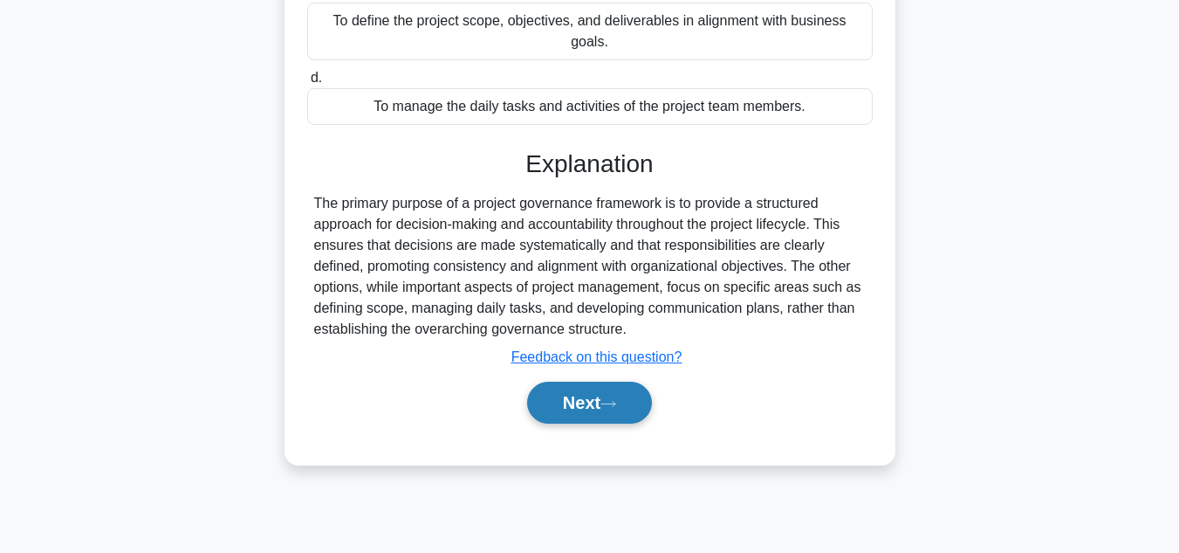
click at [580, 381] on button "Next" at bounding box center [589, 402] width 125 height 42
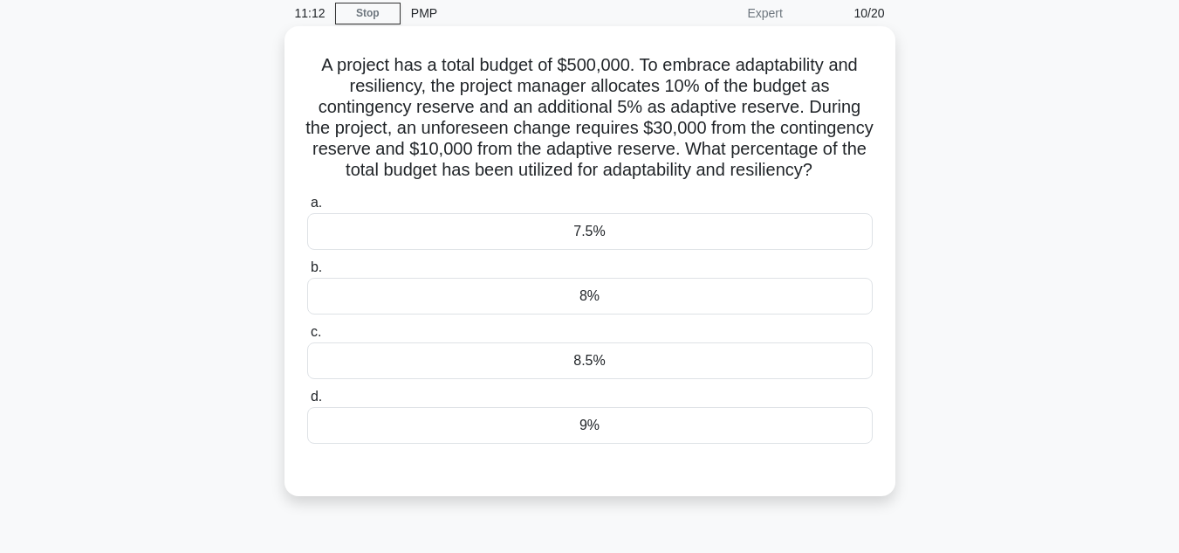
scroll to position [41, 0]
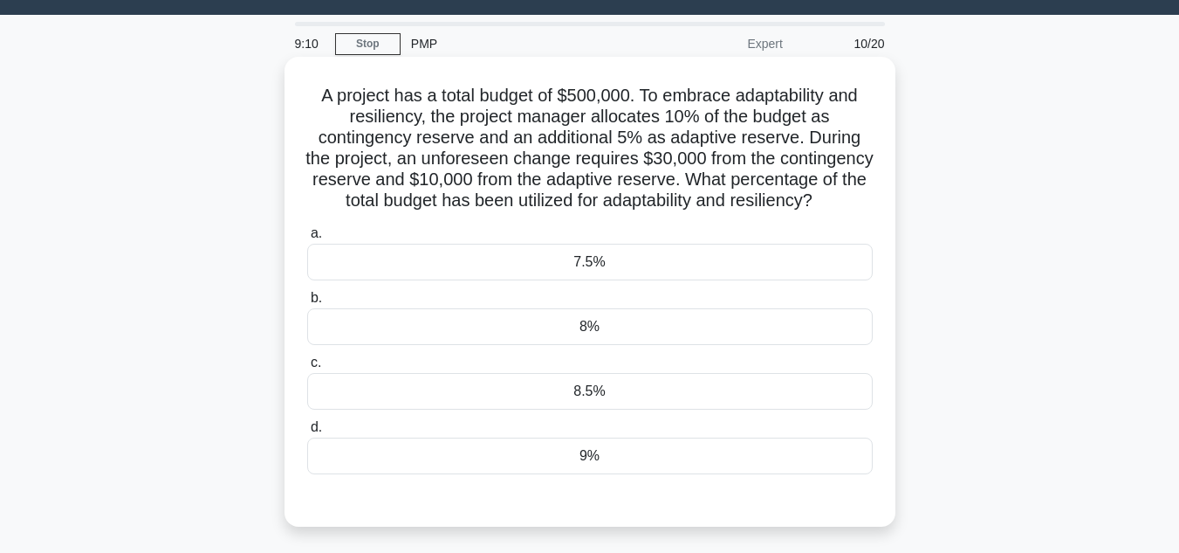
click at [601, 409] on div "8.5%" at bounding box center [590, 391] width 566 height 37
click at [307, 368] on input "c. 8.5%" at bounding box center [307, 362] width 0 height 11
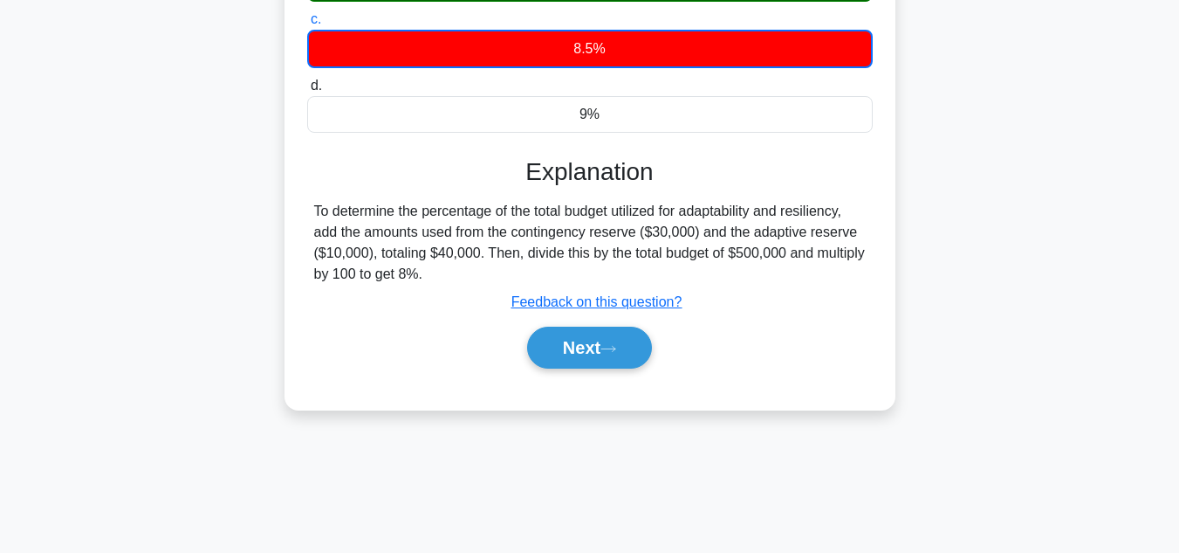
scroll to position [390, 0]
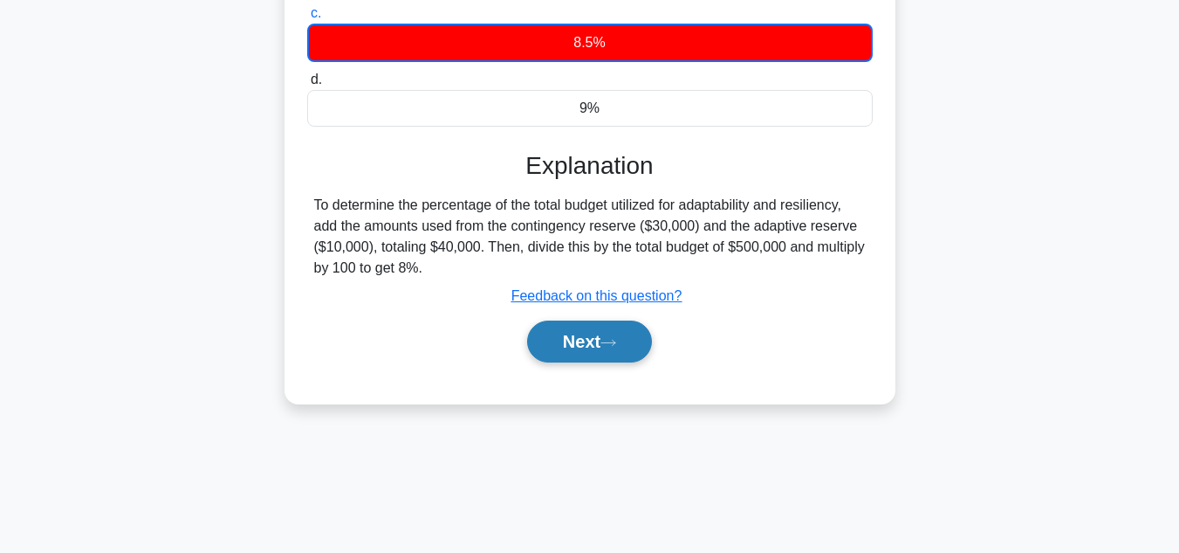
click at [587, 362] on button "Next" at bounding box center [589, 341] width 125 height 42
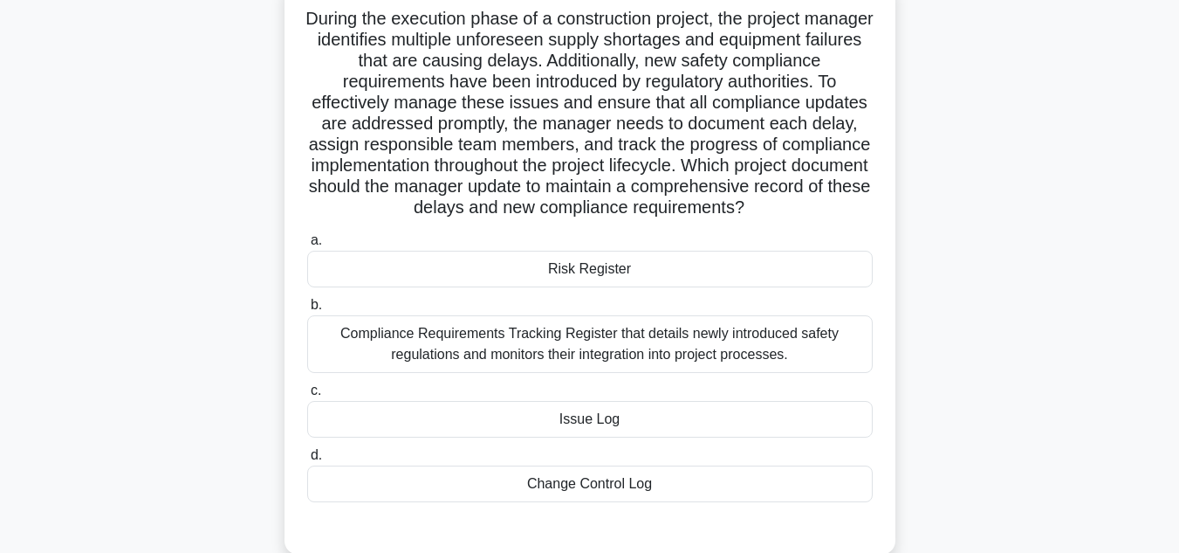
scroll to position [87, 0]
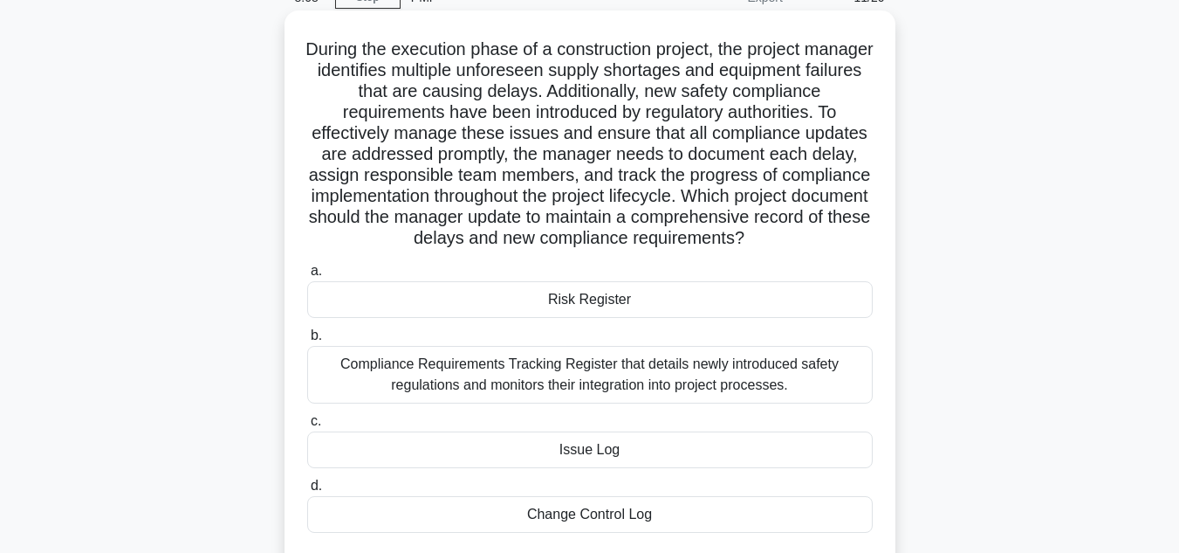
click at [573, 318] on div "Risk Register" at bounding box center [590, 299] width 566 height 37
click at [307, 277] on input "a. Risk Register" at bounding box center [307, 270] width 0 height 11
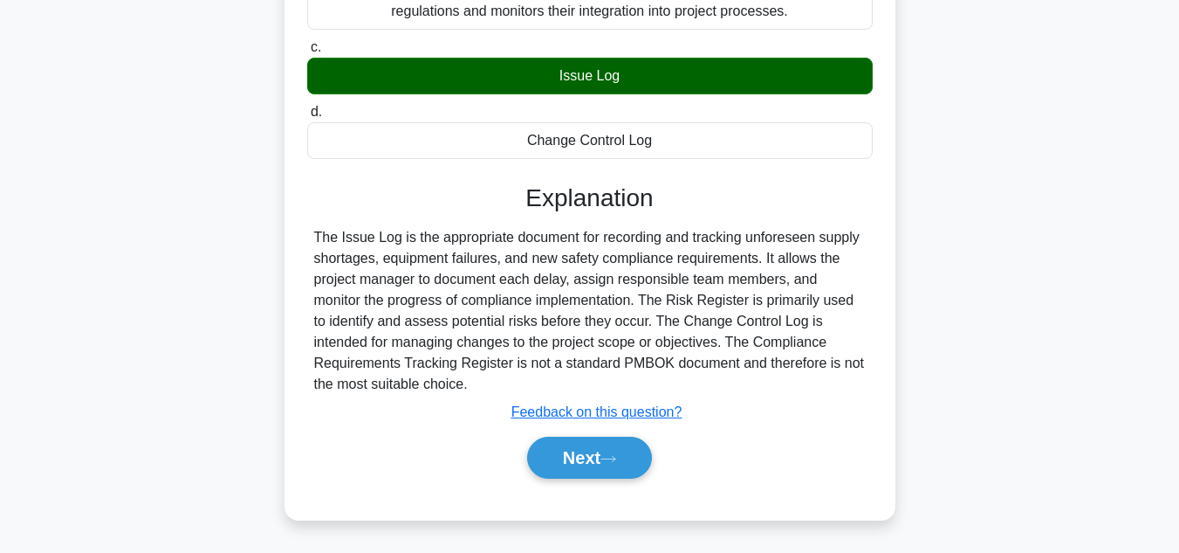
scroll to position [484, 0]
click at [591, 453] on button "Next" at bounding box center [589, 457] width 125 height 42
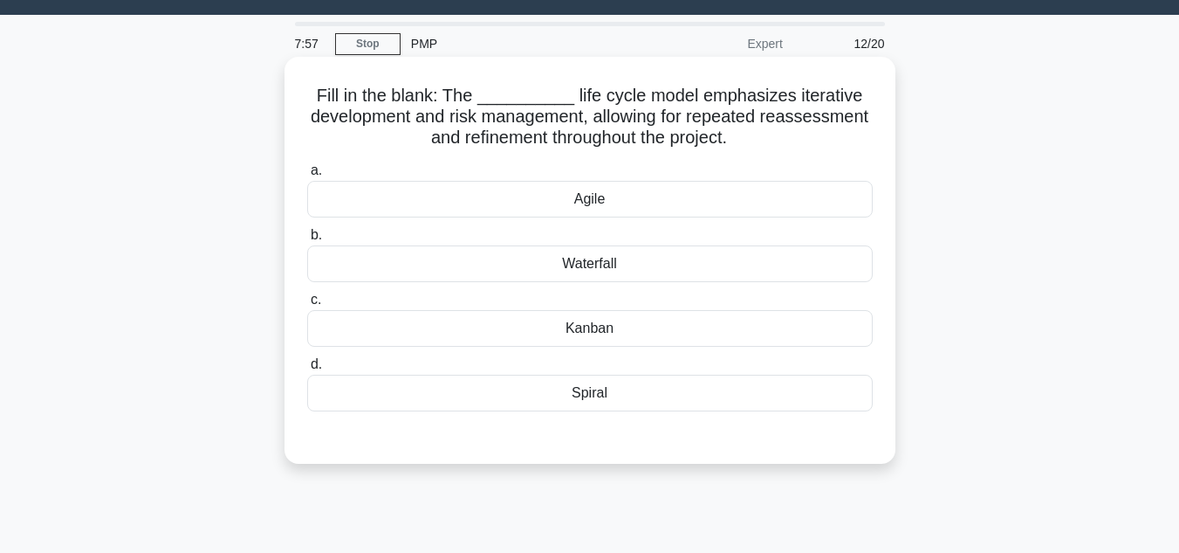
scroll to position [0, 0]
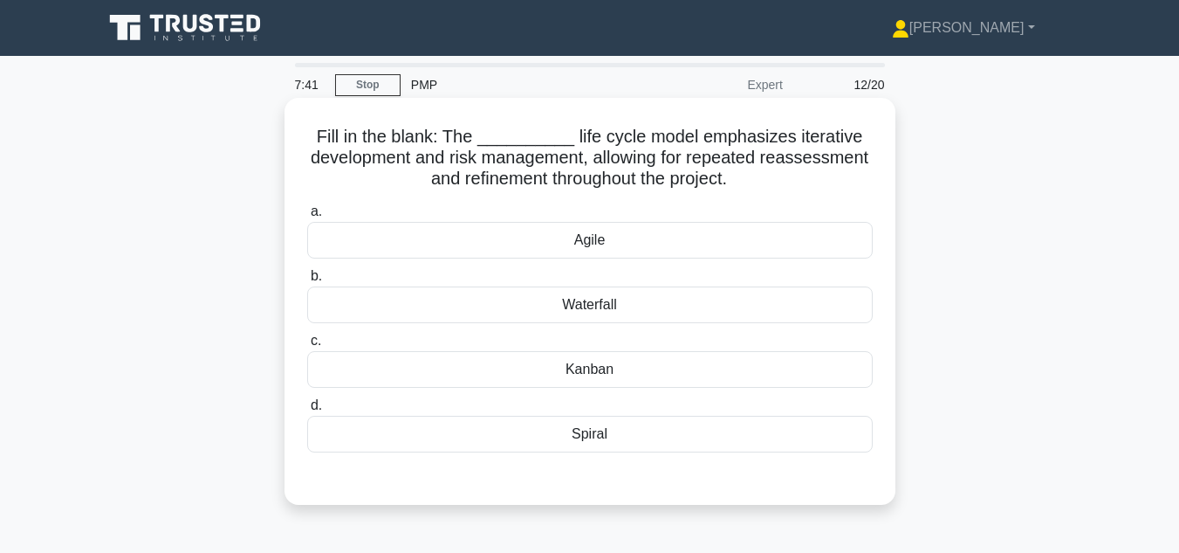
click at [604, 244] on div "Agile" at bounding box center [590, 240] width 566 height 37
click at [307, 217] on input "a. Agile" at bounding box center [307, 211] width 0 height 11
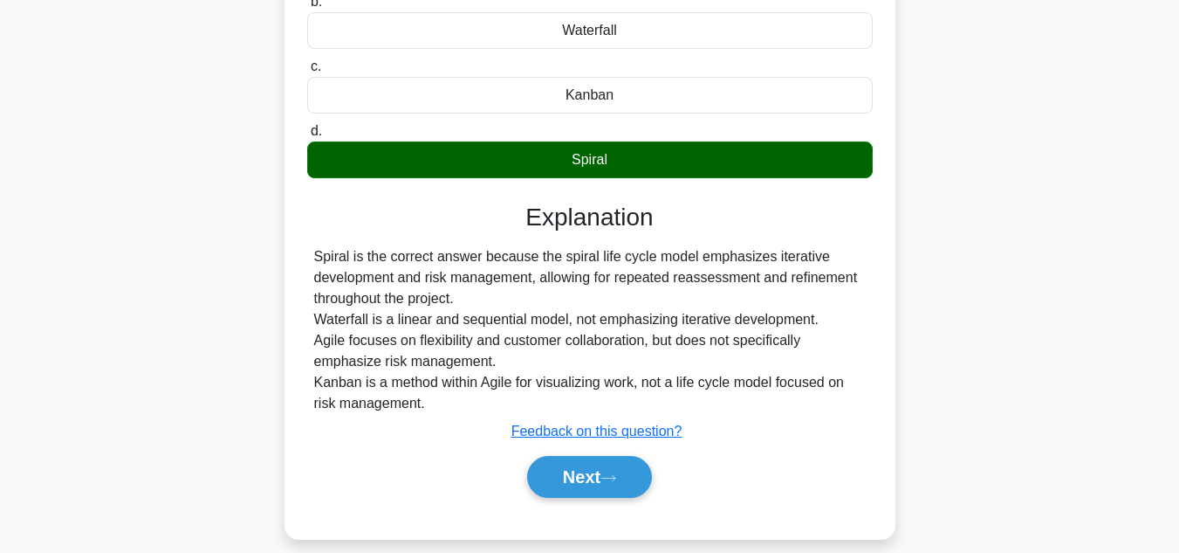
scroll to position [390, 0]
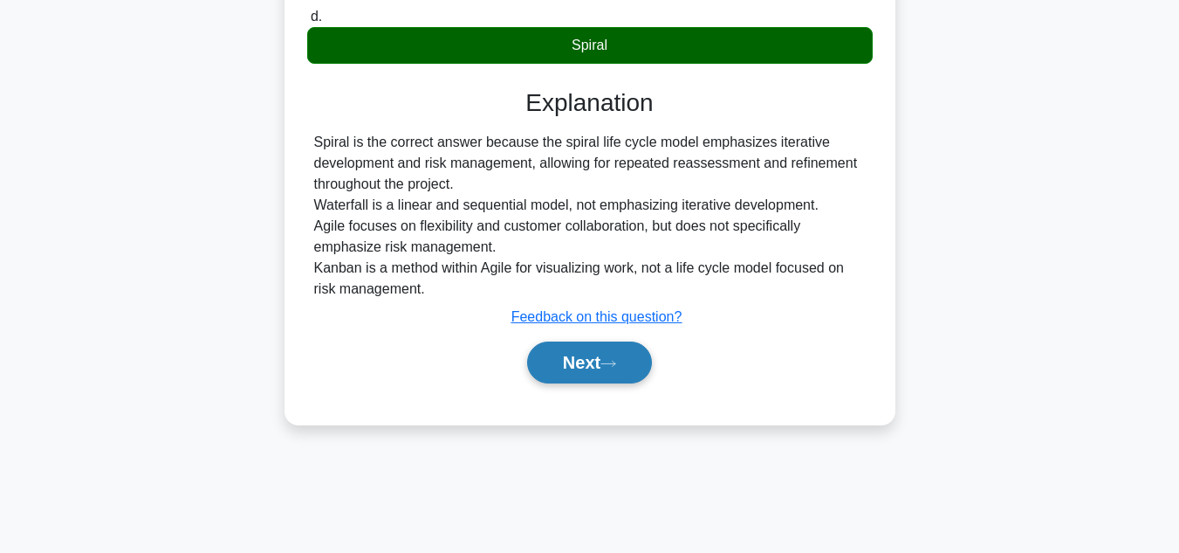
click at [580, 363] on button "Next" at bounding box center [589, 362] width 125 height 42
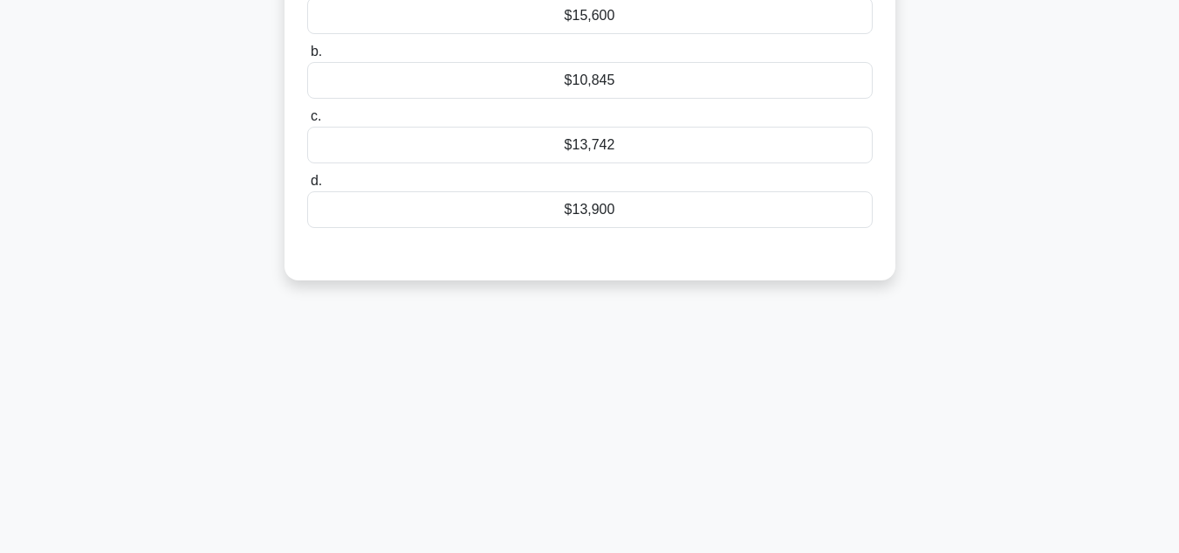
scroll to position [303, 0]
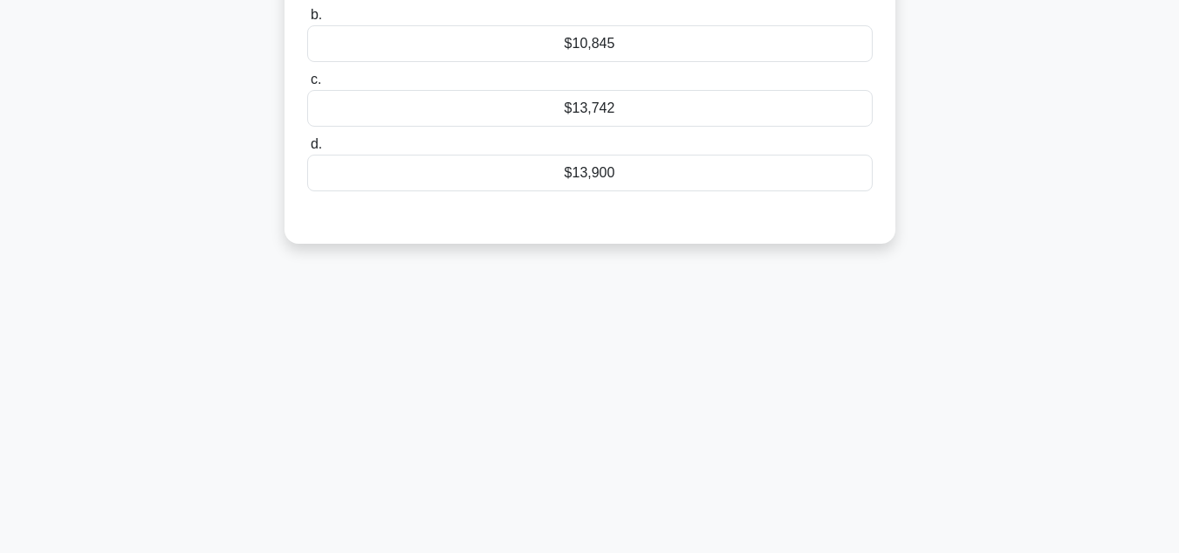
click at [591, 175] on div "$13,900" at bounding box center [590, 172] width 566 height 37
click at [307, 150] on input "d. $13,900" at bounding box center [307, 144] width 0 height 11
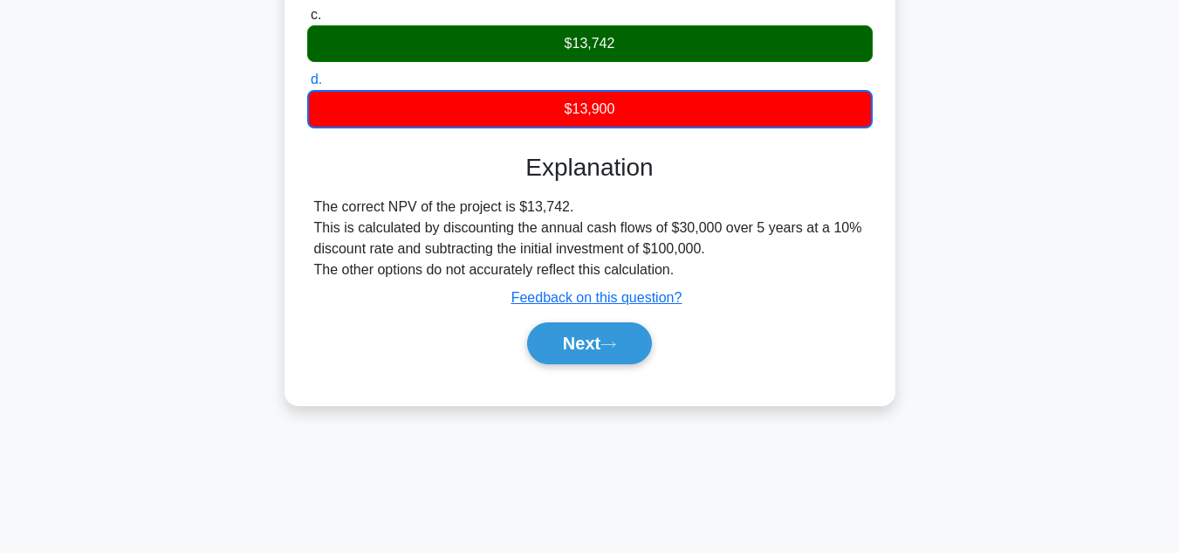
scroll to position [390, 0]
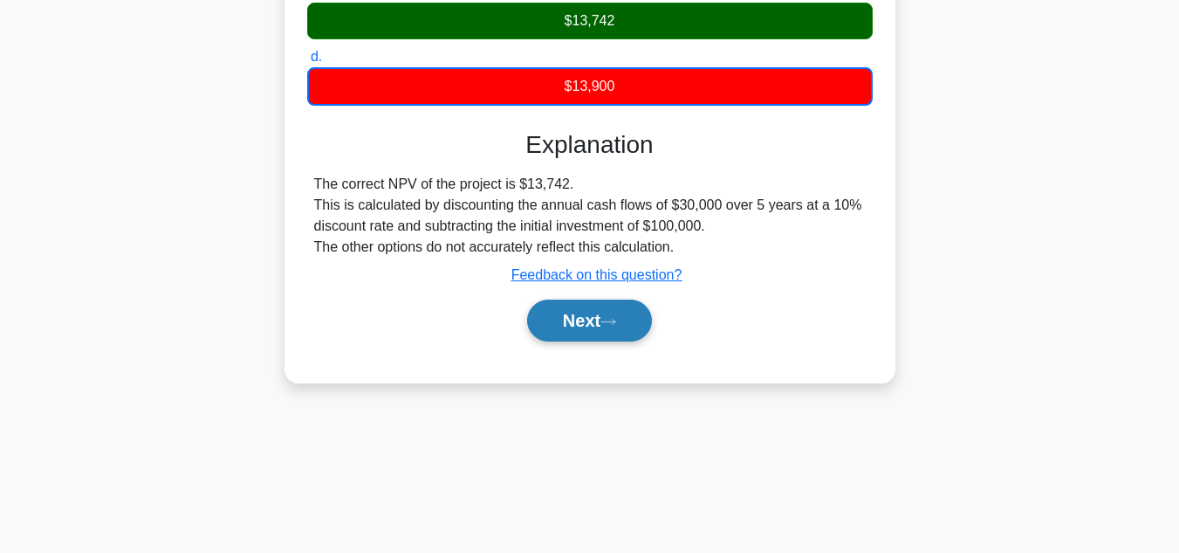
click at [596, 328] on button "Next" at bounding box center [589, 320] width 125 height 42
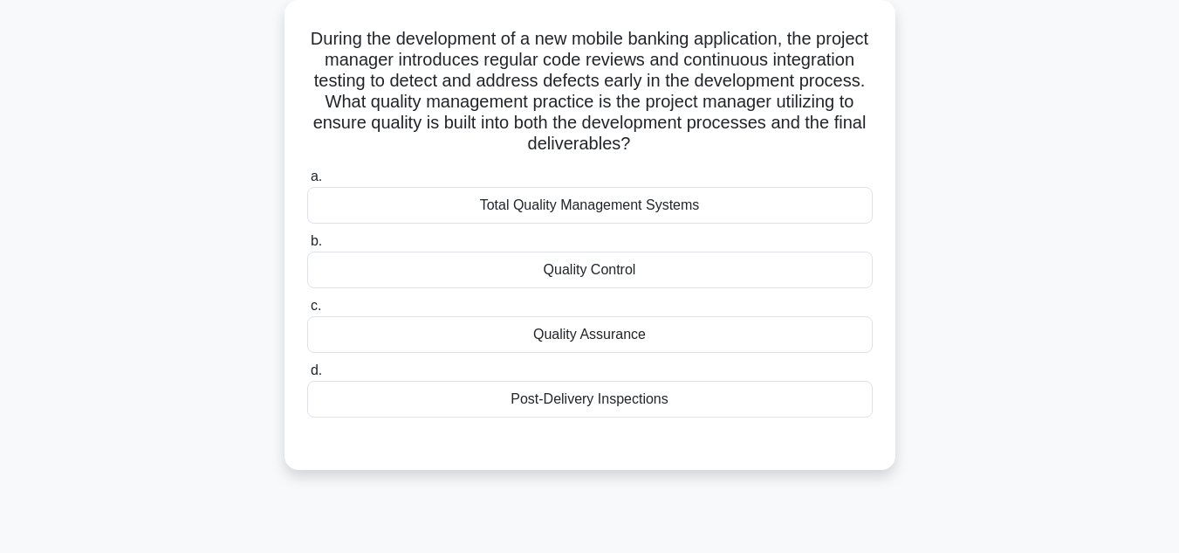
scroll to position [128, 0]
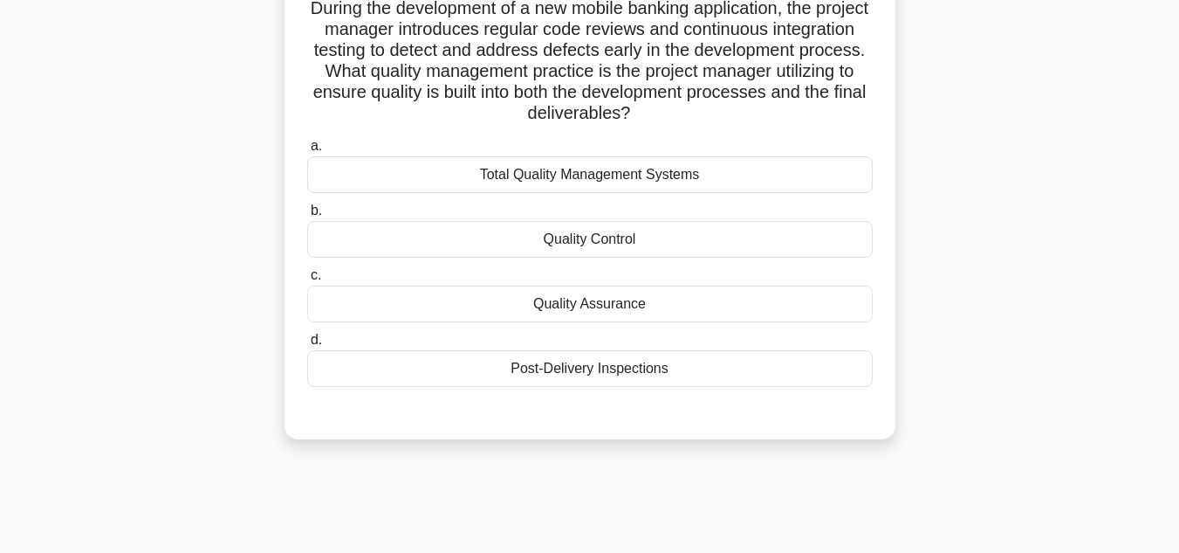
click at [571, 311] on div "Quality Assurance" at bounding box center [590, 303] width 566 height 37
click at [307, 281] on input "c. Quality Assurance" at bounding box center [307, 275] width 0 height 11
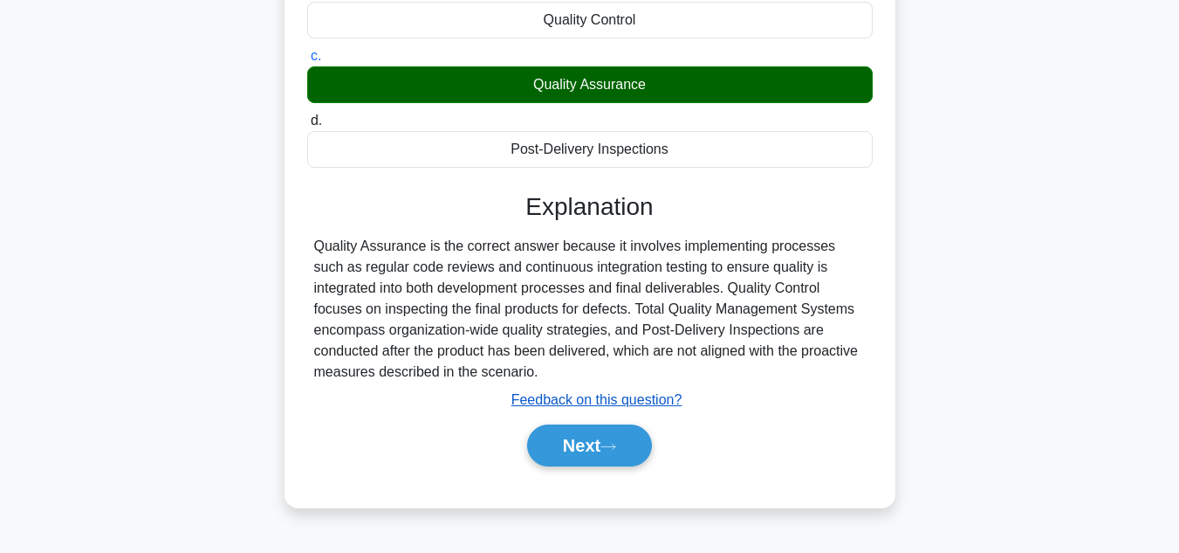
scroll to position [390, 0]
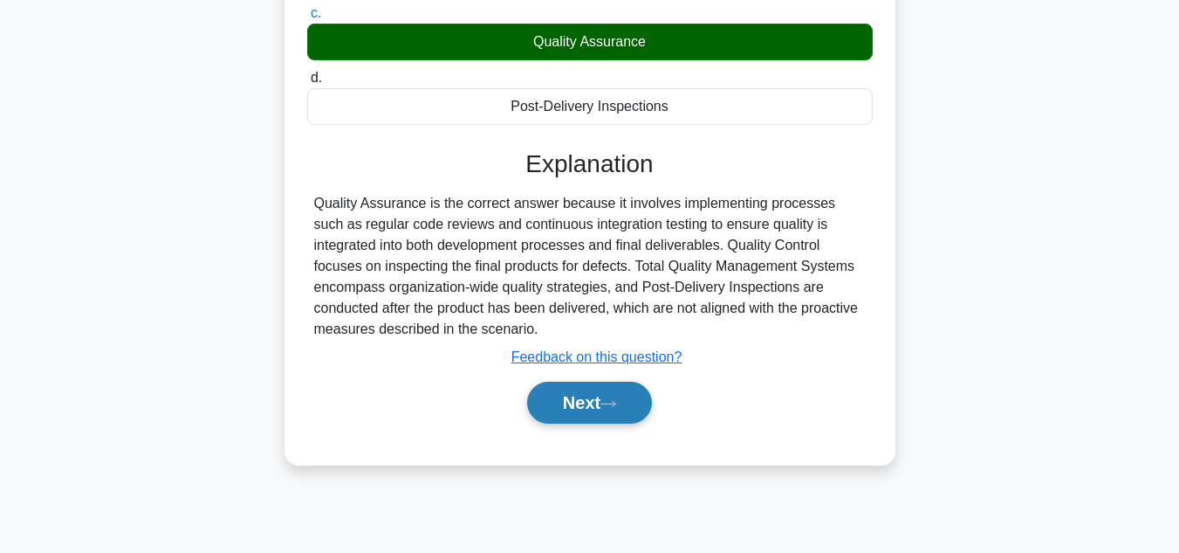
click at [564, 394] on button "Next" at bounding box center [589, 402] width 125 height 42
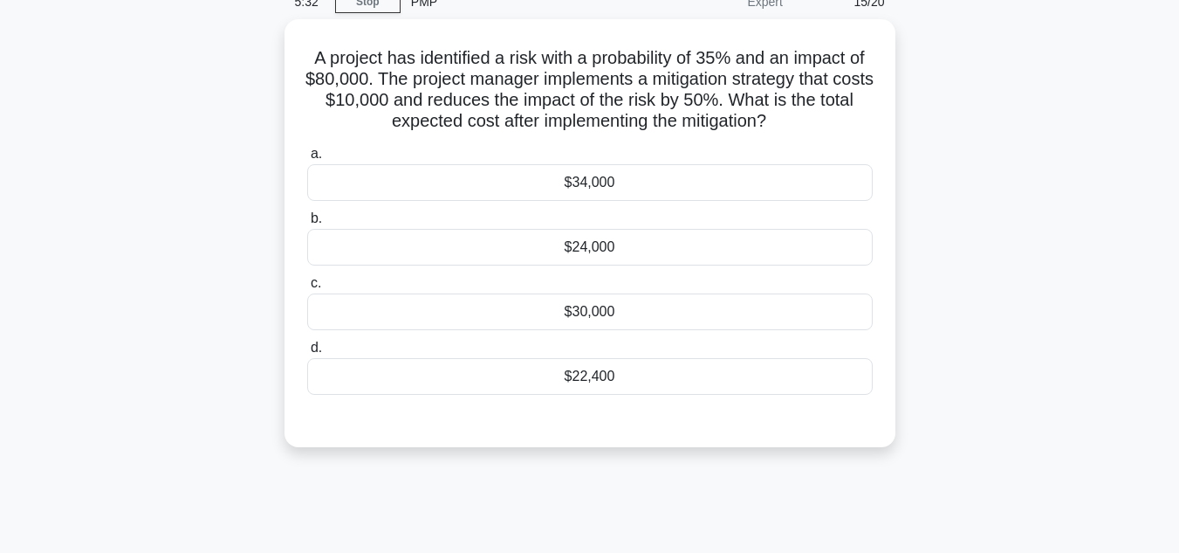
scroll to position [41, 0]
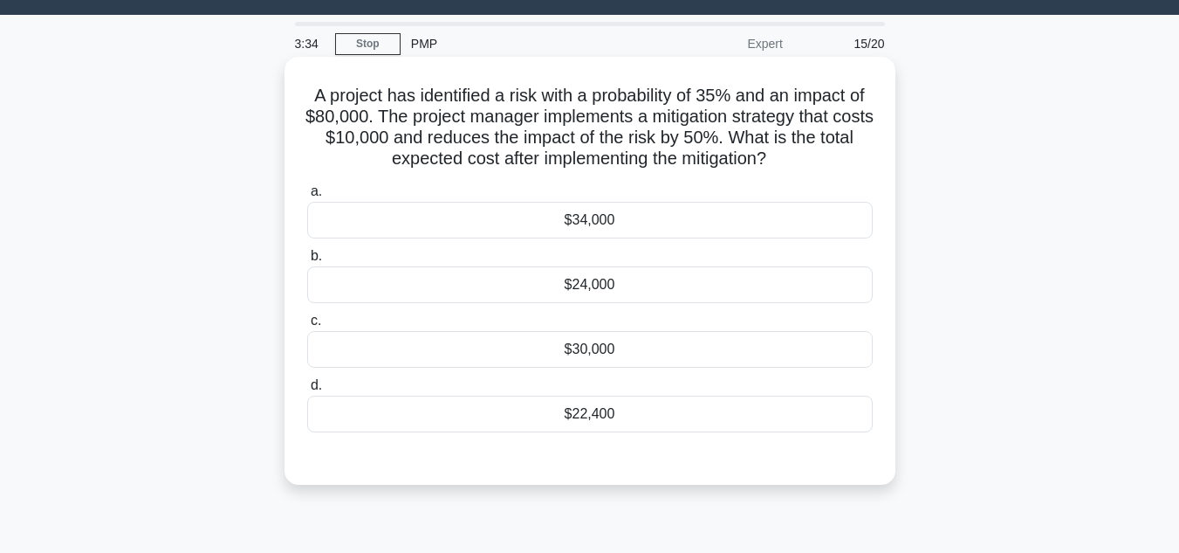
click at [400, 218] on div "$34,000" at bounding box center [590, 220] width 566 height 37
click at [307, 197] on input "a. $34,000" at bounding box center [307, 191] width 0 height 11
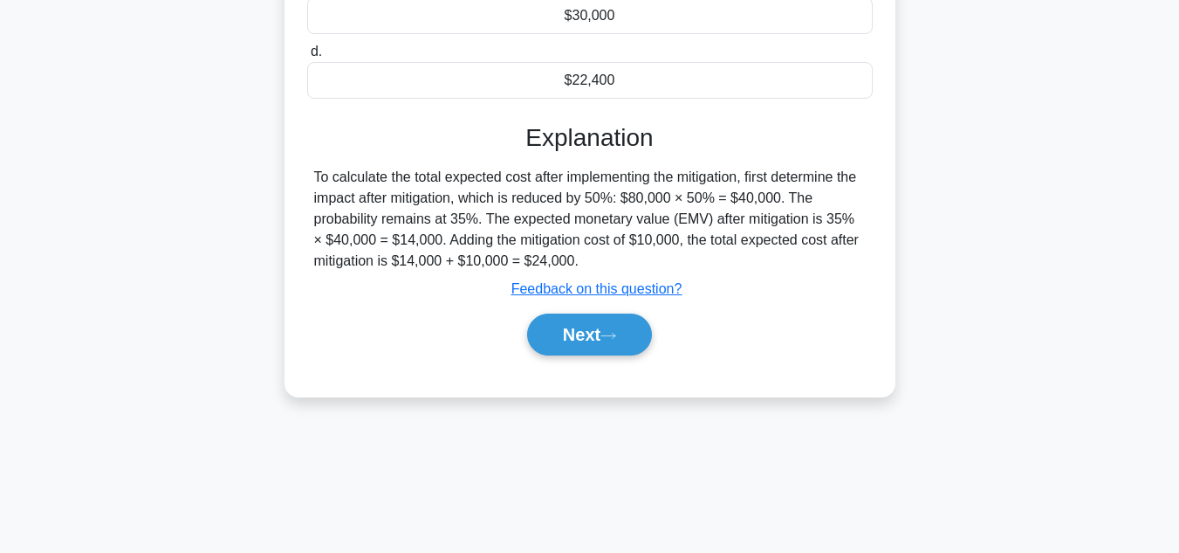
scroll to position [390, 0]
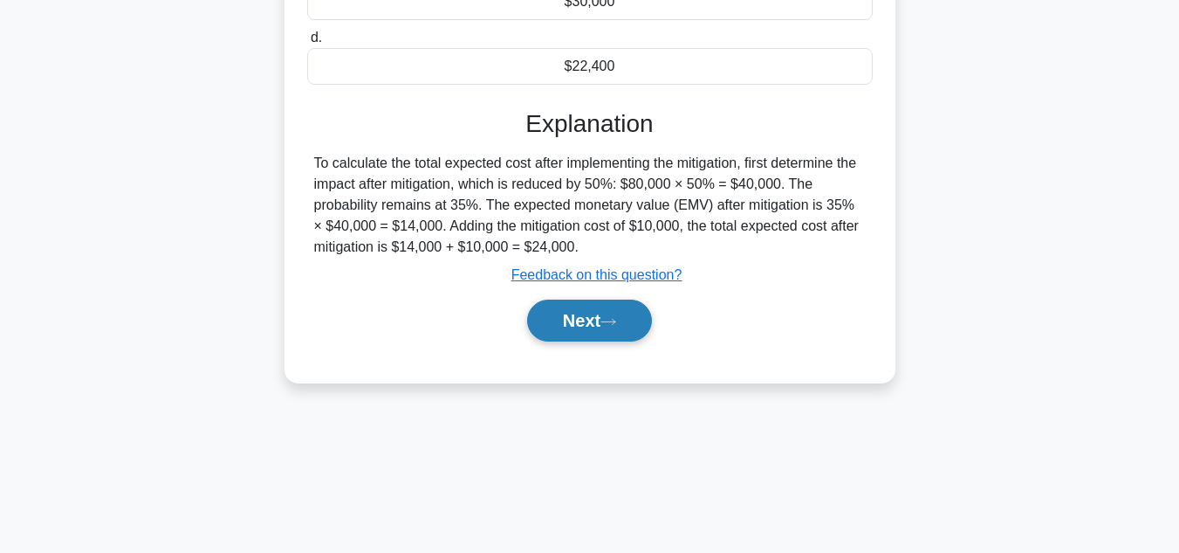
click at [588, 331] on button "Next" at bounding box center [589, 320] width 125 height 42
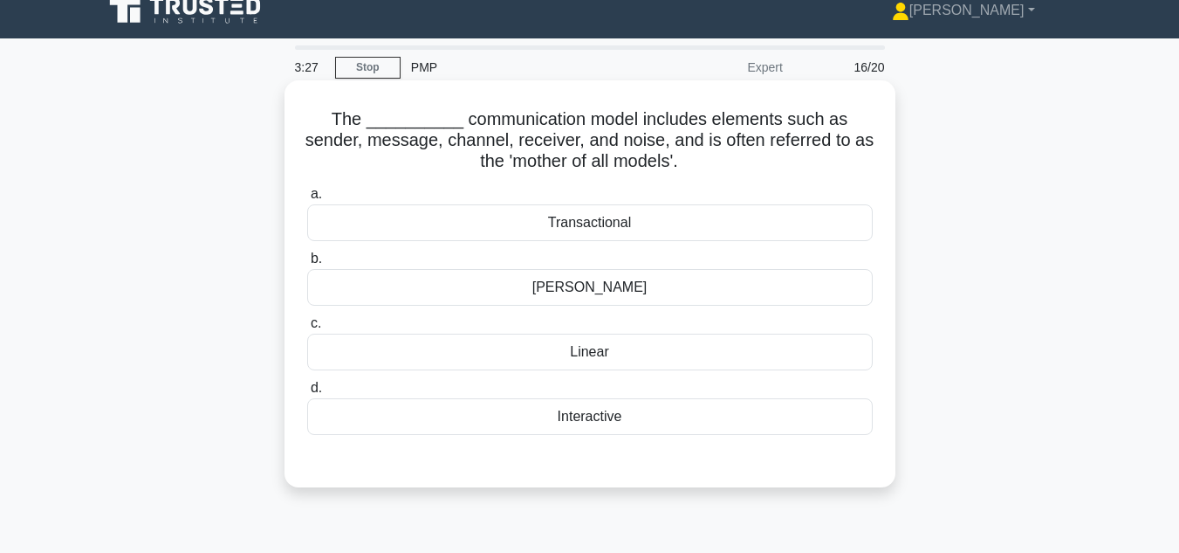
scroll to position [0, 0]
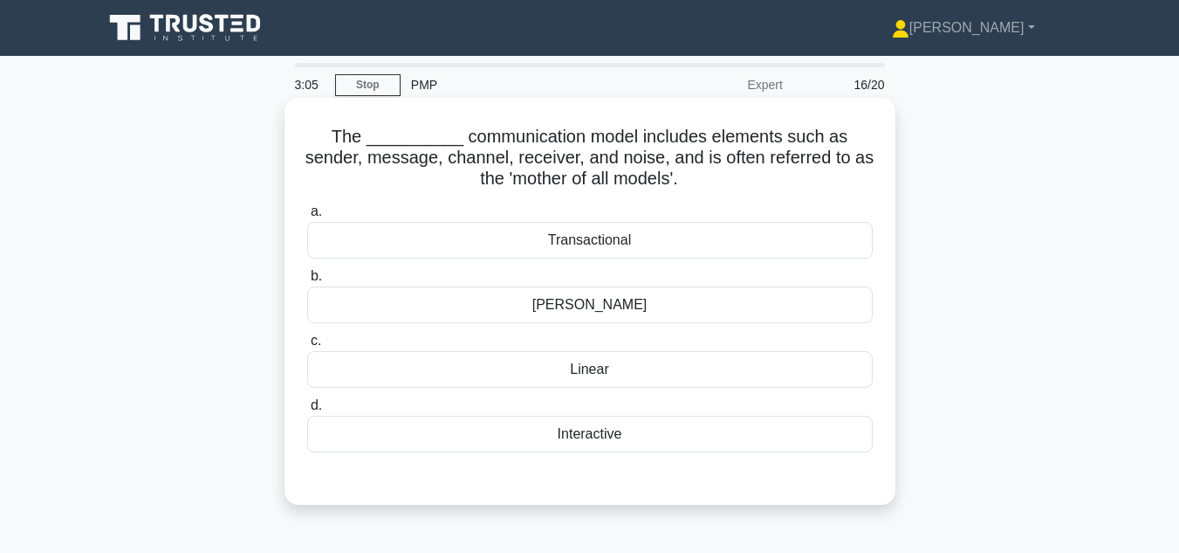
click at [596, 377] on div "Linear" at bounding box center [590, 369] width 566 height 37
click at [307, 347] on input "c. Linear" at bounding box center [307, 340] width 0 height 11
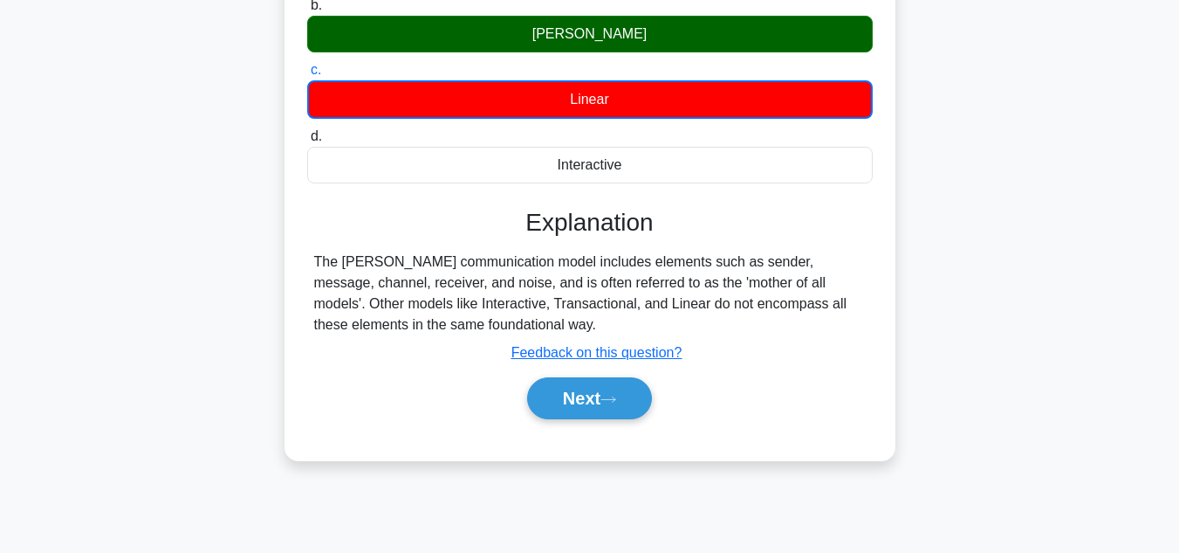
scroll to position [349, 0]
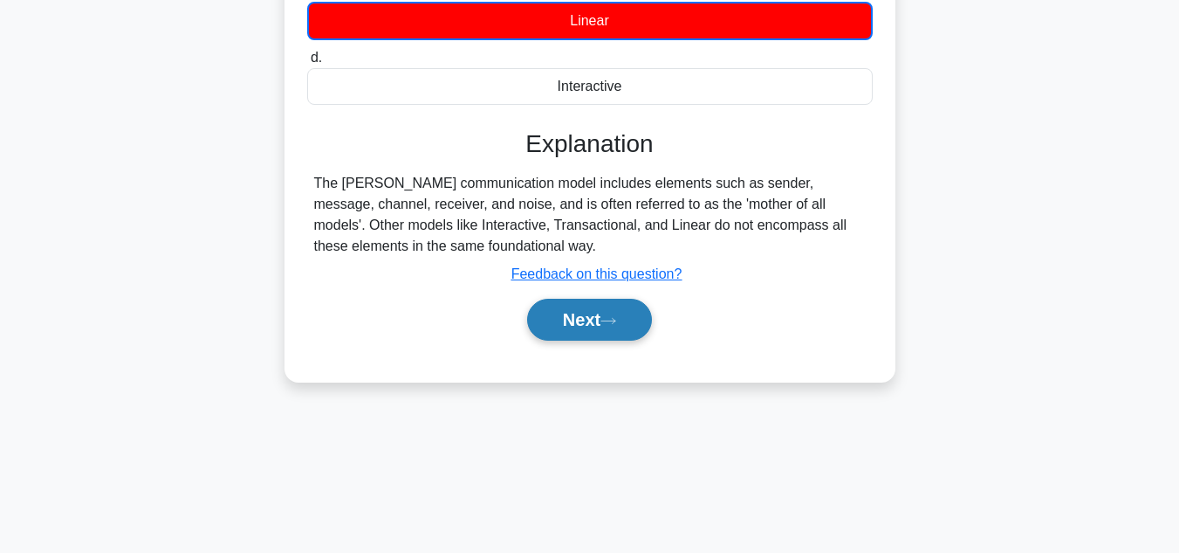
click at [592, 323] on button "Next" at bounding box center [589, 320] width 125 height 42
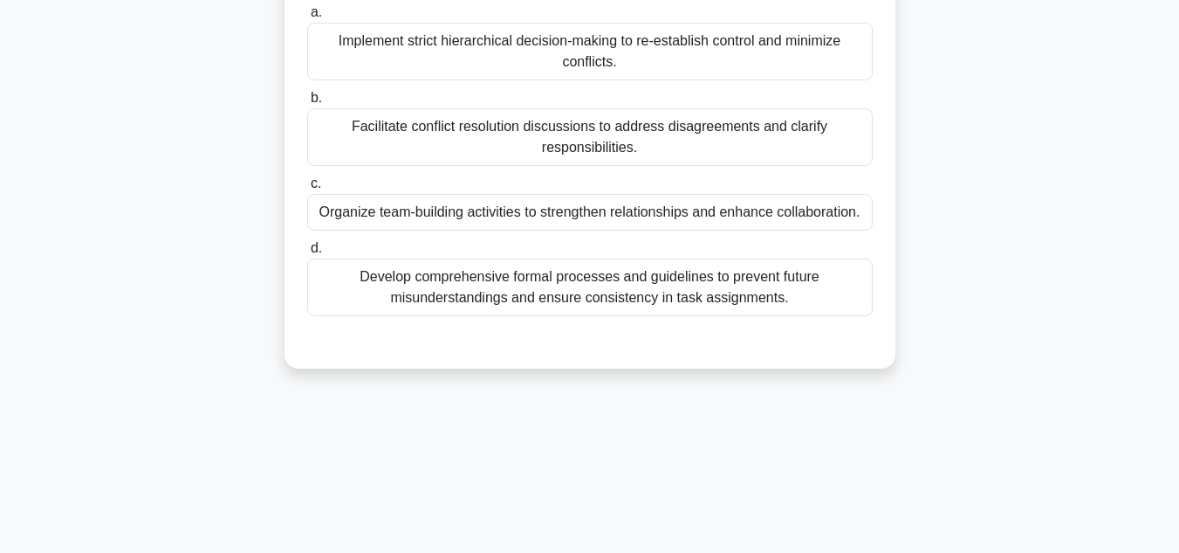
scroll to position [175, 0]
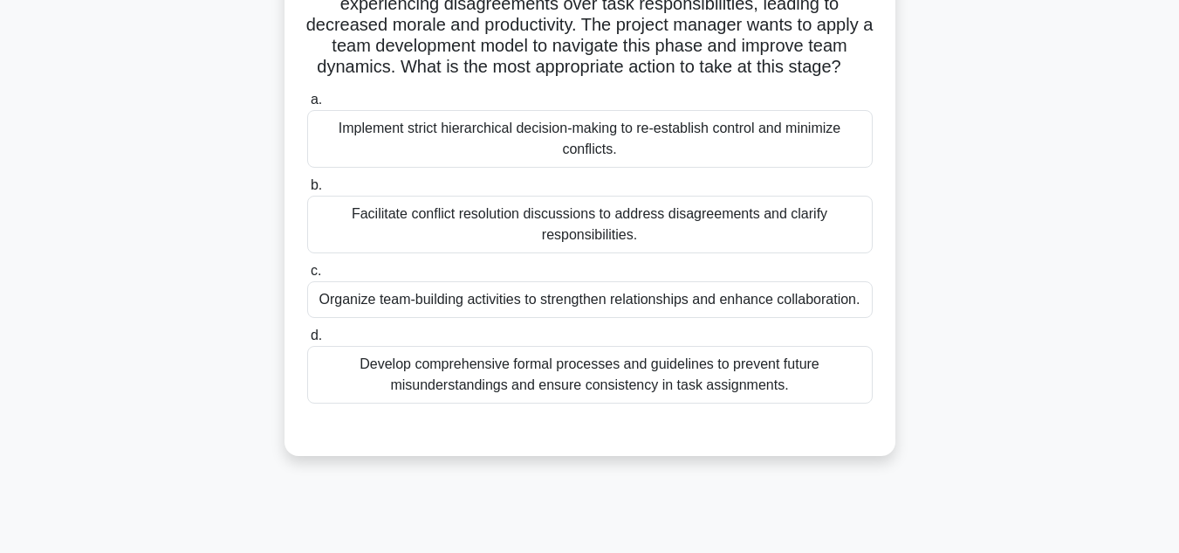
click at [595, 403] on div "Develop comprehensive formal processes and guidelines to prevent future misunde…" at bounding box center [590, 375] width 566 height 58
click at [307, 341] on input "d. Develop comprehensive formal processes and guidelines to prevent future misu…" at bounding box center [307, 335] width 0 height 11
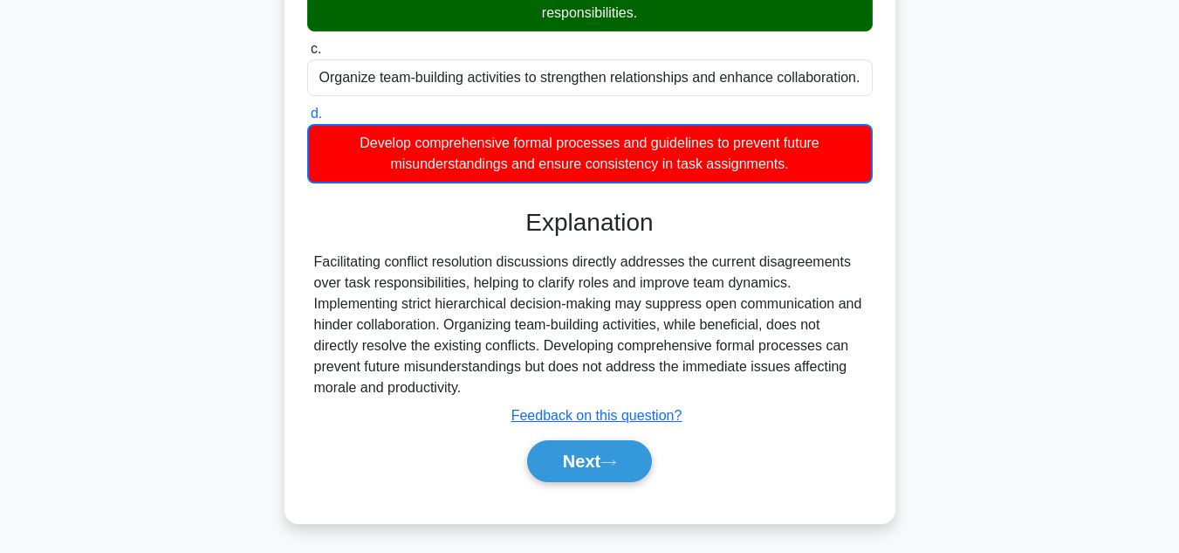
scroll to position [422, 0]
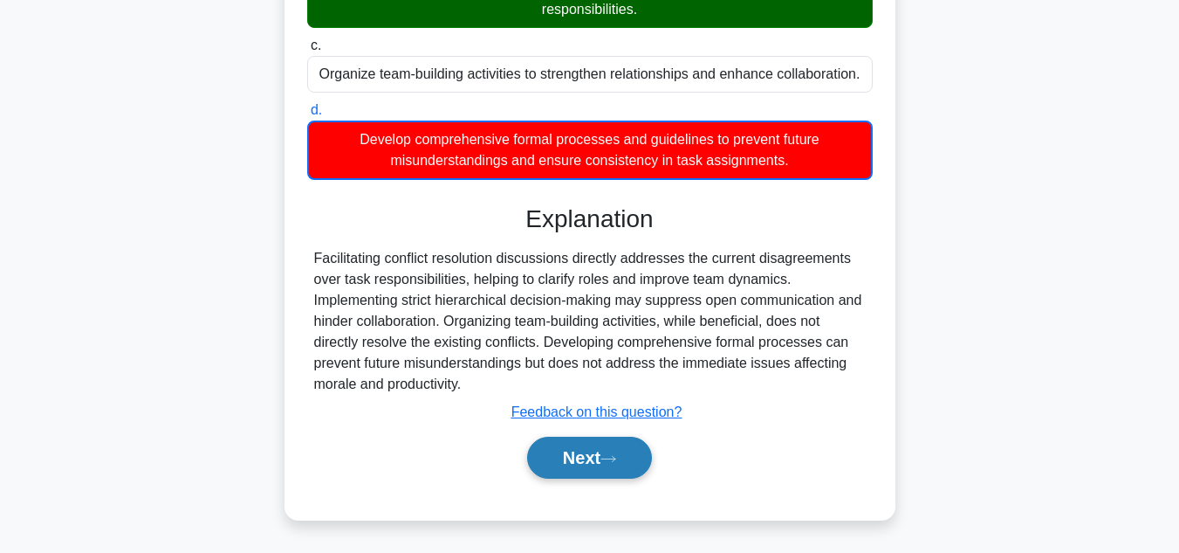
click at [569, 455] on button "Next" at bounding box center [589, 457] width 125 height 42
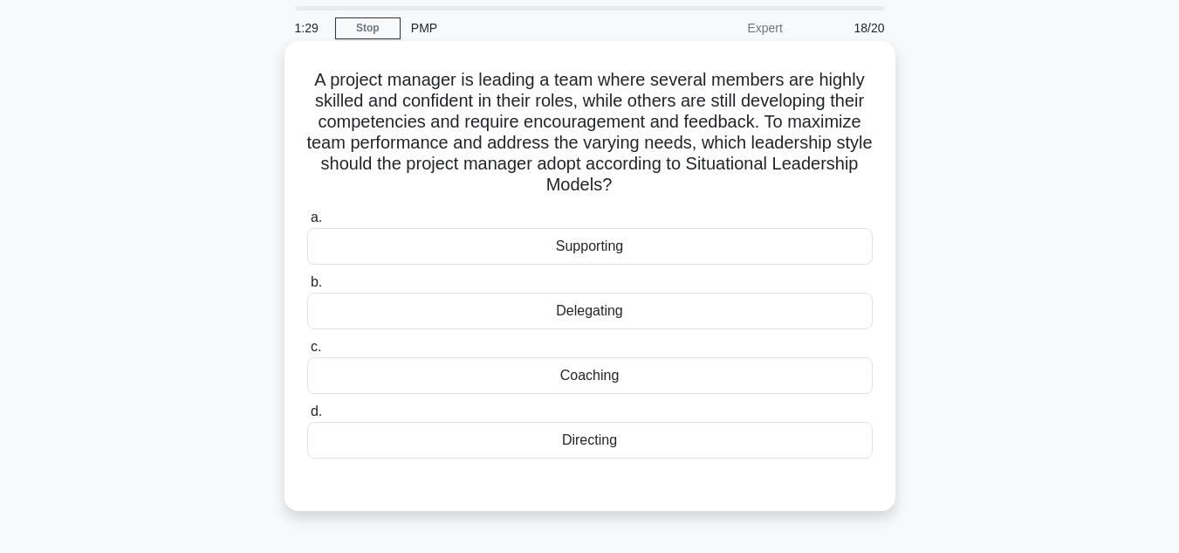
scroll to position [87, 0]
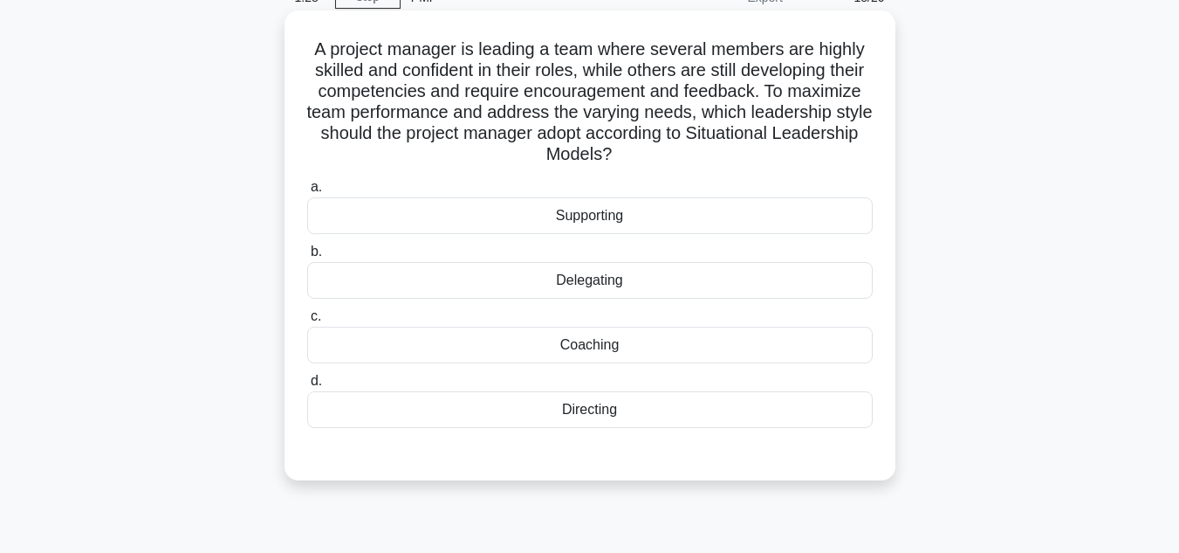
click at [587, 352] on div "Coaching" at bounding box center [590, 344] width 566 height 37
click at [307, 322] on input "c. Coaching" at bounding box center [307, 316] width 0 height 11
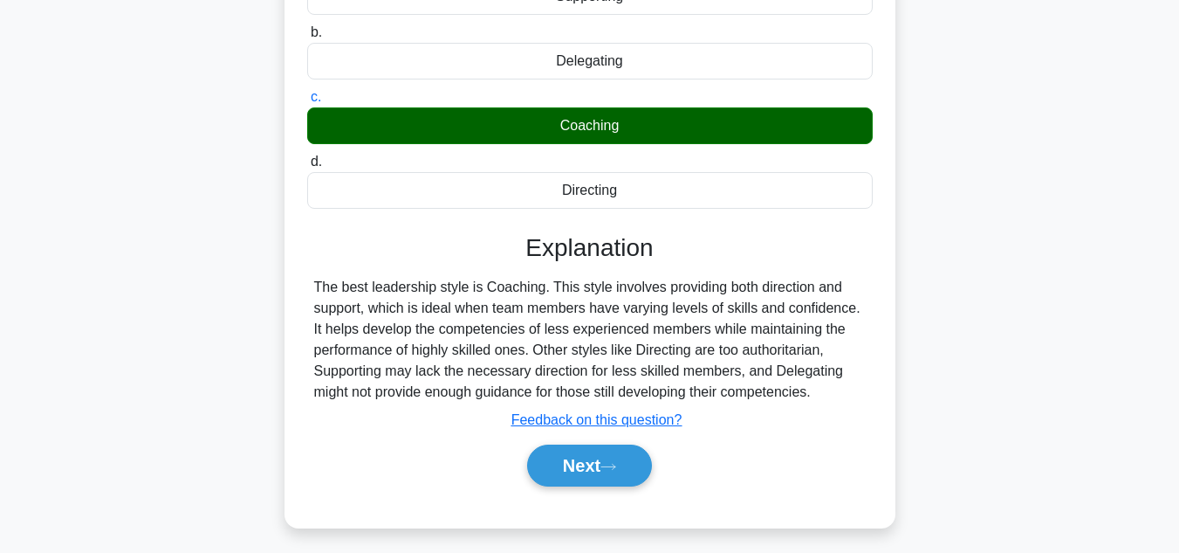
scroll to position [390, 0]
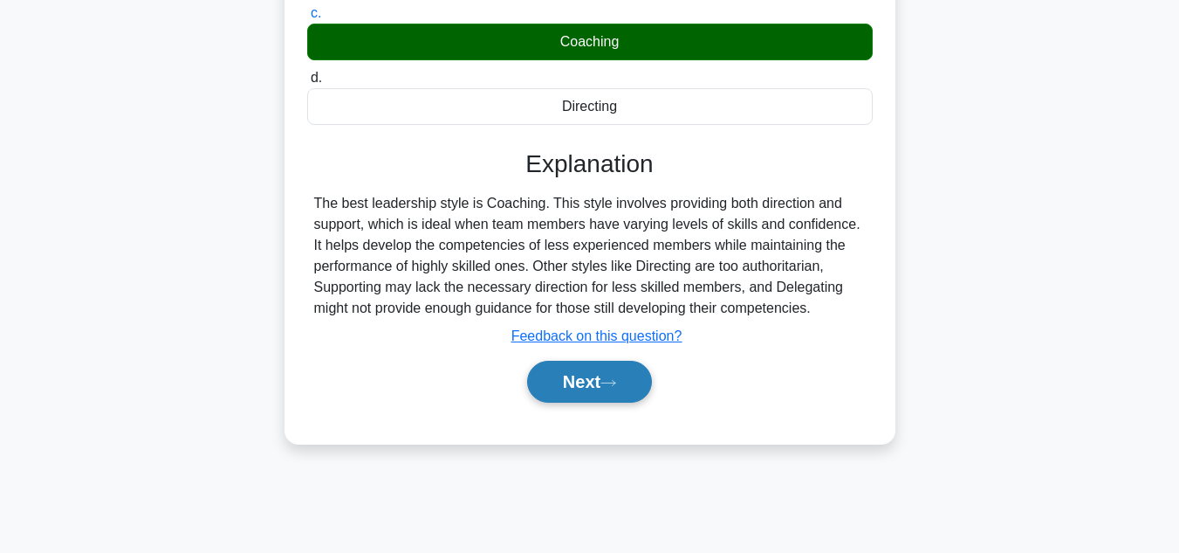
click at [567, 387] on button "Next" at bounding box center [589, 381] width 125 height 42
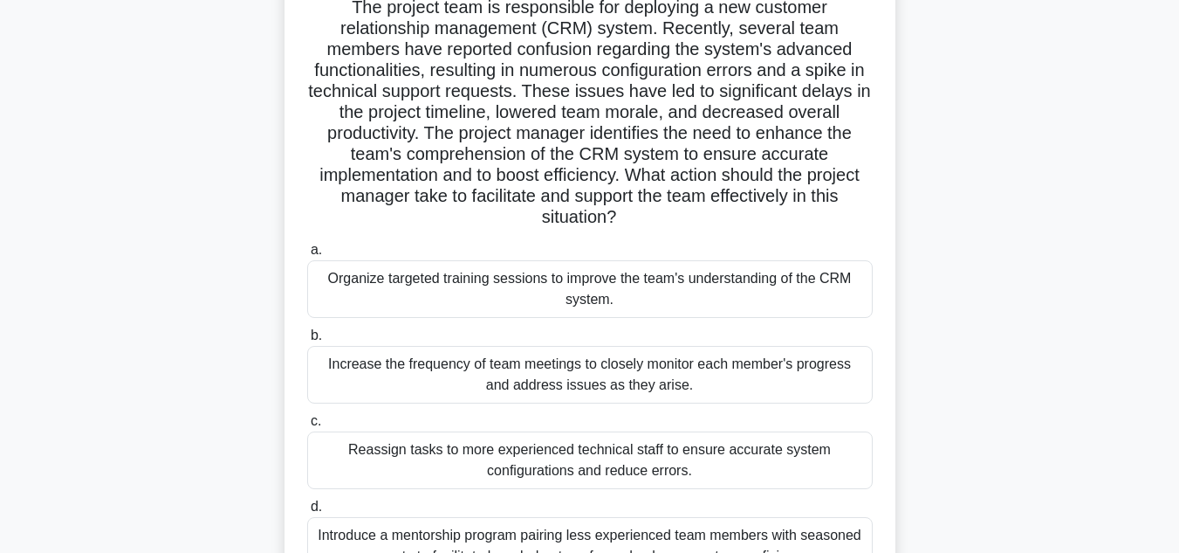
scroll to position [128, 0]
click at [697, 300] on div "Organize targeted training sessions to improve the team's understanding of the …" at bounding box center [590, 290] width 566 height 58
click at [307, 257] on input "a. Organize targeted training sessions to improve the team's understanding of t…" at bounding box center [307, 250] width 0 height 11
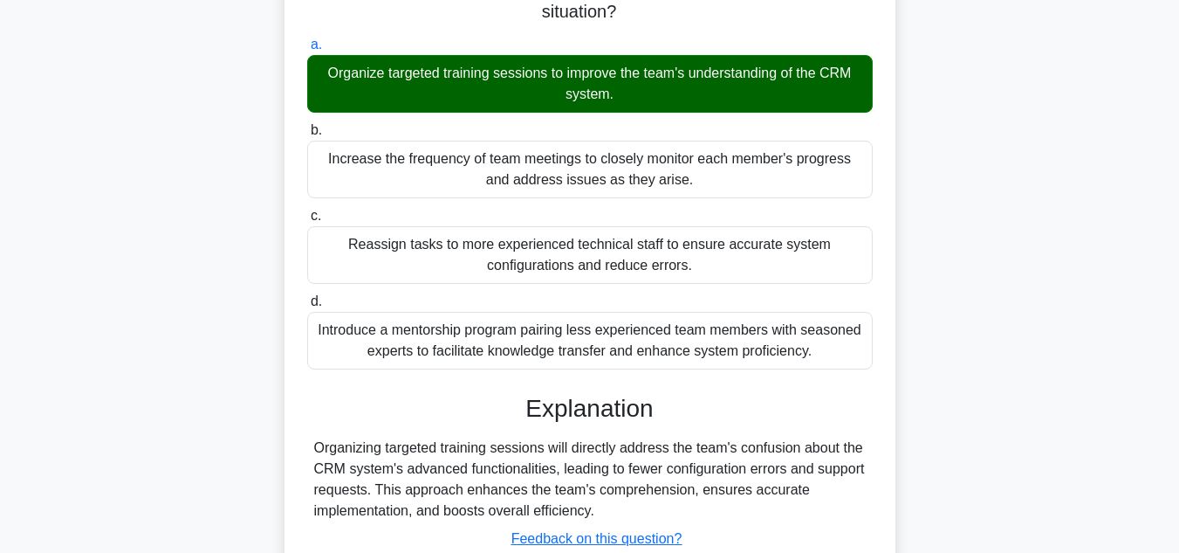
scroll to position [462, 0]
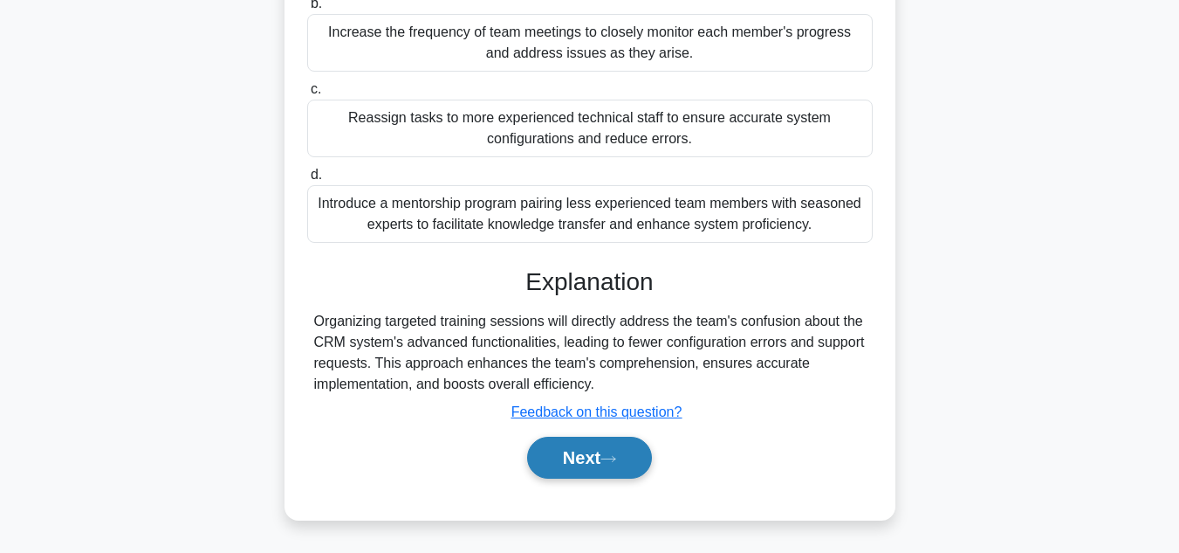
click at [600, 457] on button "Next" at bounding box center [589, 457] width 125 height 42
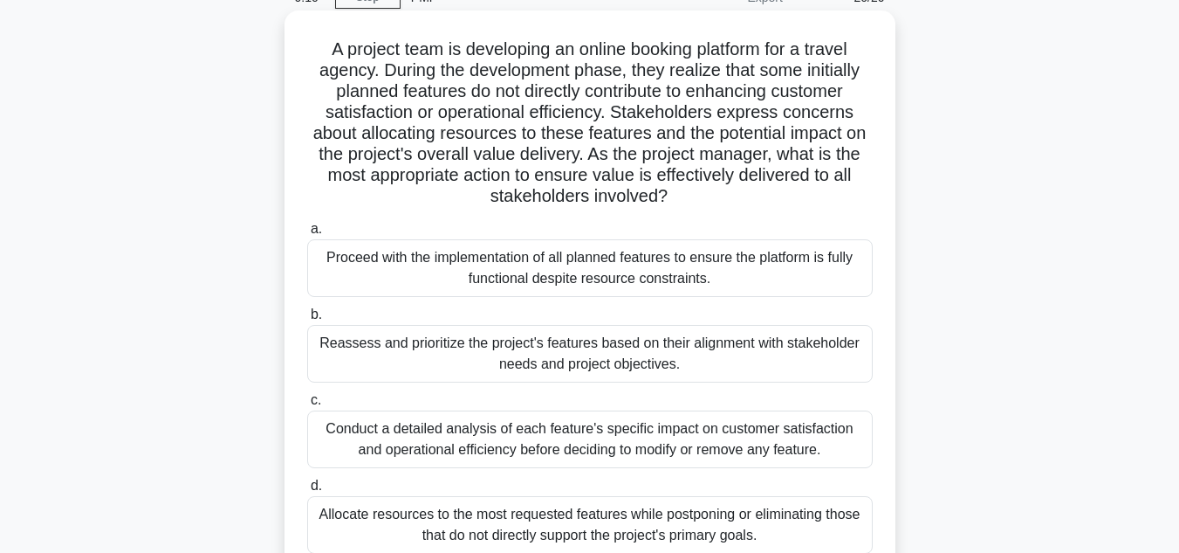
scroll to position [175, 0]
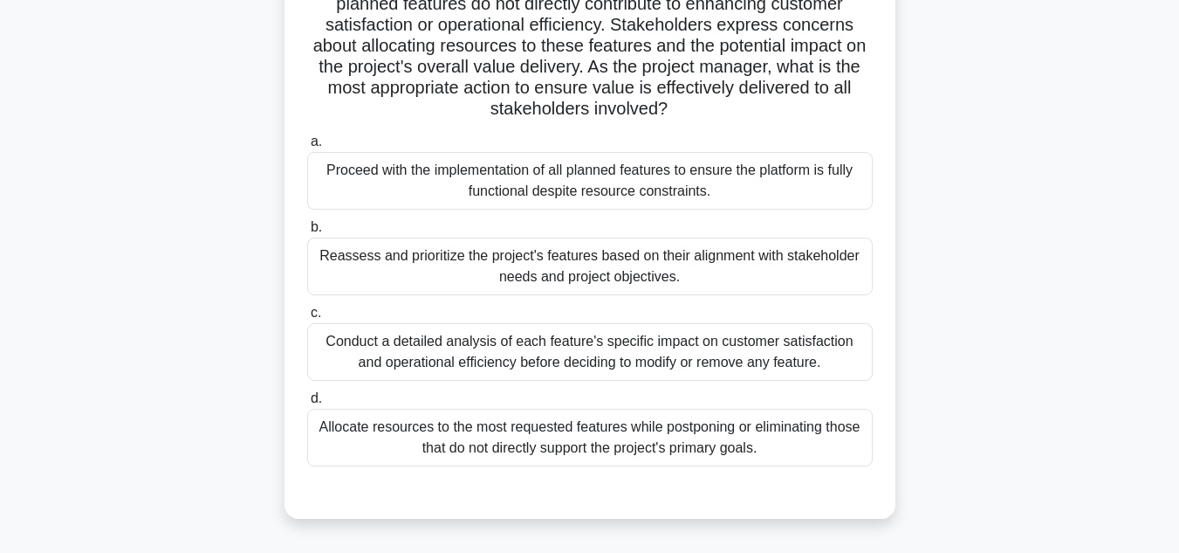
click at [484, 265] on div "Reassess and prioritize the project's features based on their alignment with st…" at bounding box center [590, 266] width 566 height 58
click at [307, 233] on input "b. Reassess and prioritize the project's features based on their alignment with…" at bounding box center [307, 227] width 0 height 11
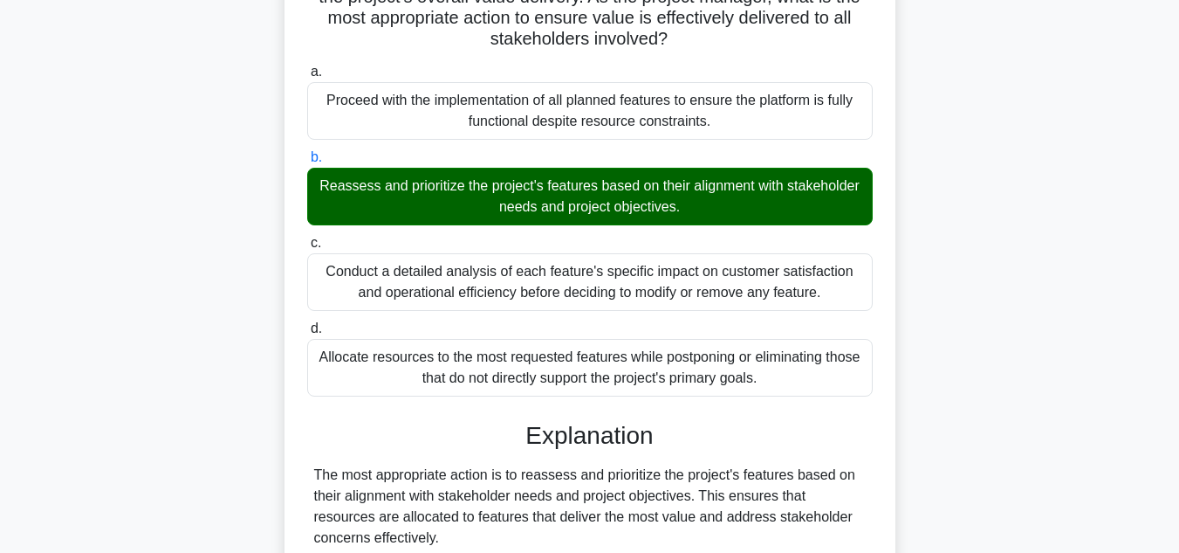
scroll to position [262, 0]
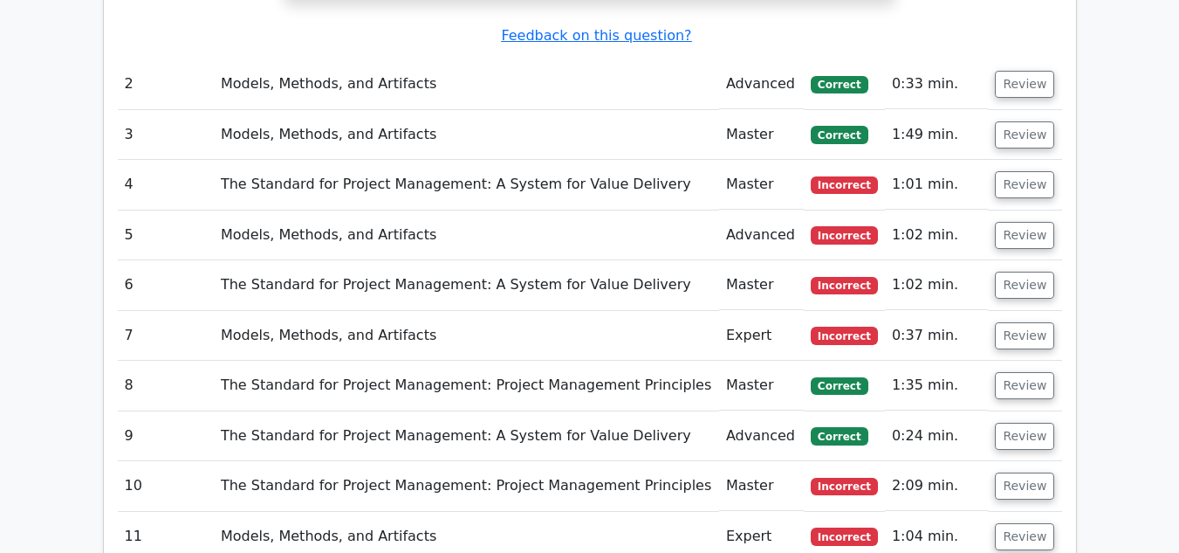
scroll to position [1484, 0]
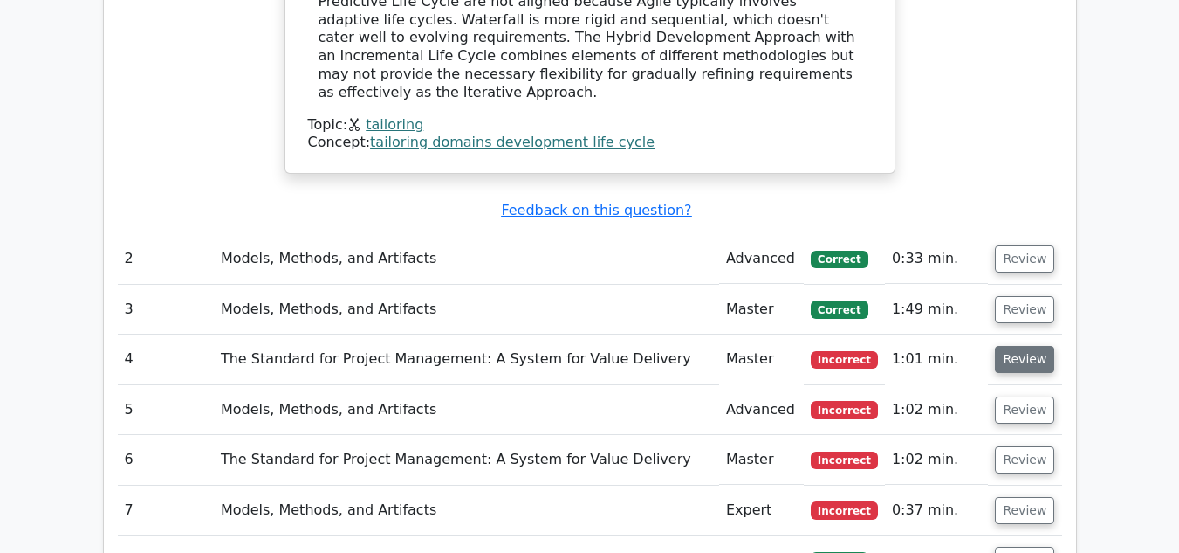
click at [1031, 347] on button "Review" at bounding box center [1024, 359] width 59 height 27
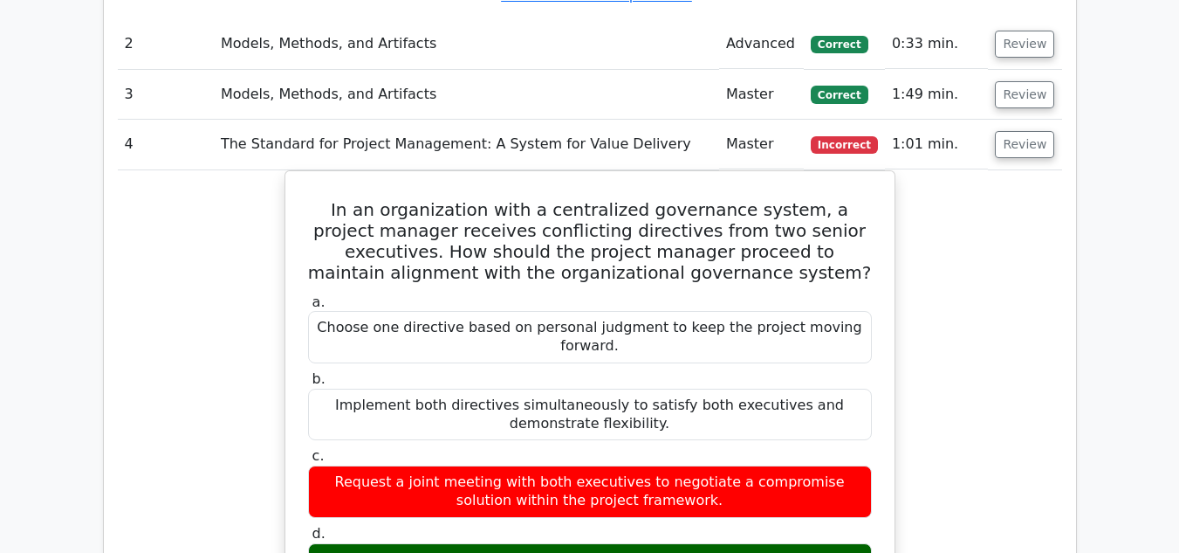
scroll to position [1746, 0]
